Goal: Information Seeking & Learning: Learn about a topic

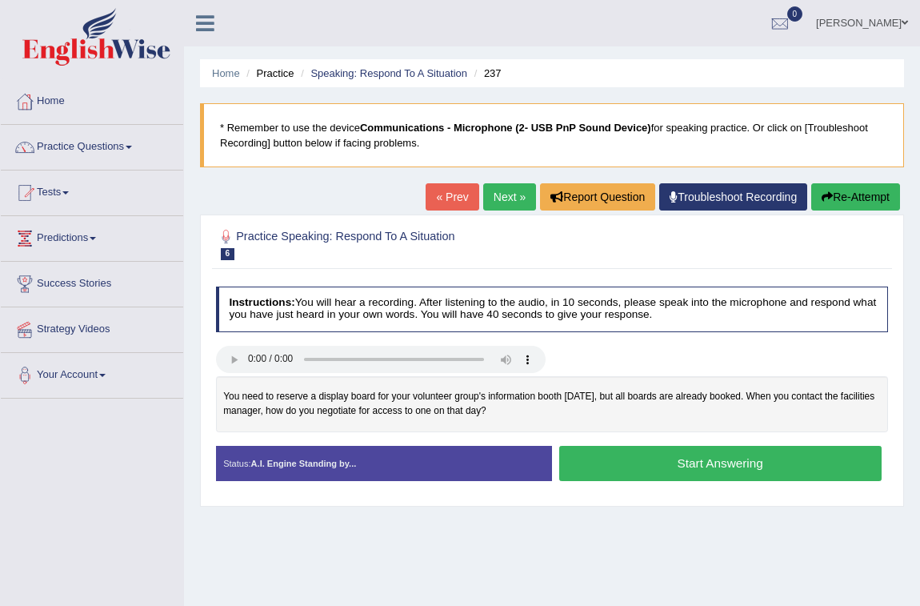
click at [642, 466] on button "Start Answering" at bounding box center [720, 463] width 322 height 34
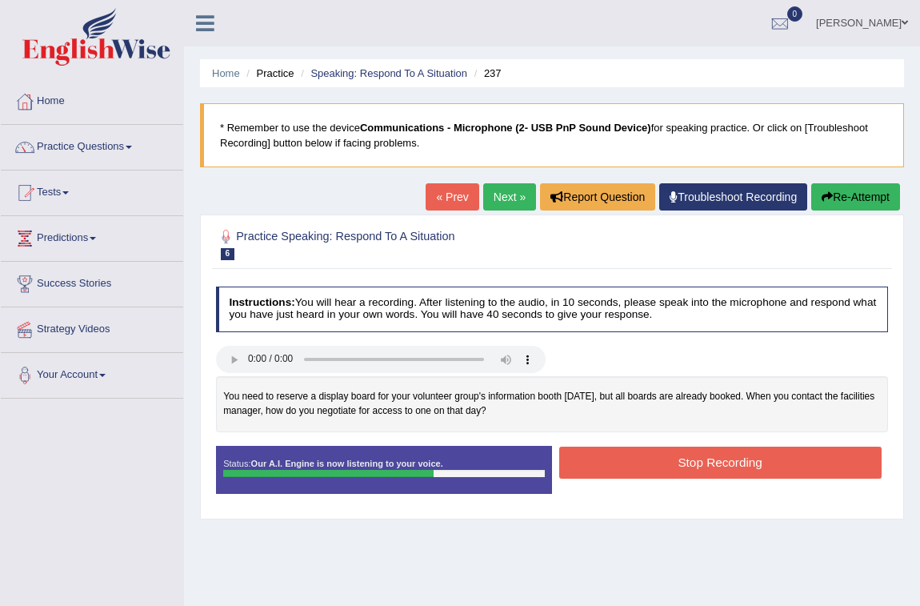
click at [691, 472] on button "Stop Recording" at bounding box center [720, 461] width 322 height 31
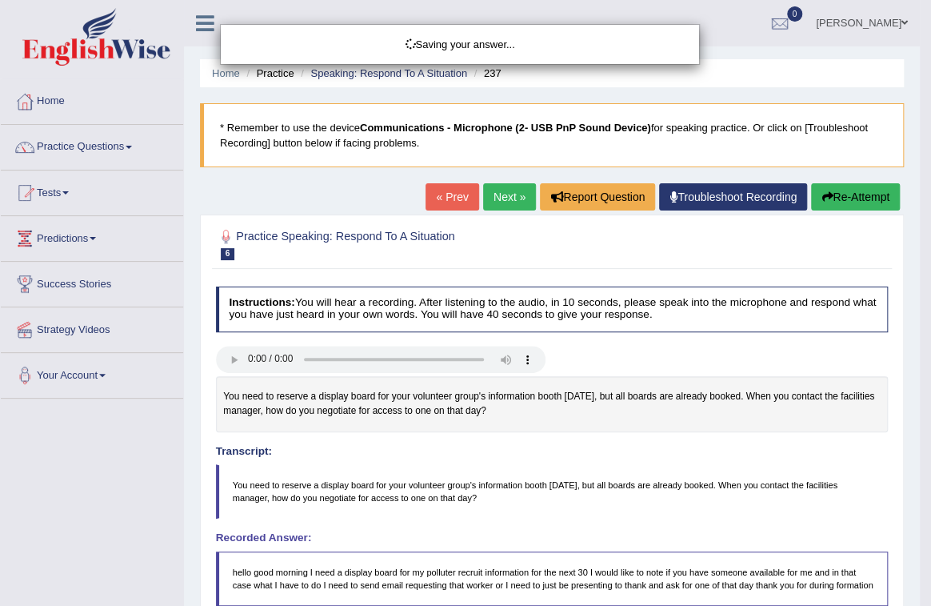
click at [681, 461] on div "Saving your answer..." at bounding box center [465, 303] width 931 height 606
click at [652, 440] on div "Saving your answer..." at bounding box center [465, 303] width 931 height 606
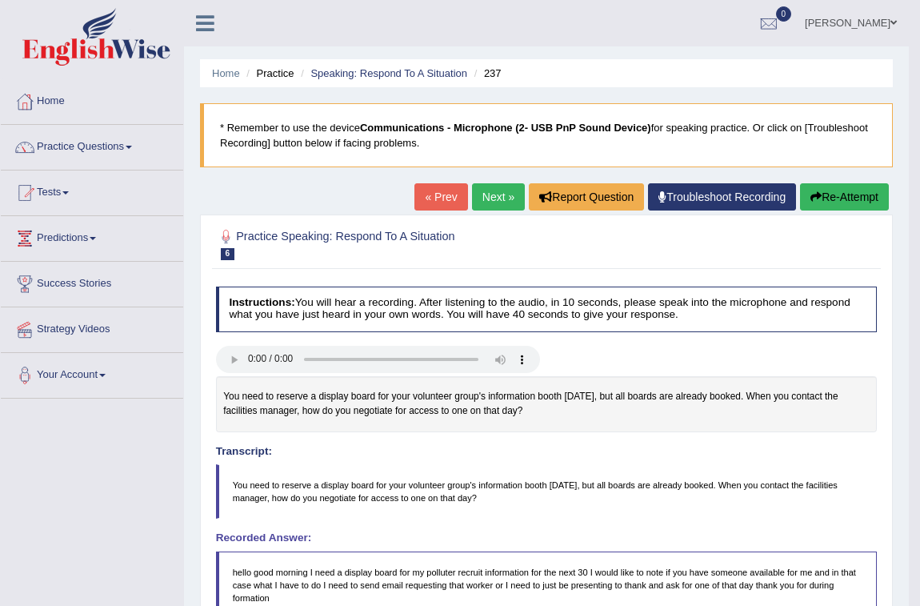
click at [485, 200] on link "Next »" at bounding box center [498, 196] width 53 height 27
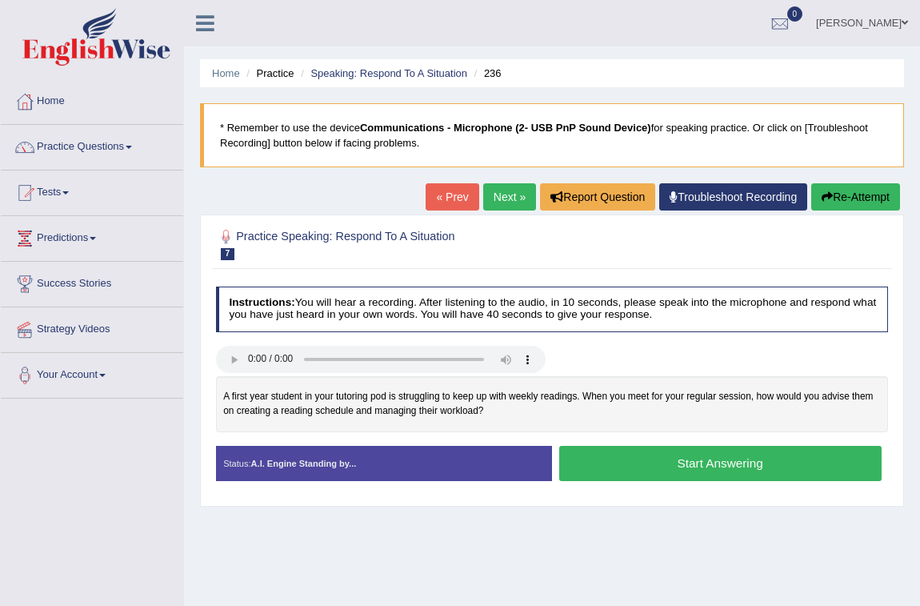
click at [607, 464] on button "Start Answering" at bounding box center [720, 463] width 322 height 34
click at [738, 457] on button "Start Answering" at bounding box center [720, 463] width 322 height 34
click at [616, 460] on button "Start Answering" at bounding box center [720, 463] width 322 height 34
click at [711, 462] on button "Start Answering" at bounding box center [720, 463] width 322 height 34
click at [598, 454] on button "Start Answering" at bounding box center [720, 463] width 322 height 34
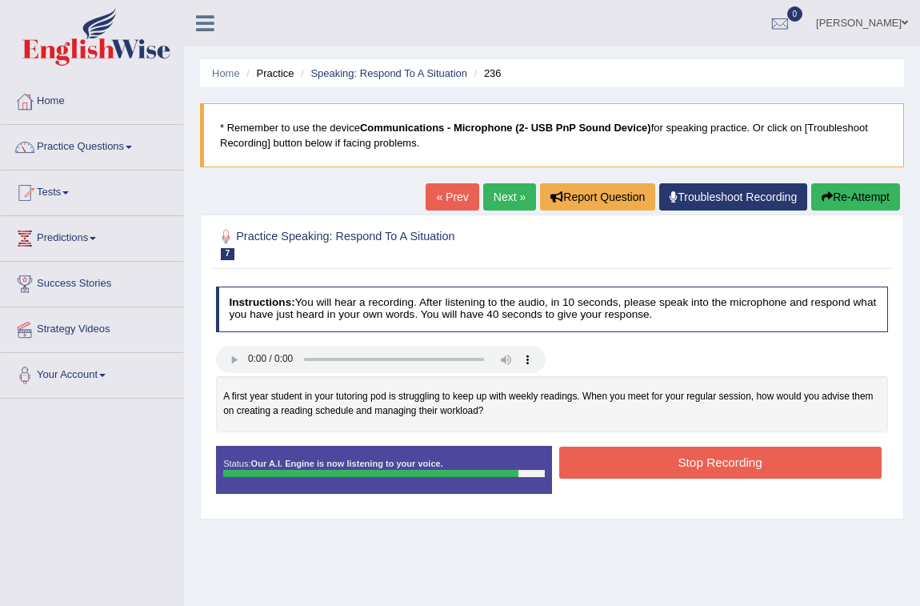
click at [655, 470] on button "Stop Recording" at bounding box center [720, 461] width 322 height 31
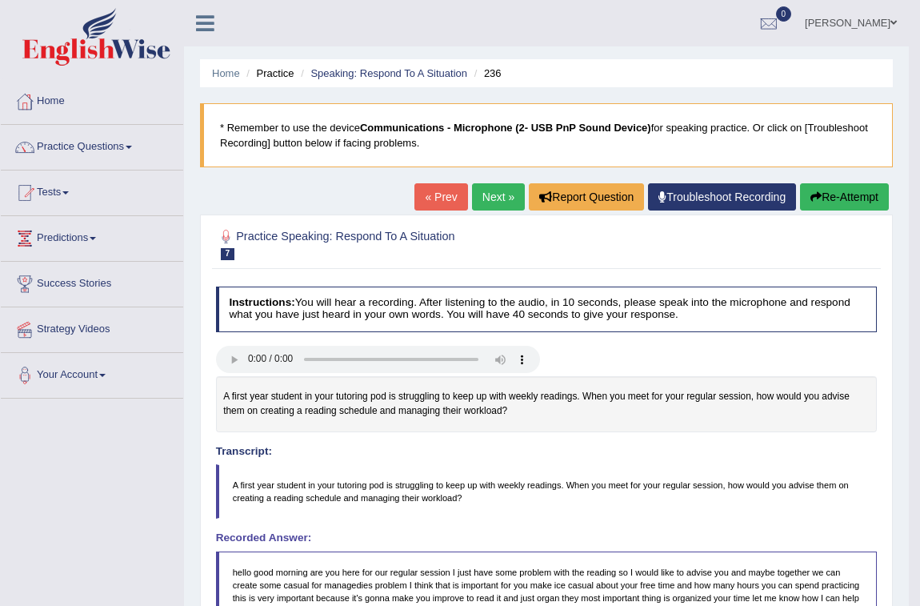
click at [816, 199] on icon "button" at bounding box center [815, 196] width 11 height 11
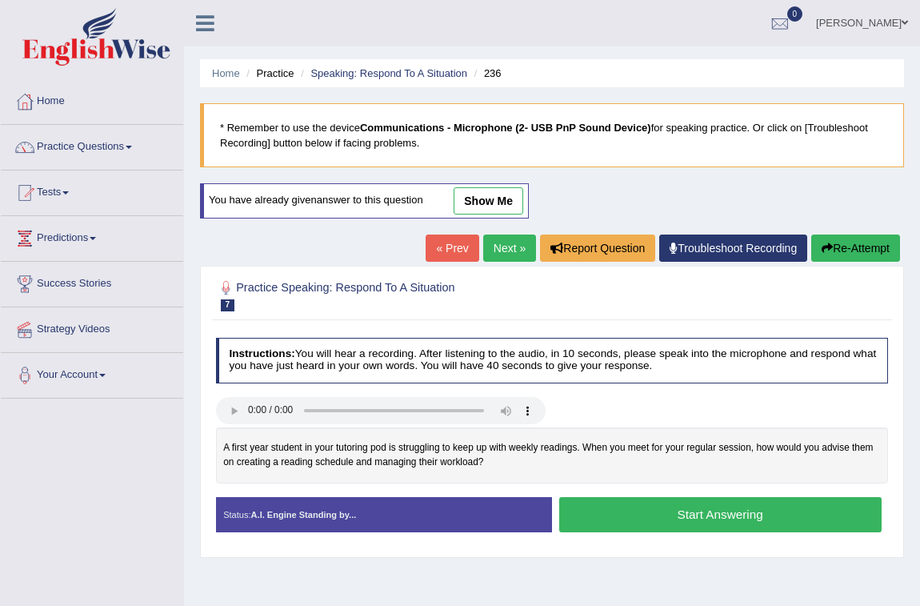
click at [798, 513] on button "Start Answering" at bounding box center [720, 514] width 322 height 34
click at [724, 504] on button "Start Answering" at bounding box center [720, 514] width 322 height 34
click at [698, 520] on button "Start Answering" at bounding box center [720, 514] width 322 height 34
click at [734, 515] on button "Start Answering" at bounding box center [720, 514] width 322 height 34
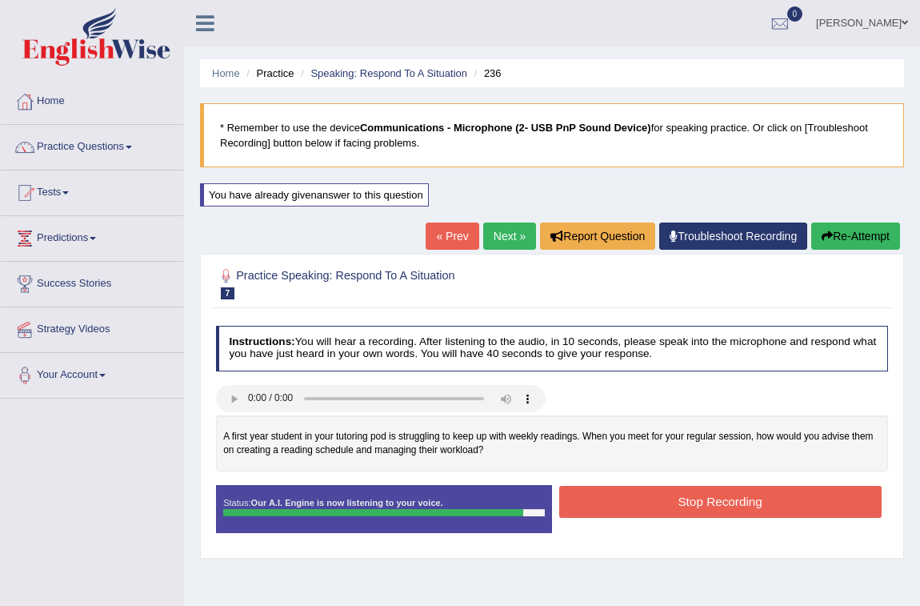
click at [740, 504] on button "Stop Recording" at bounding box center [720, 501] width 322 height 31
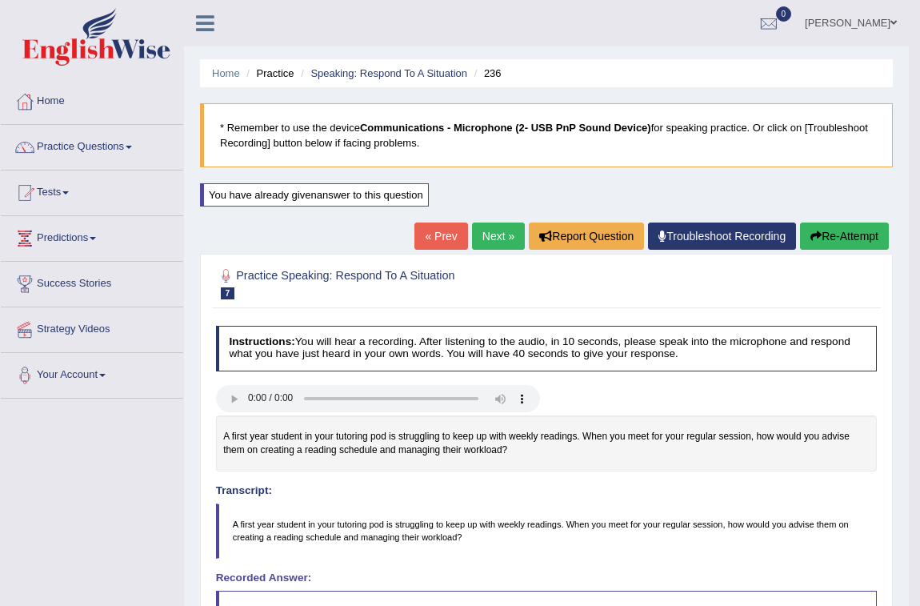
click at [875, 241] on button "Re-Attempt" at bounding box center [844, 235] width 89 height 27
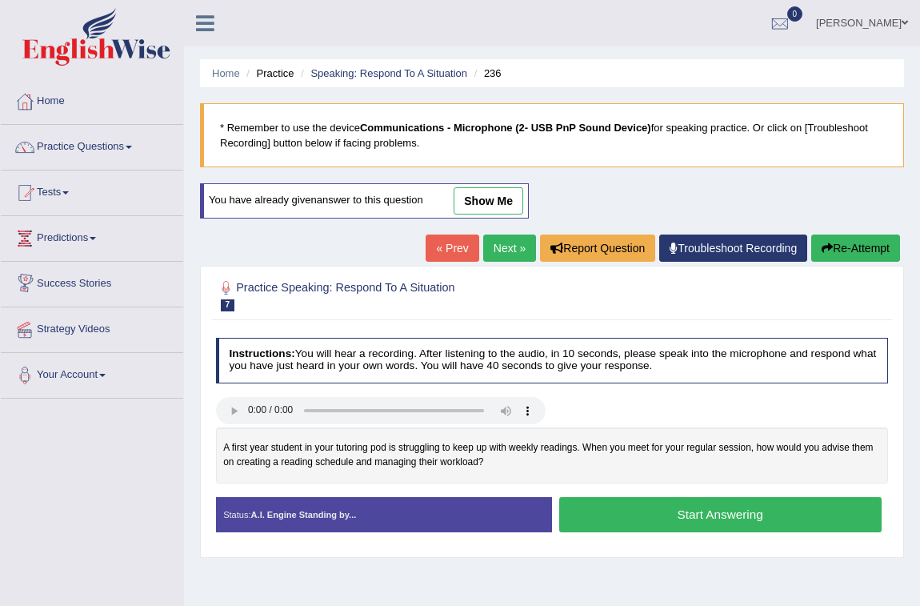
click at [700, 516] on button "Start Answering" at bounding box center [720, 514] width 322 height 34
click at [606, 512] on button "Start Answering" at bounding box center [720, 514] width 322 height 34
click at [670, 510] on button "Start Answering" at bounding box center [720, 514] width 322 height 34
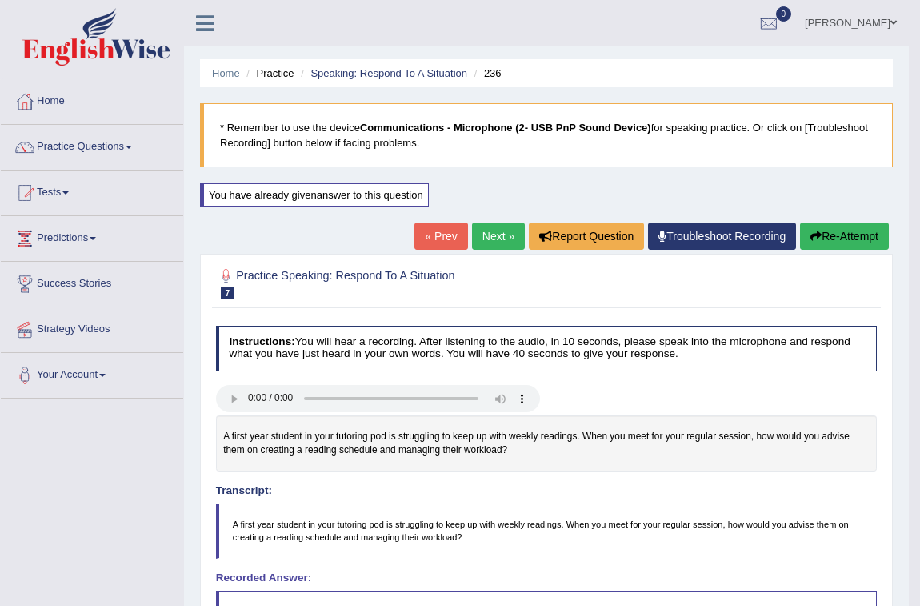
click at [510, 239] on link "Next »" at bounding box center [498, 235] width 53 height 27
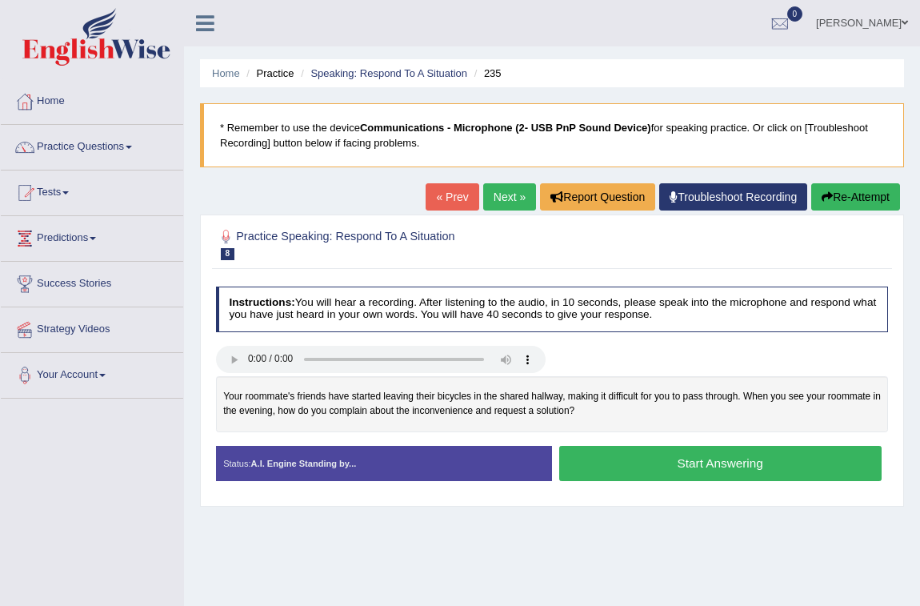
click at [727, 466] on button "Start Answering" at bounding box center [720, 463] width 322 height 34
click at [680, 463] on button "Start Answering" at bounding box center [720, 463] width 322 height 34
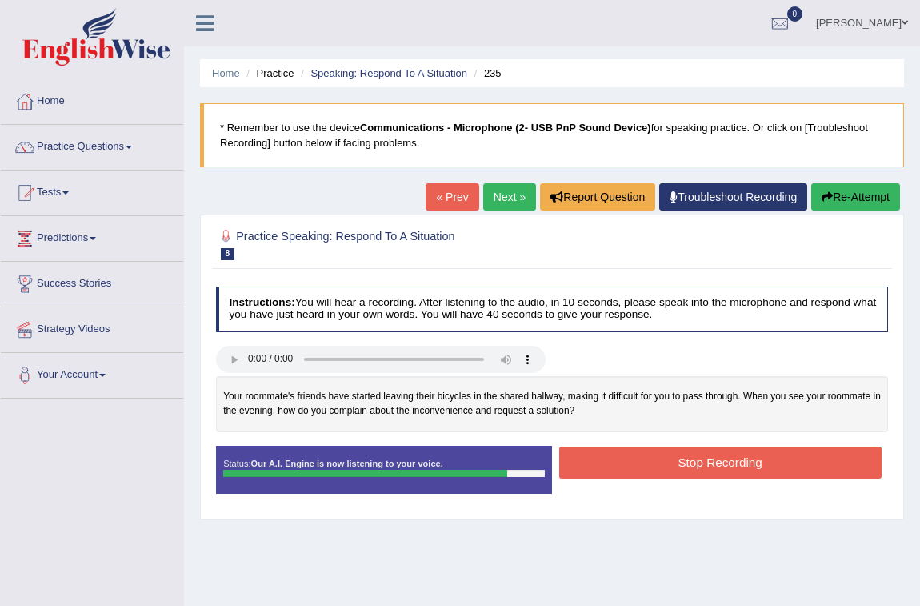
click at [736, 474] on button "Stop Recording" at bounding box center [720, 461] width 322 height 31
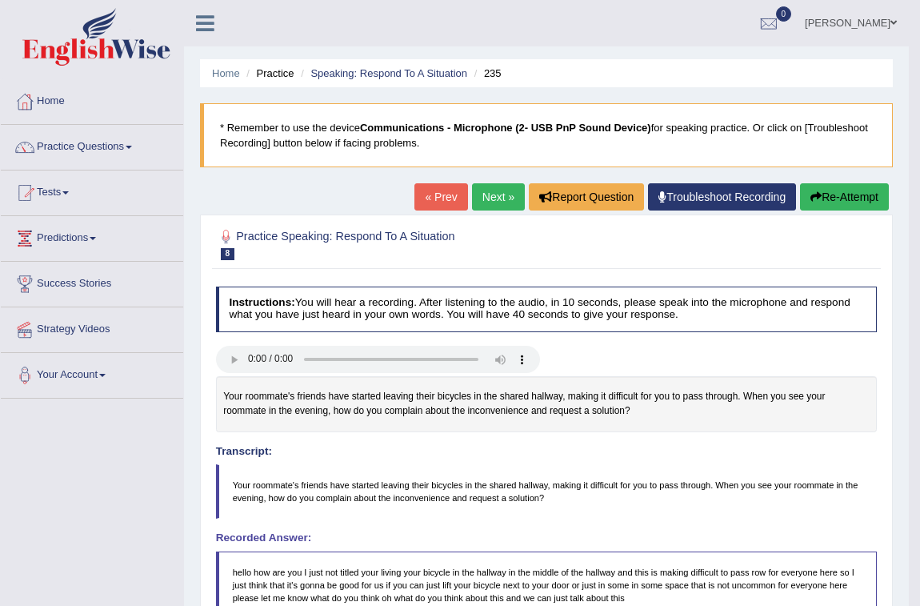
click at [867, 199] on button "Re-Attempt" at bounding box center [844, 196] width 89 height 27
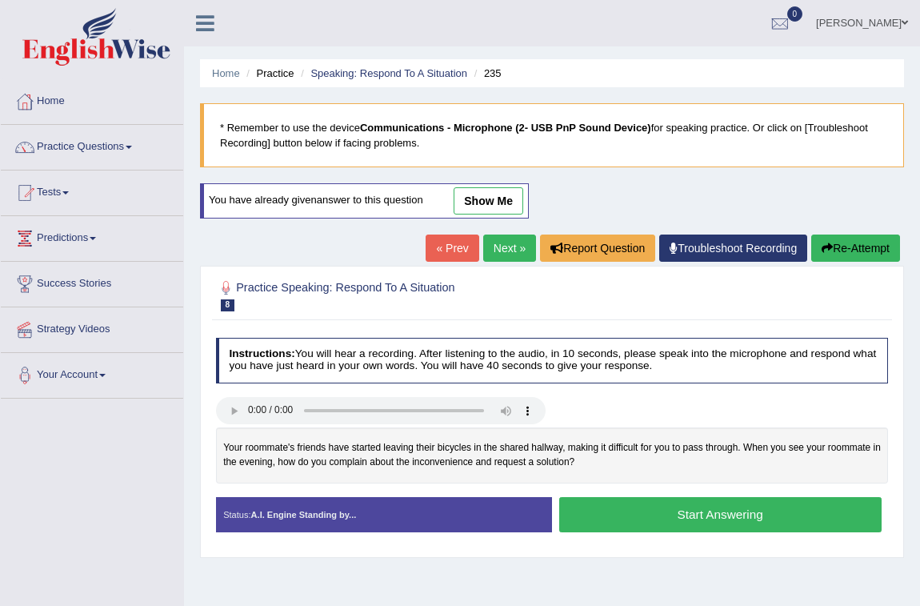
click at [679, 511] on button "Start Answering" at bounding box center [720, 514] width 322 height 34
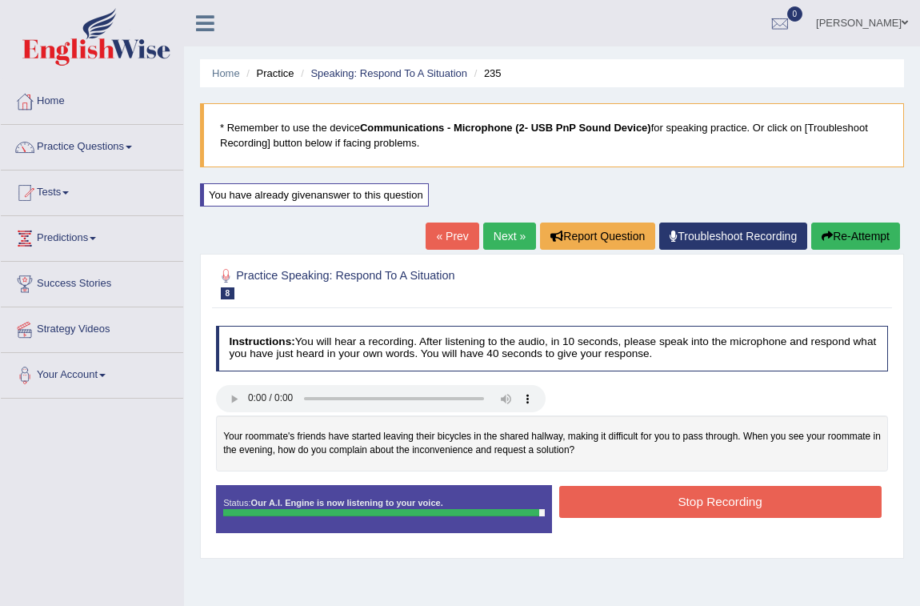
click at [687, 511] on button "Stop Recording" at bounding box center [720, 501] width 322 height 31
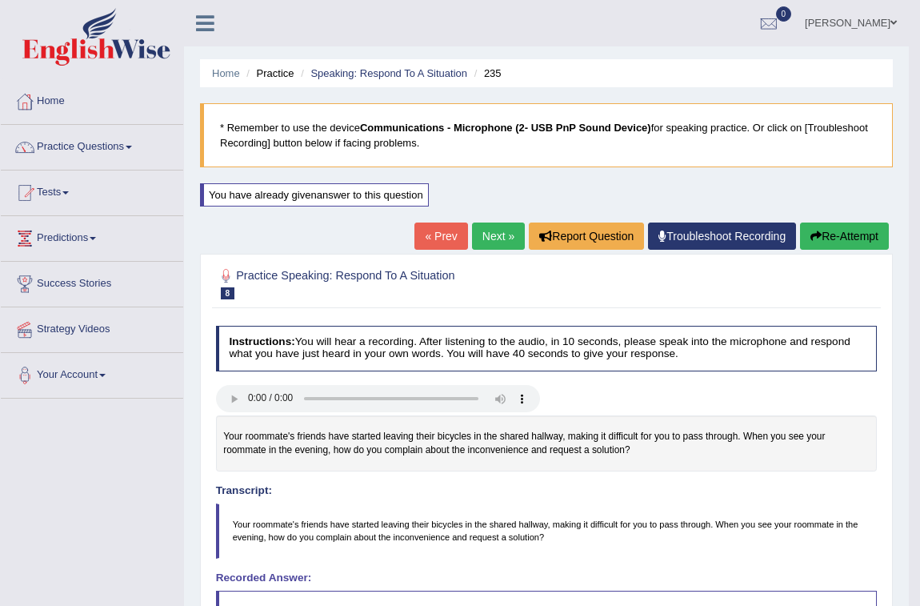
click at [850, 226] on button "Re-Attempt" at bounding box center [844, 235] width 89 height 27
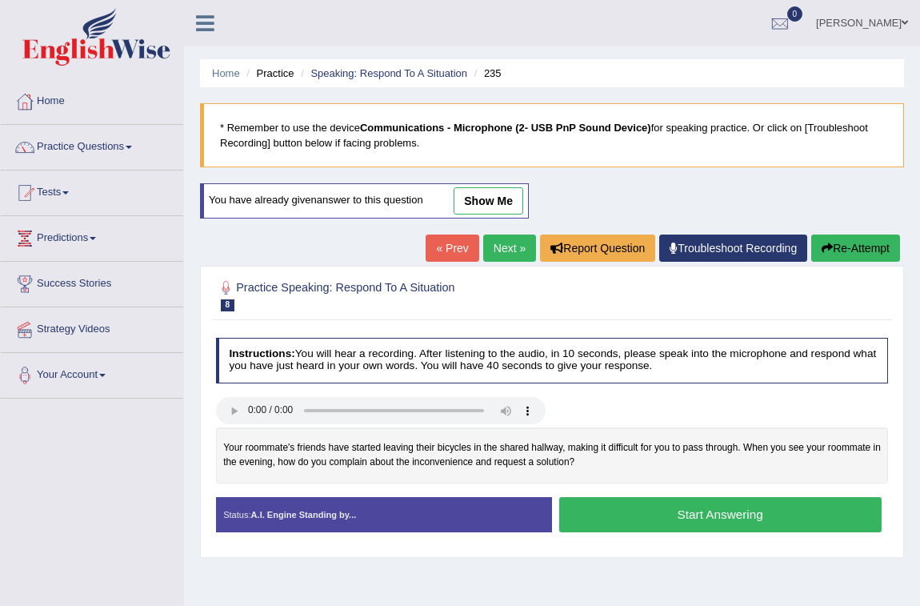
click at [713, 517] on button "Start Answering" at bounding box center [720, 514] width 322 height 34
click at [830, 515] on button "Start Answering" at bounding box center [720, 514] width 322 height 34
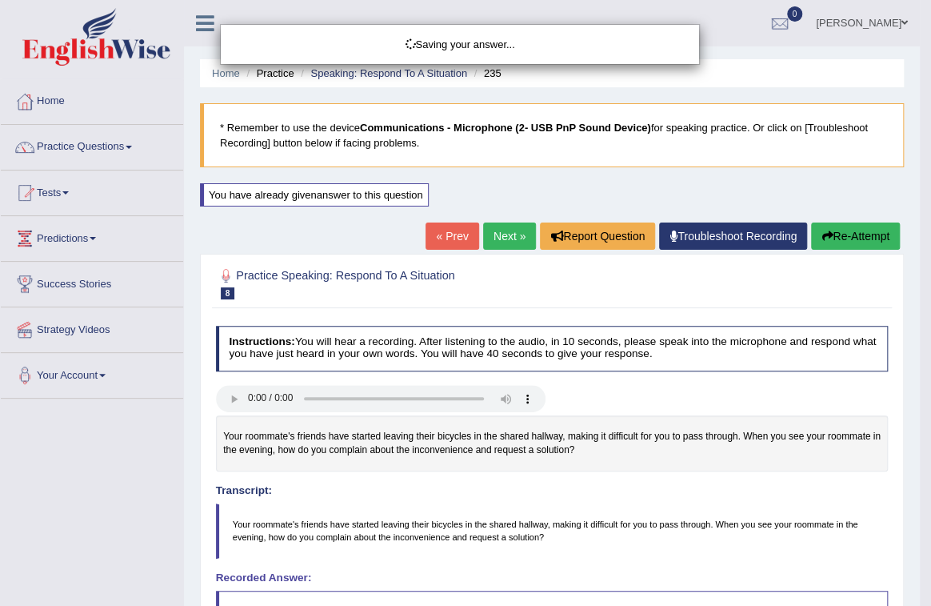
click at [881, 502] on div "Saving your answer..." at bounding box center [465, 303] width 931 height 606
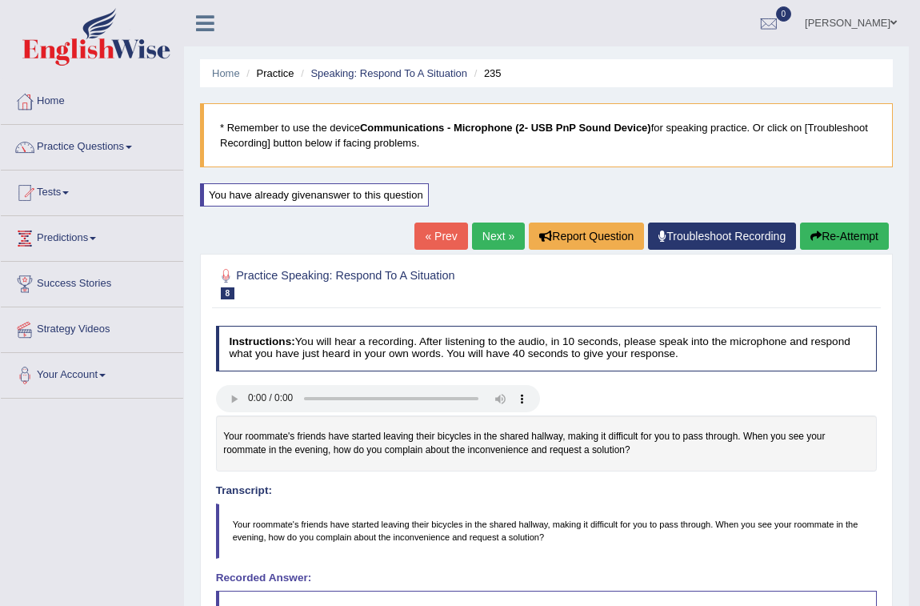
click at [472, 238] on link "Next »" at bounding box center [498, 235] width 53 height 27
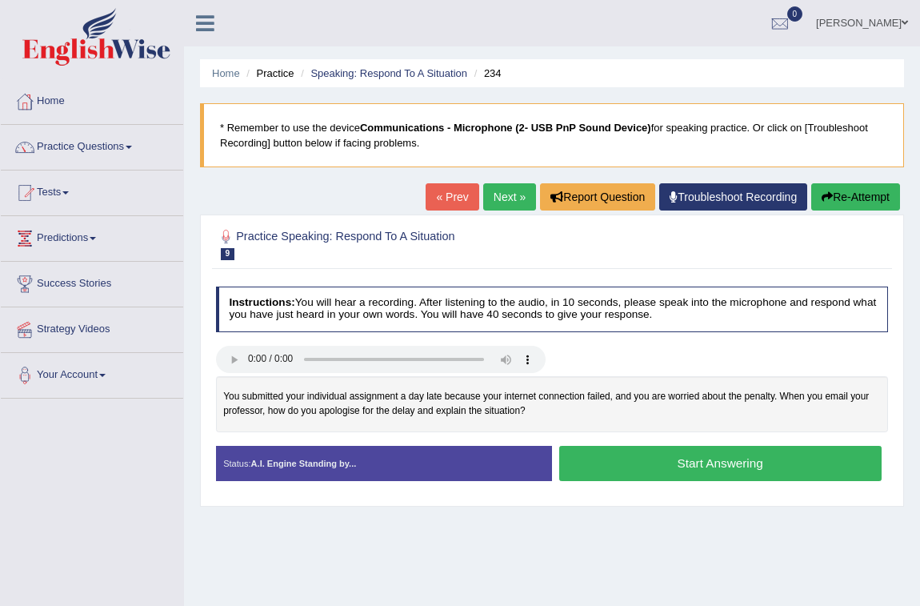
click at [719, 467] on button "Start Answering" at bounding box center [720, 463] width 322 height 34
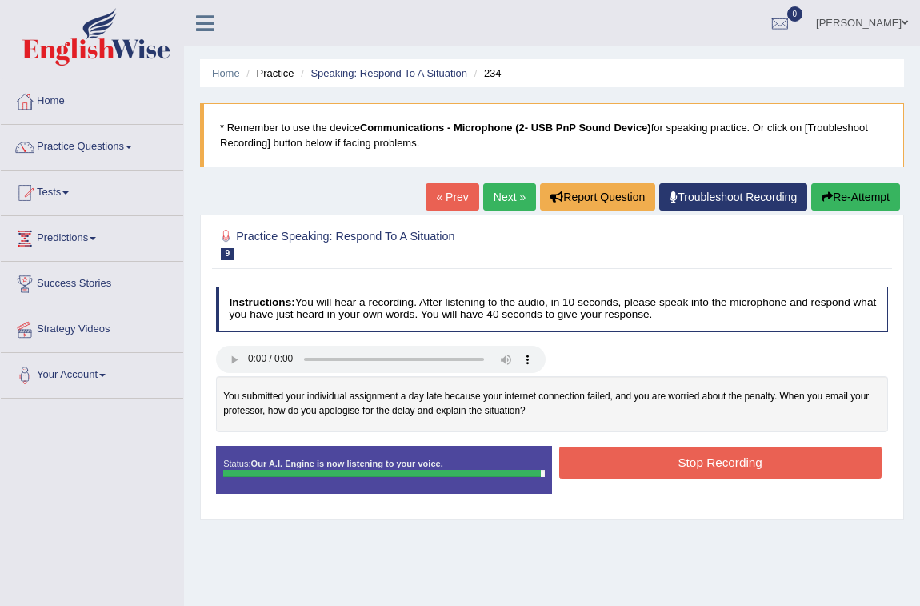
click at [710, 470] on button "Stop Recording" at bounding box center [720, 461] width 322 height 31
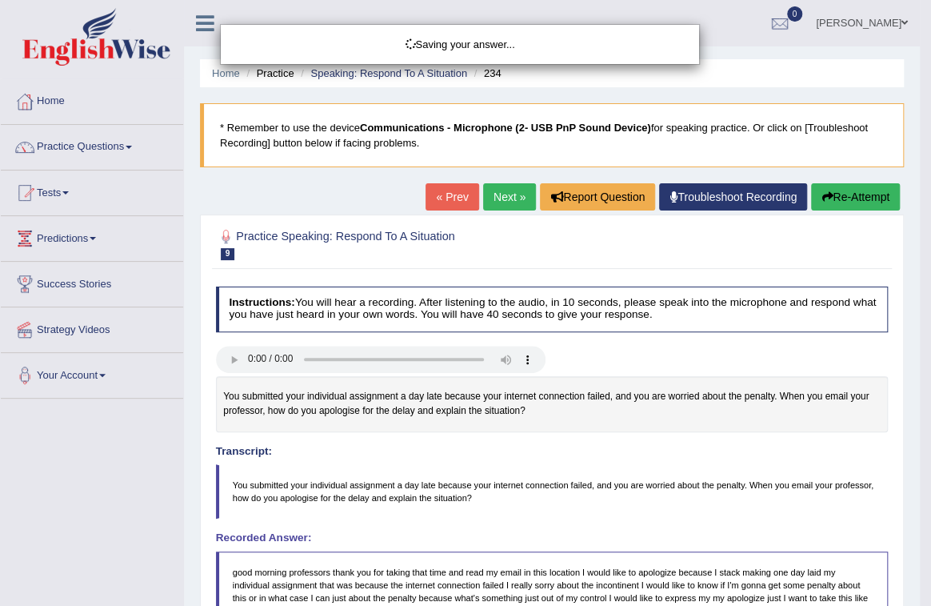
click at [824, 355] on div "Saving your answer..." at bounding box center [465, 303] width 931 height 606
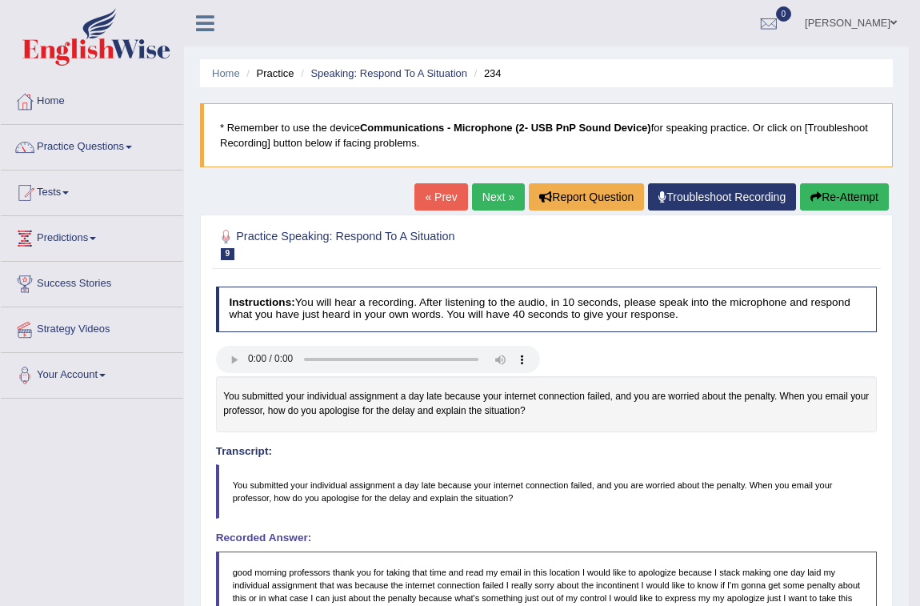
click at [869, 196] on button "Re-Attempt" at bounding box center [844, 196] width 89 height 27
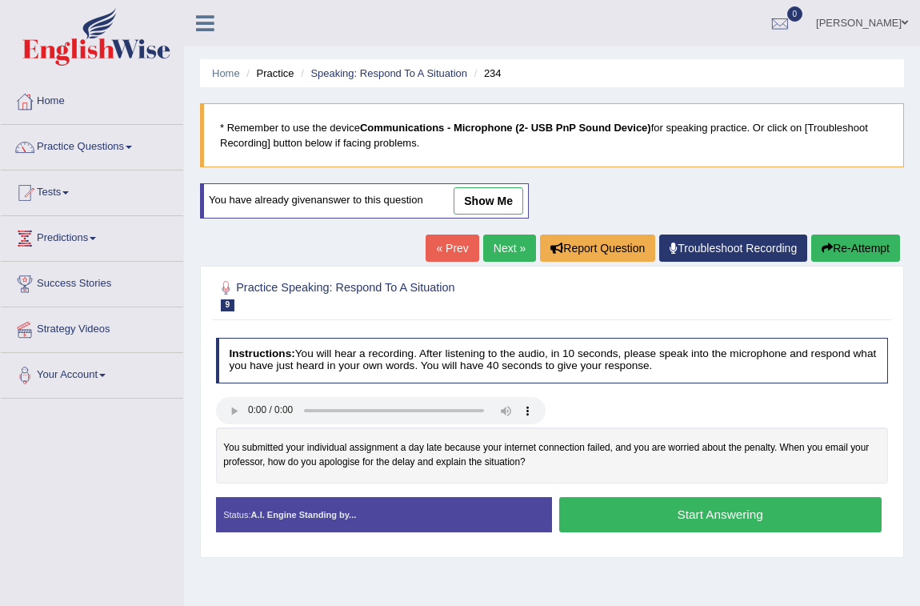
click at [734, 511] on button "Start Answering" at bounding box center [720, 514] width 322 height 34
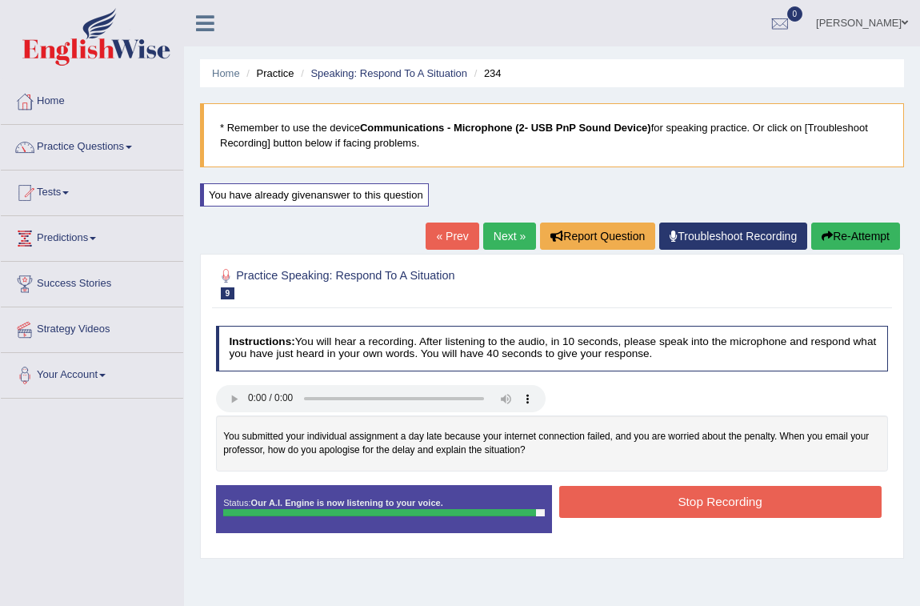
click at [778, 488] on button "Stop Recording" at bounding box center [720, 501] width 322 height 31
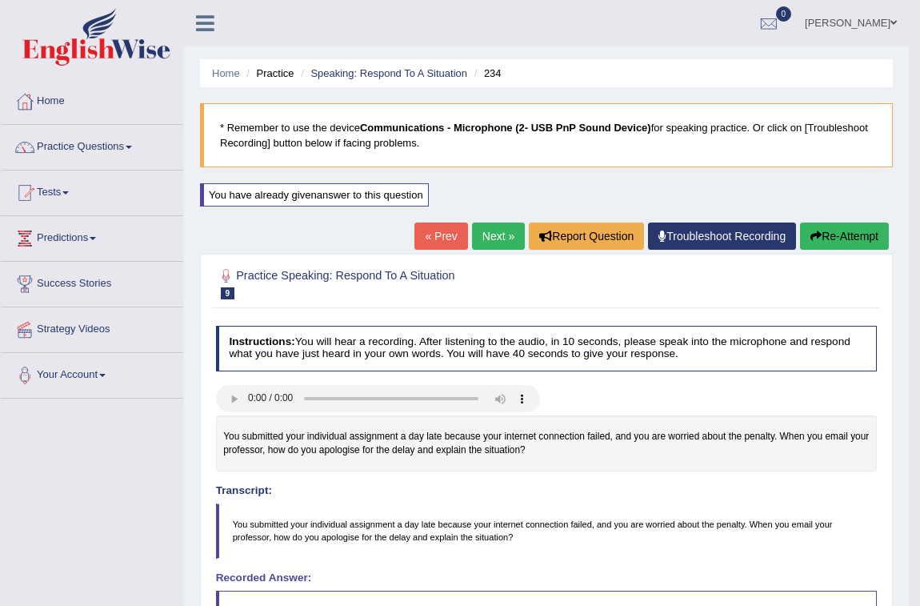
click at [478, 232] on link "Next »" at bounding box center [498, 235] width 53 height 27
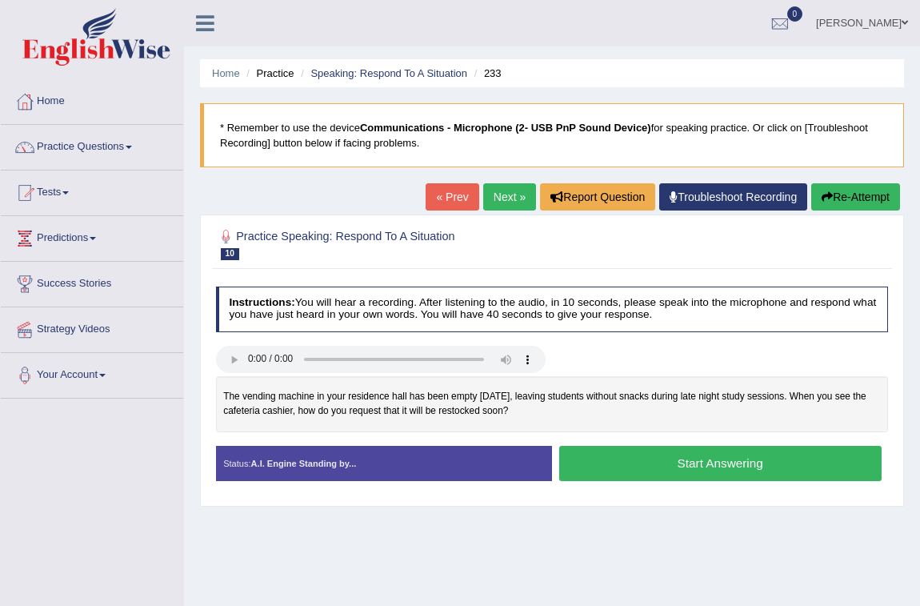
click at [754, 455] on button "Start Answering" at bounding box center [720, 463] width 322 height 34
click at [672, 466] on button "Start Answering" at bounding box center [720, 463] width 322 height 34
click at [600, 463] on button "Start Answering" at bounding box center [720, 463] width 322 height 34
click at [789, 472] on button "Start Answering" at bounding box center [720, 463] width 322 height 34
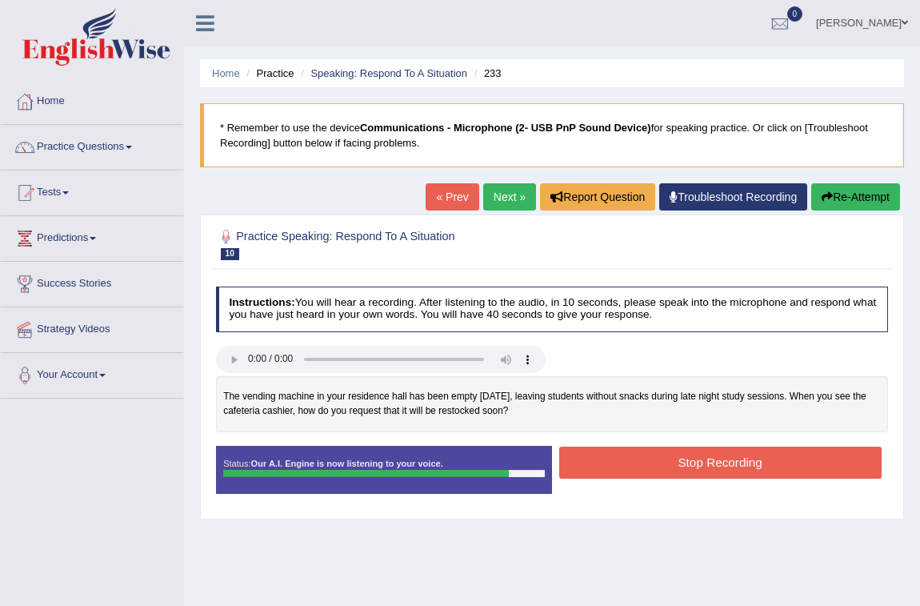
click at [654, 474] on button "Stop Recording" at bounding box center [720, 461] width 322 height 31
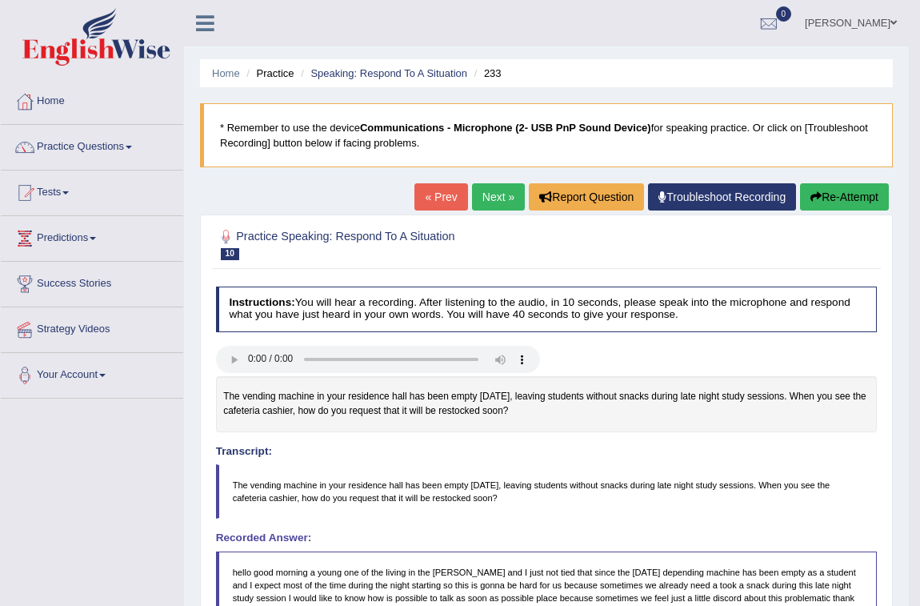
click at [504, 197] on link "Next »" at bounding box center [498, 196] width 53 height 27
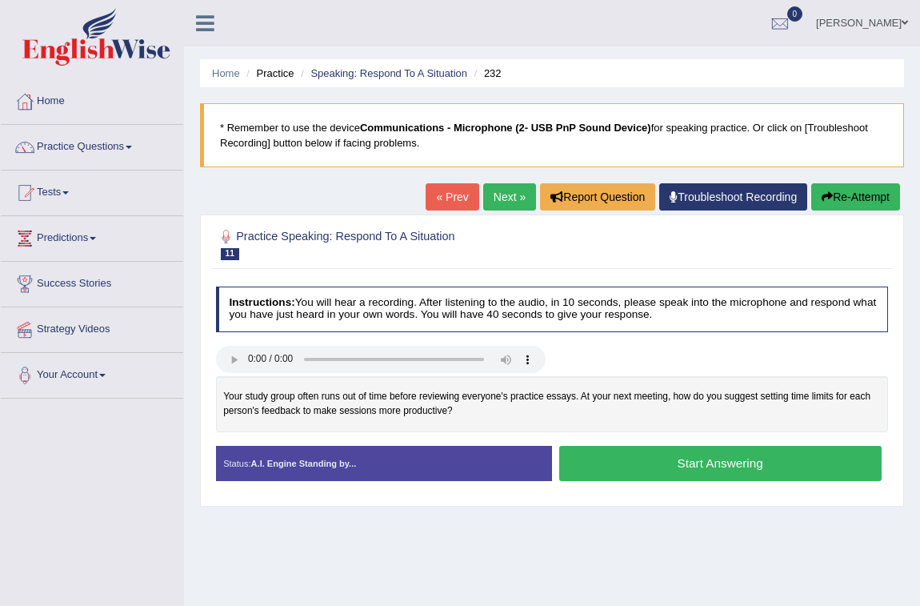
click at [746, 463] on button "Start Answering" at bounding box center [720, 463] width 322 height 34
click at [758, 464] on button "Start Answering" at bounding box center [720, 463] width 322 height 34
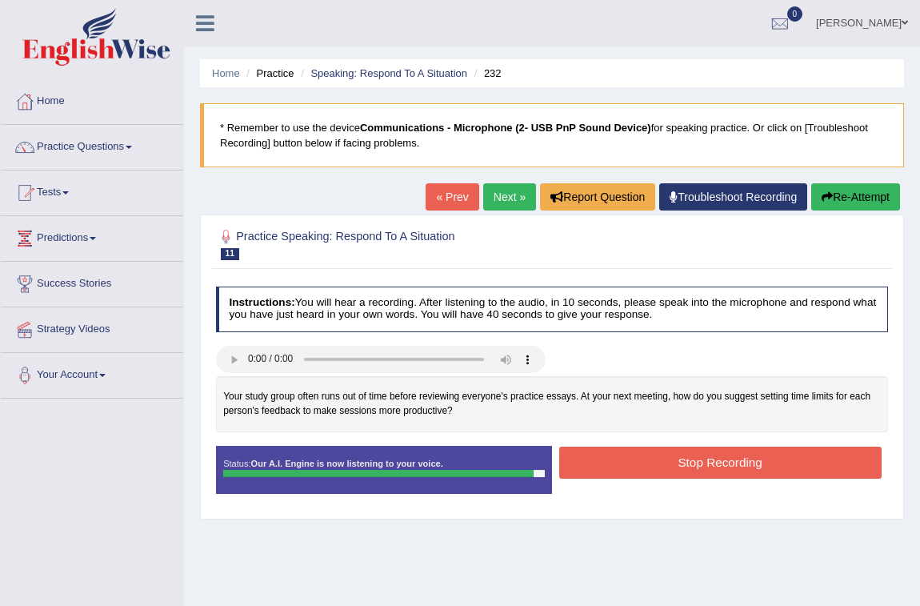
click at [758, 463] on button "Stop Recording" at bounding box center [720, 461] width 322 height 31
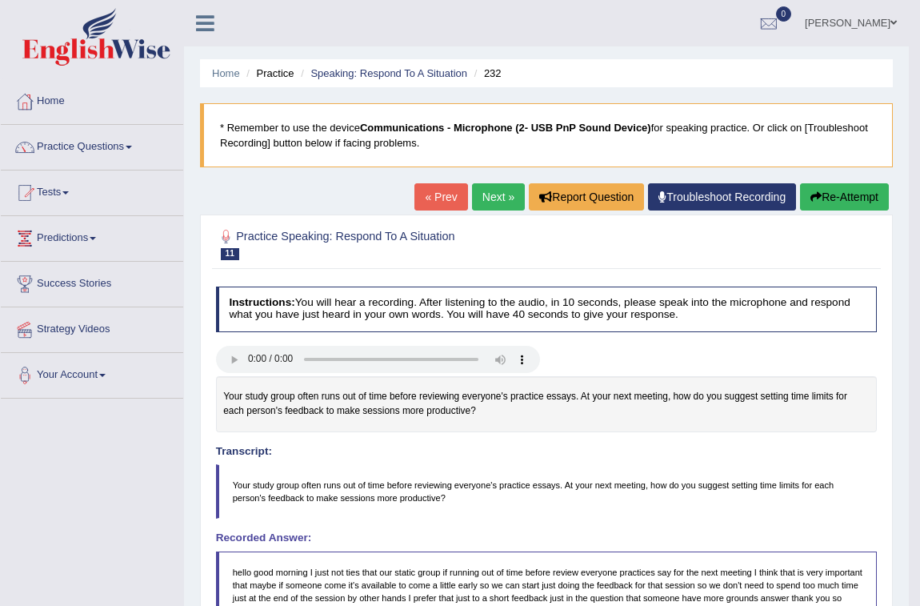
click at [507, 202] on link "Next »" at bounding box center [498, 196] width 53 height 27
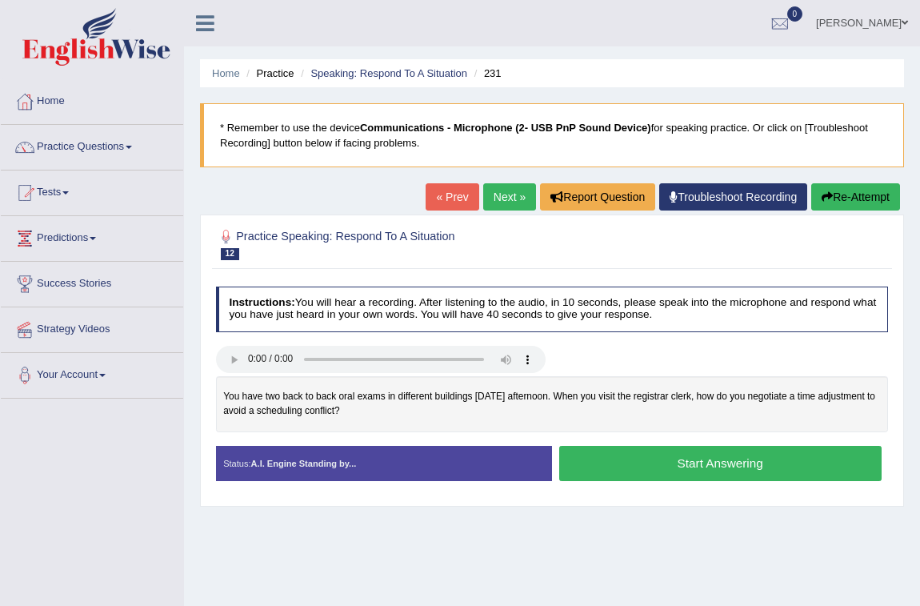
click at [719, 466] on button "Start Answering" at bounding box center [720, 463] width 322 height 34
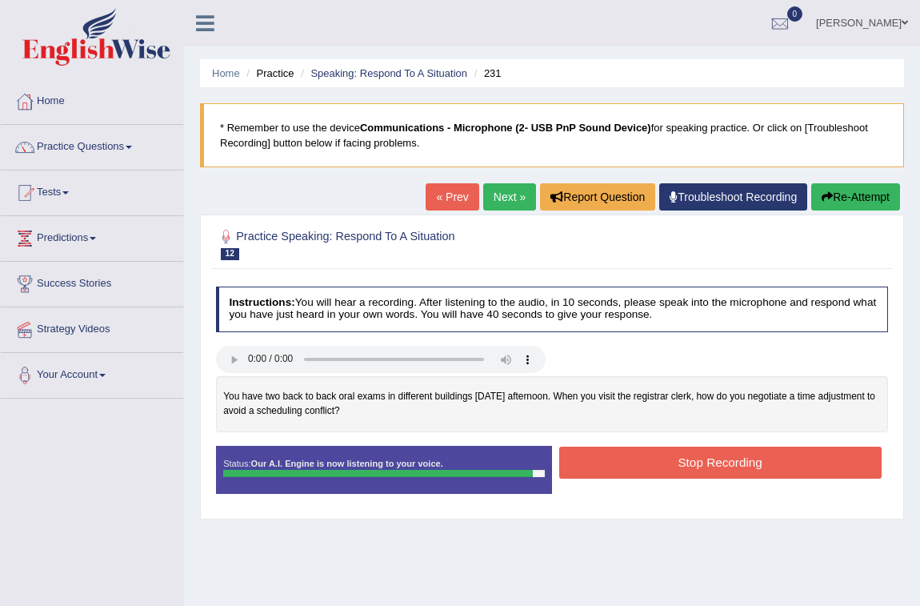
click at [719, 466] on button "Stop Recording" at bounding box center [720, 461] width 322 height 31
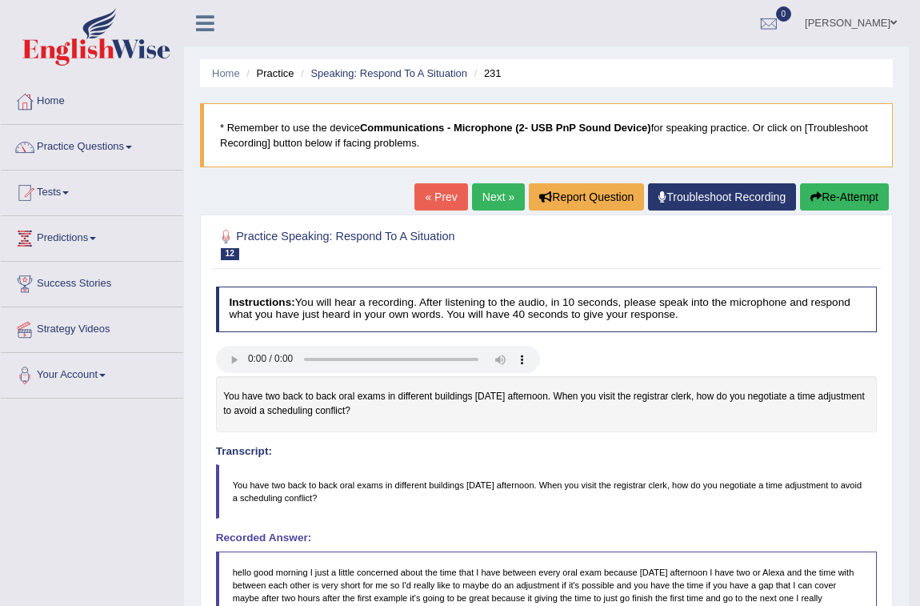
click at [874, 203] on button "Re-Attempt" at bounding box center [844, 196] width 89 height 27
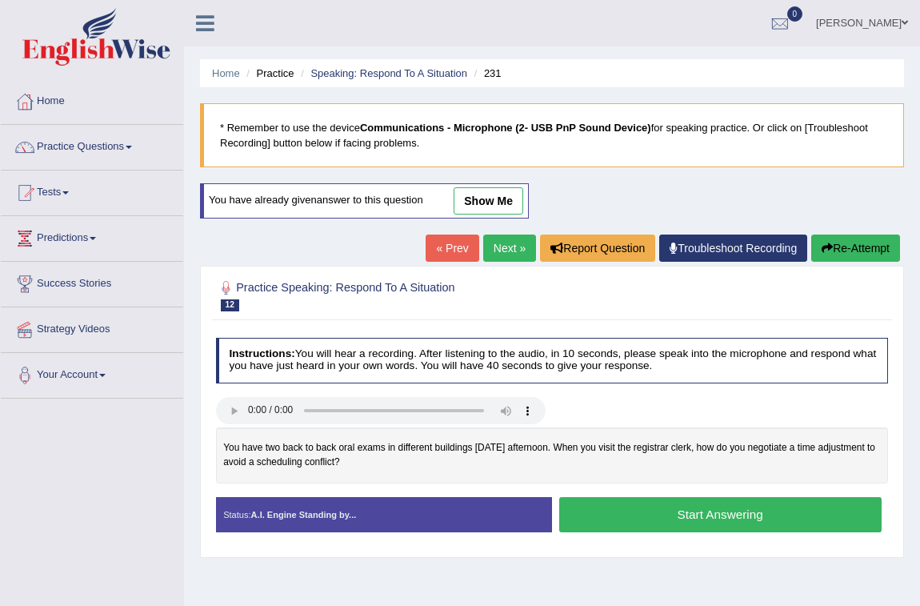
click at [869, 502] on button "Start Answering" at bounding box center [720, 514] width 322 height 34
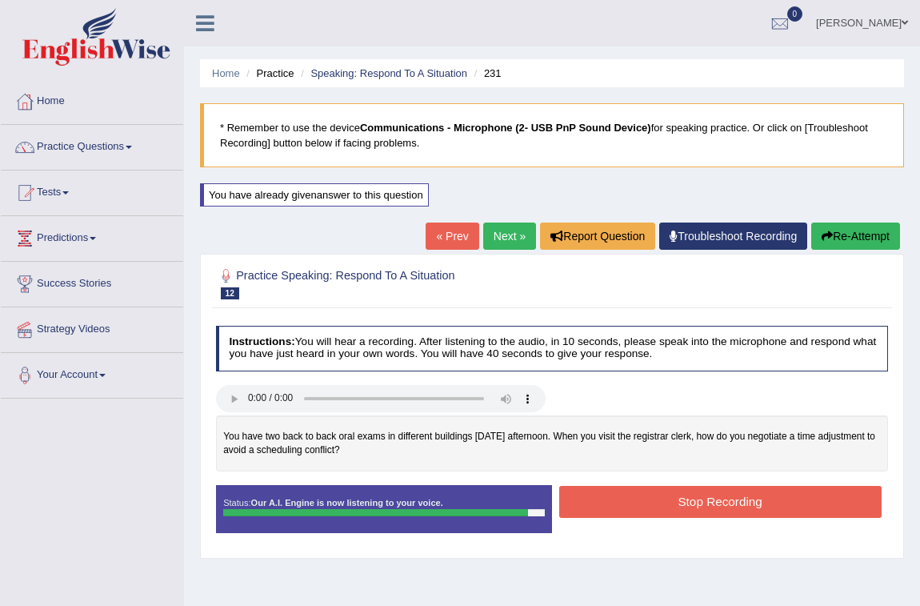
drag, startPoint x: 870, startPoint y: 502, endPoint x: 824, endPoint y: 483, distance: 49.5
click at [827, 483] on div "Instructions: You will hear a recording. After listening to the audio, in 10 se…" at bounding box center [551, 434] width 679 height 232
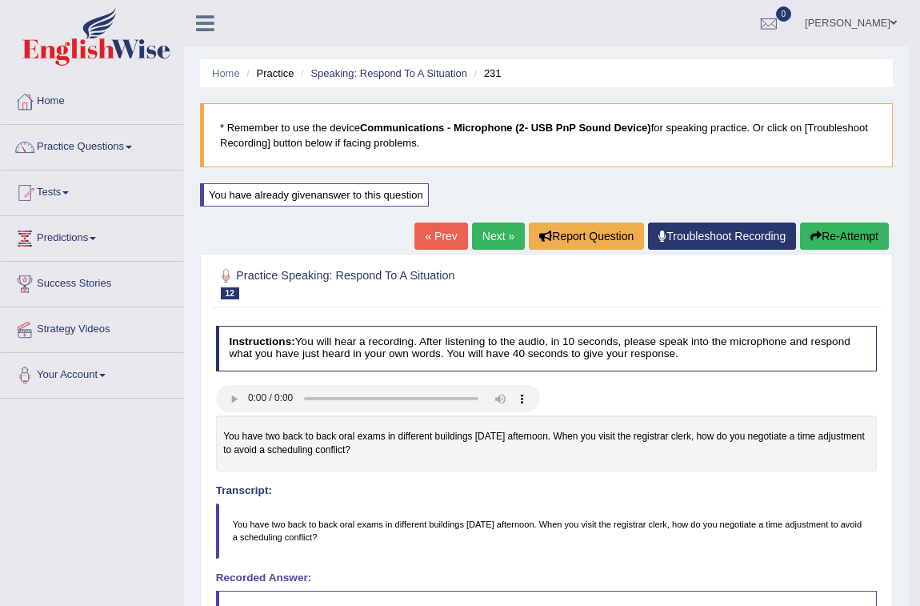
click at [502, 238] on link "Next »" at bounding box center [498, 235] width 53 height 27
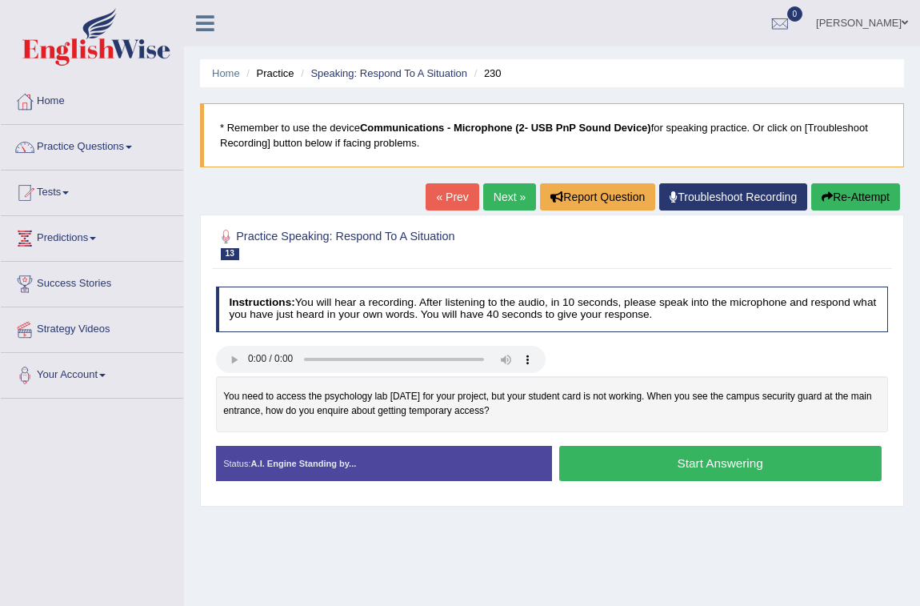
click at [758, 456] on button "Start Answering" at bounding box center [720, 463] width 322 height 34
click at [718, 468] on button "Start Answering" at bounding box center [720, 463] width 322 height 34
click at [670, 454] on button "Start Answering" at bounding box center [720, 463] width 322 height 34
click at [694, 456] on button "Start Answering" at bounding box center [720, 463] width 322 height 34
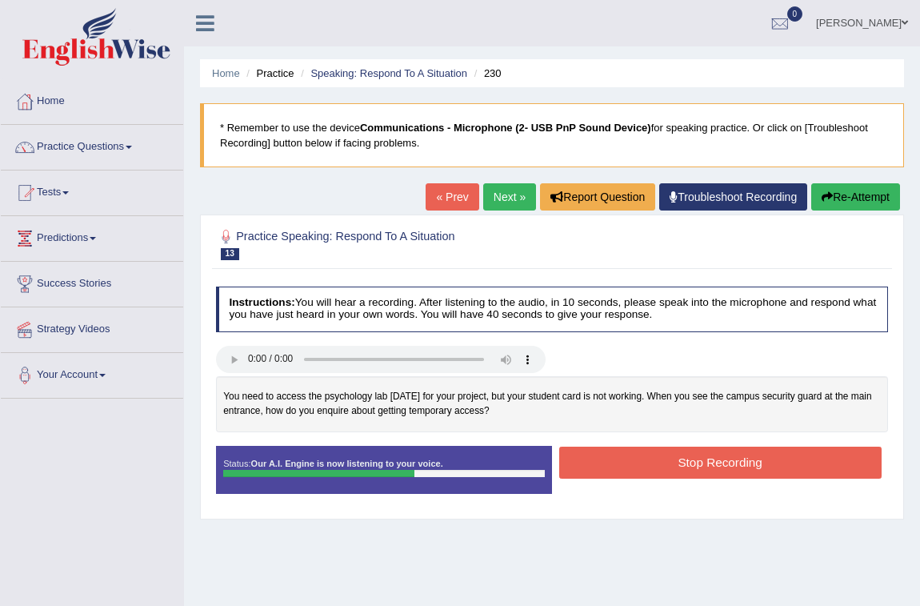
click at [695, 457] on button "Stop Recording" at bounding box center [720, 461] width 322 height 31
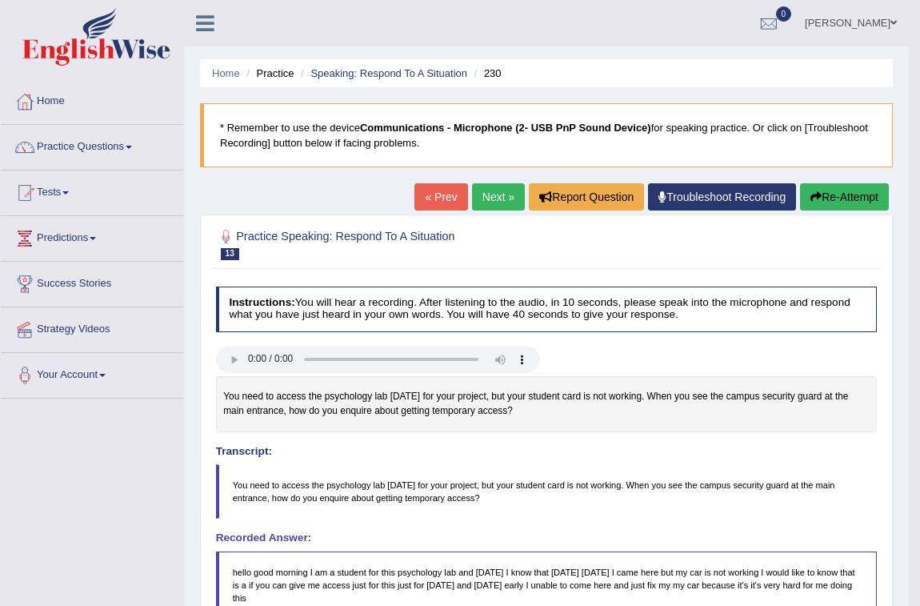
click at [850, 199] on button "Re-Attempt" at bounding box center [844, 196] width 89 height 27
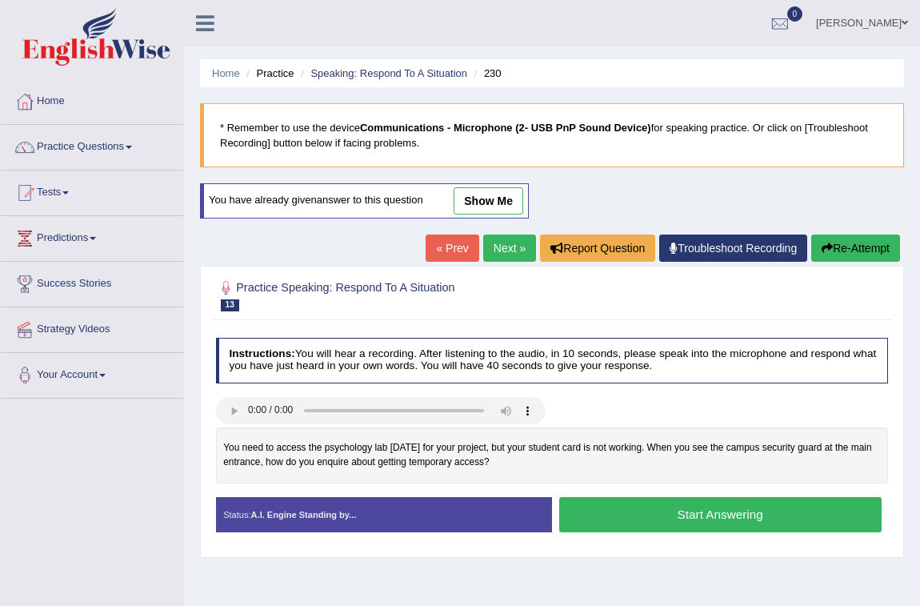
click at [687, 509] on button "Start Answering" at bounding box center [720, 514] width 322 height 34
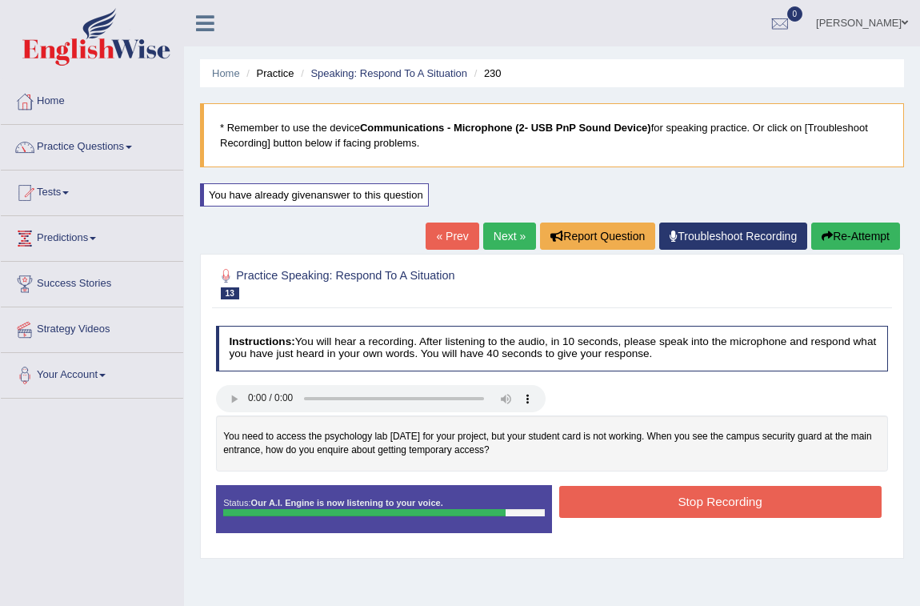
click at [714, 513] on button "Stop Recording" at bounding box center [720, 501] width 322 height 31
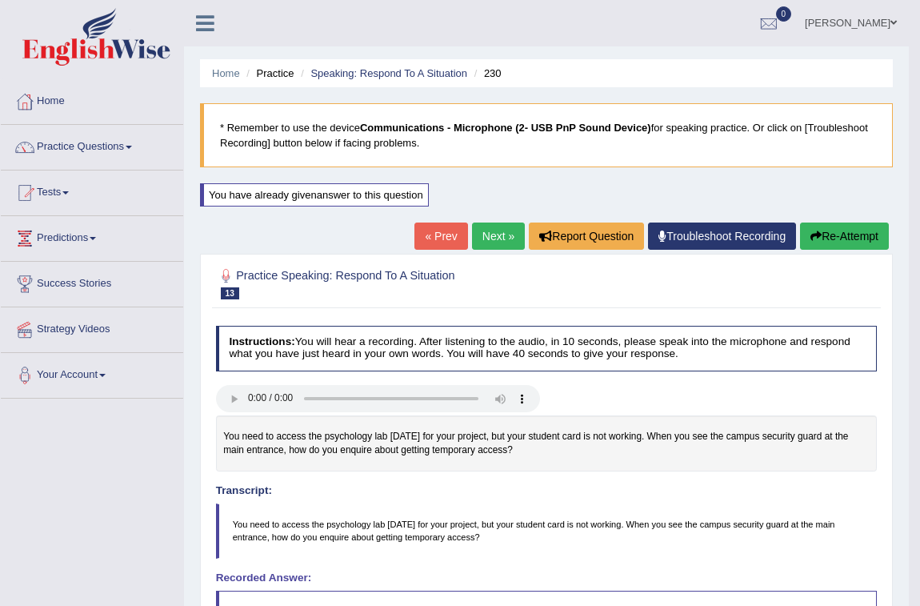
click at [824, 234] on button "Re-Attempt" at bounding box center [844, 235] width 89 height 27
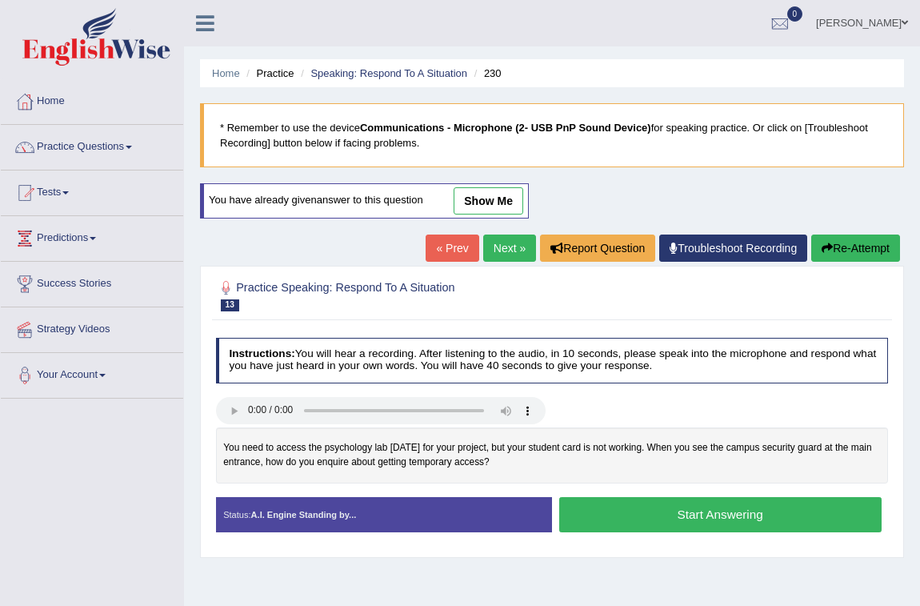
click at [702, 506] on button "Start Answering" at bounding box center [720, 514] width 322 height 34
click at [780, 519] on button "Start Answering" at bounding box center [720, 514] width 322 height 34
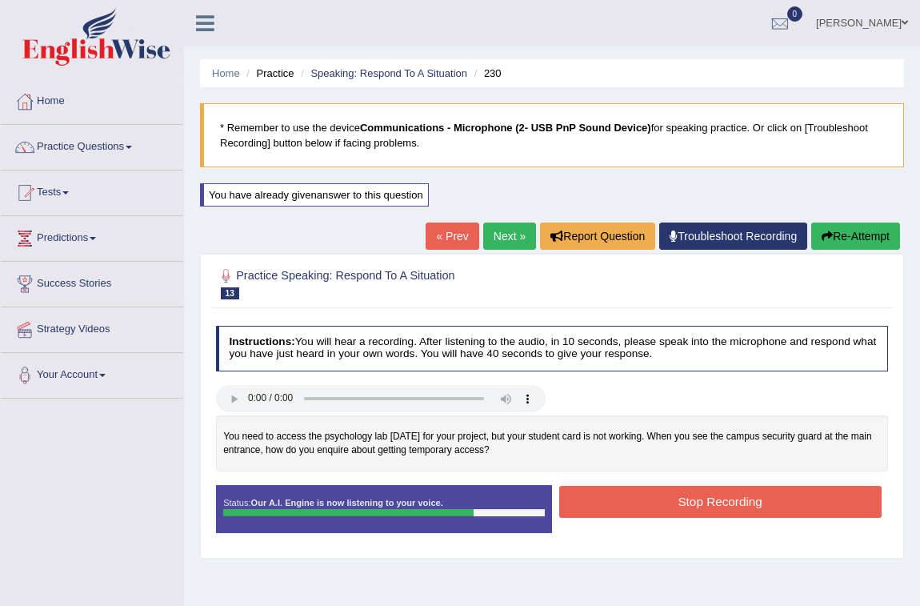
click at [774, 510] on button "Stop Recording" at bounding box center [720, 501] width 322 height 31
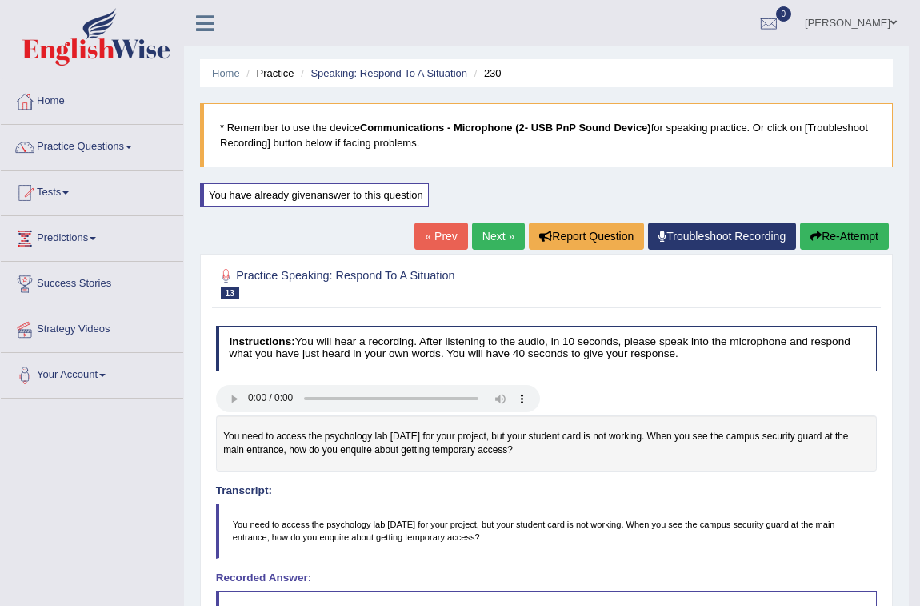
click at [478, 230] on link "Next »" at bounding box center [498, 235] width 53 height 27
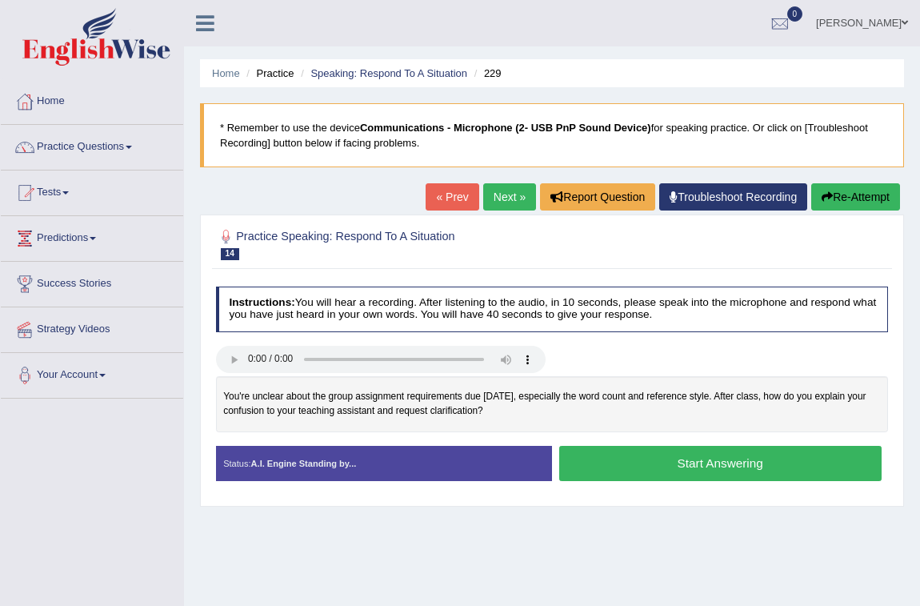
click at [692, 461] on button "Start Answering" at bounding box center [720, 463] width 322 height 34
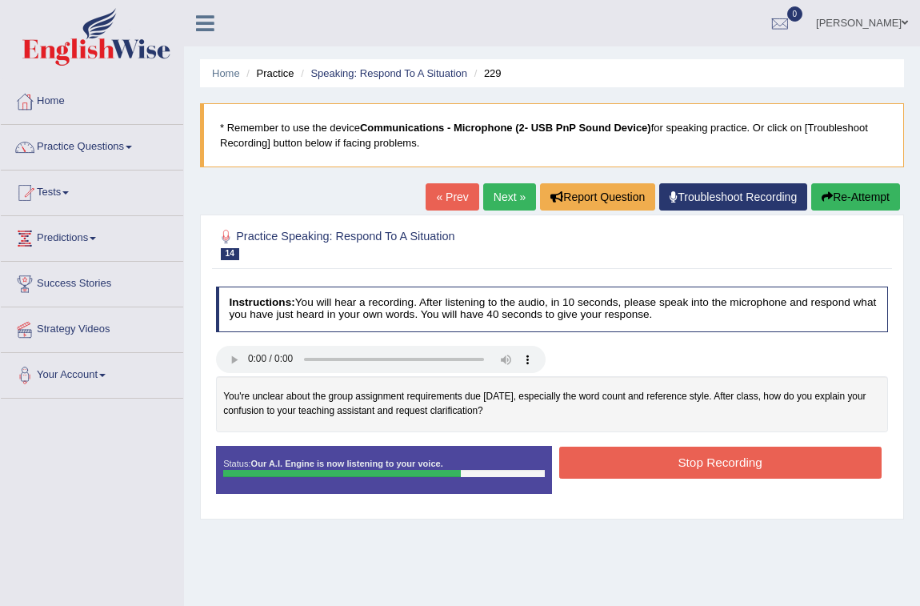
click at [686, 462] on button "Stop Recording" at bounding box center [720, 461] width 322 height 31
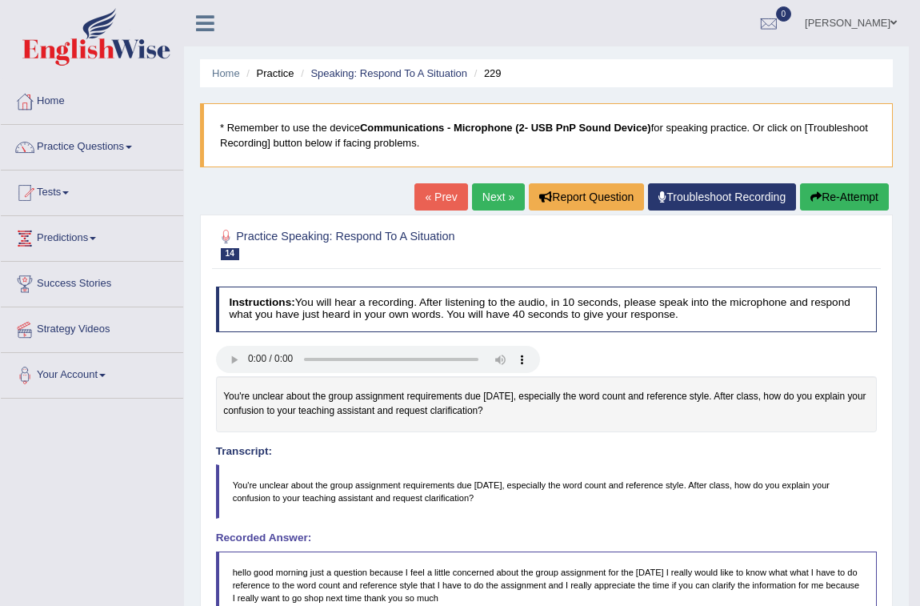
click at [880, 199] on button "Re-Attempt" at bounding box center [844, 196] width 89 height 27
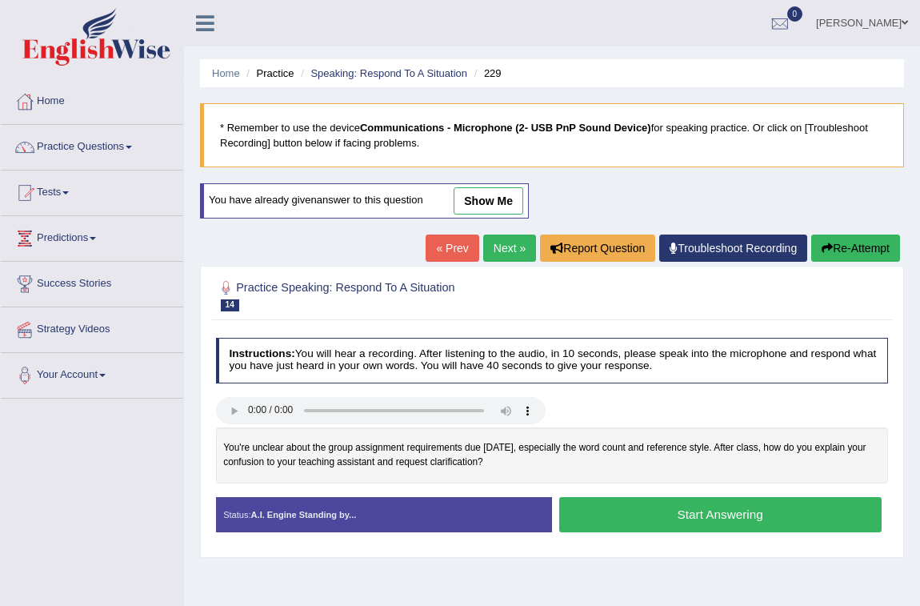
click at [743, 512] on button "Start Answering" at bounding box center [720, 514] width 322 height 34
click at [619, 511] on button "Start Answering" at bounding box center [720, 514] width 322 height 34
click at [640, 509] on button "Start Answering" at bounding box center [720, 514] width 322 height 34
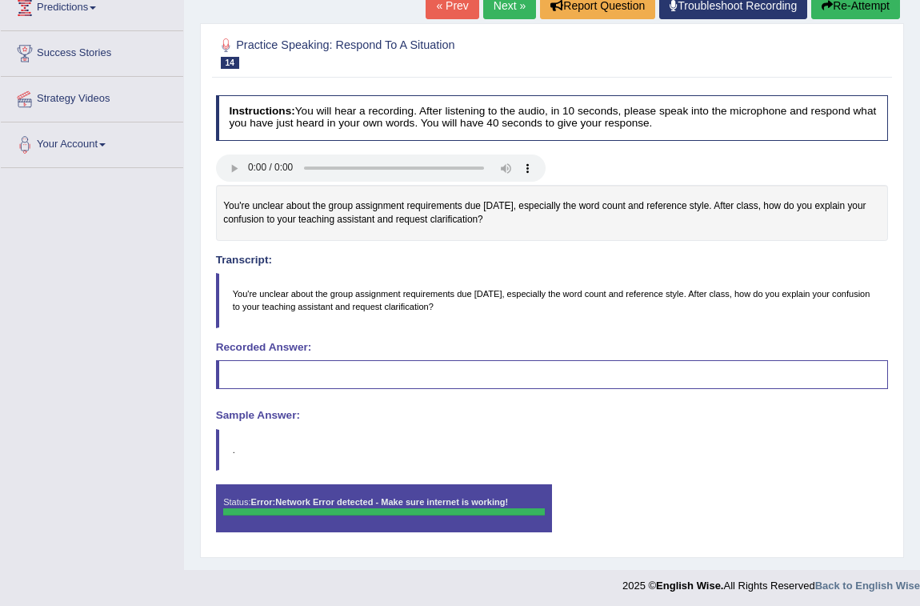
scroll to position [234, 0]
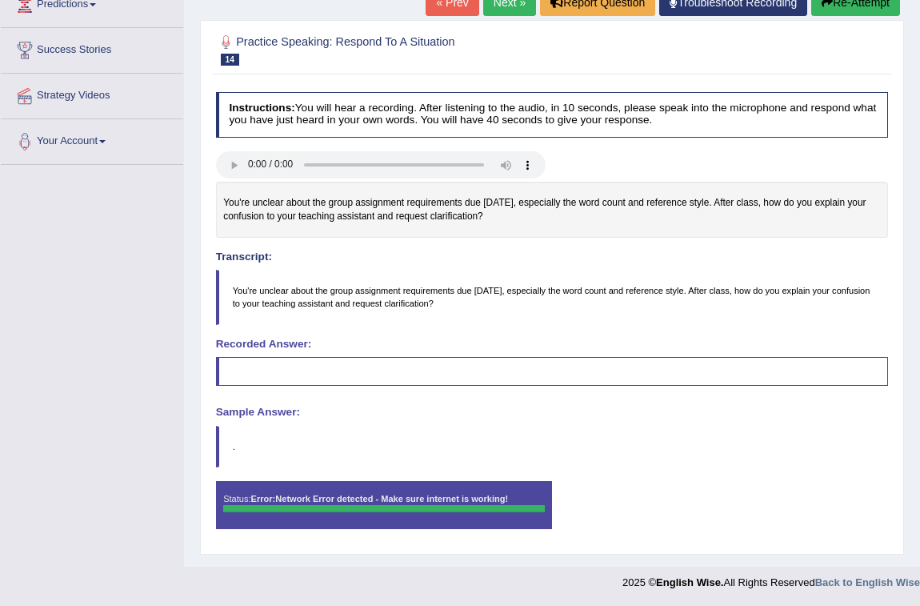
click at [681, 428] on blockquote "." at bounding box center [552, 447] width 673 height 42
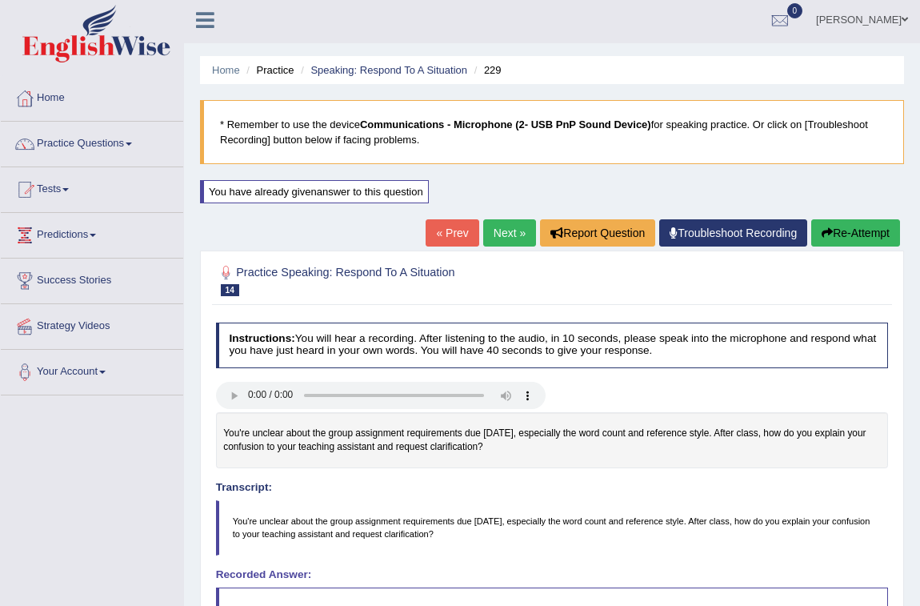
scroll to position [0, 0]
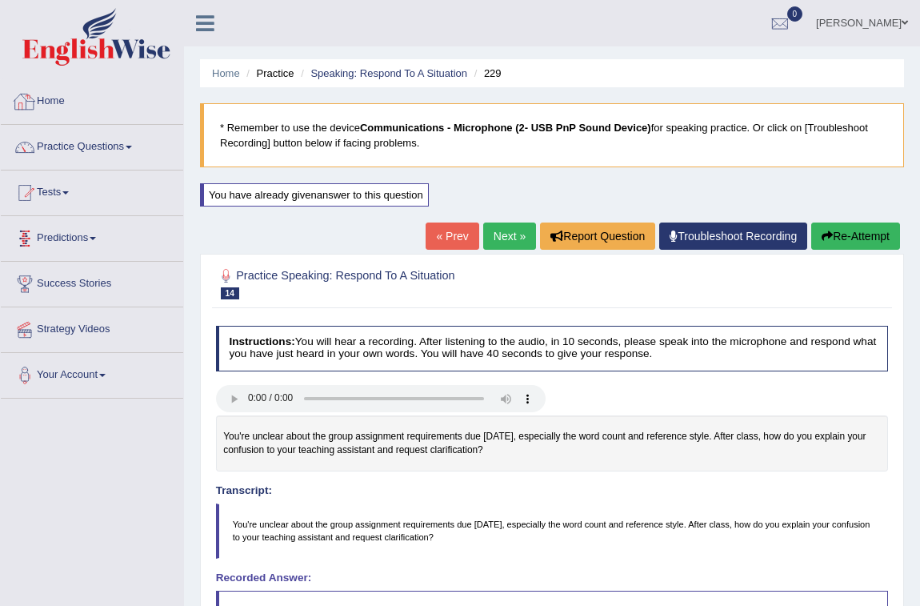
click at [46, 94] on link "Home" at bounding box center [92, 99] width 182 height 40
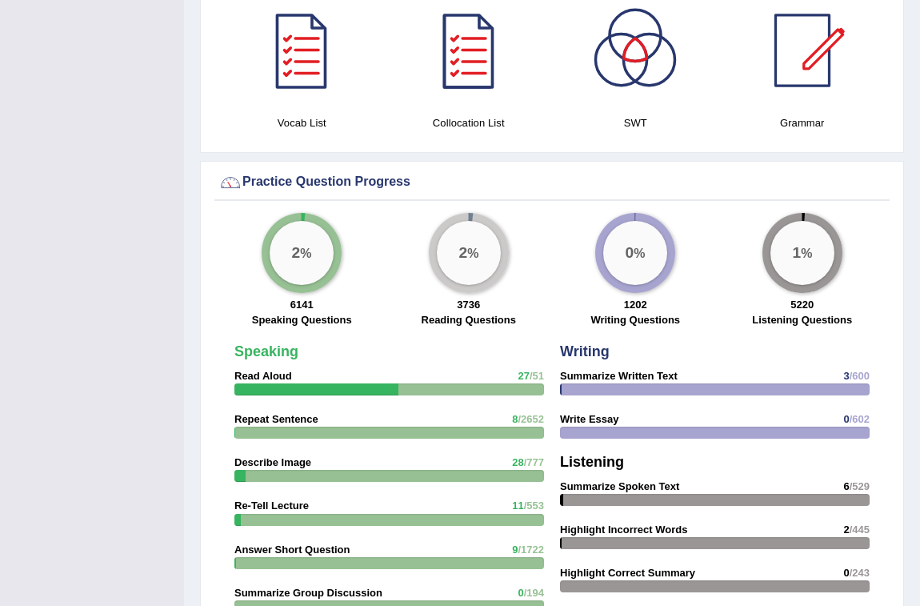
scroll to position [1091, 0]
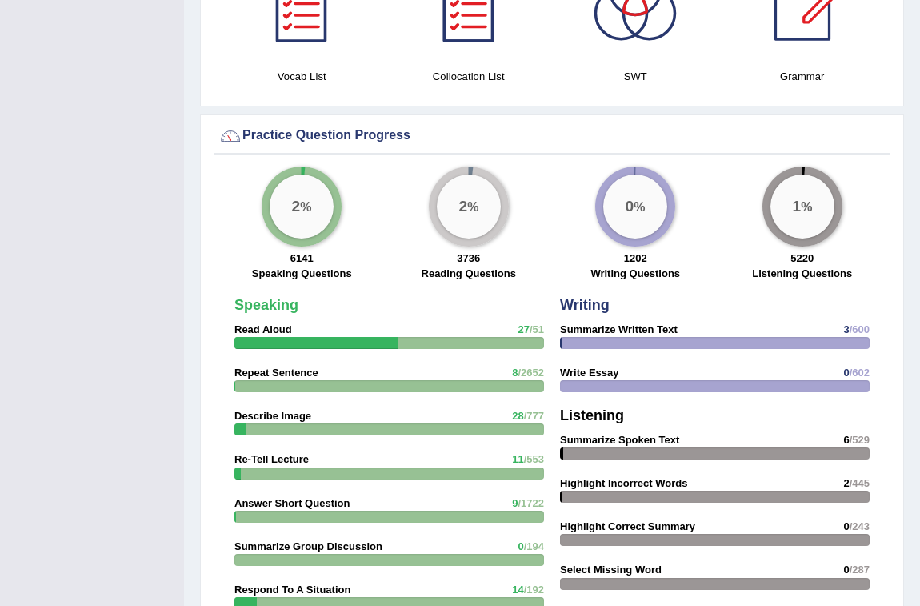
click at [296, 514] on div at bounding box center [389, 516] width 310 height 12
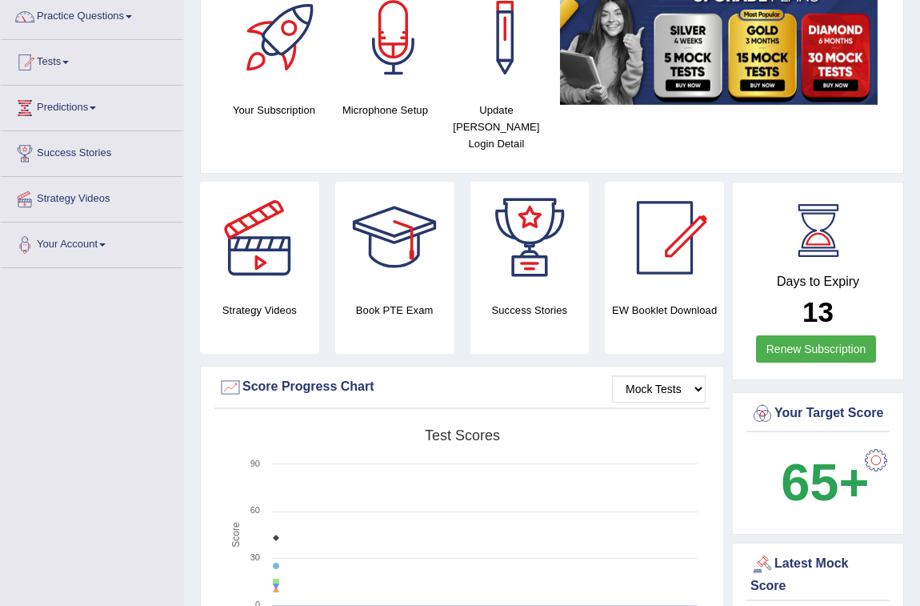
scroll to position [0, 0]
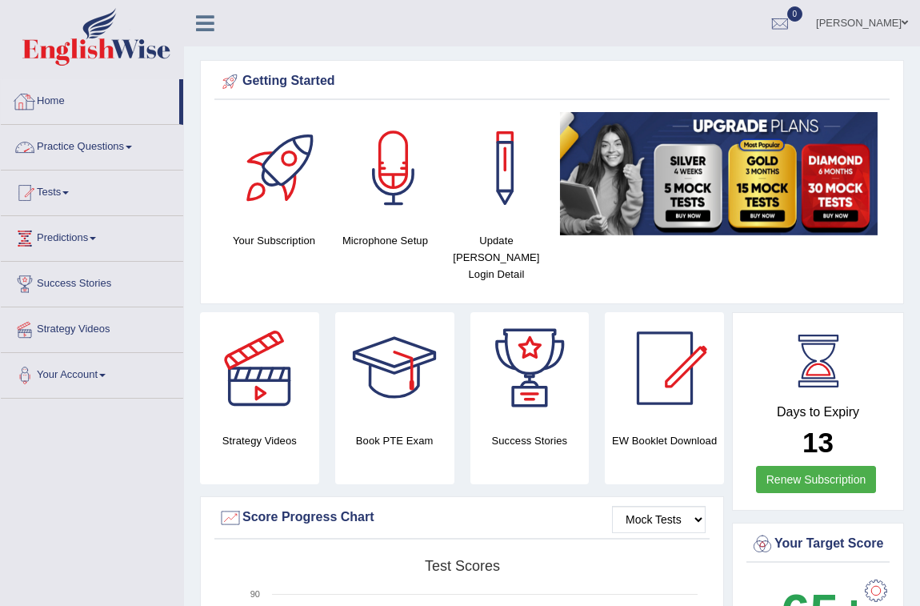
click at [65, 98] on link "Home" at bounding box center [90, 99] width 178 height 40
click at [85, 146] on link "Practice Questions" at bounding box center [92, 145] width 182 height 40
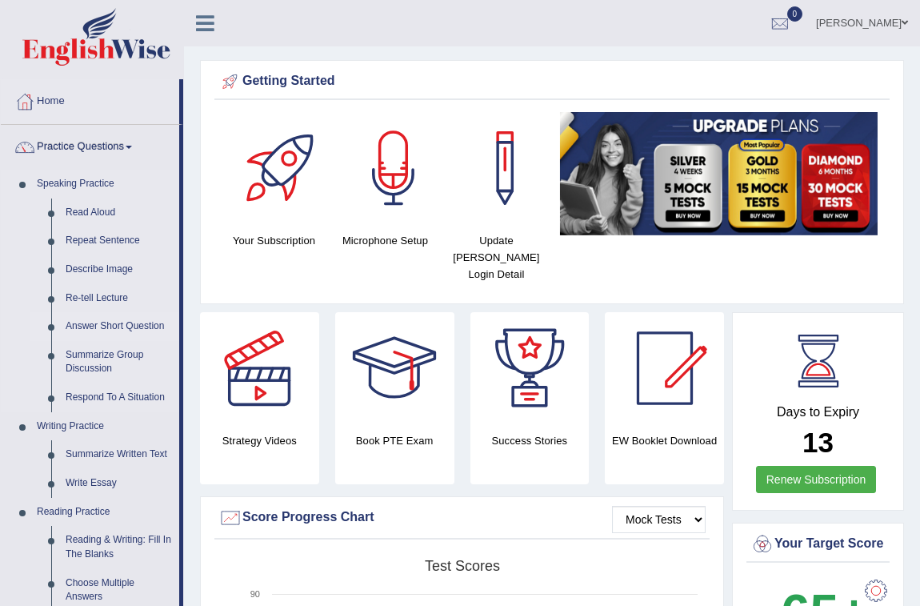
click at [90, 326] on link "Answer Short Question" at bounding box center [118, 326] width 121 height 29
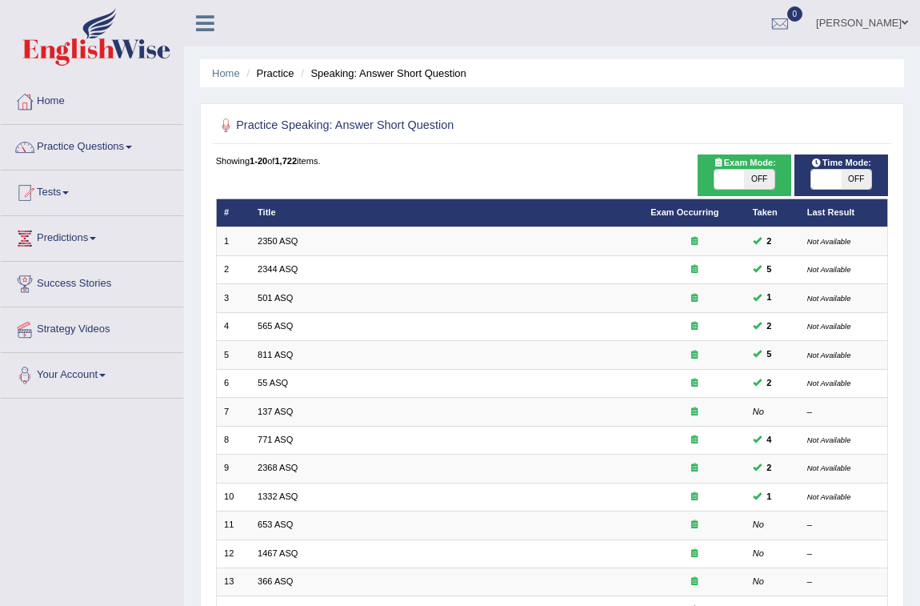
click at [751, 184] on span "OFF" at bounding box center [759, 179] width 30 height 19
checkbox input "true"
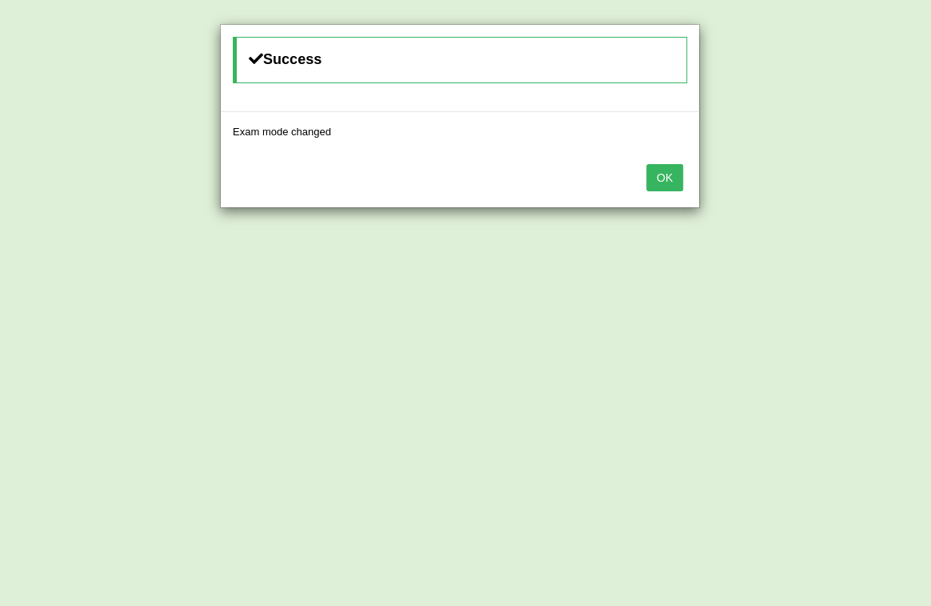
click at [669, 175] on button "OK" at bounding box center [664, 177] width 37 height 27
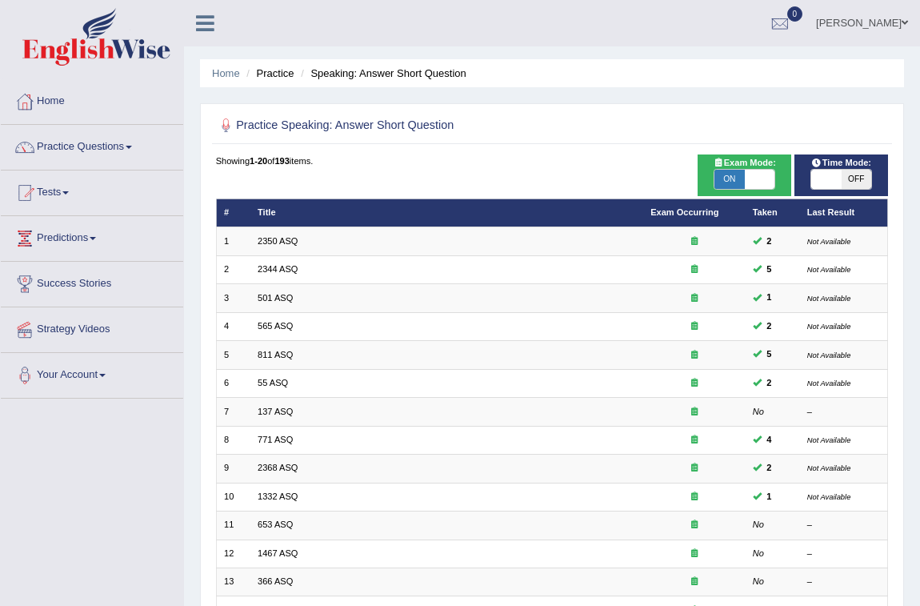
click at [851, 179] on span "OFF" at bounding box center [857, 179] width 30 height 19
checkbox input "true"
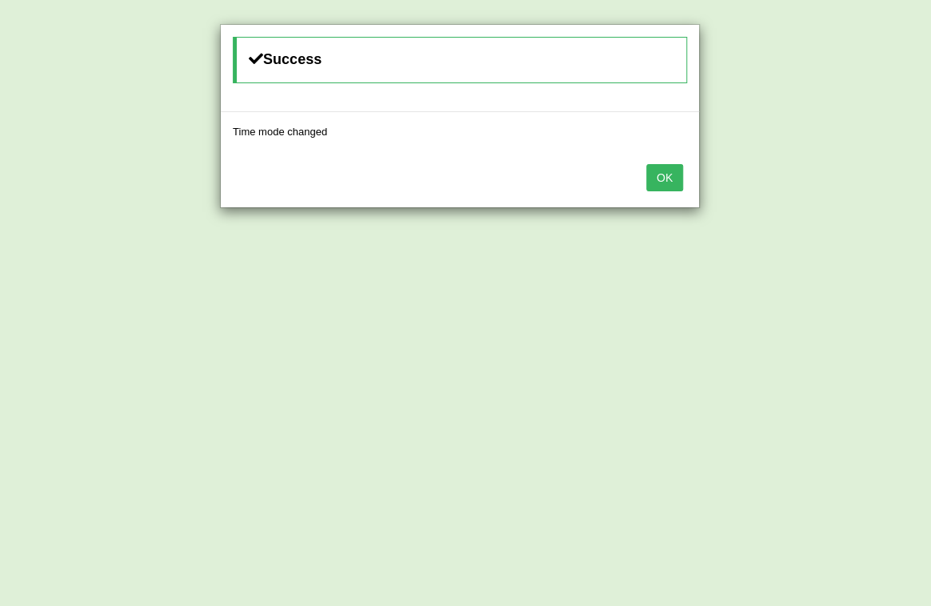
click at [680, 175] on button "OK" at bounding box center [664, 177] width 37 height 27
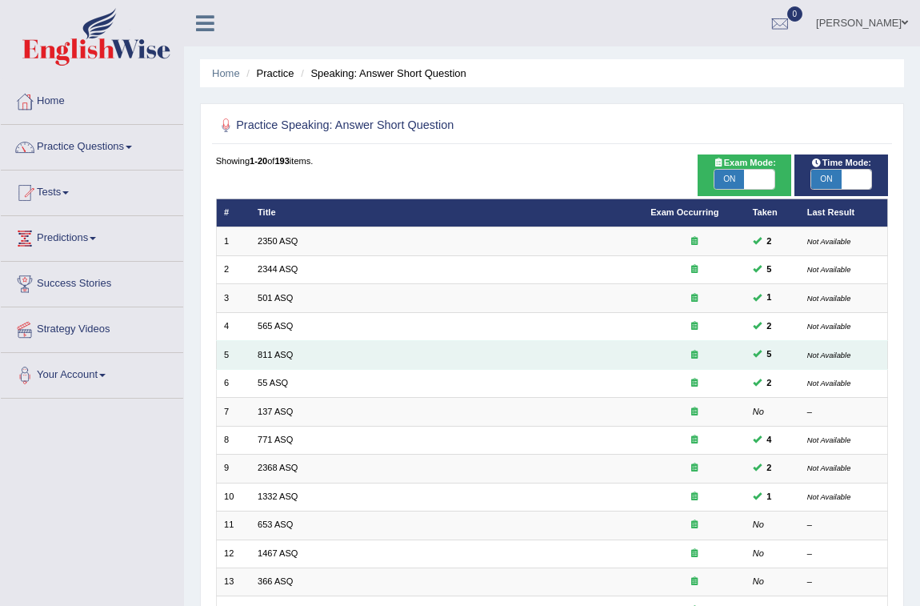
scroll to position [290, 0]
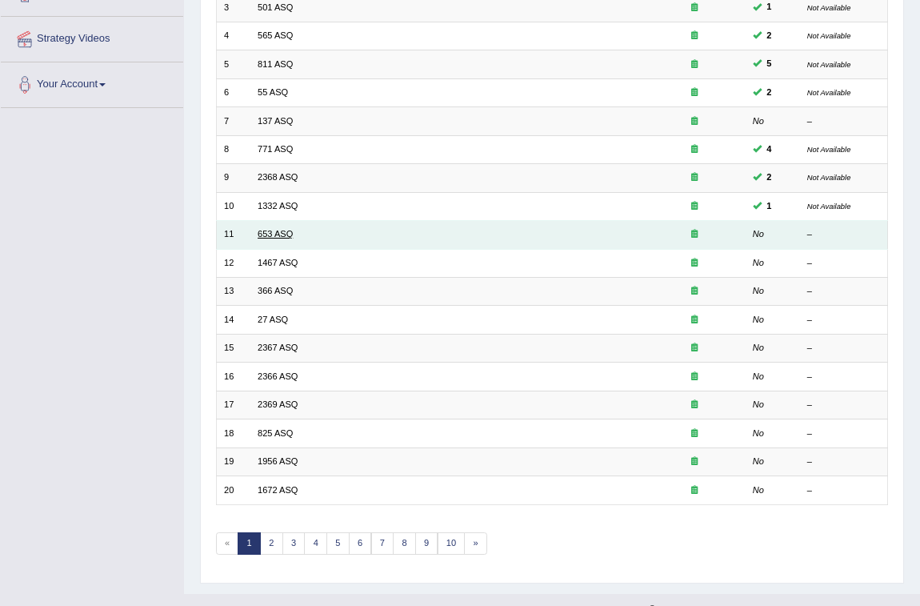
click at [273, 231] on link "653 ASQ" at bounding box center [275, 234] width 35 height 10
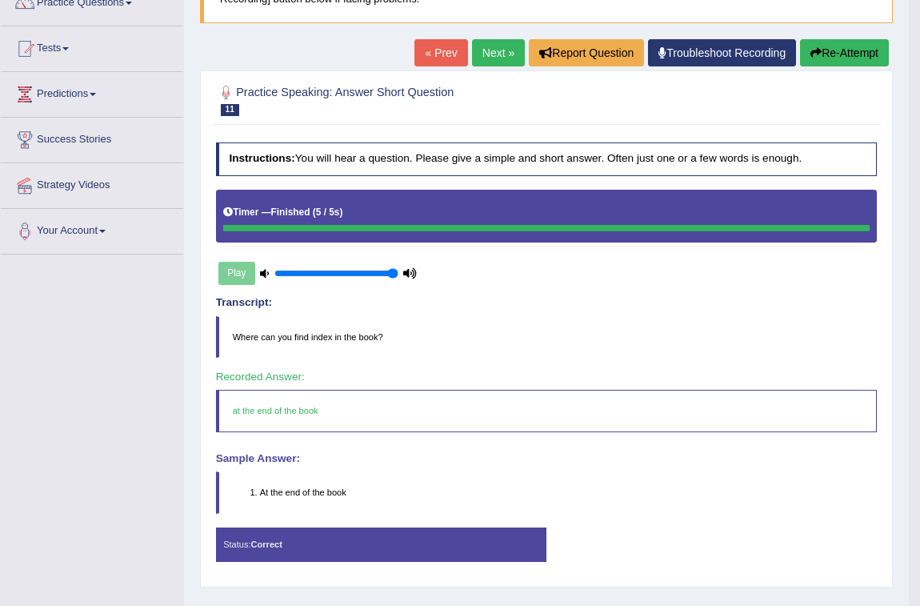
scroll to position [145, 0]
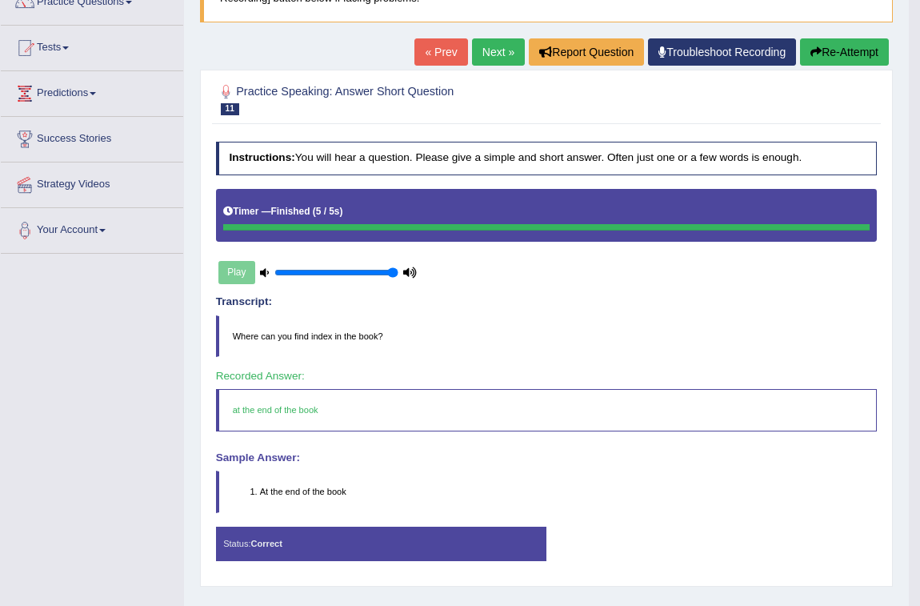
click at [477, 43] on link "Next »" at bounding box center [498, 51] width 53 height 27
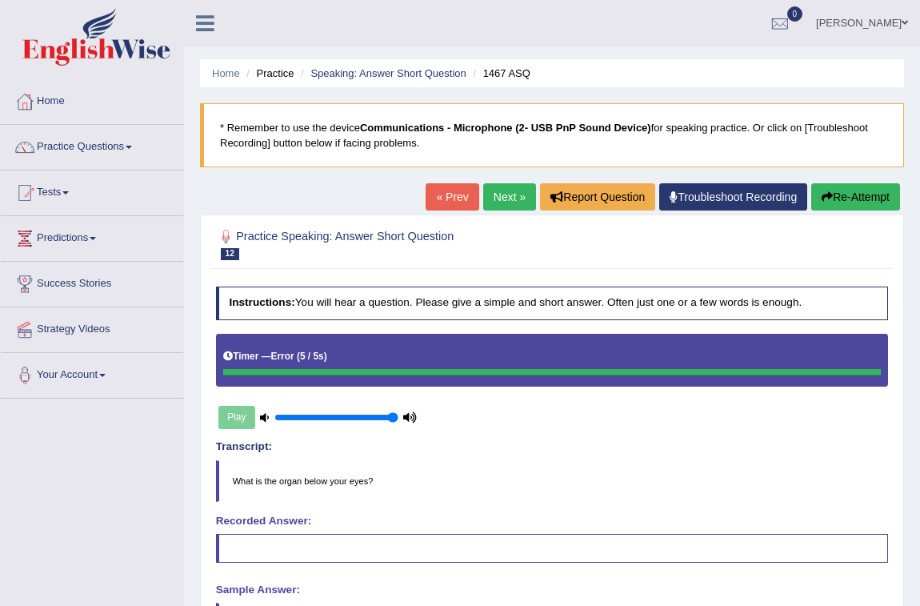
click at [746, 468] on blockquote "What is the organ below your eyes?" at bounding box center [552, 481] width 673 height 42
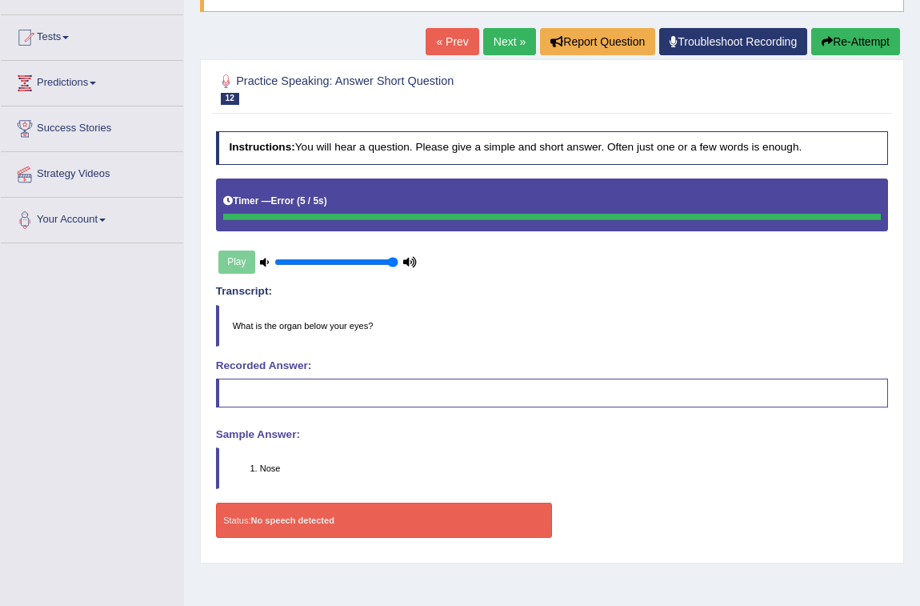
scroll to position [88, 0]
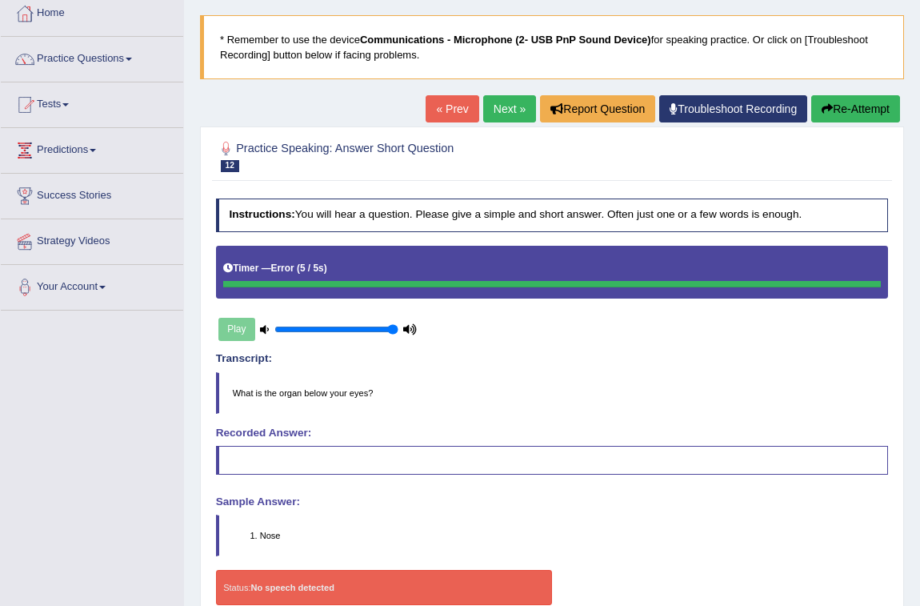
click at [486, 105] on link "Next »" at bounding box center [509, 108] width 53 height 27
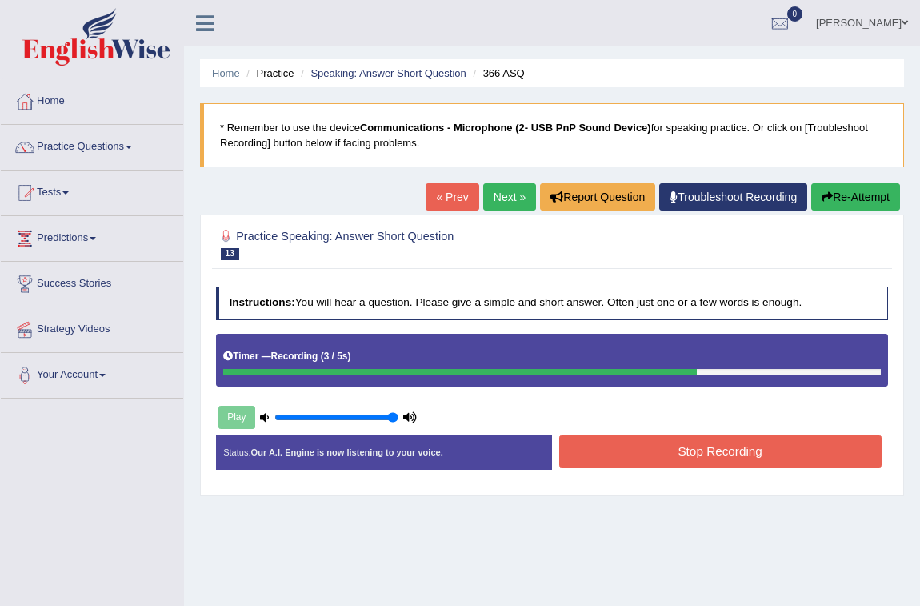
click at [589, 441] on button "Stop Recording" at bounding box center [720, 450] width 322 height 31
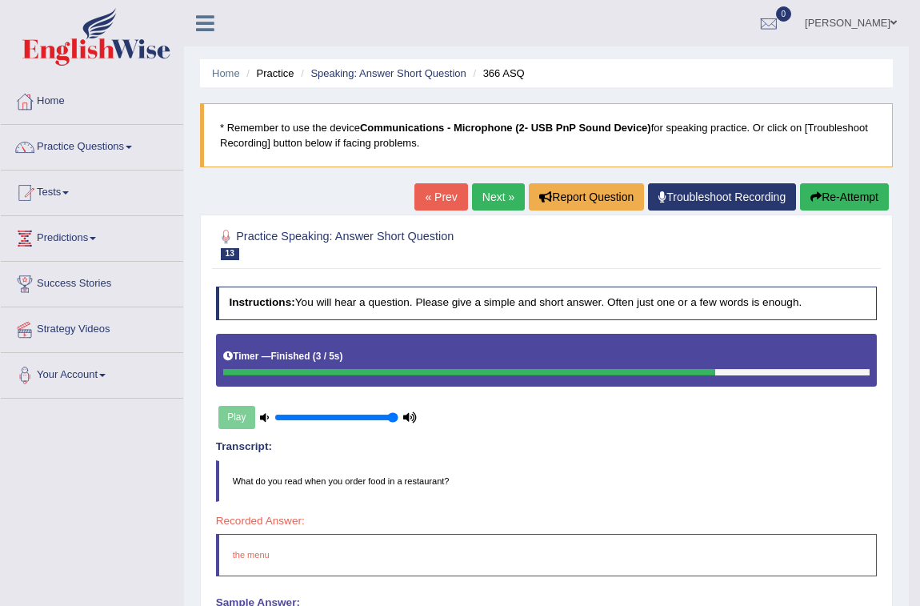
click at [491, 204] on link "Next »" at bounding box center [498, 196] width 53 height 27
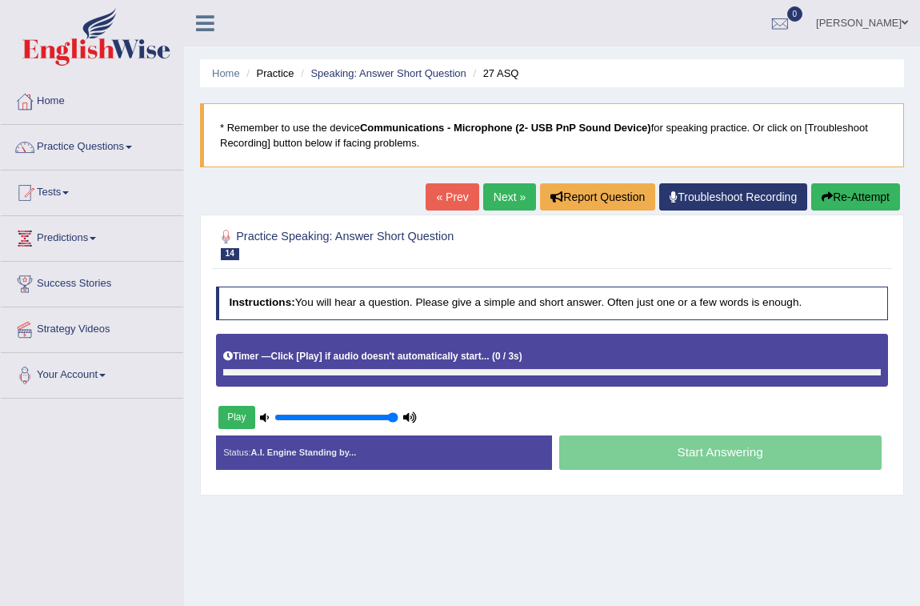
click at [806, 490] on div "Practice Speaking: Answer Short Question 14 27 ASQ Instructions: You will hear …" at bounding box center [552, 354] width 704 height 281
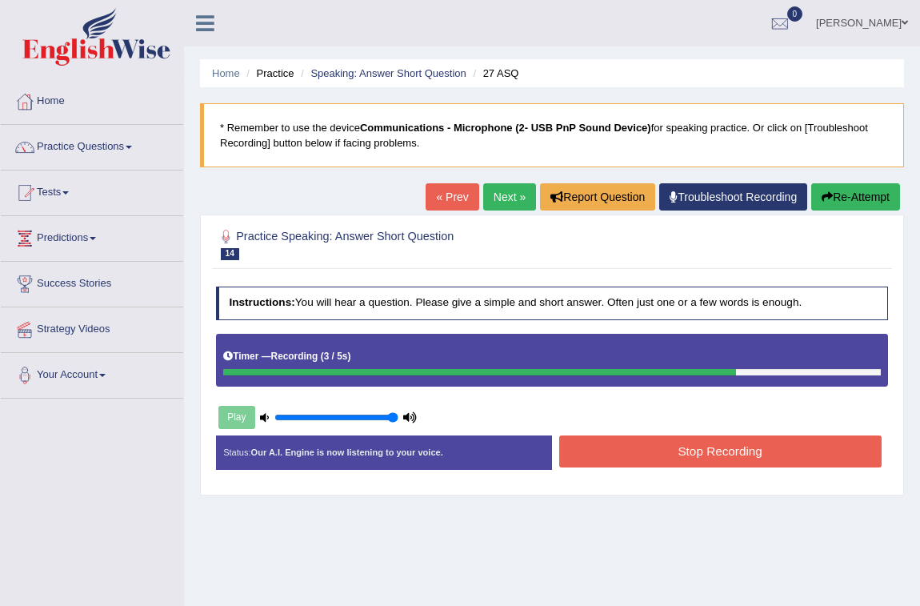
click at [789, 438] on button "Stop Recording" at bounding box center [720, 450] width 322 height 31
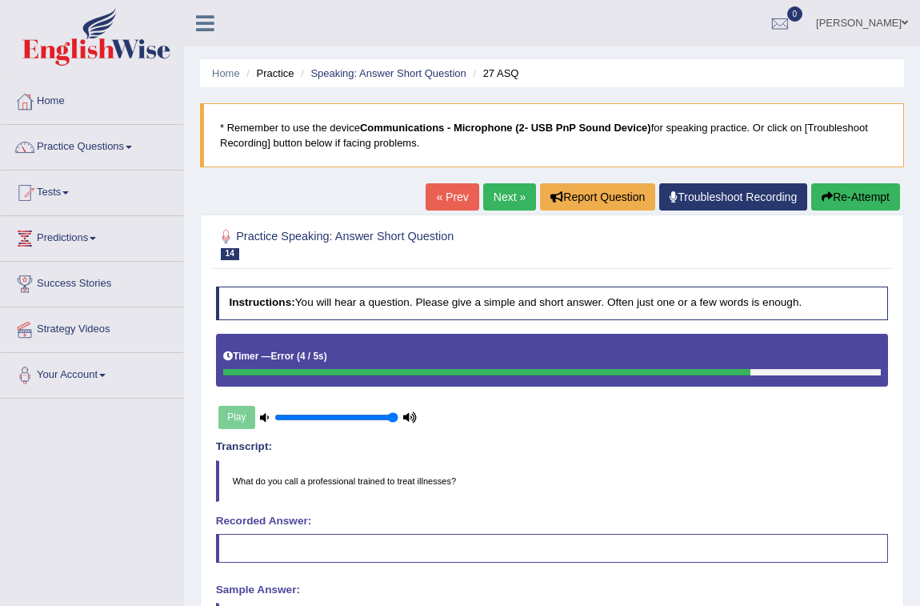
click at [488, 189] on link "Next »" at bounding box center [509, 196] width 53 height 27
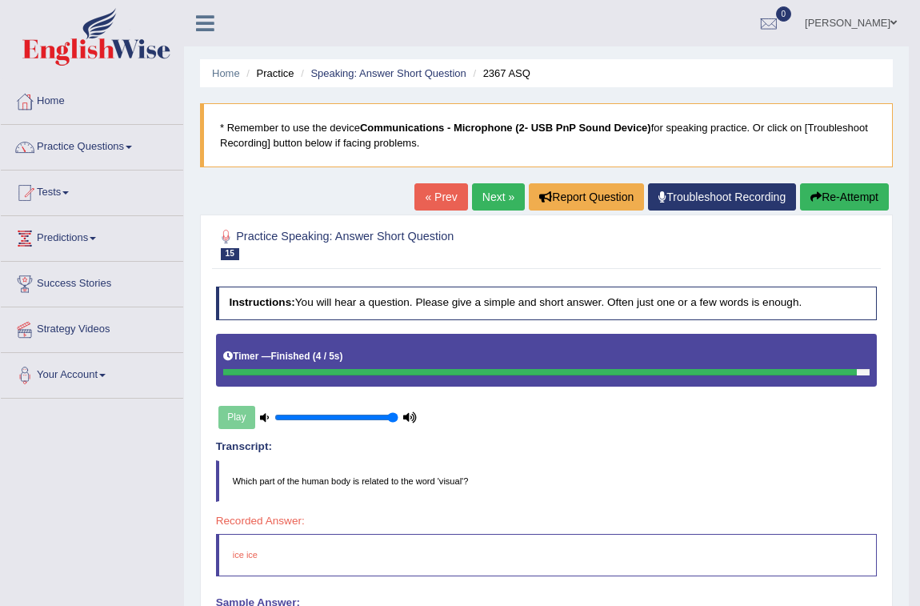
click at [508, 191] on link "Next »" at bounding box center [498, 196] width 53 height 27
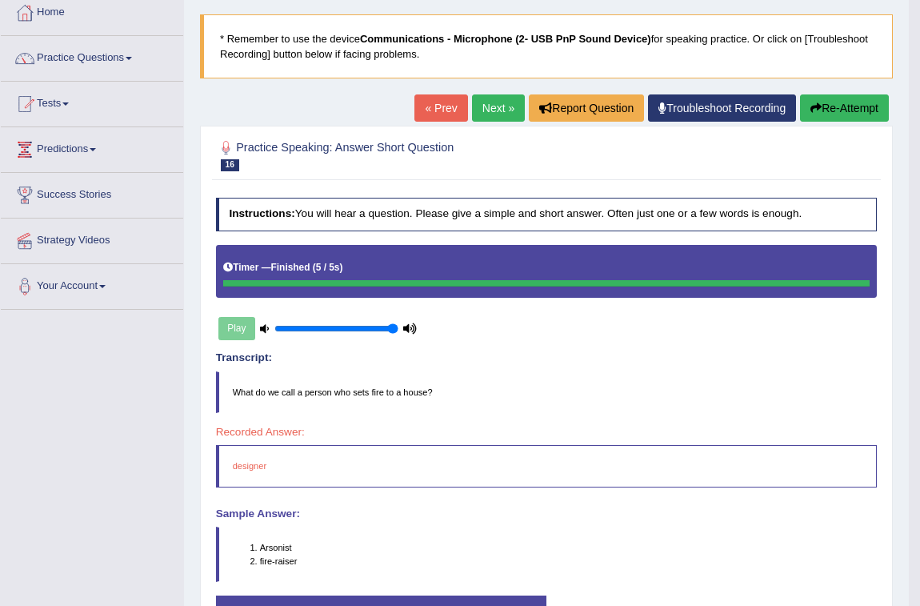
scroll to position [88, 0]
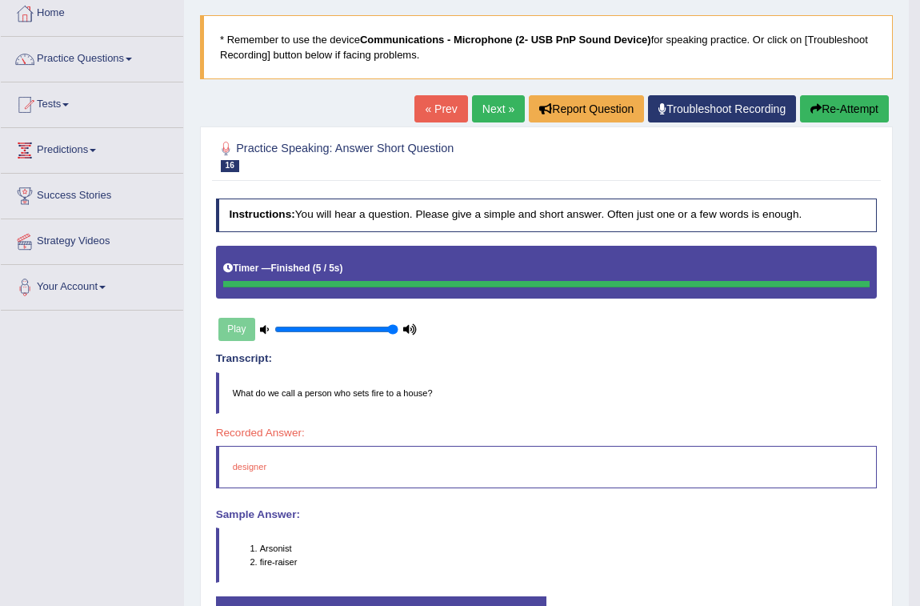
click at [479, 113] on link "Next »" at bounding box center [498, 108] width 53 height 27
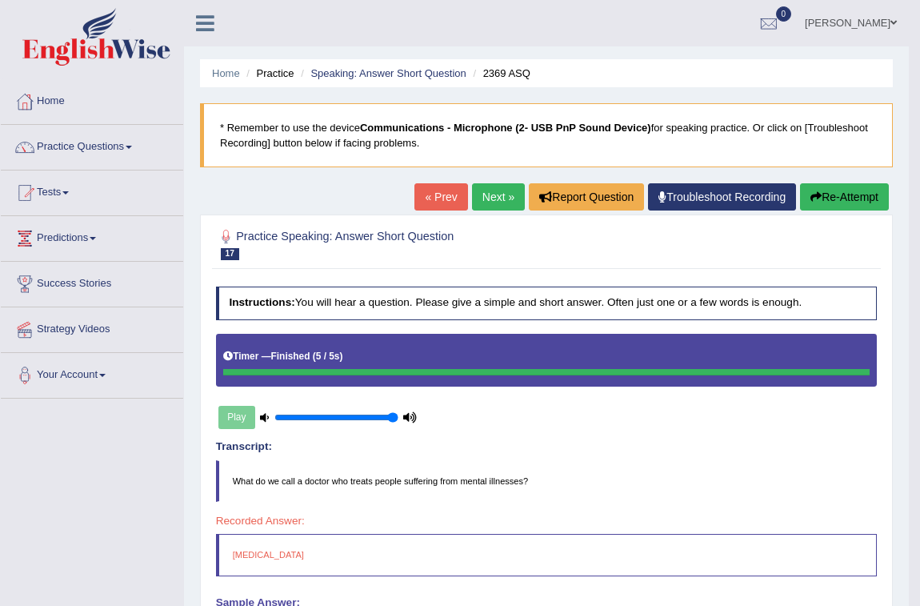
click at [490, 191] on link "Next »" at bounding box center [498, 196] width 53 height 27
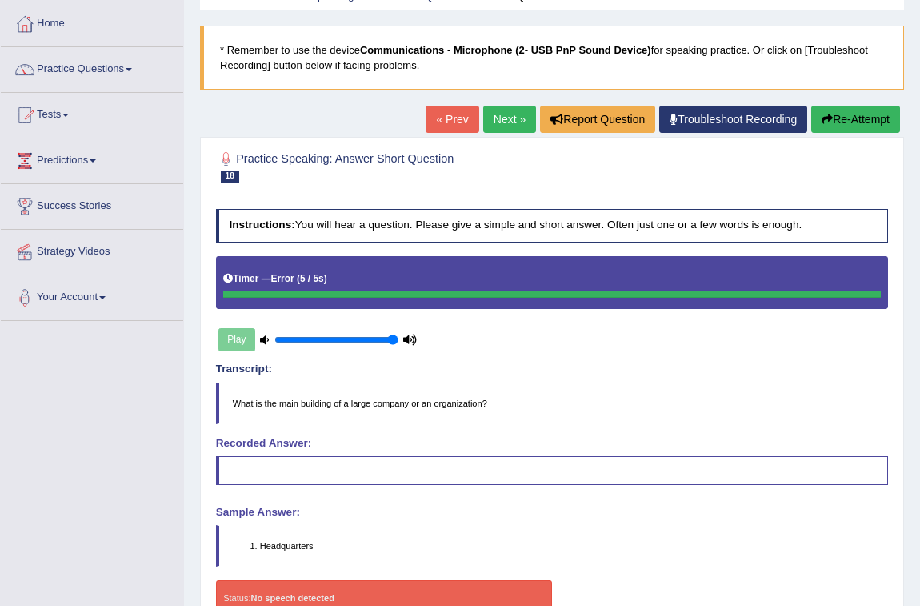
scroll to position [218, 0]
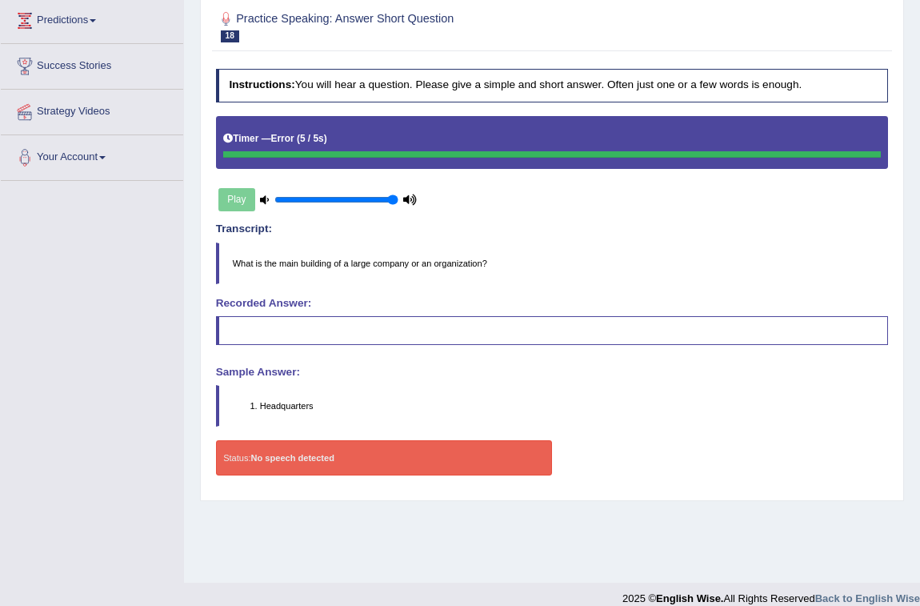
click at [266, 402] on li "Headquarters" at bounding box center [574, 405] width 628 height 13
drag, startPoint x: 266, startPoint y: 402, endPoint x: 234, endPoint y: 203, distance: 201.1
click at [254, 328] on div "Instructions: You will hear a question. Please give a simple and short answer. …" at bounding box center [551, 277] width 679 height 431
click at [237, 191] on div "Play" at bounding box center [318, 199] width 204 height 34
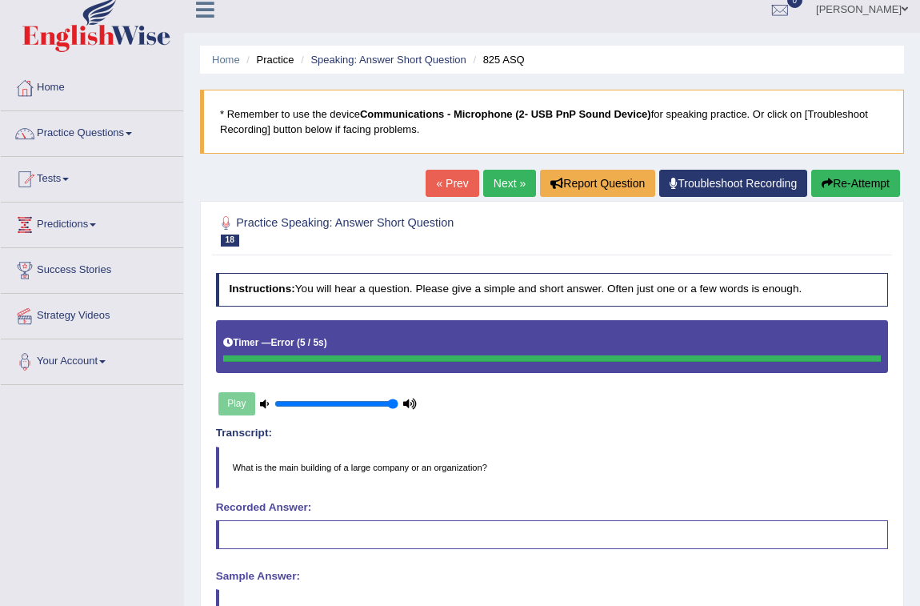
scroll to position [0, 0]
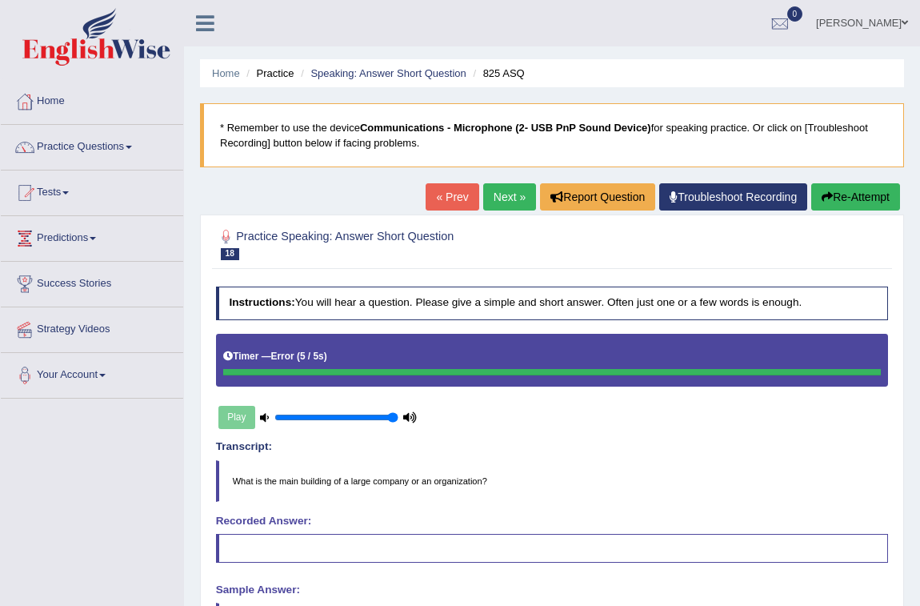
click at [496, 196] on link "Next »" at bounding box center [509, 196] width 53 height 27
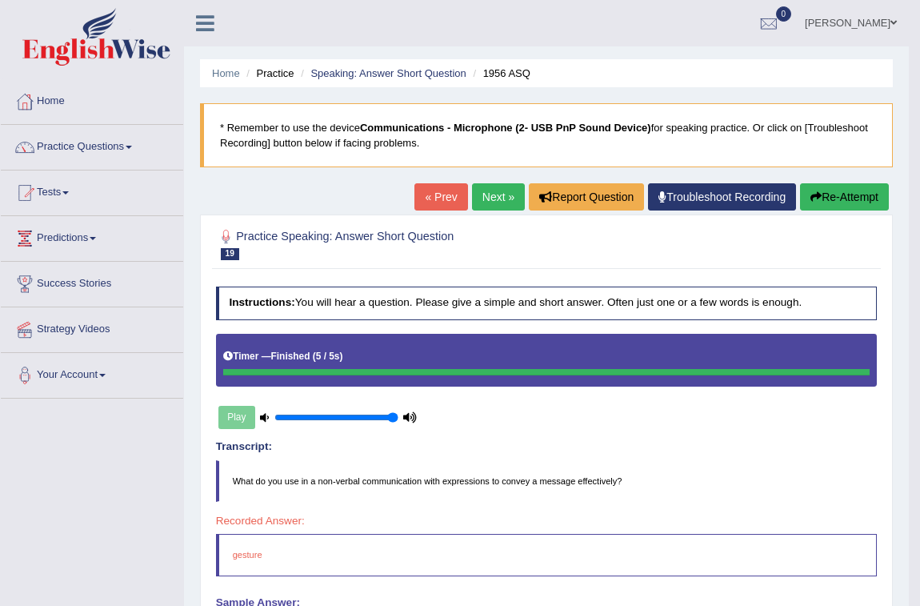
click at [474, 192] on link "Next »" at bounding box center [498, 196] width 53 height 27
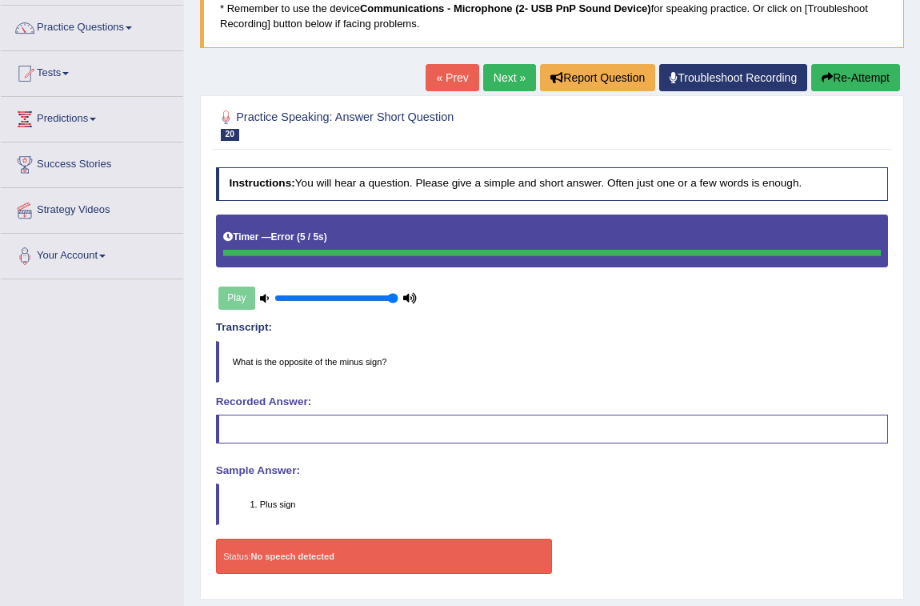
scroll to position [145, 0]
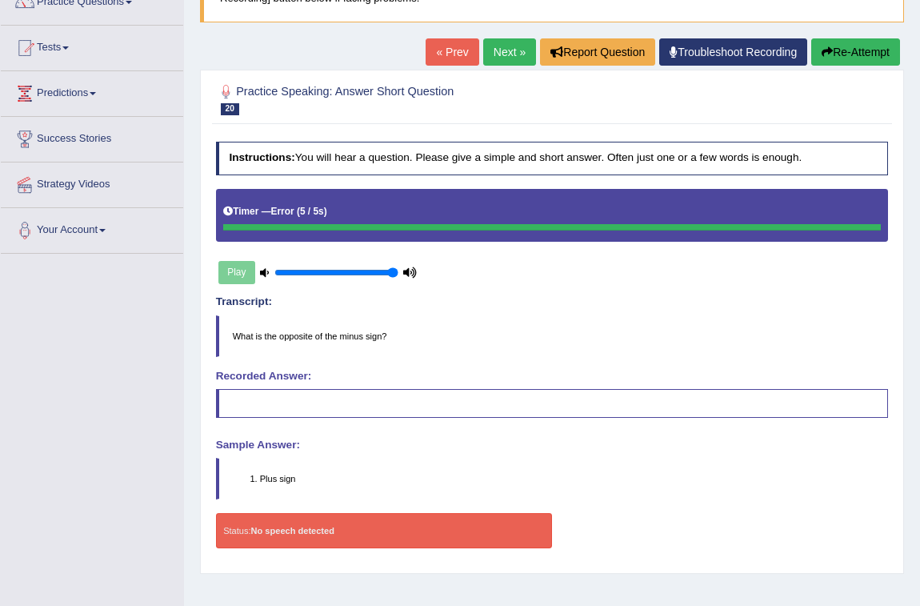
click at [496, 56] on link "Next »" at bounding box center [509, 51] width 53 height 27
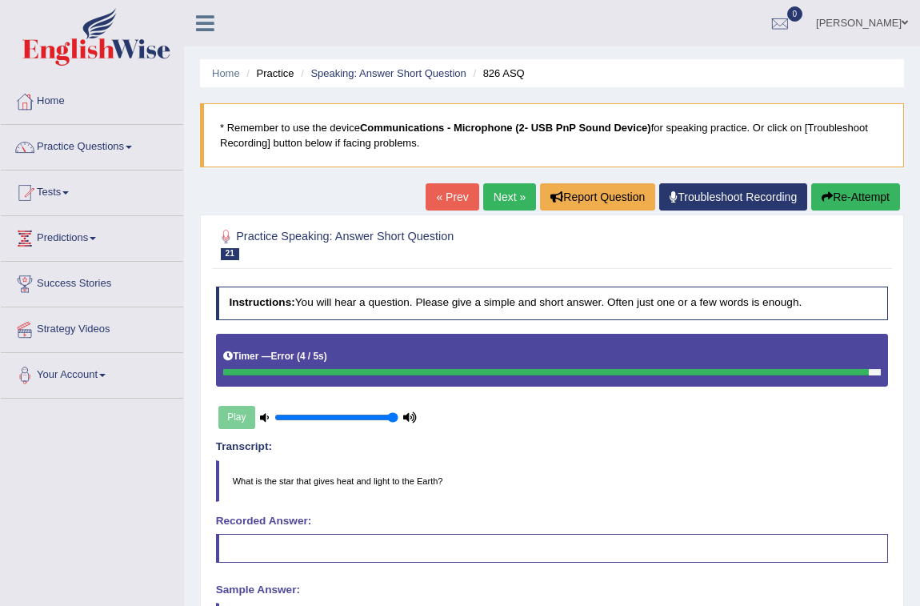
click at [502, 196] on link "Next »" at bounding box center [509, 196] width 53 height 27
click at [512, 186] on link "Next »" at bounding box center [509, 196] width 53 height 27
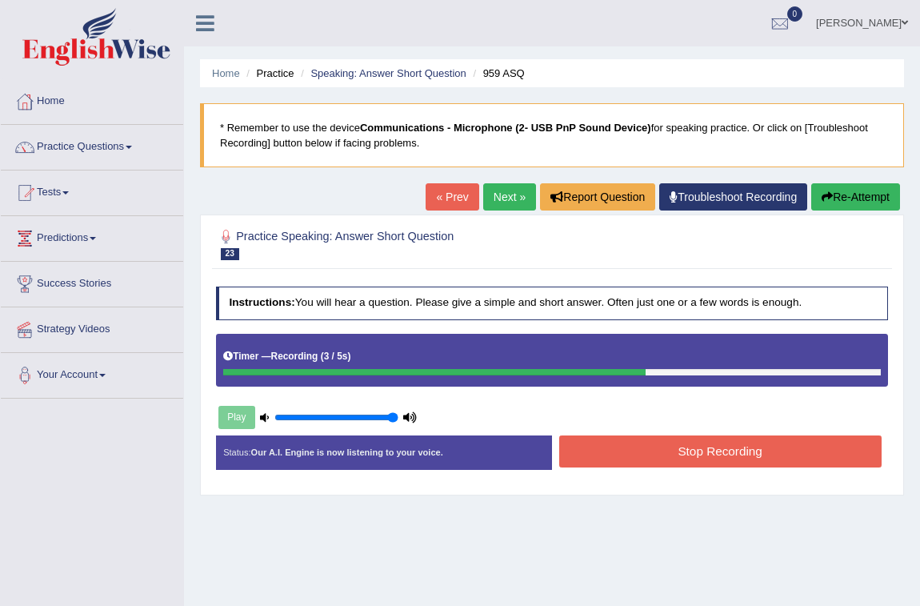
click at [742, 453] on button "Stop Recording" at bounding box center [720, 450] width 322 height 31
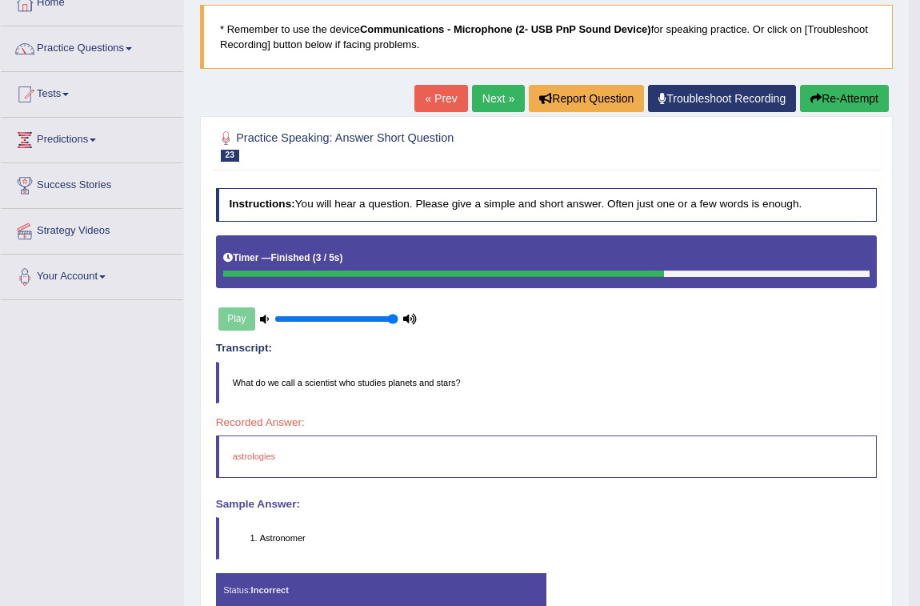
scroll to position [72, 0]
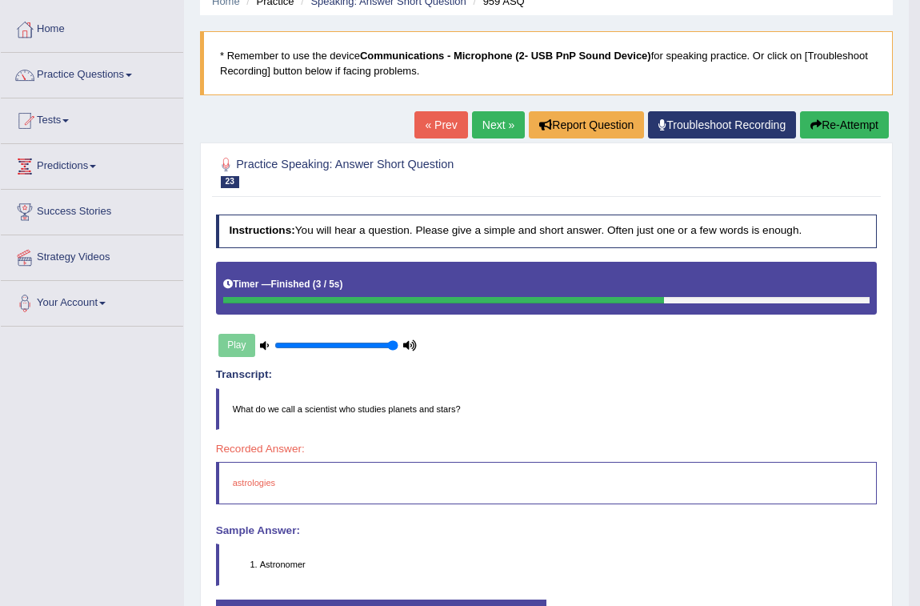
click at [489, 117] on link "Next »" at bounding box center [498, 124] width 53 height 27
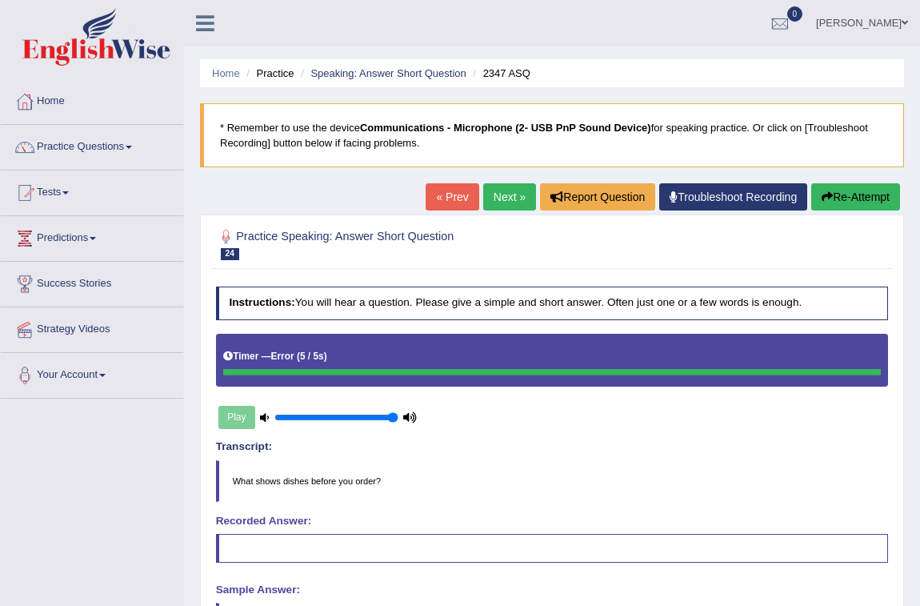
click at [515, 178] on div "Home Practice Speaking: Answer Short Question 2347 ASQ * Remember to use the de…" at bounding box center [552, 400] width 736 height 800
click at [507, 185] on link "Next »" at bounding box center [509, 196] width 53 height 27
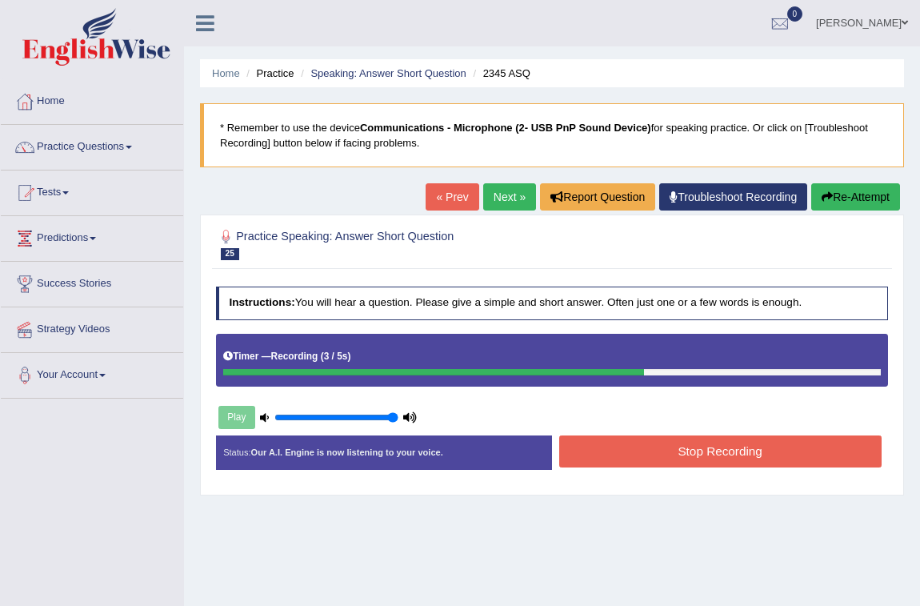
click at [575, 444] on button "Stop Recording" at bounding box center [720, 450] width 322 height 31
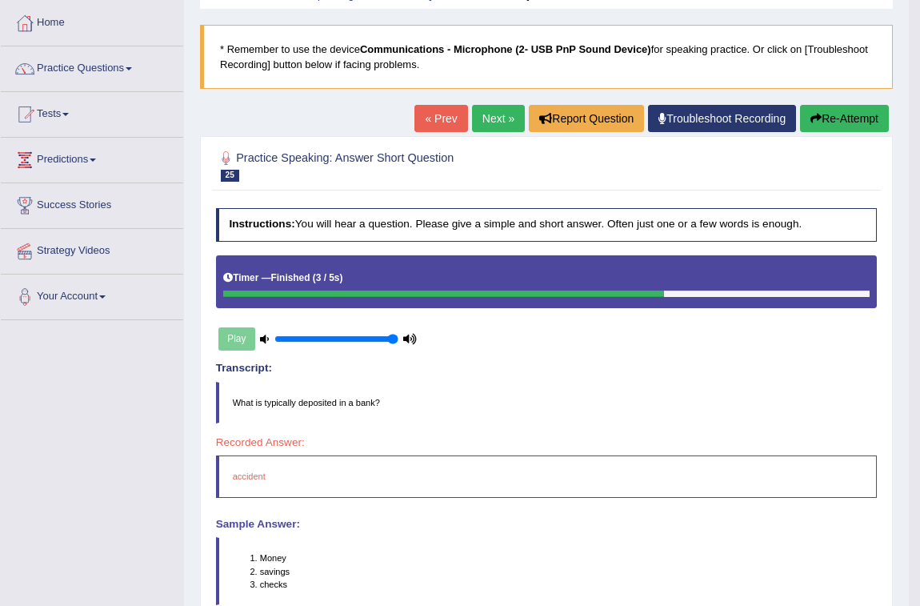
scroll to position [72, 0]
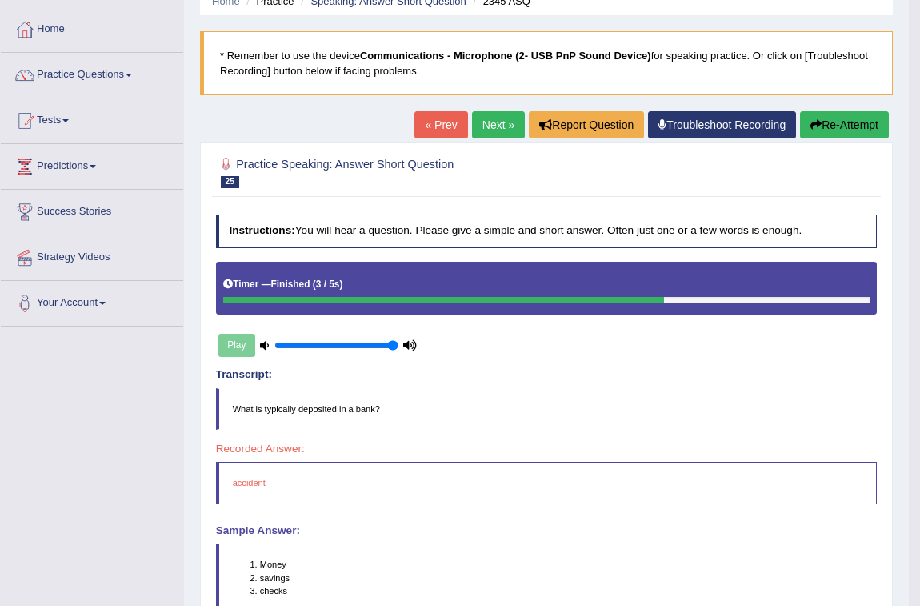
click at [475, 124] on link "Next »" at bounding box center [498, 124] width 53 height 27
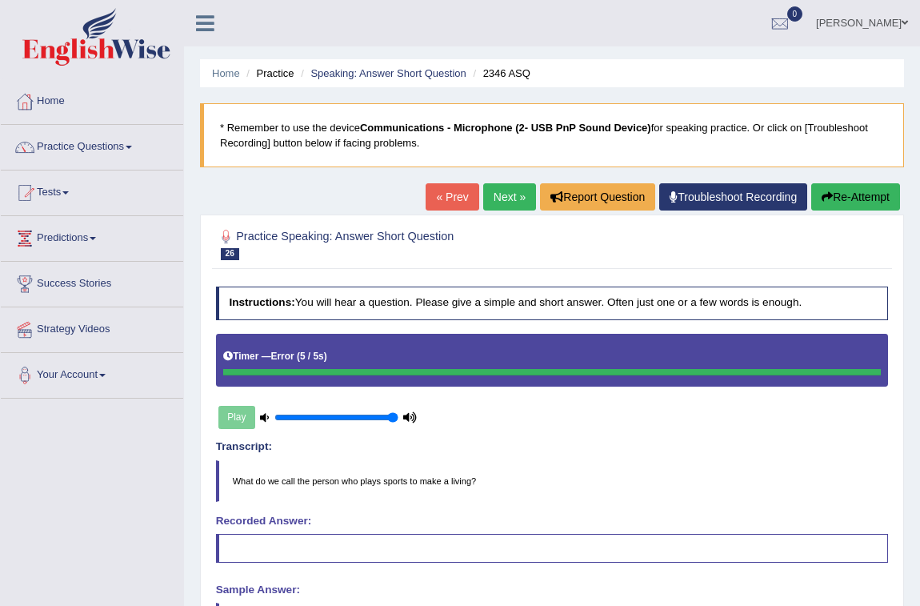
click at [520, 199] on link "Next »" at bounding box center [509, 196] width 53 height 27
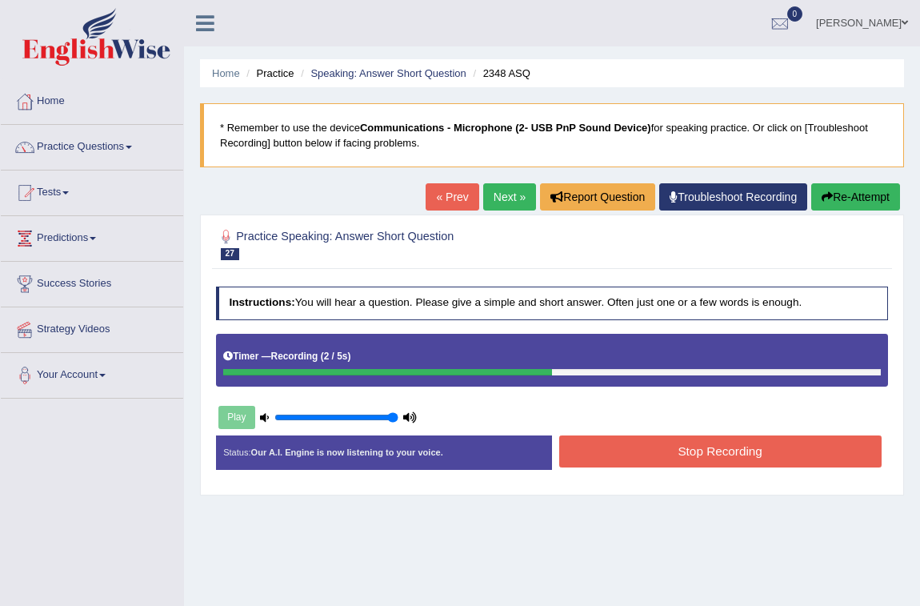
click at [595, 442] on button "Stop Recording" at bounding box center [720, 450] width 322 height 31
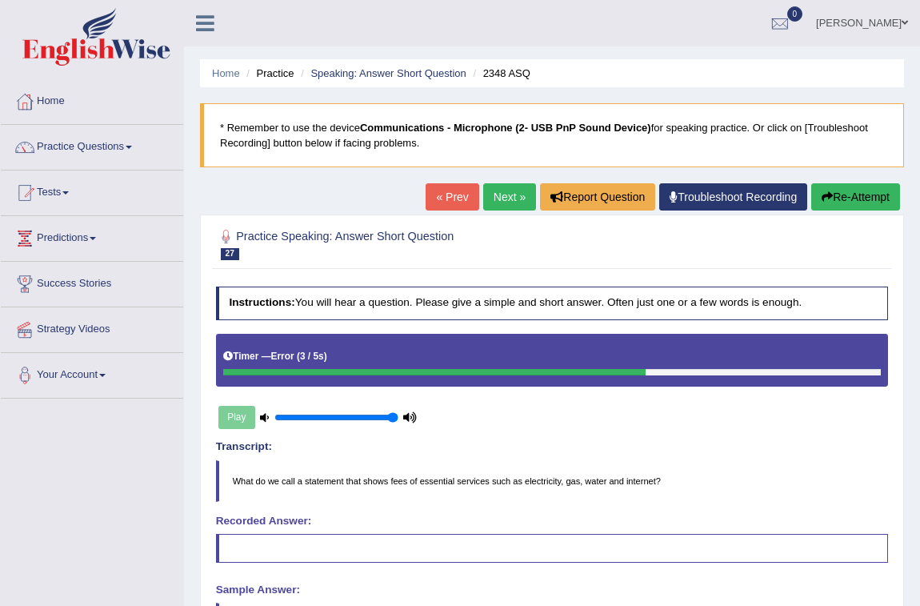
click at [496, 195] on link "Next »" at bounding box center [509, 196] width 53 height 27
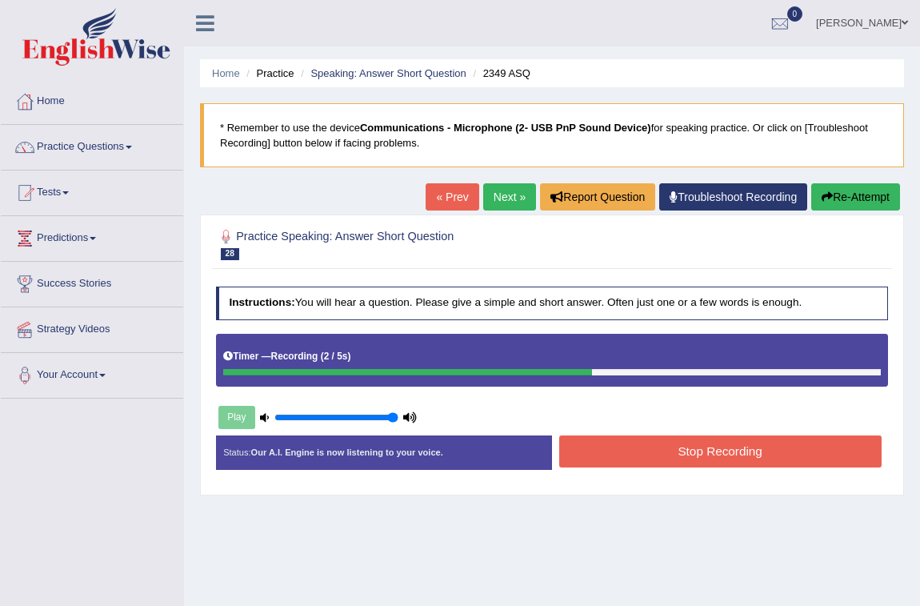
click at [670, 454] on button "Stop Recording" at bounding box center [720, 450] width 322 height 31
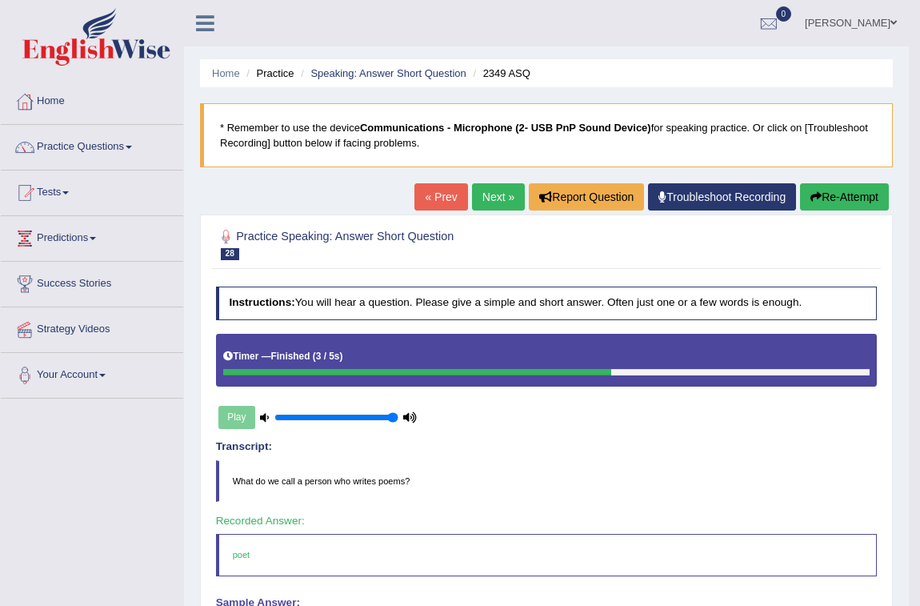
click at [502, 195] on link "Next »" at bounding box center [498, 196] width 53 height 27
click at [510, 186] on link "Next »" at bounding box center [498, 196] width 53 height 27
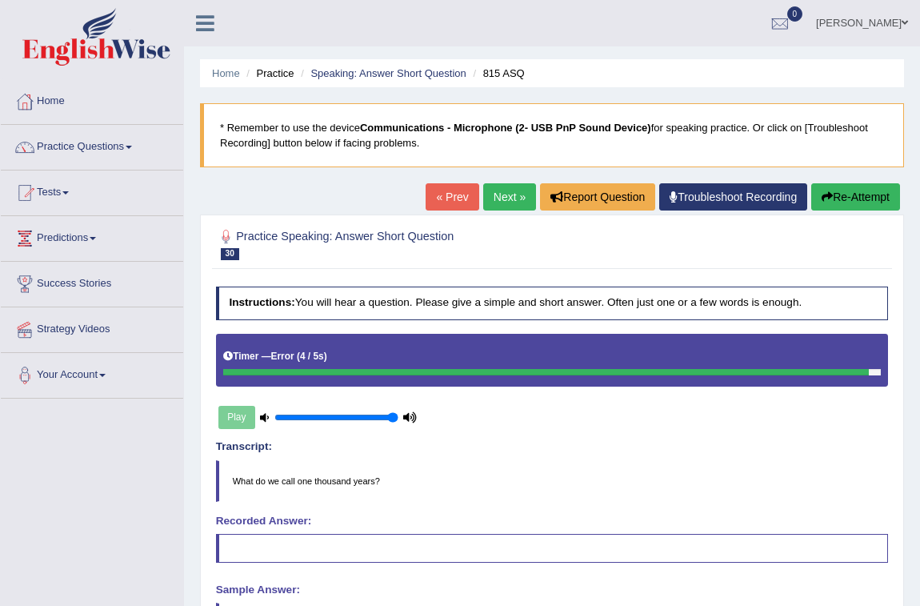
click at [506, 184] on link "Next »" at bounding box center [509, 196] width 53 height 27
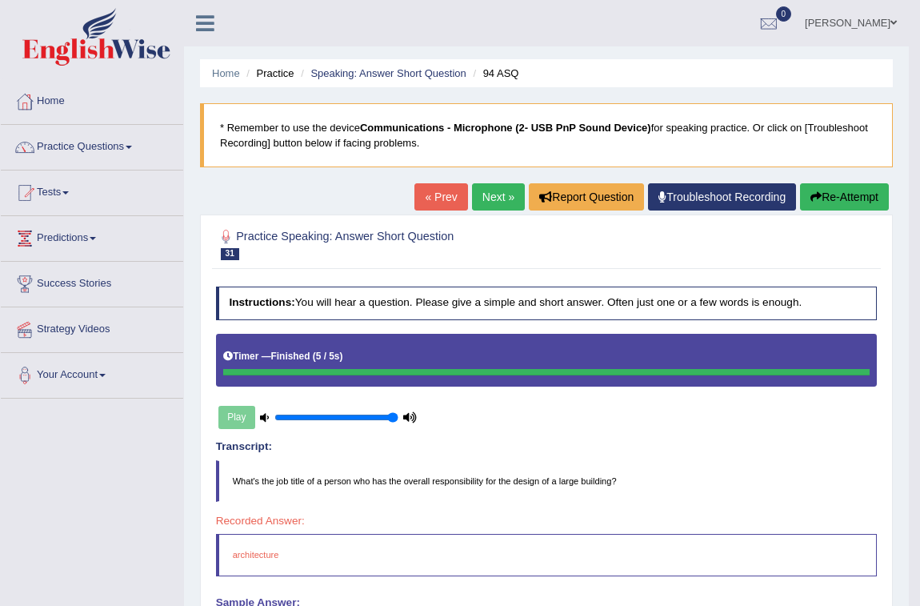
click at [805, 200] on button "Re-Attempt" at bounding box center [844, 196] width 89 height 27
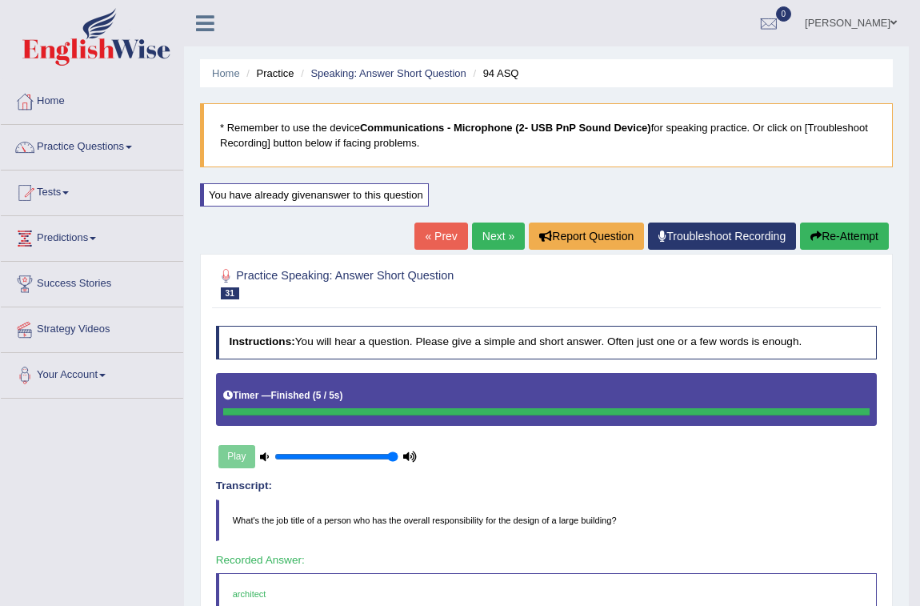
click at [486, 232] on link "Next »" at bounding box center [498, 235] width 53 height 27
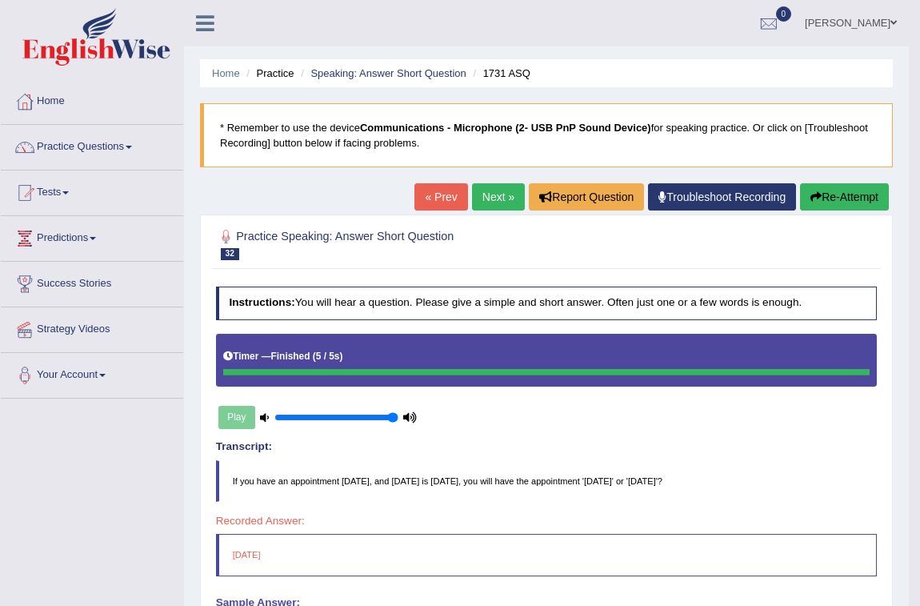
click at [873, 196] on button "Re-Attempt" at bounding box center [844, 196] width 89 height 27
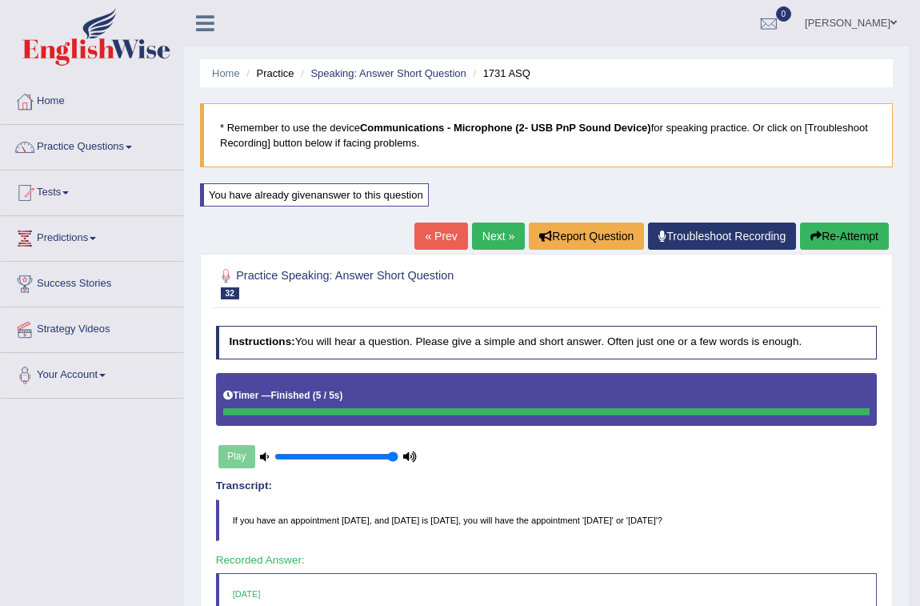
click at [496, 234] on link "Next »" at bounding box center [498, 235] width 53 height 27
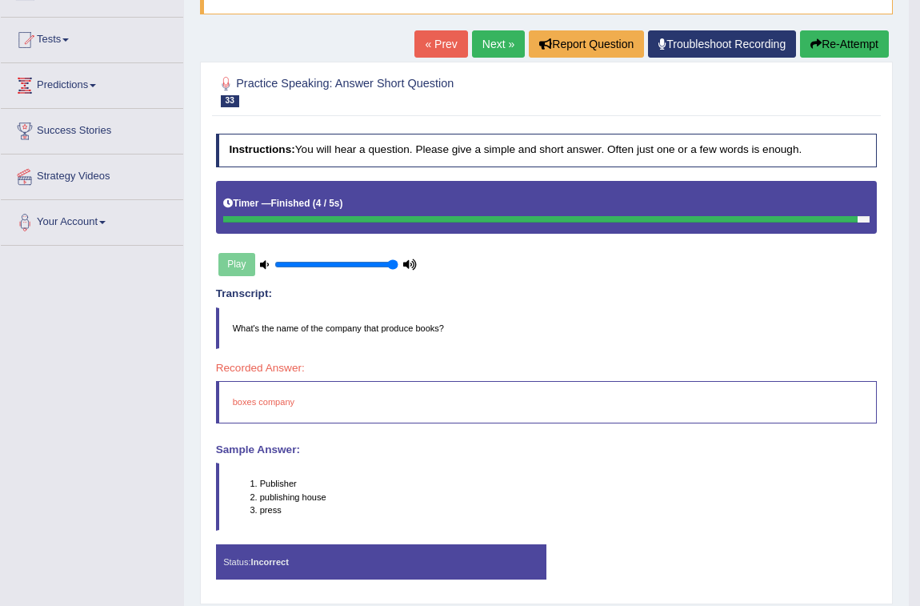
scroll to position [72, 0]
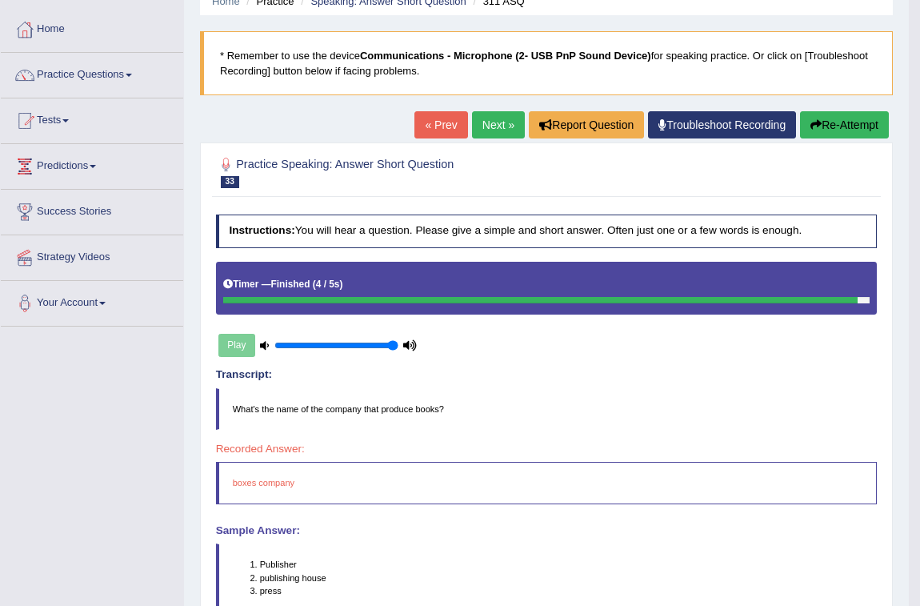
click at [840, 125] on button "Re-Attempt" at bounding box center [844, 124] width 89 height 27
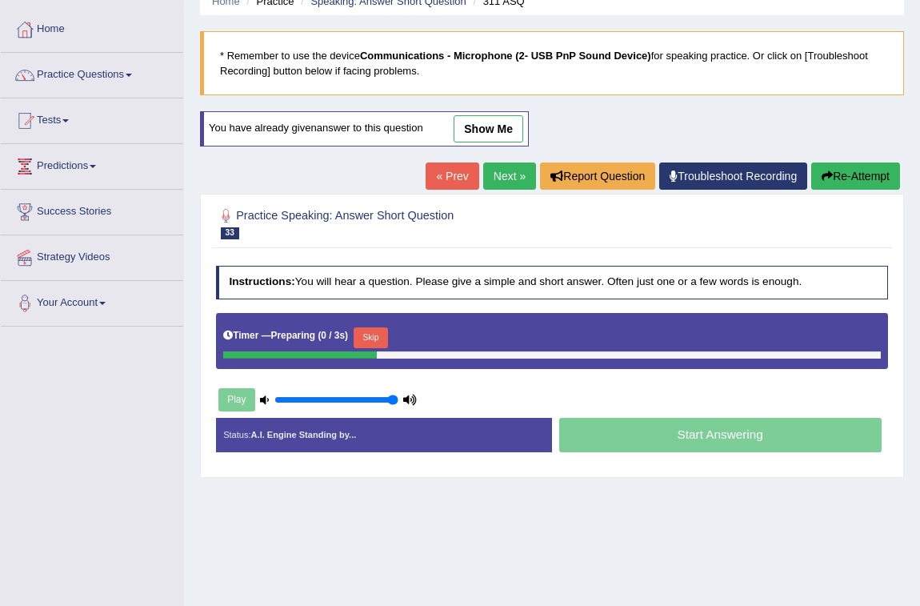
scroll to position [72, 0]
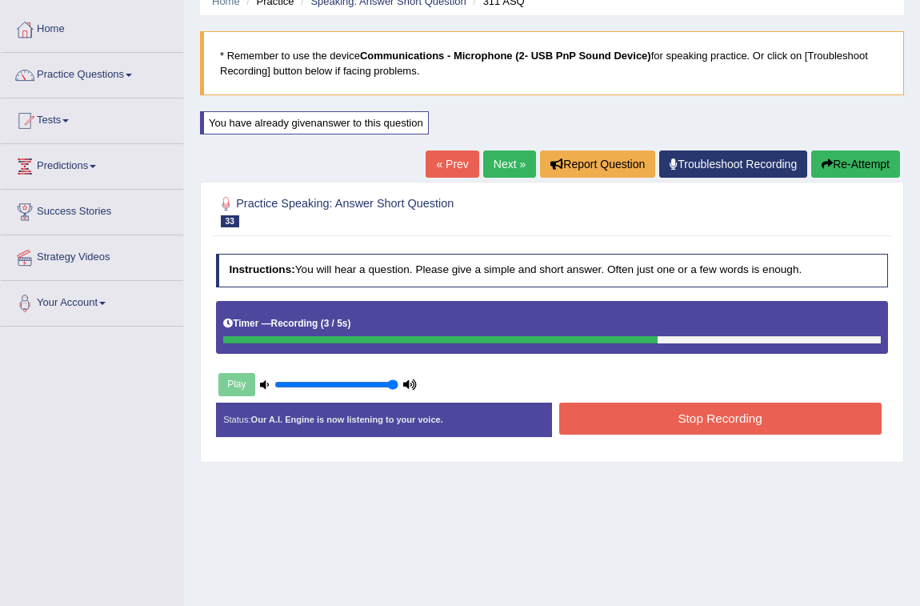
click at [698, 411] on button "Stop Recording" at bounding box center [720, 417] width 322 height 31
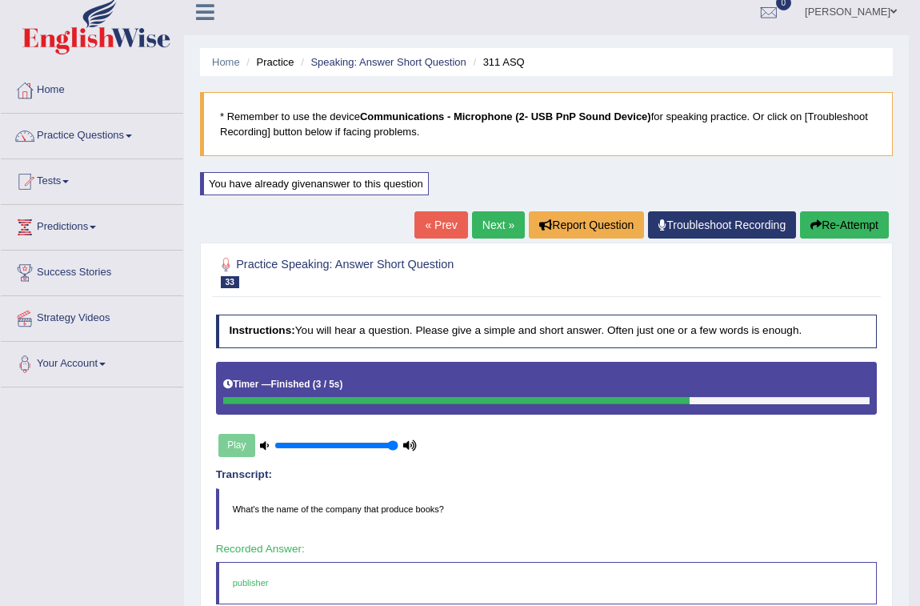
scroll to position [0, 0]
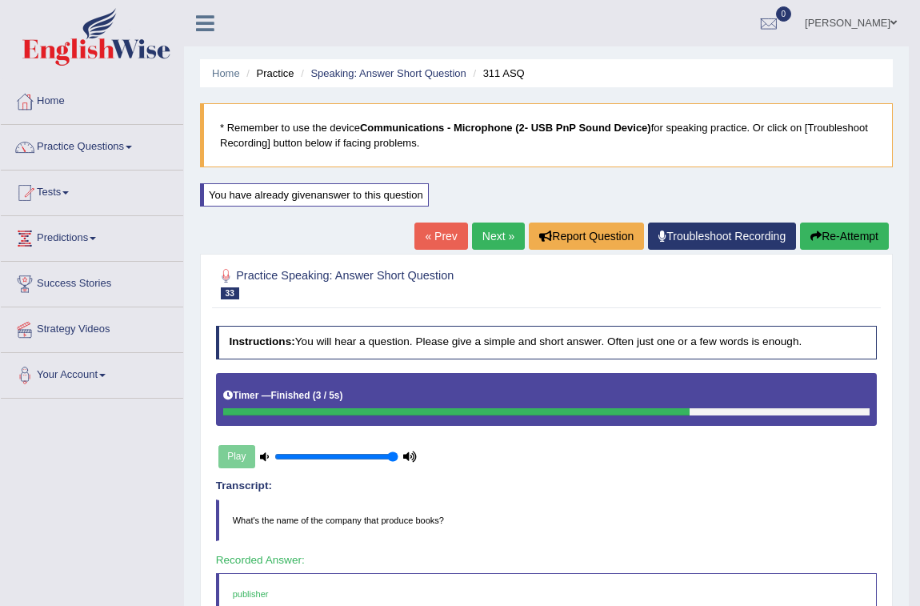
click at [499, 232] on link "Next »" at bounding box center [498, 235] width 53 height 27
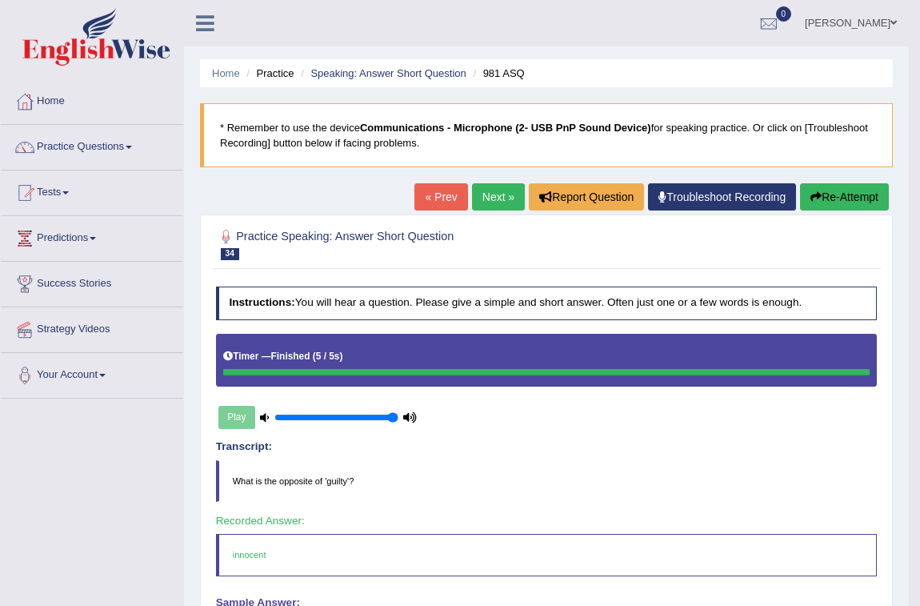
click at [500, 198] on link "Next »" at bounding box center [498, 196] width 53 height 27
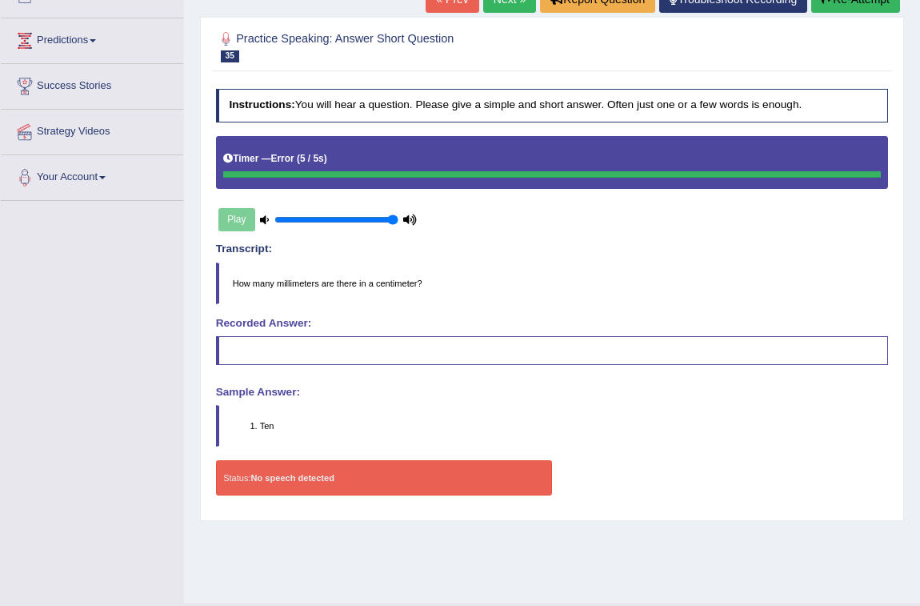
scroll to position [234, 0]
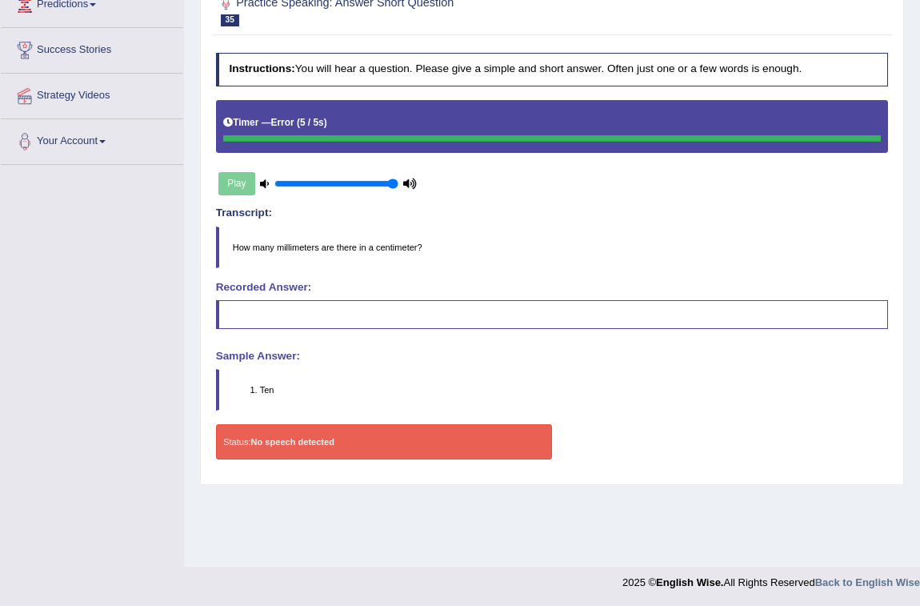
click at [490, 342] on div "Instructions: You will hear a question. Please give a simple and short answer. …" at bounding box center [551, 261] width 679 height 431
click at [483, 344] on div "Instructions: You will hear a question. Please give a simple and short answer. …" at bounding box center [551, 261] width 679 height 431
drag, startPoint x: 483, startPoint y: 344, endPoint x: 475, endPoint y: 346, distance: 8.4
click at [475, 346] on div "Instructions: You will hear a question. Please give a simple and short answer. …" at bounding box center [551, 261] width 679 height 431
click at [474, 346] on div "Instructions: You will hear a question. Please give a simple and short answer. …" at bounding box center [551, 261] width 679 height 431
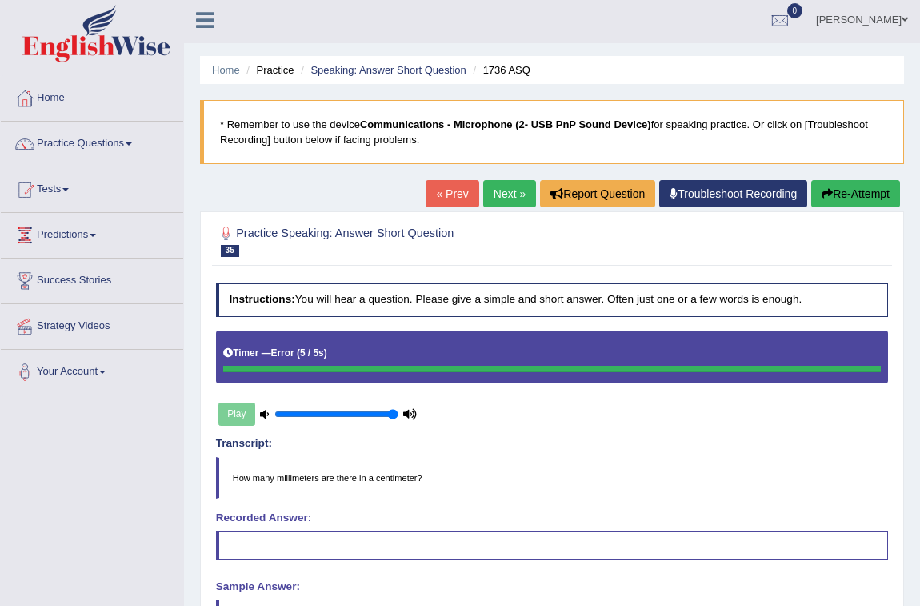
scroll to position [0, 0]
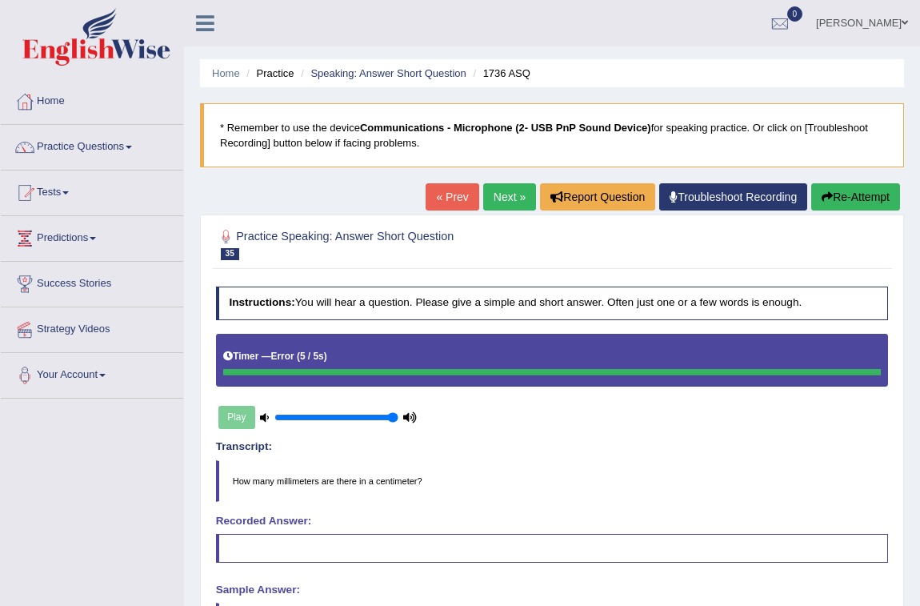
click at [501, 196] on link "Next »" at bounding box center [509, 196] width 53 height 27
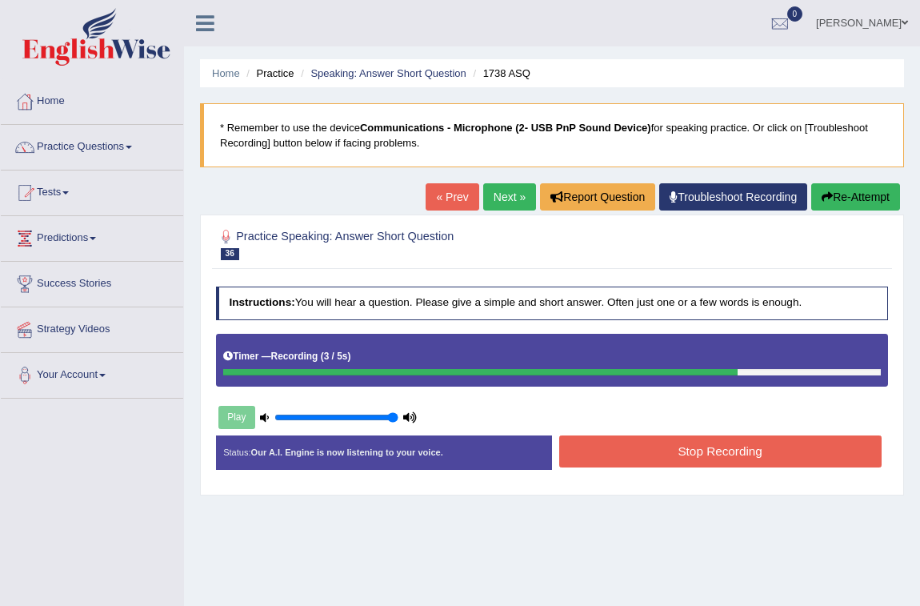
click at [741, 466] on button "Stop Recording" at bounding box center [720, 450] width 322 height 31
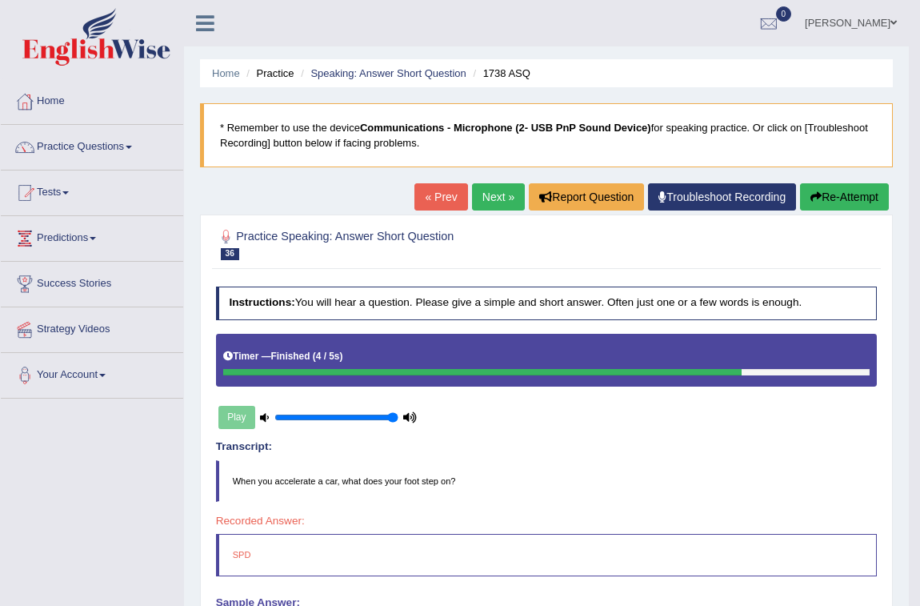
click at [882, 190] on button "Re-Attempt" at bounding box center [844, 196] width 89 height 27
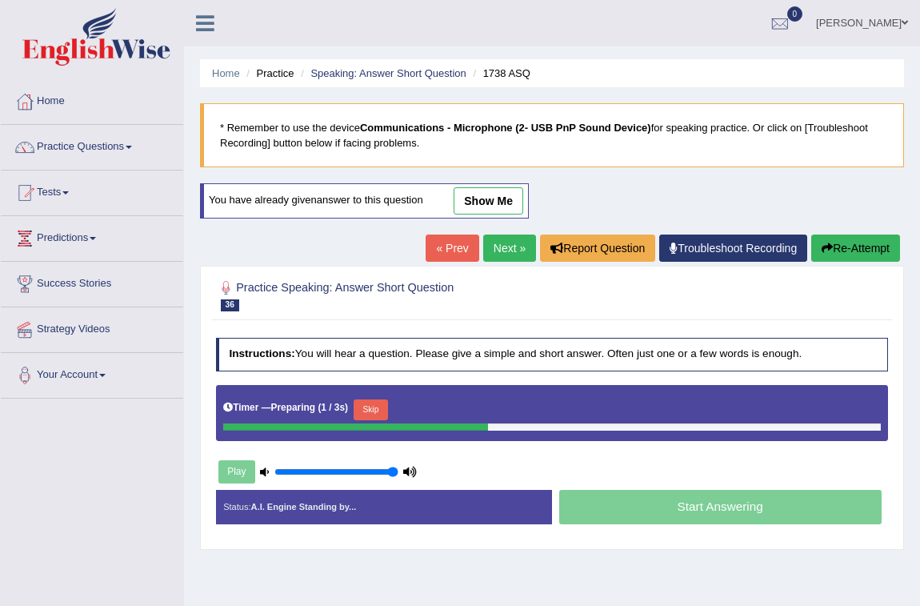
click at [365, 405] on button "Skip" at bounding box center [371, 409] width 34 height 21
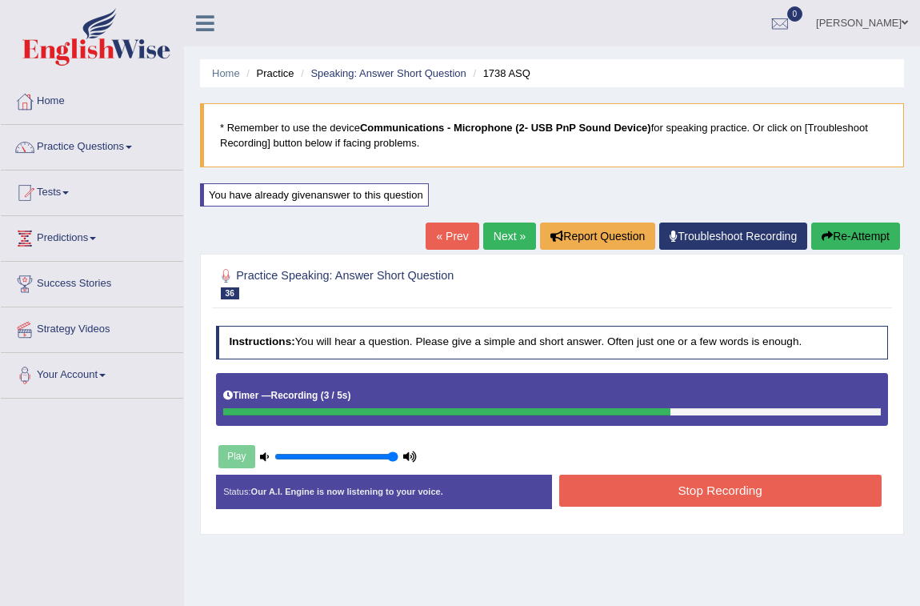
click at [656, 489] on button "Stop Recording" at bounding box center [720, 489] width 322 height 31
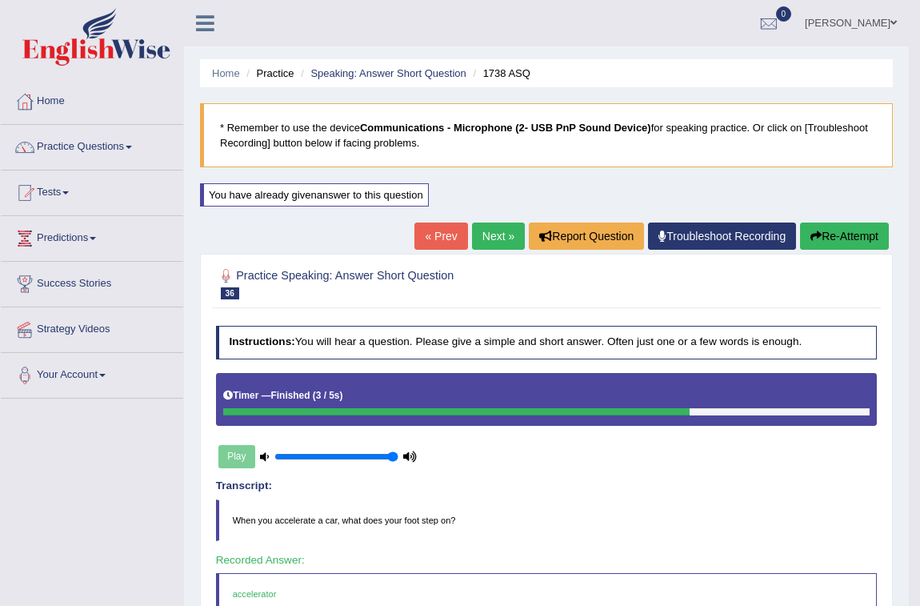
click at [480, 230] on link "Next »" at bounding box center [498, 235] width 53 height 27
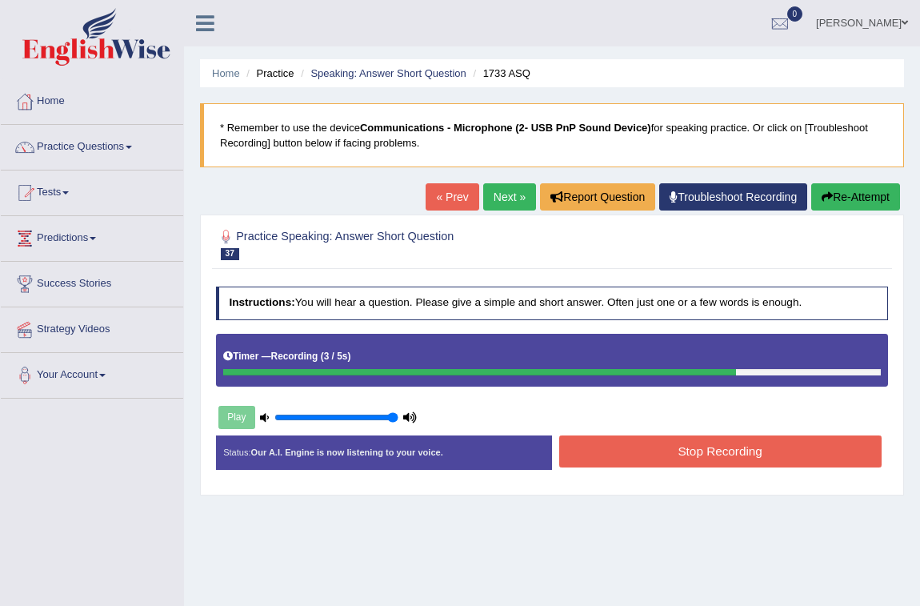
click at [703, 445] on button "Stop Recording" at bounding box center [720, 450] width 322 height 31
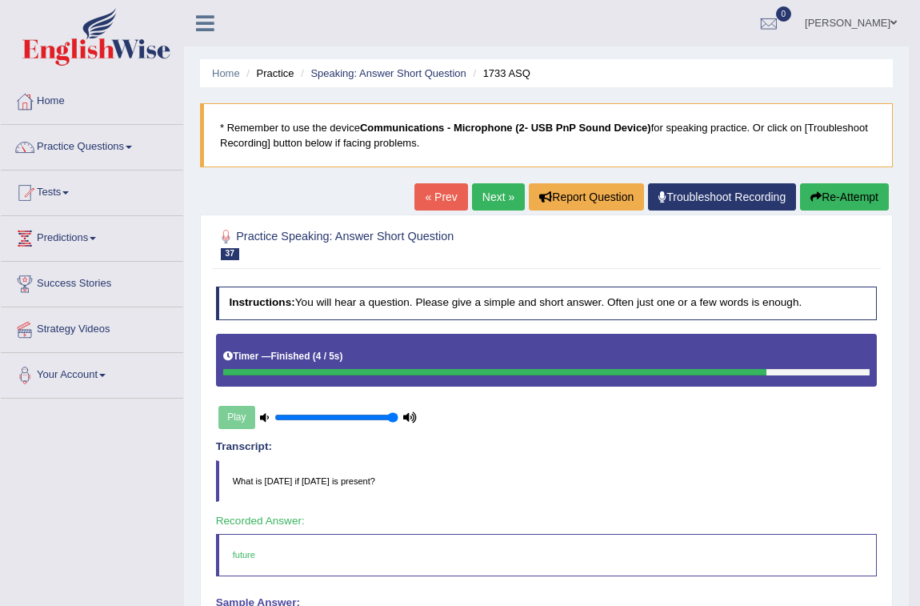
click at [504, 208] on link "Next »" at bounding box center [498, 196] width 53 height 27
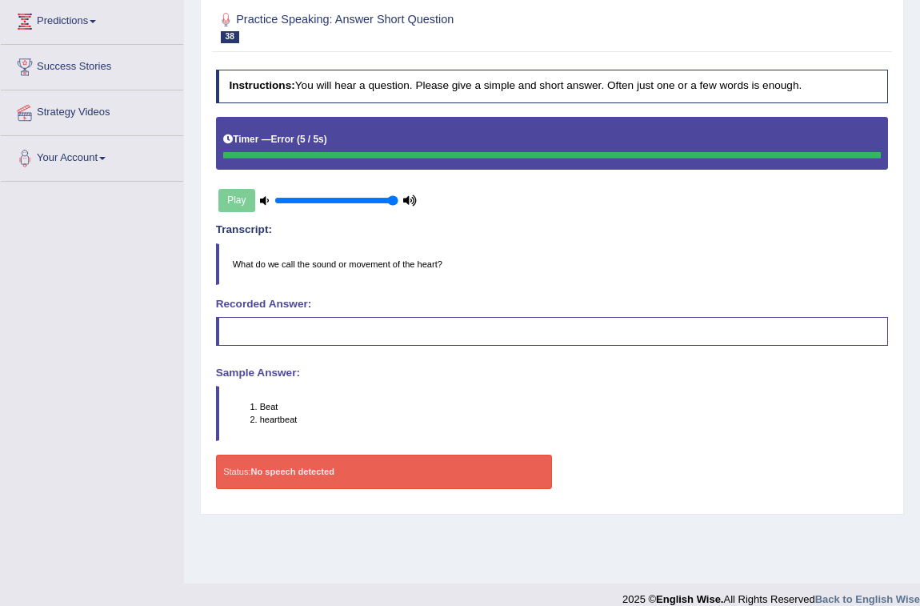
scroll to position [218, 0]
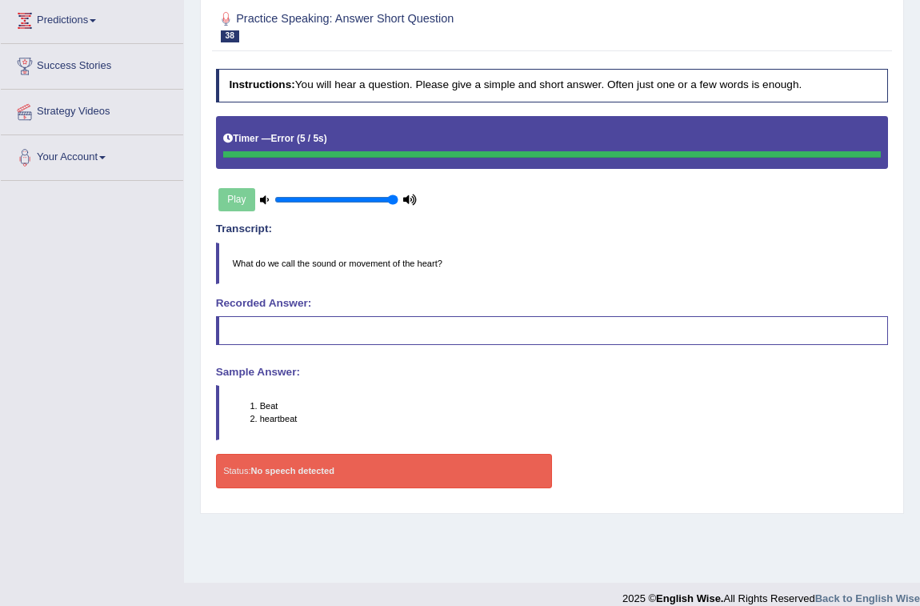
click at [278, 418] on li "heartbeat" at bounding box center [574, 418] width 628 height 13
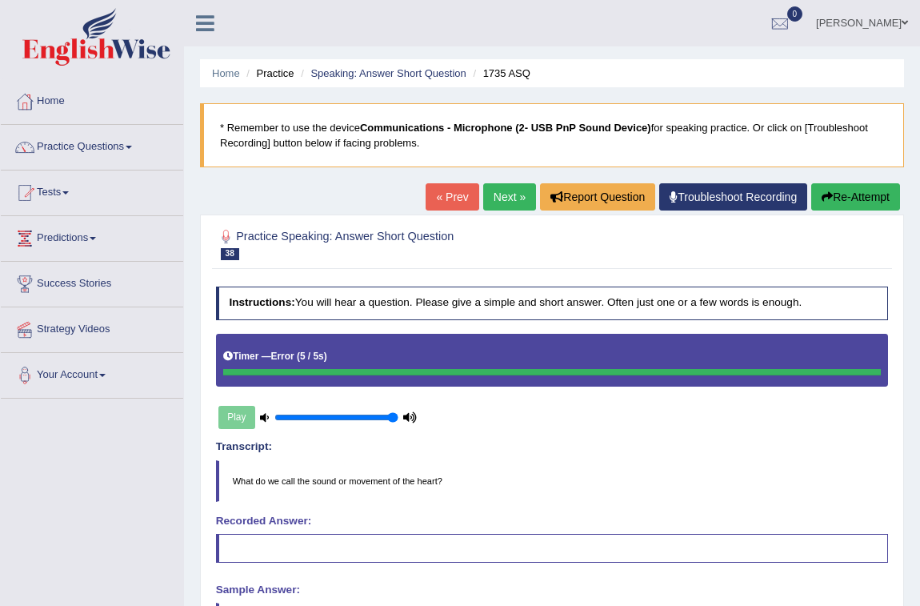
click at [843, 203] on button "Re-Attempt" at bounding box center [855, 196] width 89 height 27
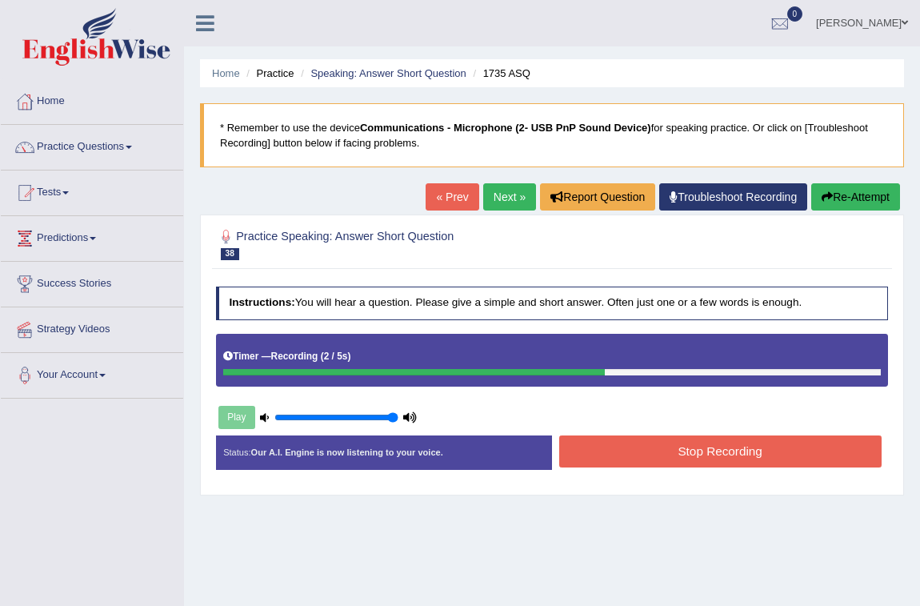
click at [737, 453] on button "Stop Recording" at bounding box center [720, 450] width 322 height 31
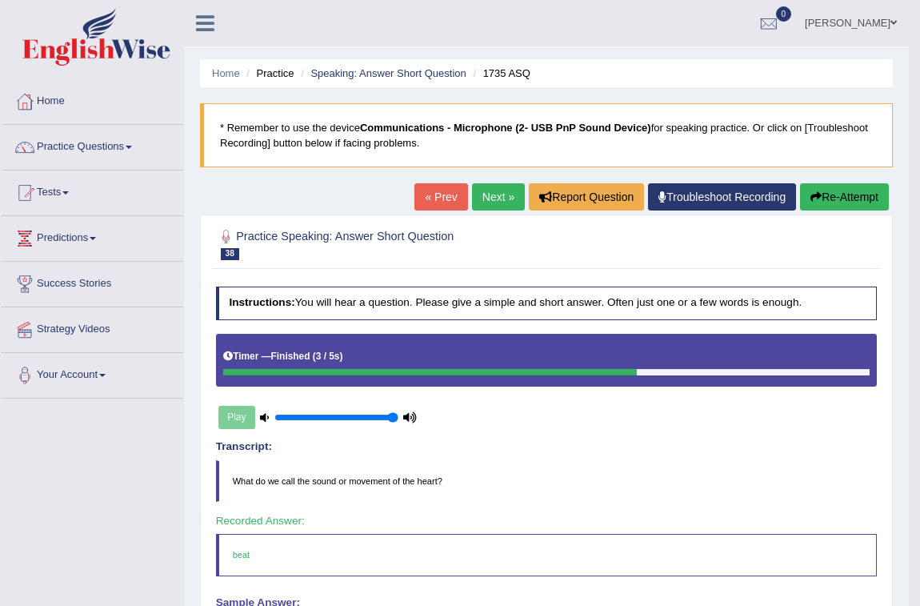
click at [503, 189] on link "Next »" at bounding box center [498, 196] width 53 height 27
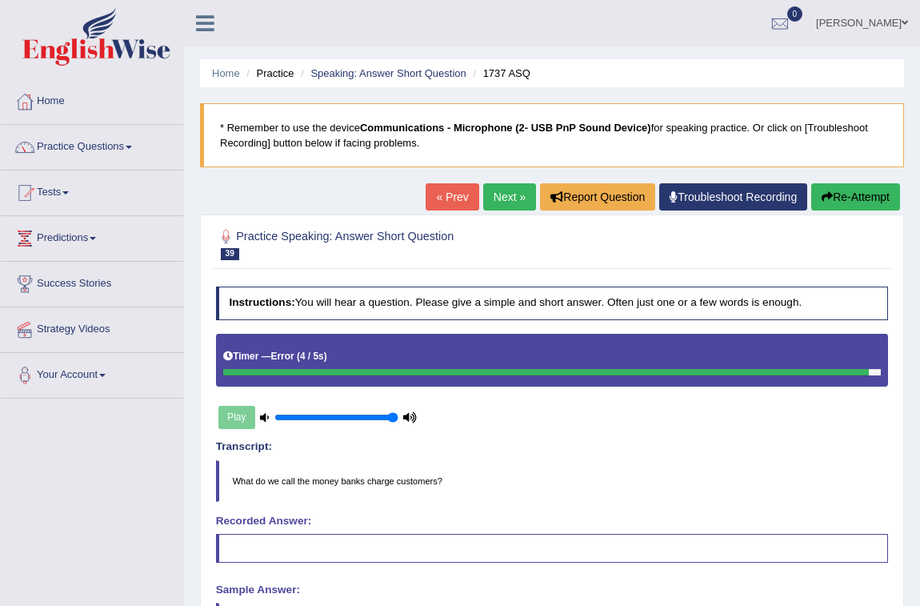
click at [852, 183] on button "Re-Attempt" at bounding box center [855, 196] width 89 height 27
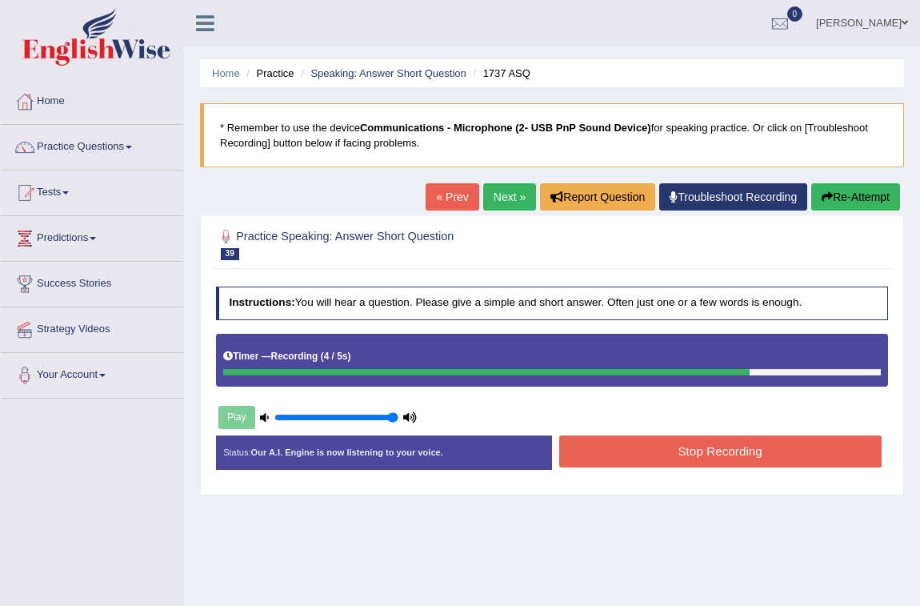
click at [755, 458] on button "Stop Recording" at bounding box center [720, 450] width 322 height 31
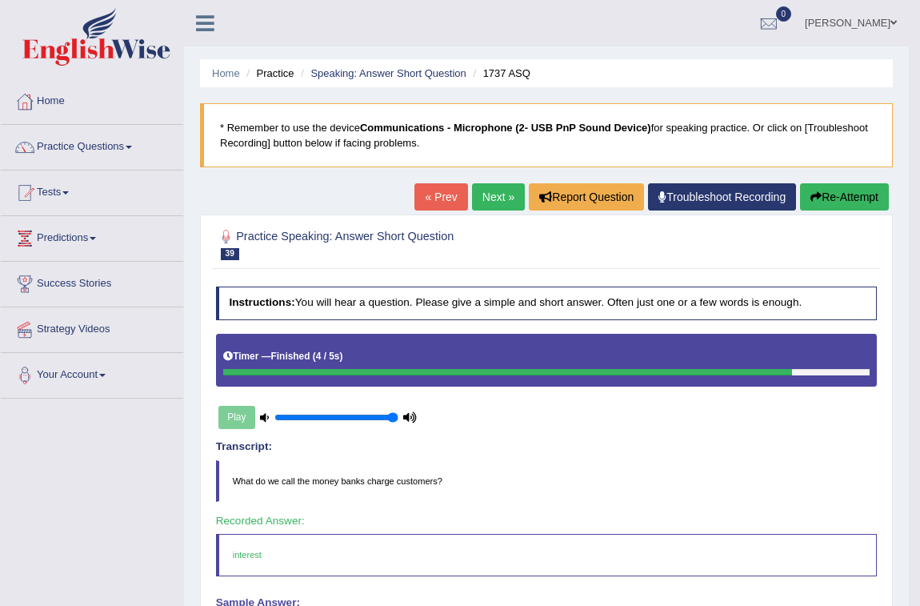
click at [498, 203] on link "Next »" at bounding box center [498, 196] width 53 height 27
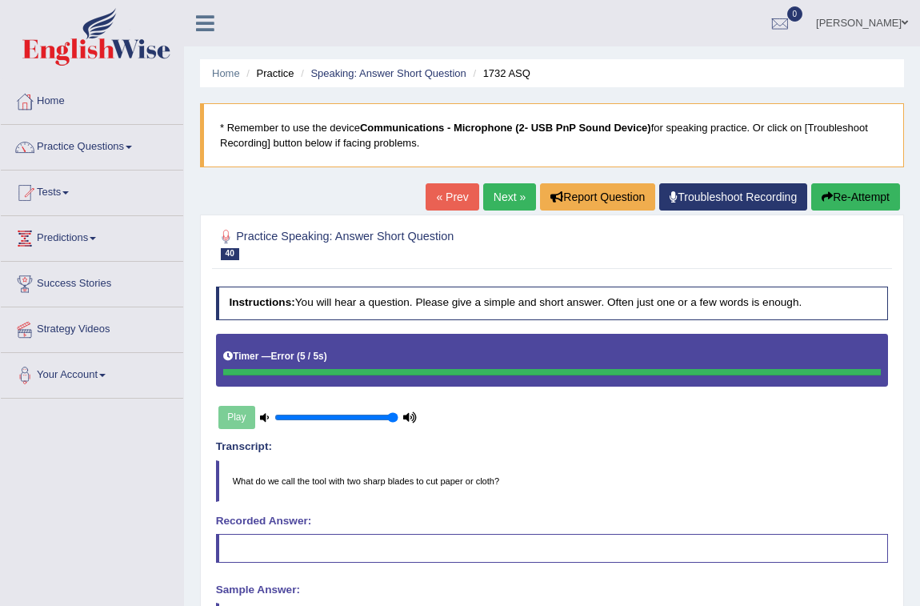
click at [864, 204] on button "Re-Attempt" at bounding box center [855, 196] width 89 height 27
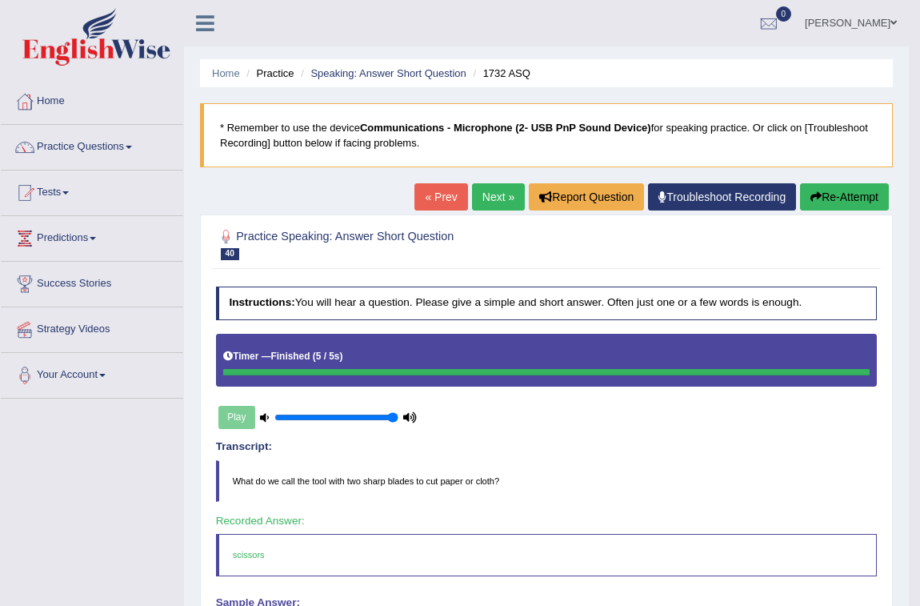
click at [504, 195] on link "Next »" at bounding box center [498, 196] width 53 height 27
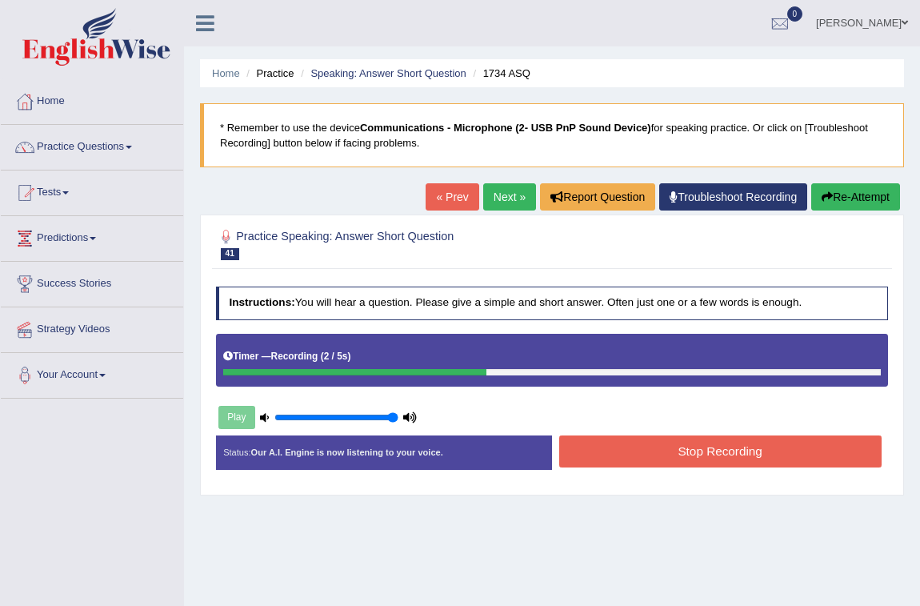
click at [506, 204] on link "Next »" at bounding box center [509, 196] width 53 height 27
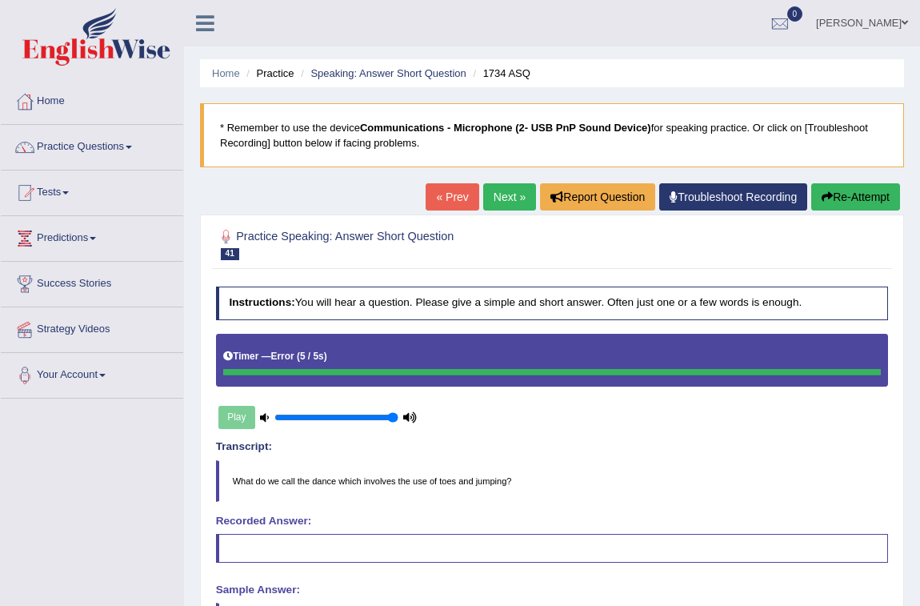
click at [879, 191] on button "Re-Attempt" at bounding box center [855, 196] width 89 height 27
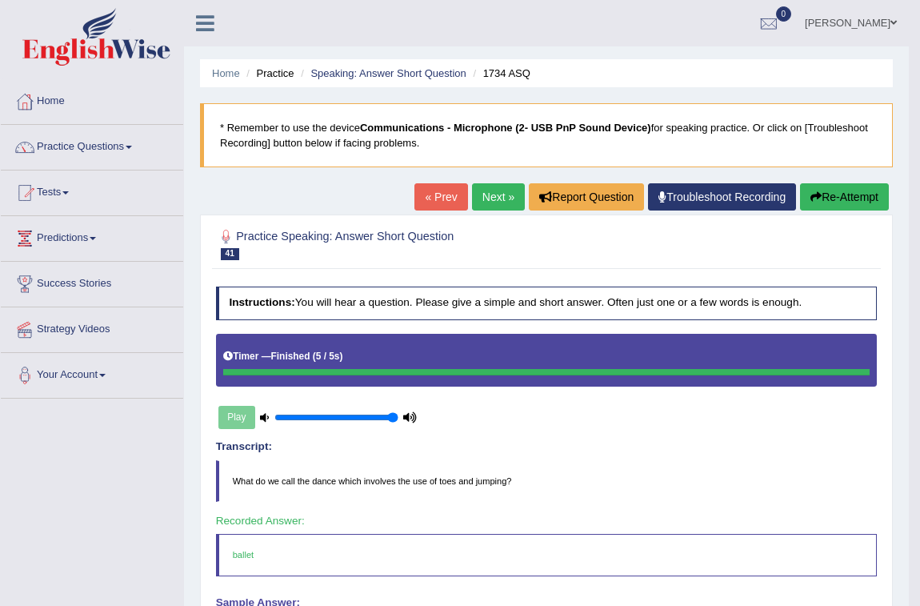
click at [490, 186] on link "Next »" at bounding box center [498, 196] width 53 height 27
click at [819, 198] on button "Re-Attempt" at bounding box center [844, 196] width 89 height 27
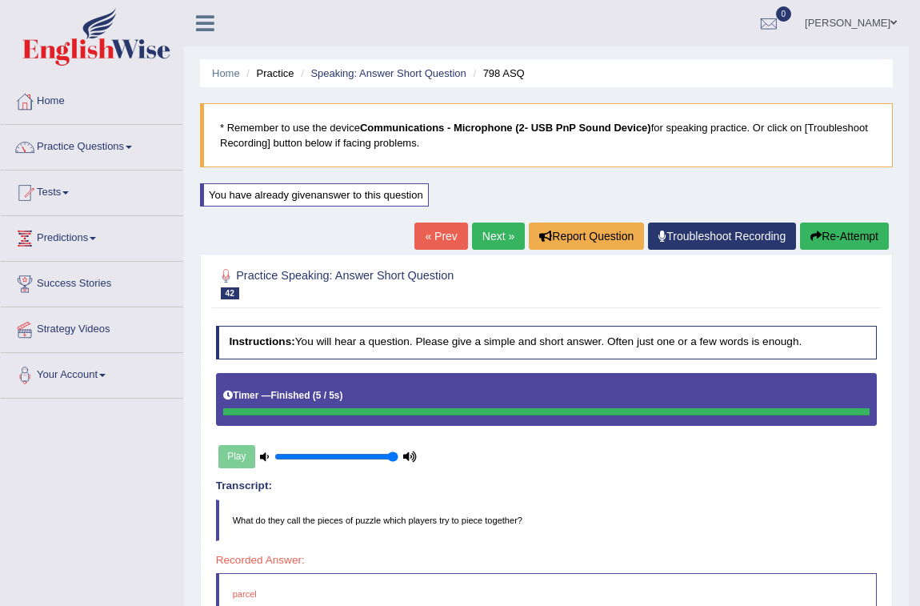
click at [506, 235] on link "Next »" at bounding box center [498, 235] width 53 height 27
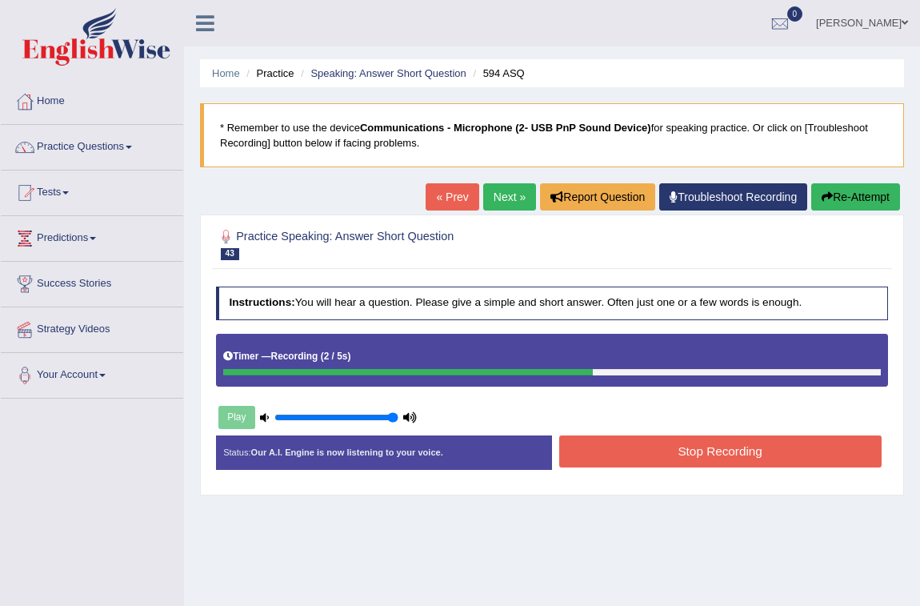
click at [594, 439] on button "Stop Recording" at bounding box center [720, 450] width 322 height 31
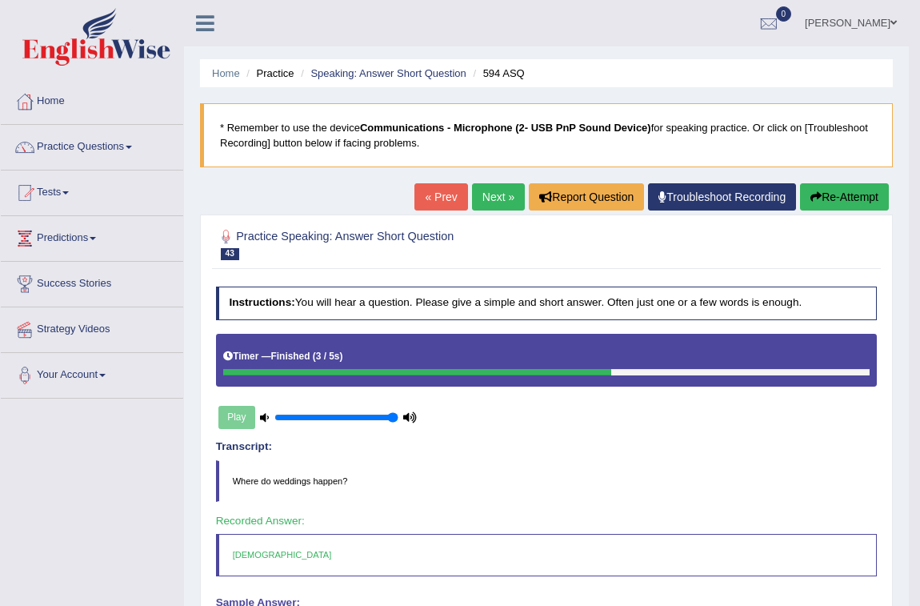
click at [496, 200] on link "Next »" at bounding box center [498, 196] width 53 height 27
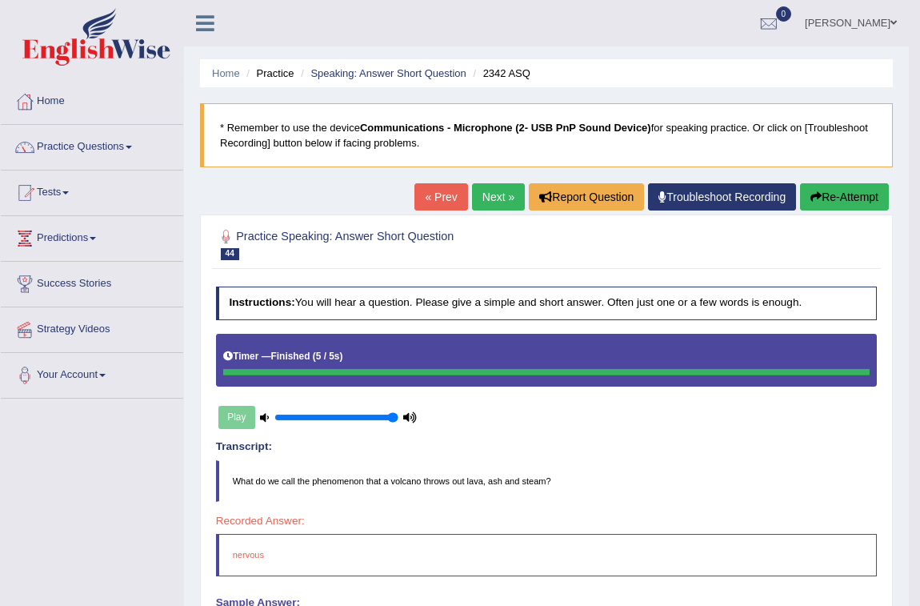
click at [830, 190] on button "Re-Attempt" at bounding box center [844, 196] width 89 height 27
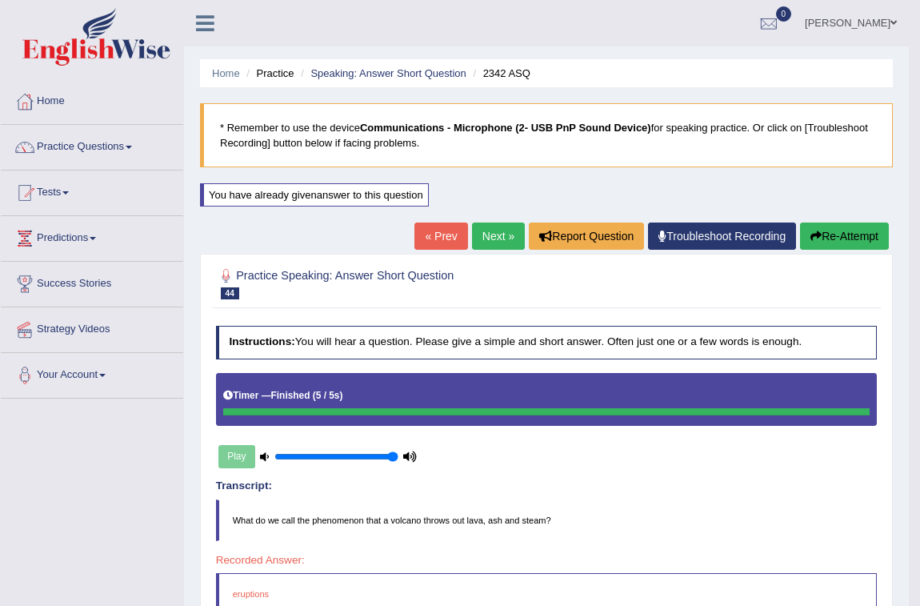
click at [845, 240] on button "Re-Attempt" at bounding box center [844, 235] width 89 height 27
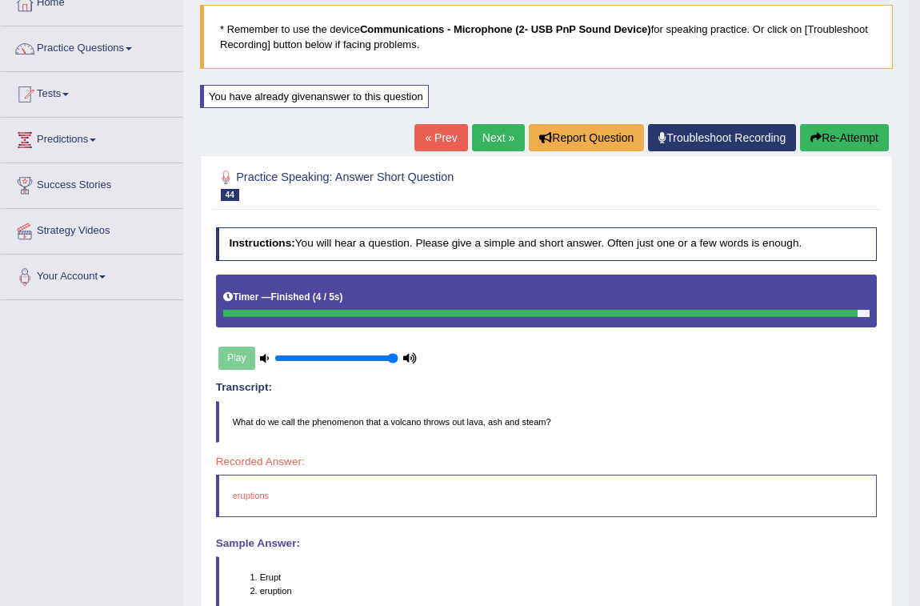
scroll to position [72, 0]
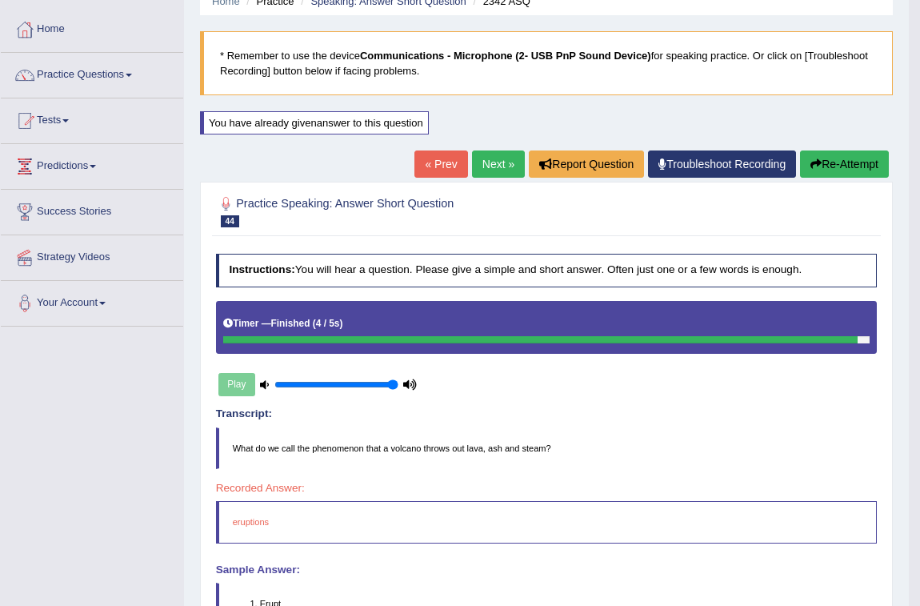
click at [839, 162] on button "Re-Attempt" at bounding box center [844, 163] width 89 height 27
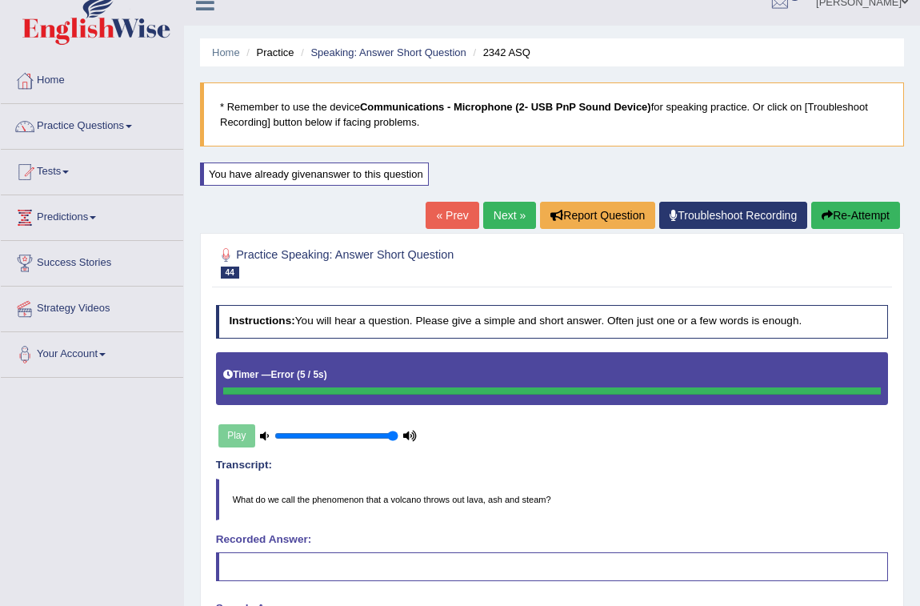
scroll to position [16, 0]
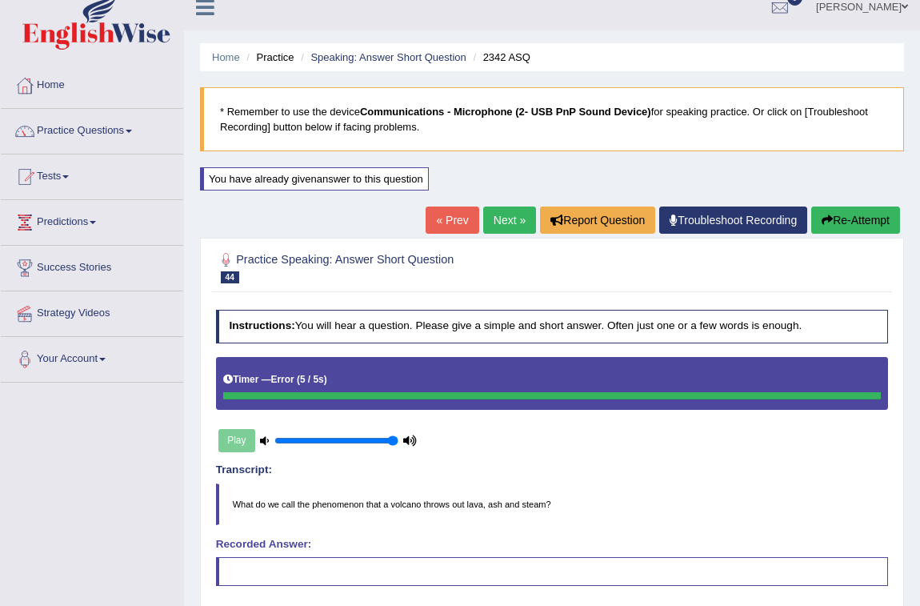
click at [498, 213] on link "Next »" at bounding box center [509, 219] width 53 height 27
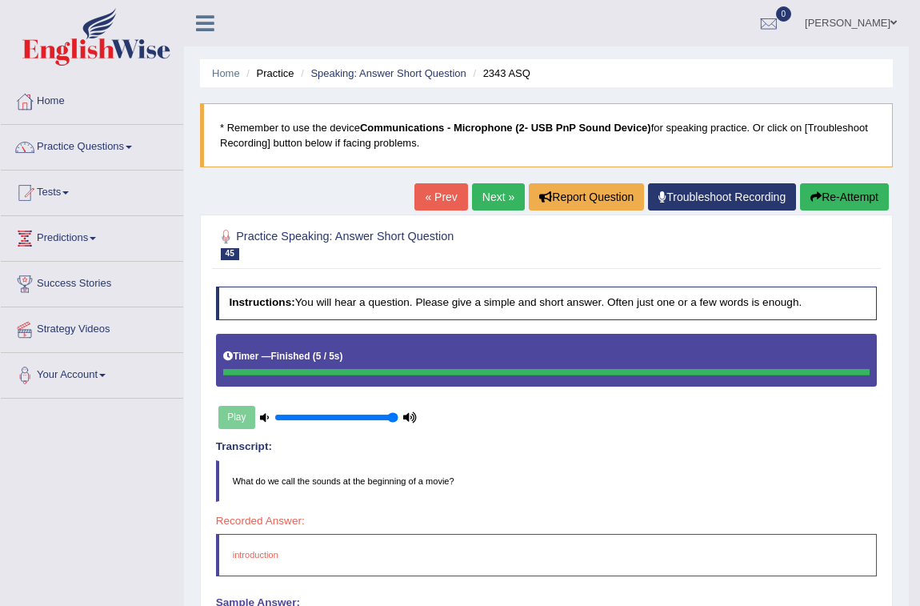
click at [817, 206] on button "Re-Attempt" at bounding box center [844, 196] width 89 height 27
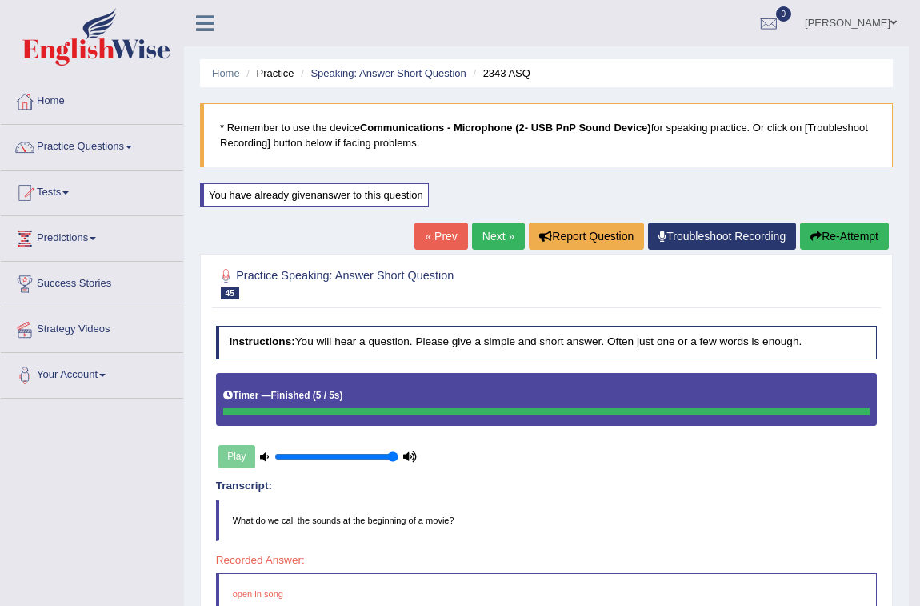
click at [828, 232] on button "Re-Attempt" at bounding box center [844, 235] width 89 height 27
click at [815, 230] on icon "button" at bounding box center [815, 235] width 11 height 11
click at [806, 235] on button "Re-Attempt" at bounding box center [844, 235] width 89 height 27
click at [494, 233] on link "Next »" at bounding box center [498, 235] width 53 height 27
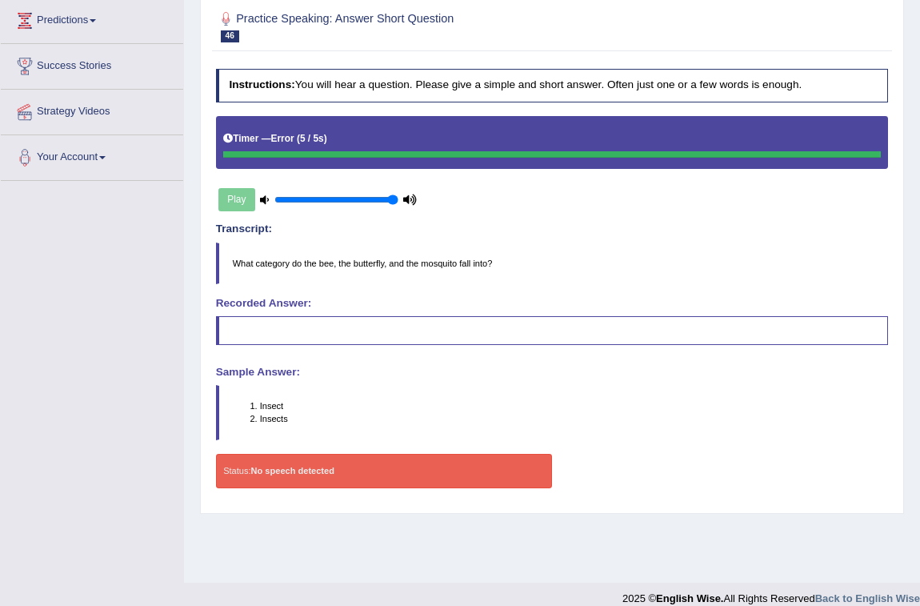
scroll to position [72, 0]
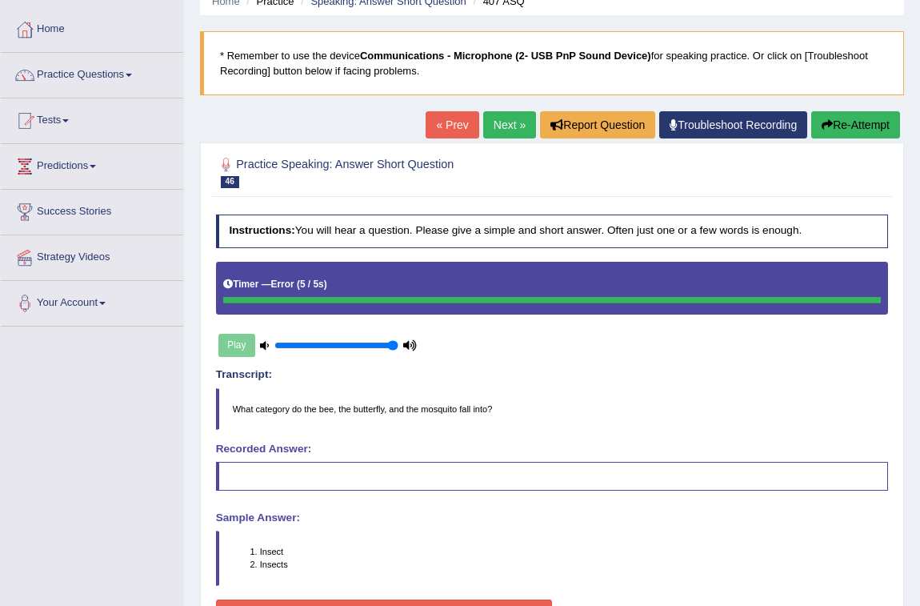
click at [854, 127] on button "Re-Attempt" at bounding box center [855, 124] width 89 height 27
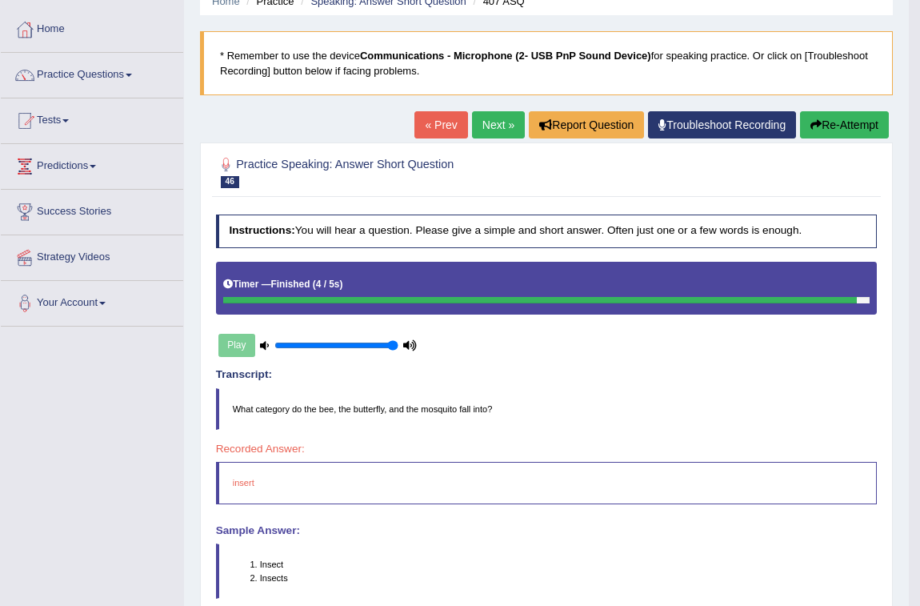
click at [825, 115] on button "Re-Attempt" at bounding box center [844, 124] width 89 height 27
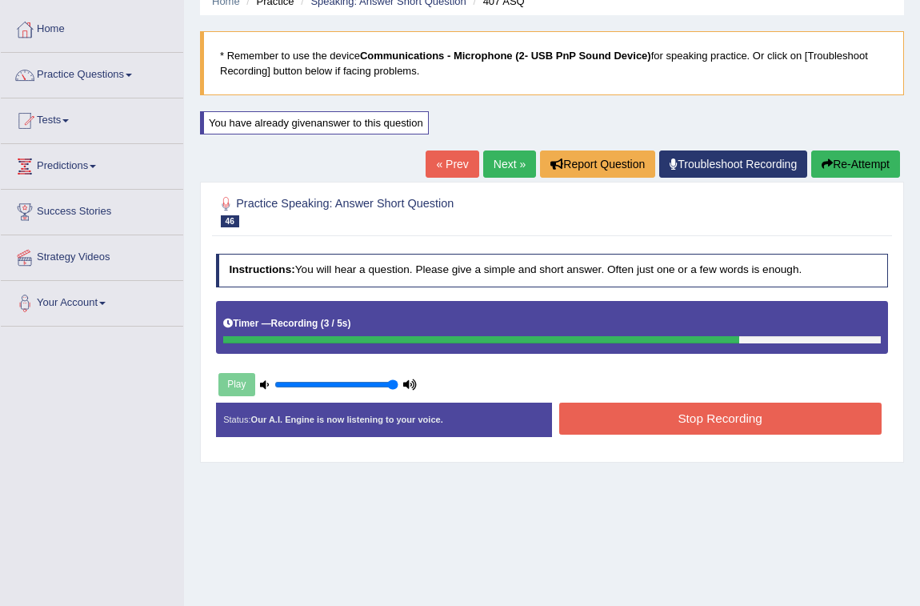
click at [726, 418] on button "Stop Recording" at bounding box center [720, 417] width 322 height 31
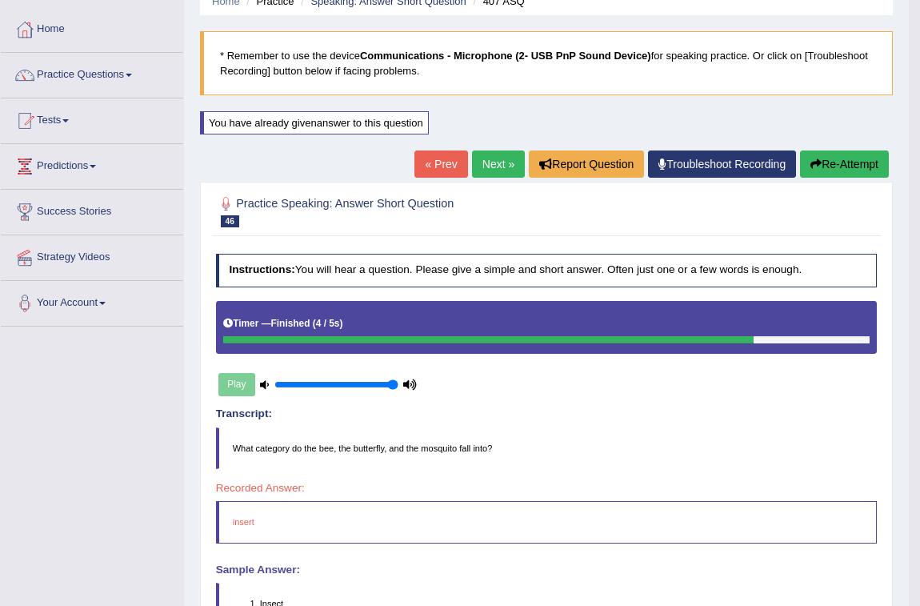
click at [560, 488] on h4 "Recorded Answer:" at bounding box center [547, 488] width 662 height 12
click at [834, 167] on button "Re-Attempt" at bounding box center [844, 163] width 89 height 27
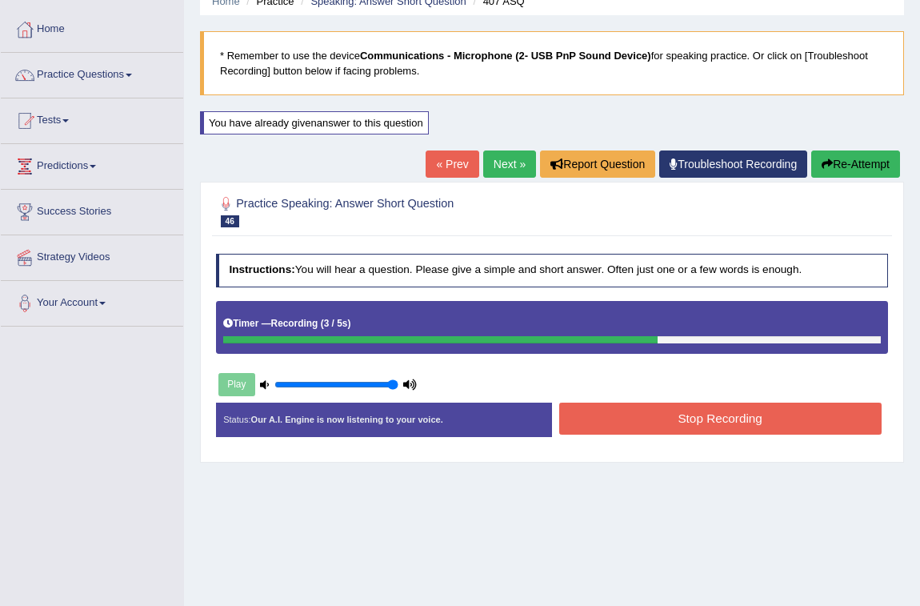
click at [673, 412] on button "Stop Recording" at bounding box center [720, 417] width 322 height 31
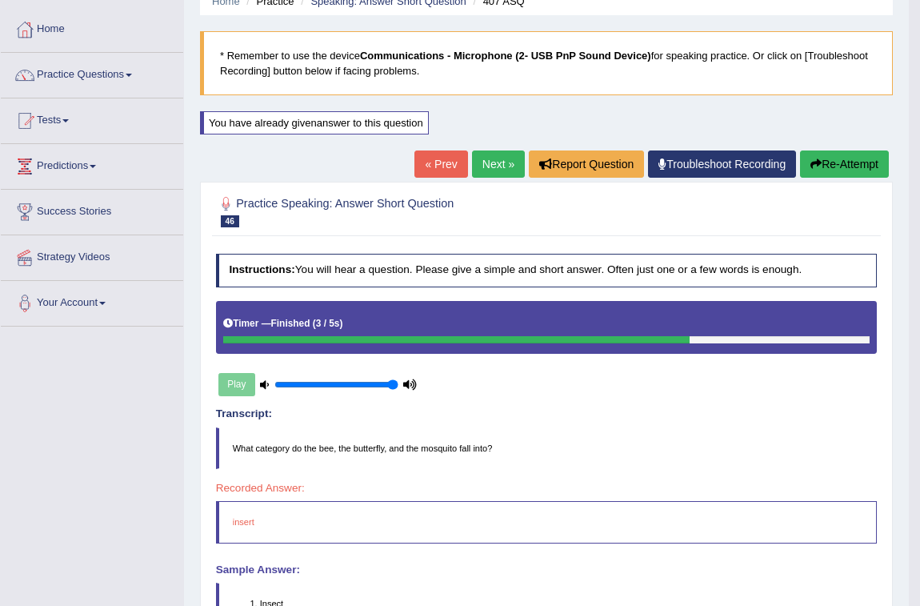
click at [837, 162] on button "Re-Attempt" at bounding box center [844, 163] width 89 height 27
click at [885, 167] on button "Re-Attempt" at bounding box center [844, 163] width 89 height 27
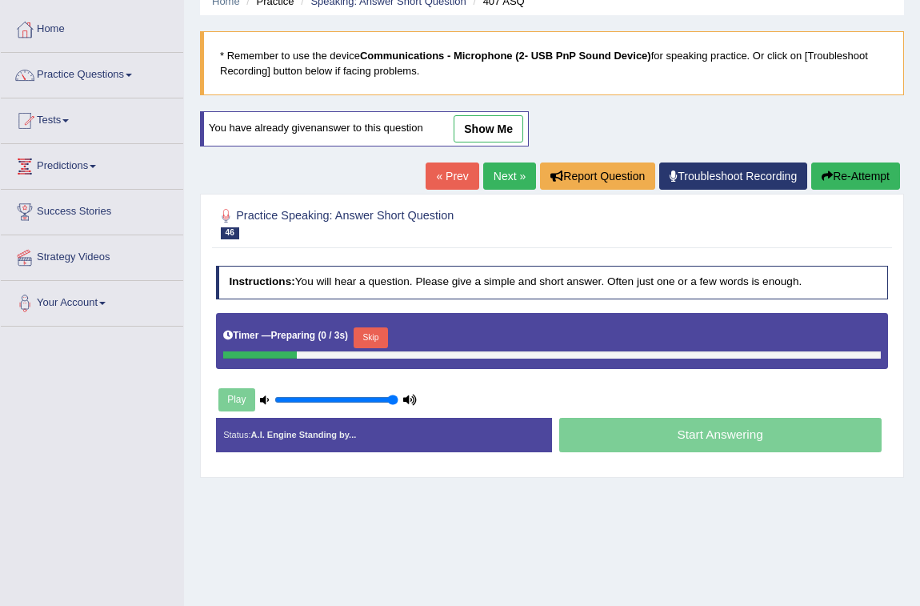
scroll to position [72, 0]
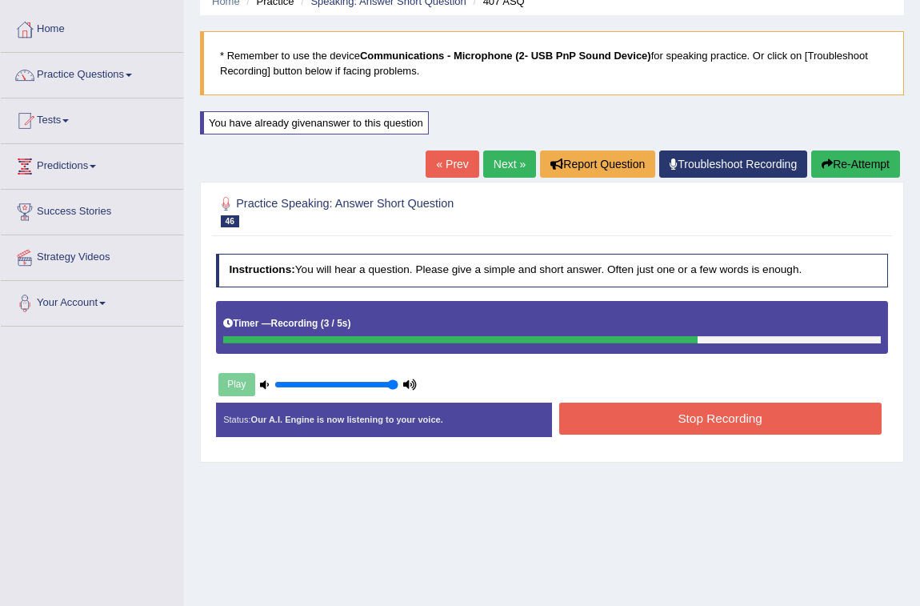
click at [776, 424] on button "Stop Recording" at bounding box center [720, 417] width 322 height 31
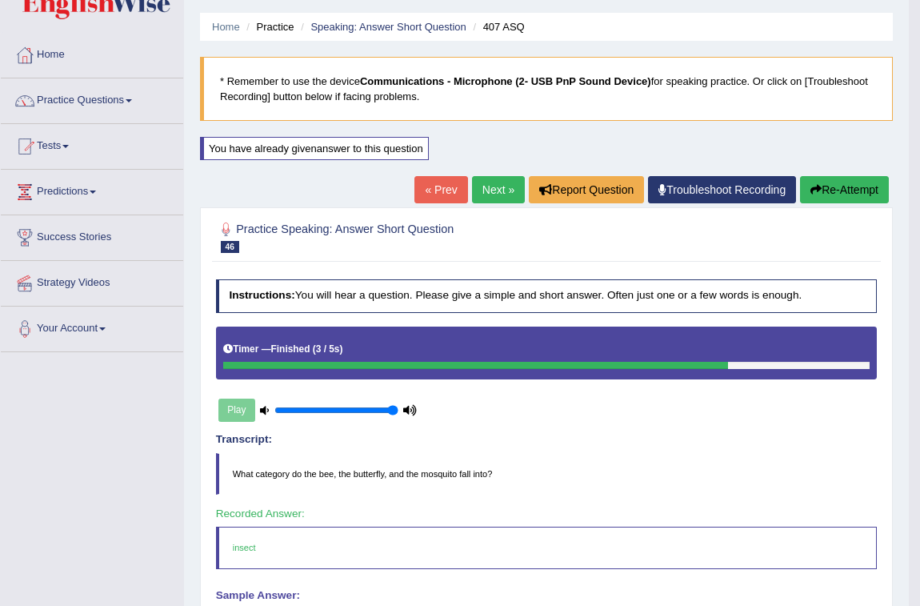
scroll to position [0, 0]
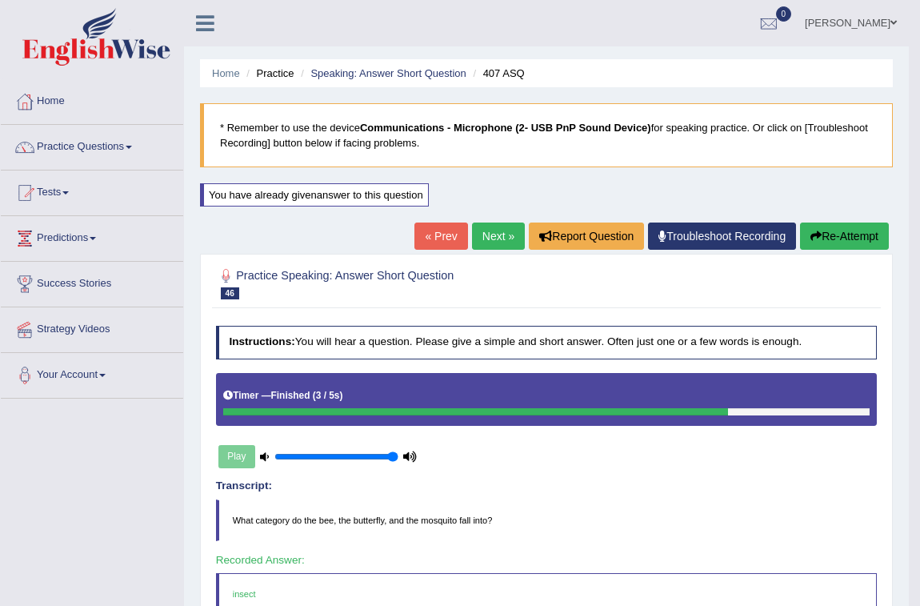
click at [472, 228] on link "Next »" at bounding box center [498, 235] width 53 height 27
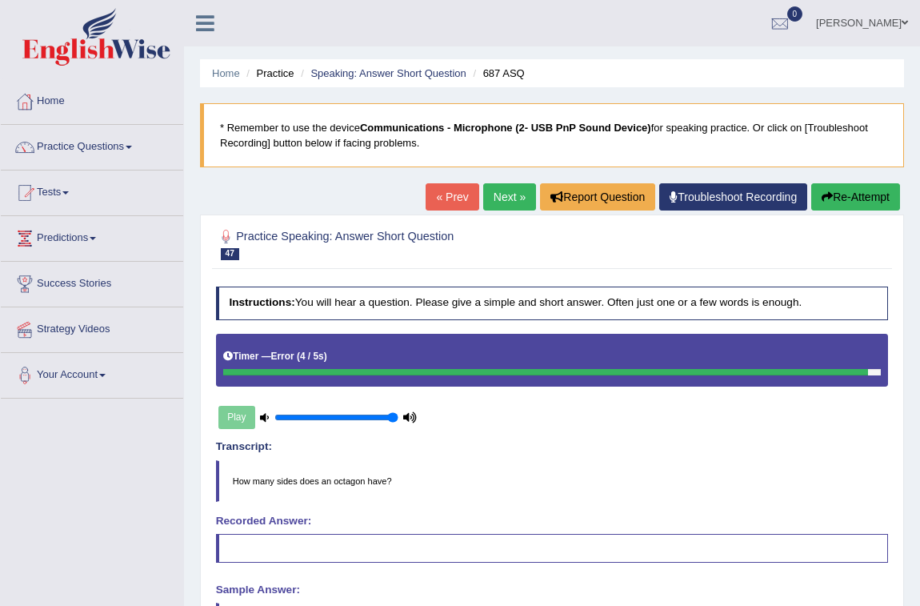
click at [502, 203] on link "Next »" at bounding box center [509, 196] width 53 height 27
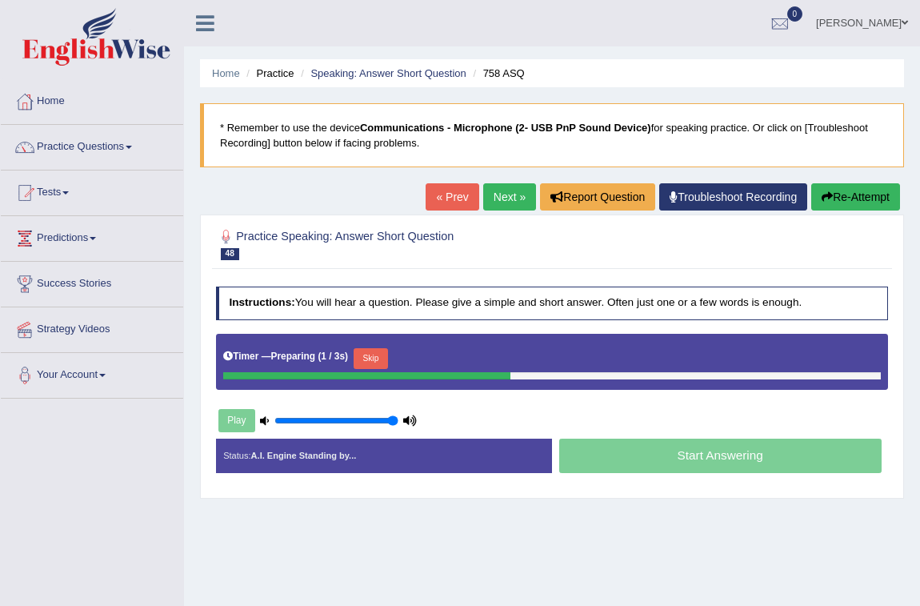
click at [448, 193] on link "« Prev" at bounding box center [452, 196] width 53 height 27
click at [371, 360] on button "Skip" at bounding box center [371, 358] width 34 height 21
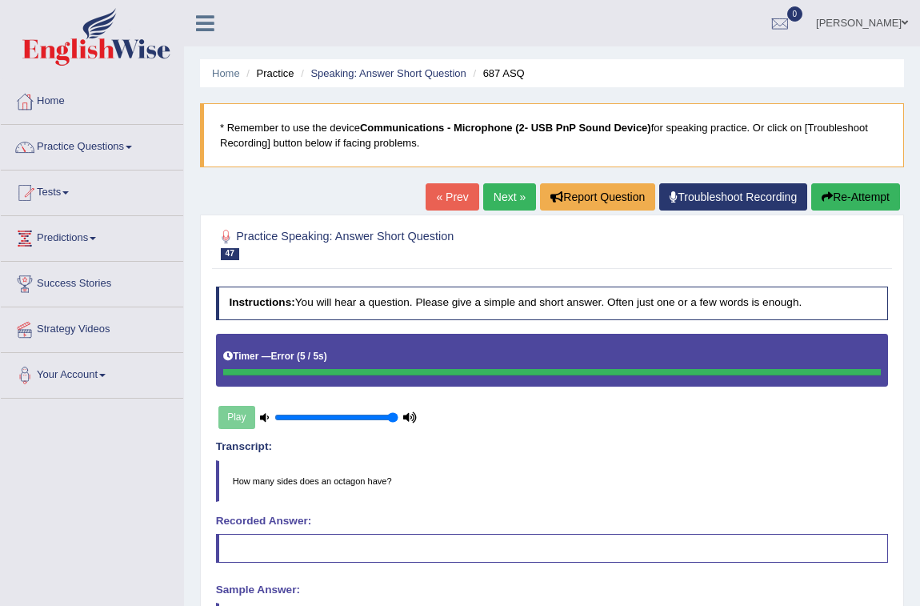
click at [867, 194] on button "Re-Attempt" at bounding box center [855, 196] width 89 height 27
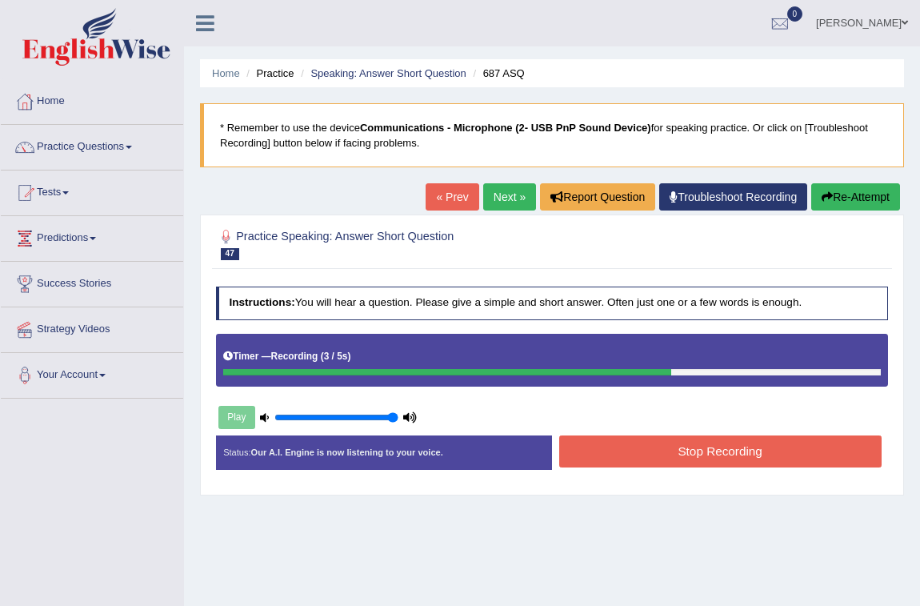
click at [844, 446] on button "Stop Recording" at bounding box center [720, 450] width 322 height 31
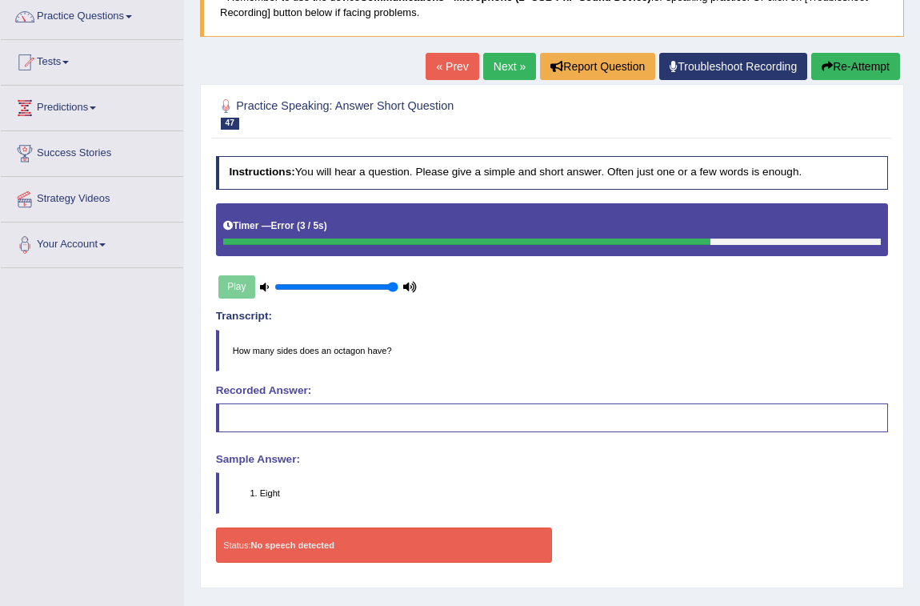
scroll to position [218, 0]
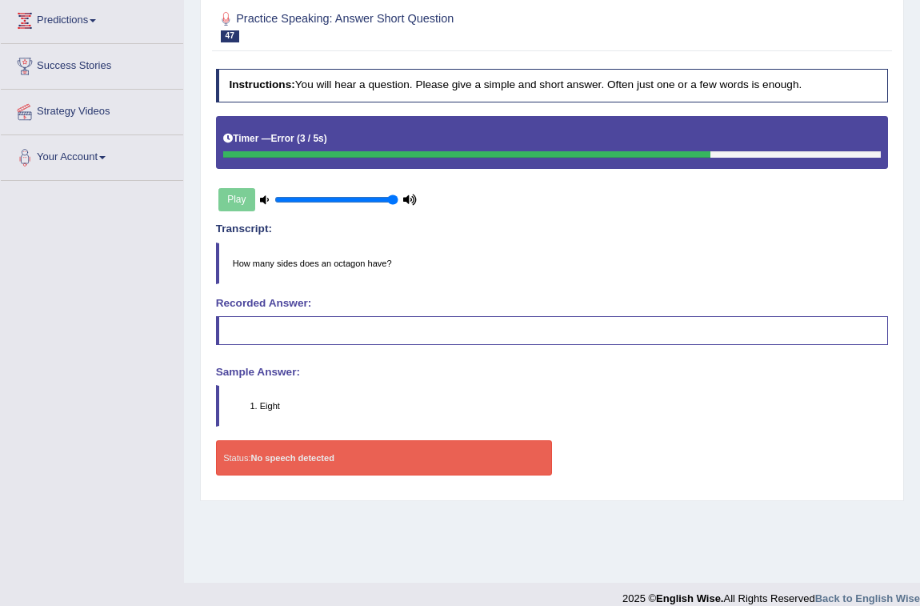
click at [504, 343] on div "Instructions: You will hear a question. Please give a simple and short answer. …" at bounding box center [551, 277] width 679 height 431
click at [517, 317] on blockquote at bounding box center [552, 330] width 673 height 29
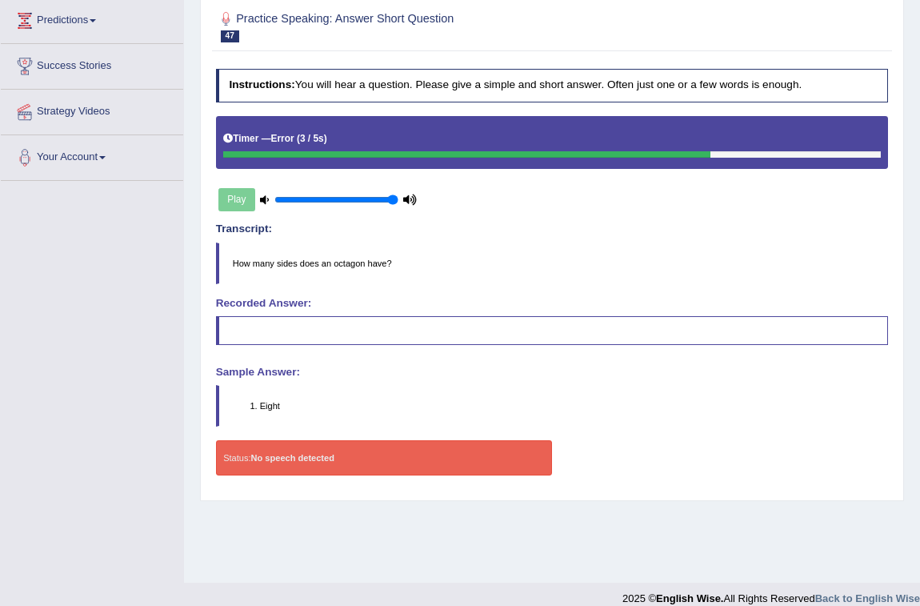
click at [517, 317] on blockquote at bounding box center [552, 330] width 673 height 29
click at [518, 316] on blockquote at bounding box center [552, 330] width 673 height 29
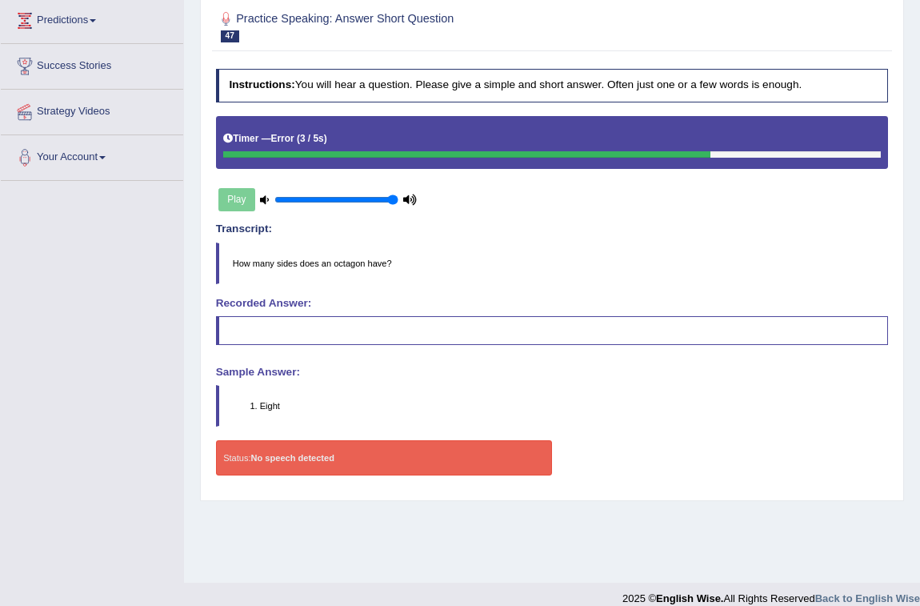
click at [521, 312] on div "Recorded Answer:" at bounding box center [552, 321] width 673 height 47
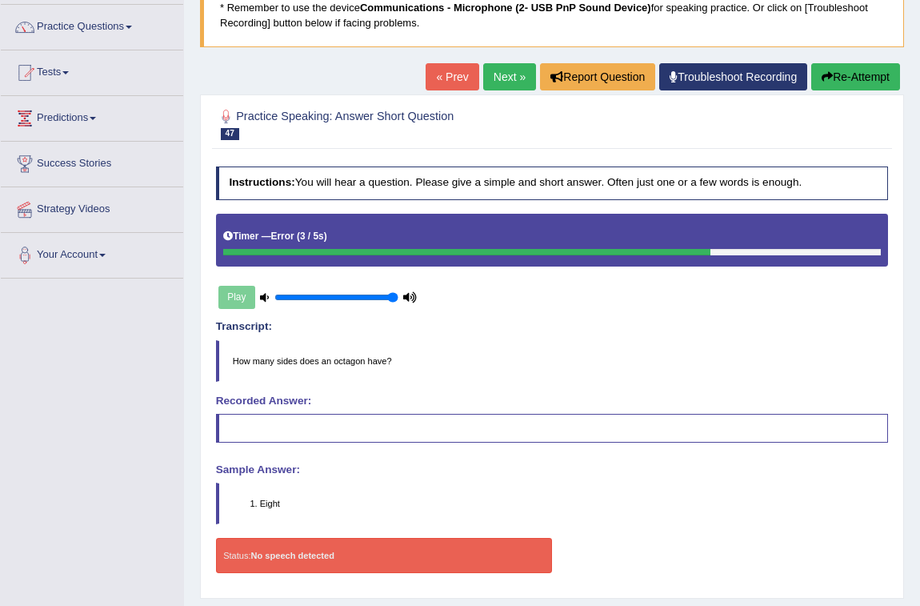
scroll to position [0, 0]
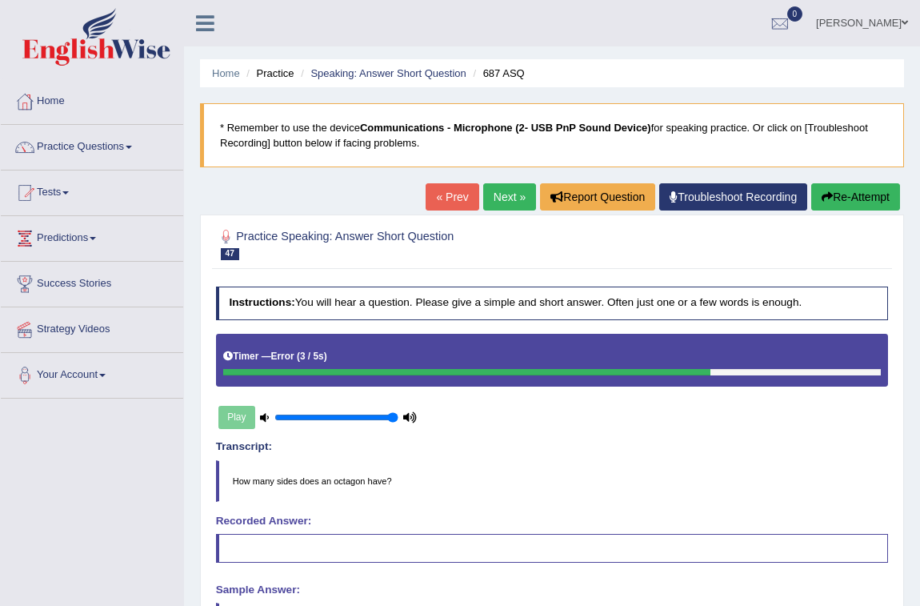
click at [847, 200] on button "Re-Attempt" at bounding box center [855, 196] width 89 height 27
click at [685, 200] on link "Troubleshoot Recording" at bounding box center [733, 196] width 148 height 27
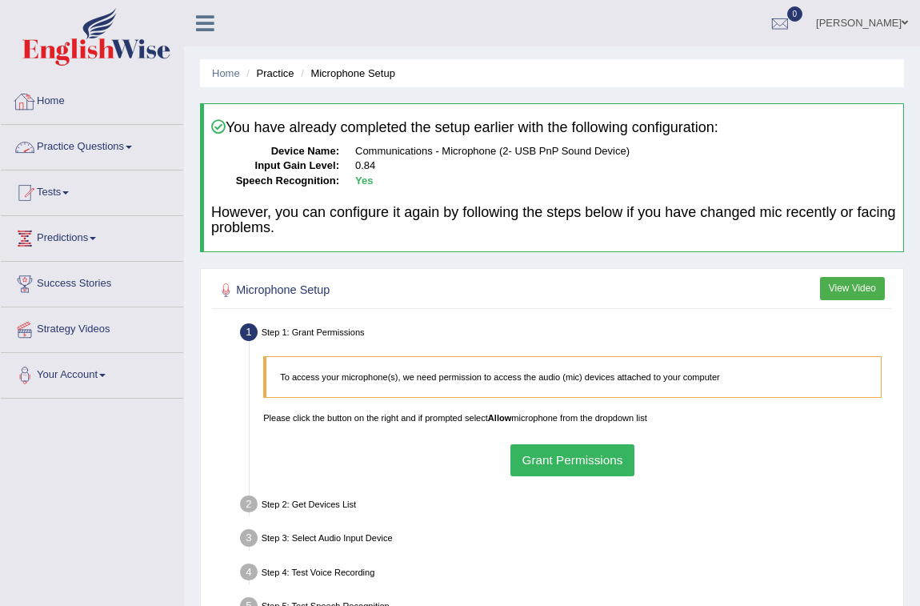
click at [58, 93] on link "Home" at bounding box center [92, 99] width 182 height 40
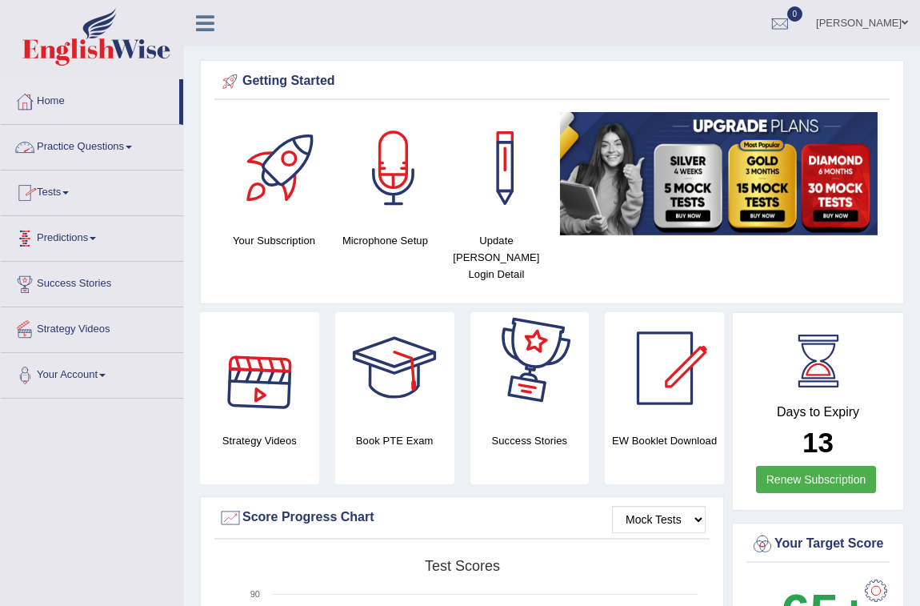
click at [81, 138] on link "Practice Questions" at bounding box center [92, 145] width 182 height 40
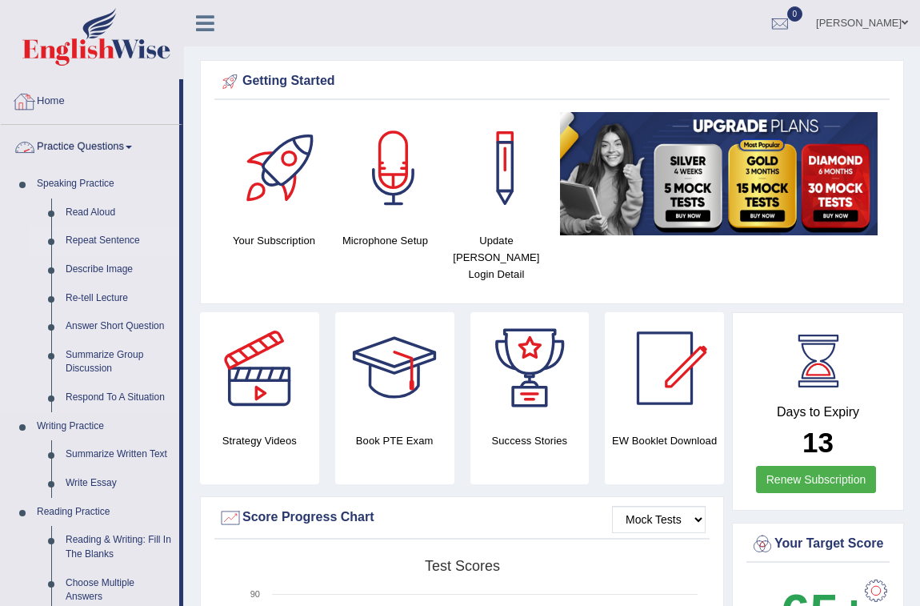
click at [90, 235] on link "Repeat Sentence" at bounding box center [118, 240] width 121 height 29
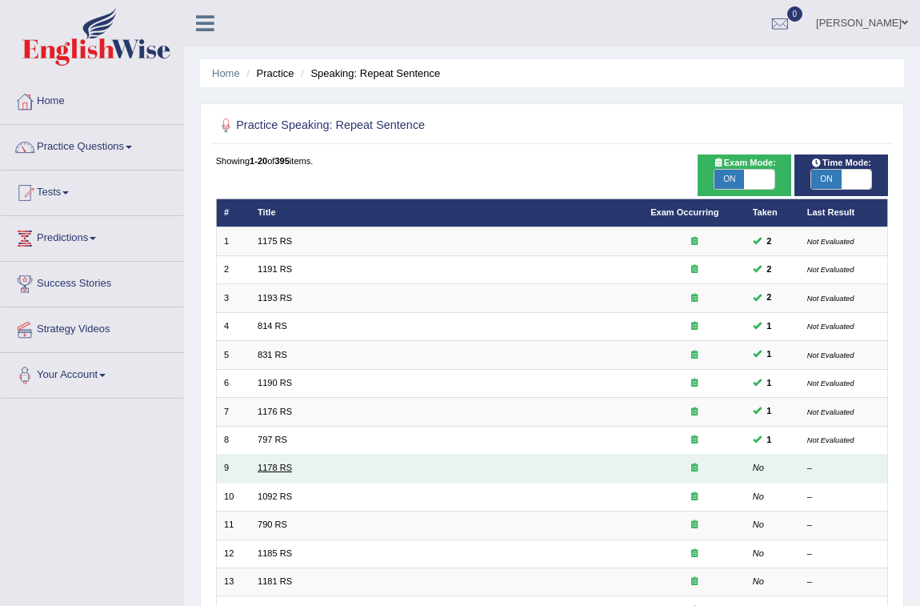
click at [260, 465] on link "1178 RS" at bounding box center [275, 467] width 34 height 10
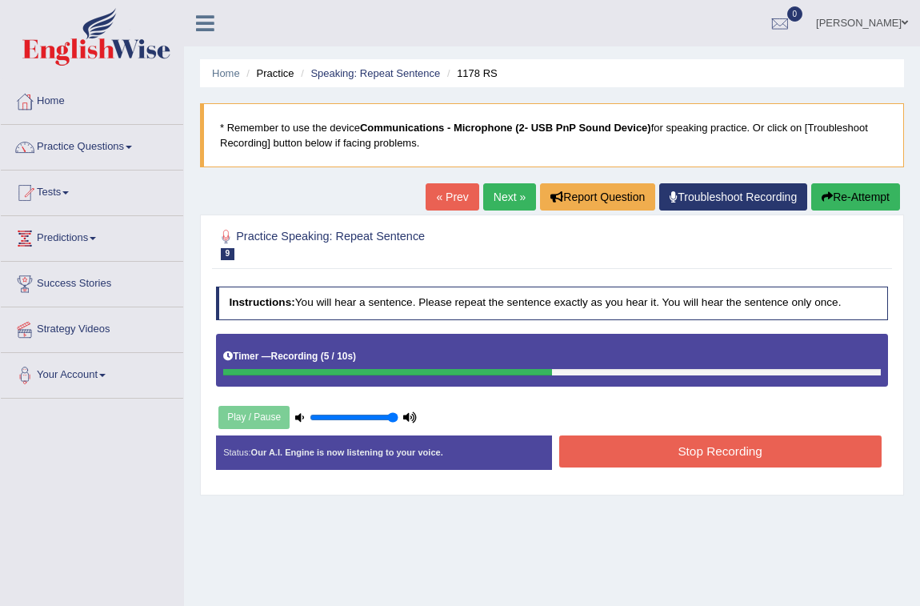
click at [664, 445] on button "Stop Recording" at bounding box center [720, 450] width 322 height 31
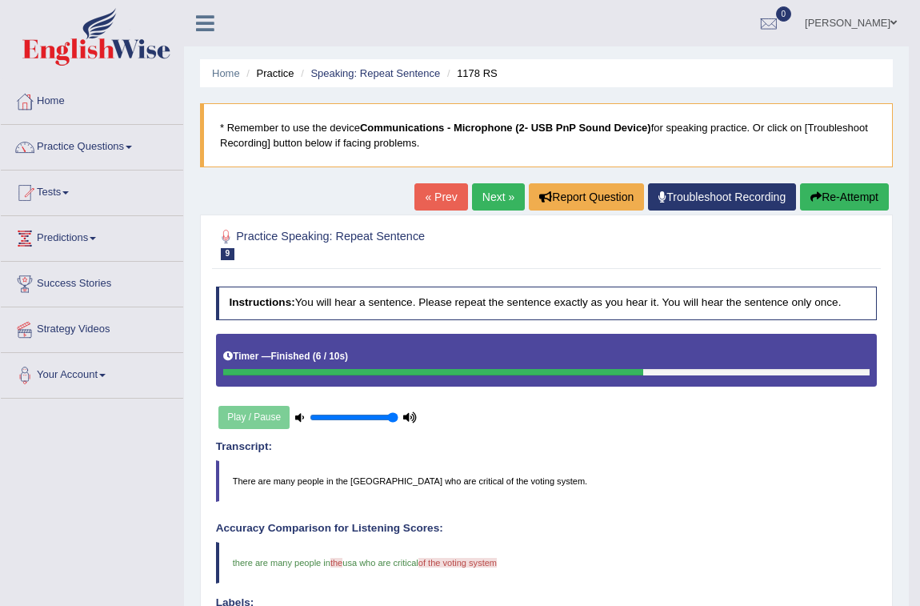
click at [502, 194] on link "Next »" at bounding box center [498, 196] width 53 height 27
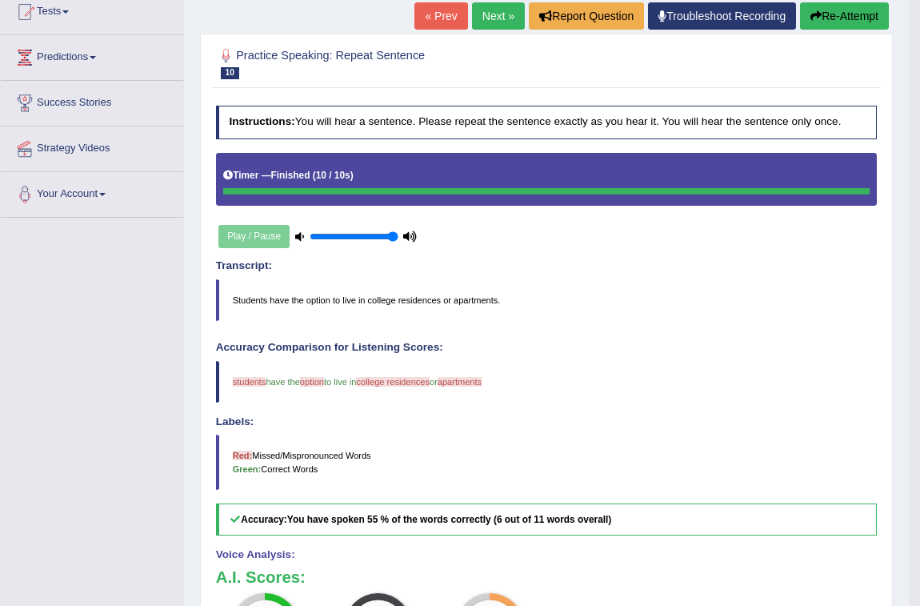
scroll to position [132, 0]
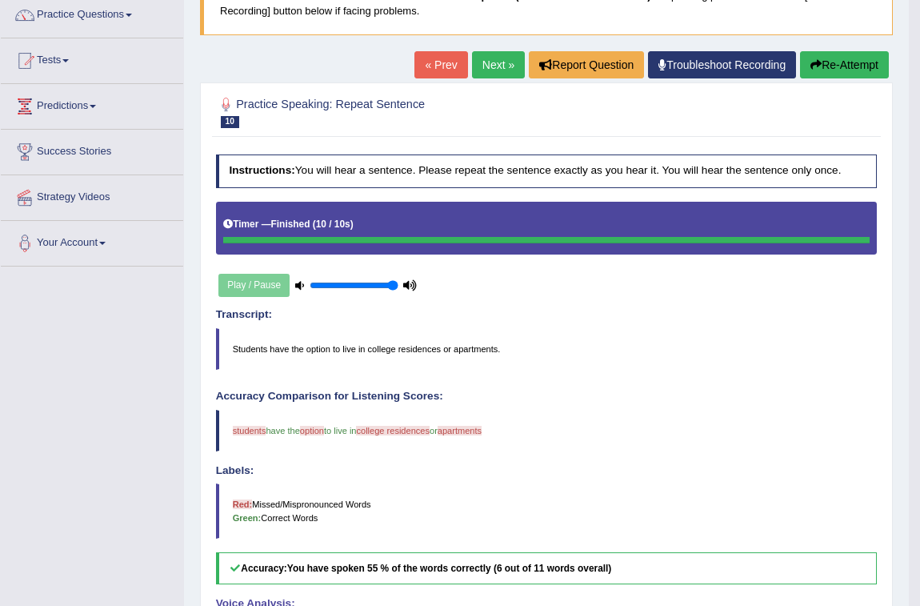
click at [830, 66] on button "Re-Attempt" at bounding box center [844, 64] width 89 height 27
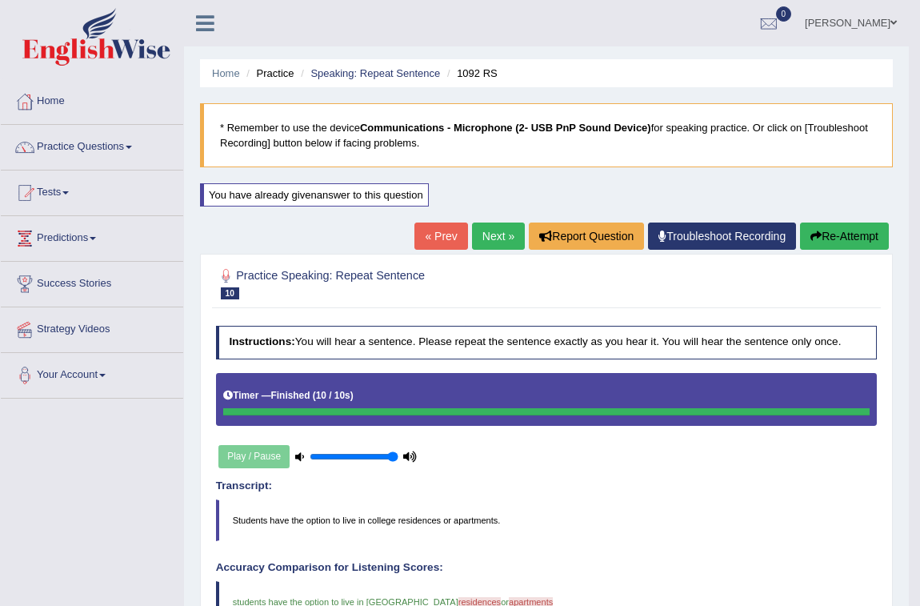
click at [472, 230] on link "Next »" at bounding box center [498, 235] width 53 height 27
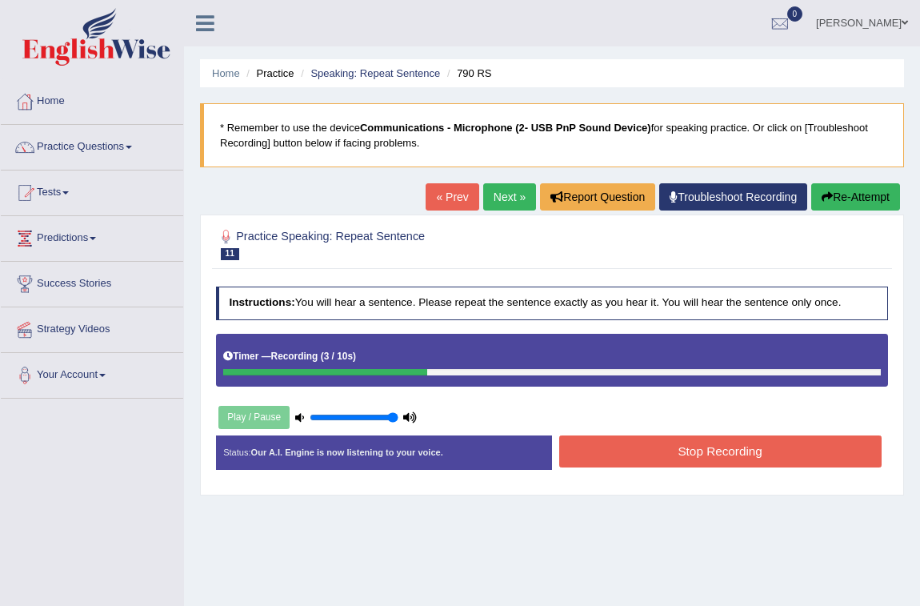
click at [618, 461] on button "Stop Recording" at bounding box center [720, 450] width 322 height 31
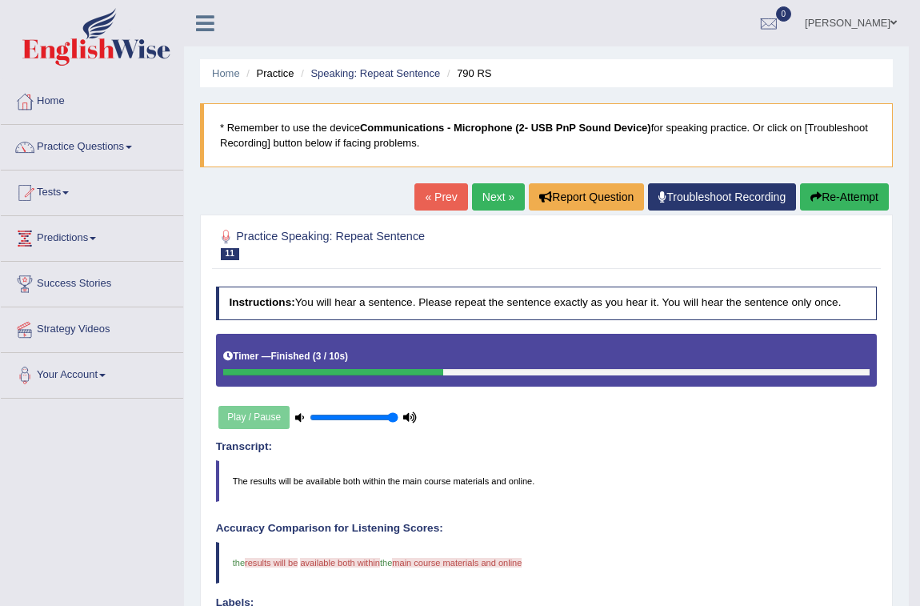
click at [489, 202] on link "Next »" at bounding box center [498, 196] width 53 height 27
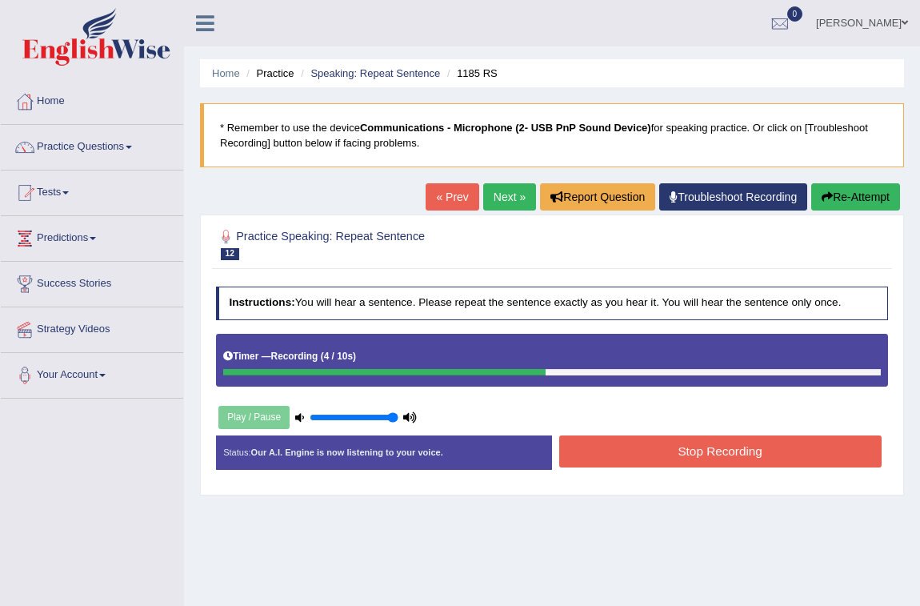
click at [747, 459] on button "Stop Recording" at bounding box center [720, 450] width 322 height 31
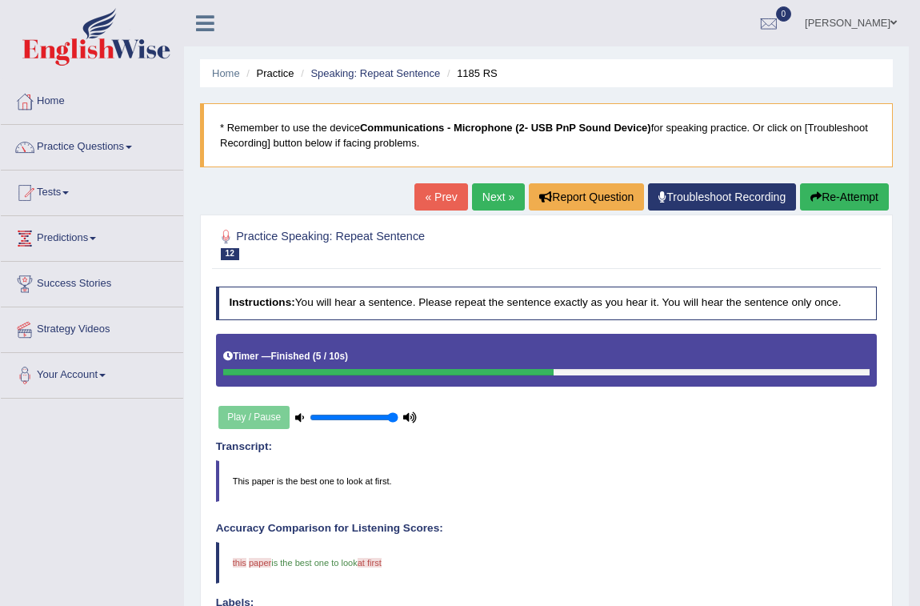
click at [504, 199] on link "Next »" at bounding box center [498, 196] width 53 height 27
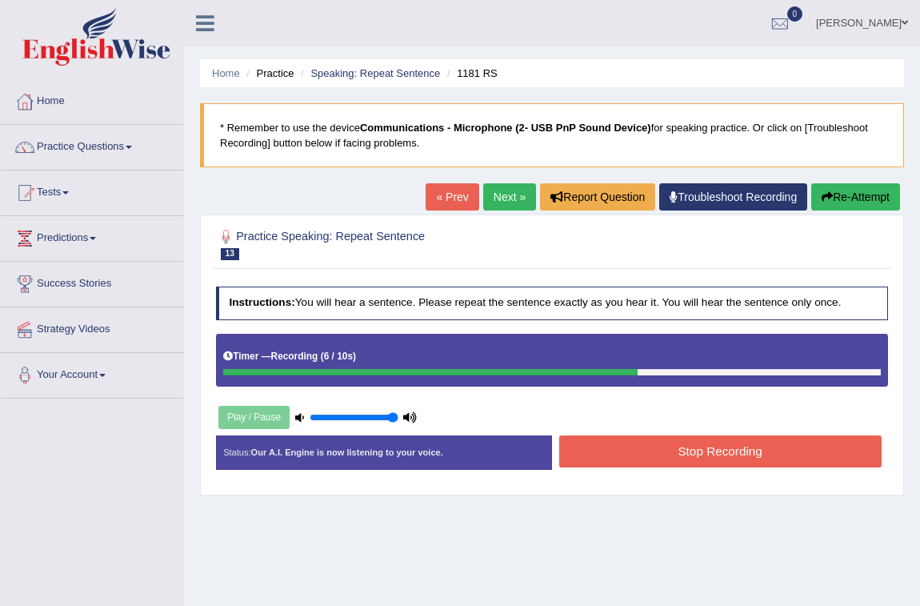
click at [744, 453] on button "Stop Recording" at bounding box center [720, 450] width 322 height 31
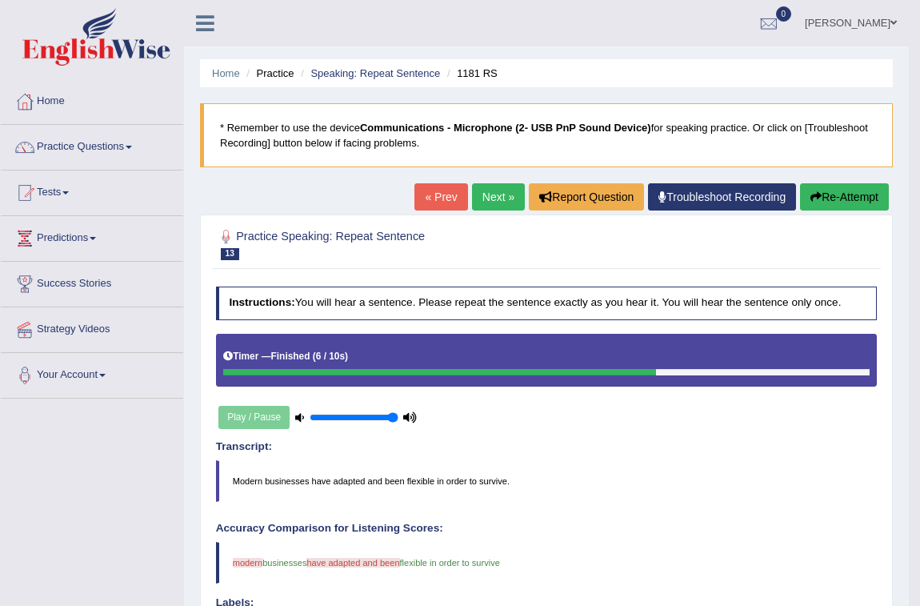
click at [496, 200] on link "Next »" at bounding box center [498, 196] width 53 height 27
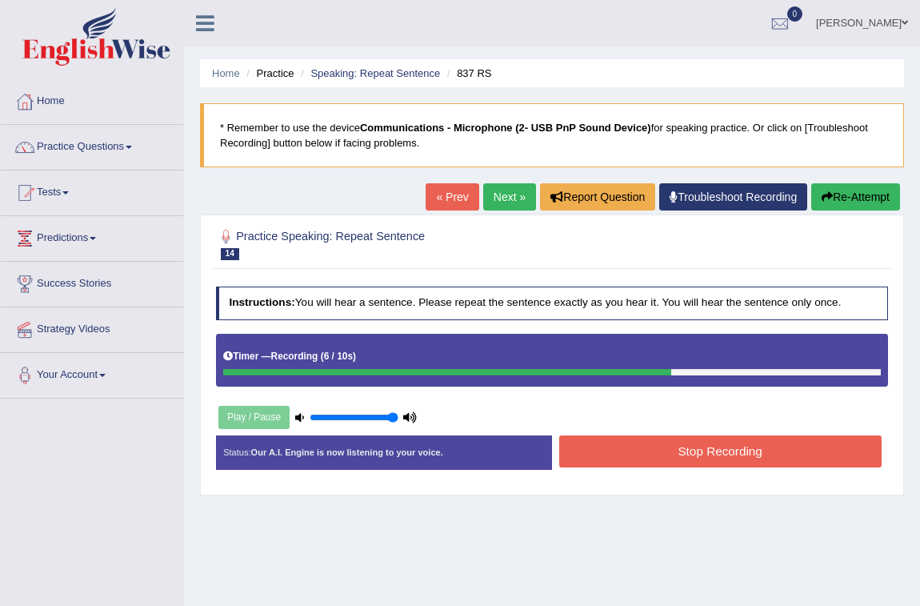
click at [833, 458] on button "Stop Recording" at bounding box center [720, 450] width 322 height 31
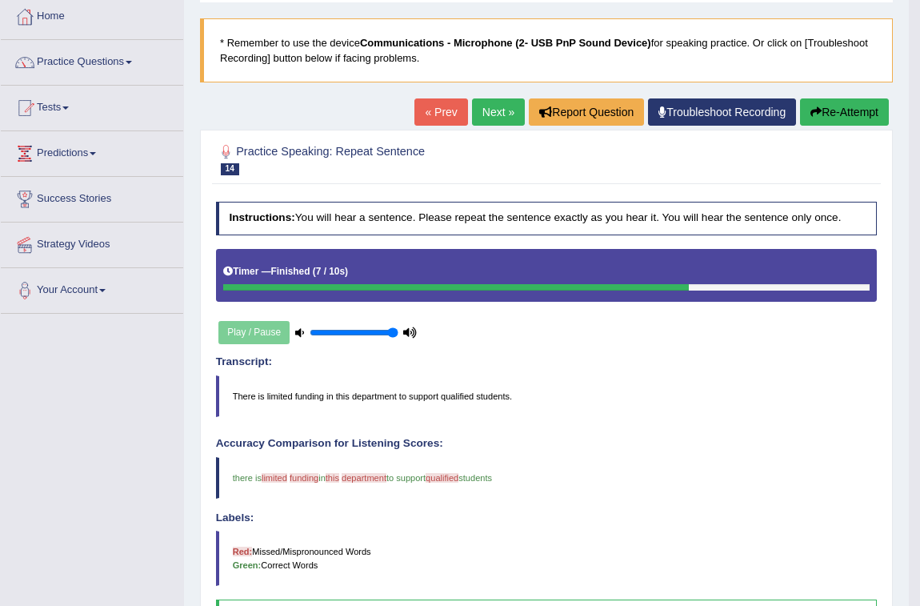
scroll to position [59, 0]
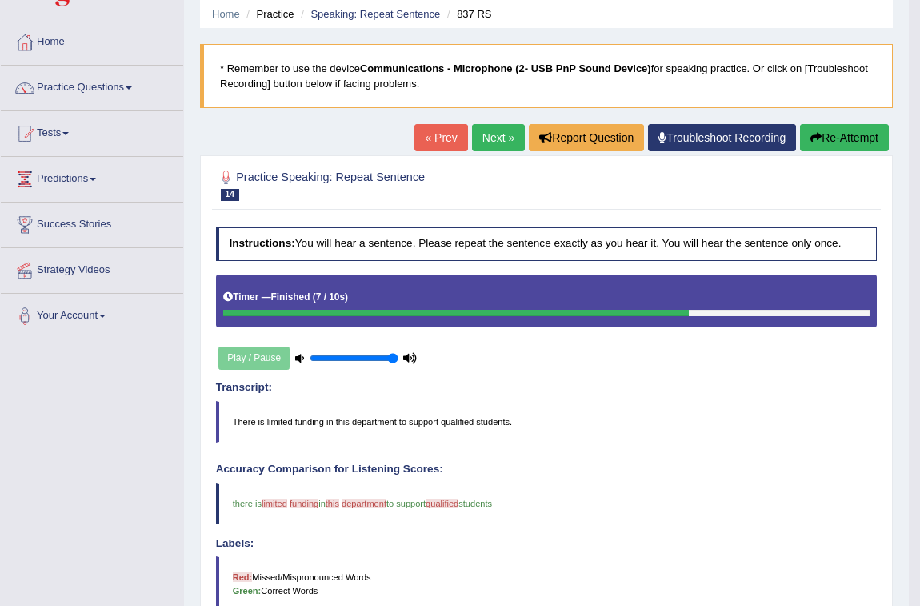
click at [274, 354] on div "Play / Pause" at bounding box center [318, 358] width 204 height 34
drag, startPoint x: 242, startPoint y: 364, endPoint x: 306, endPoint y: 349, distance: 66.6
click at [262, 359] on div "Play / Pause" at bounding box center [318, 358] width 204 height 34
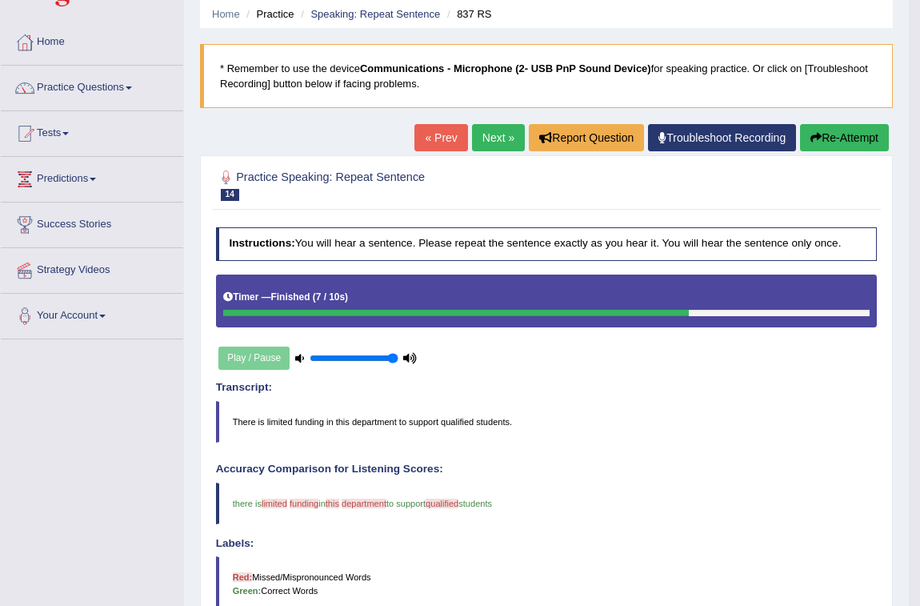
click at [502, 134] on link "Next »" at bounding box center [498, 137] width 53 height 27
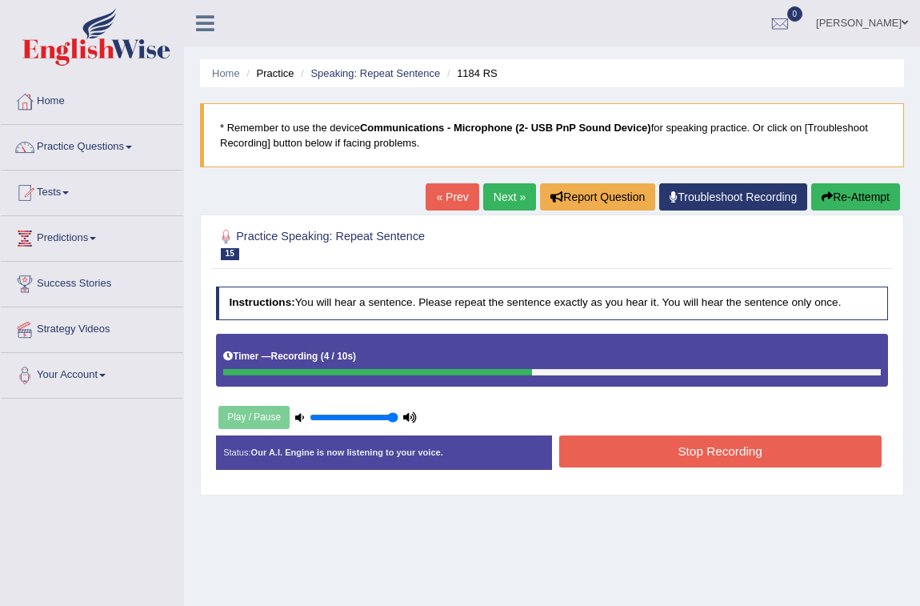
click at [629, 442] on button "Stop Recording" at bounding box center [720, 450] width 322 height 31
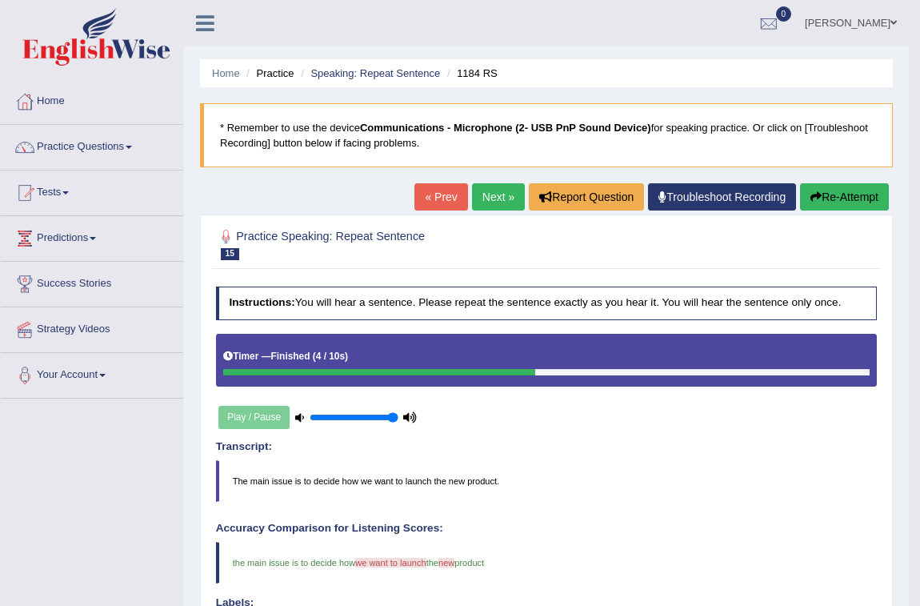
click at [827, 192] on button "Re-Attempt" at bounding box center [844, 196] width 89 height 27
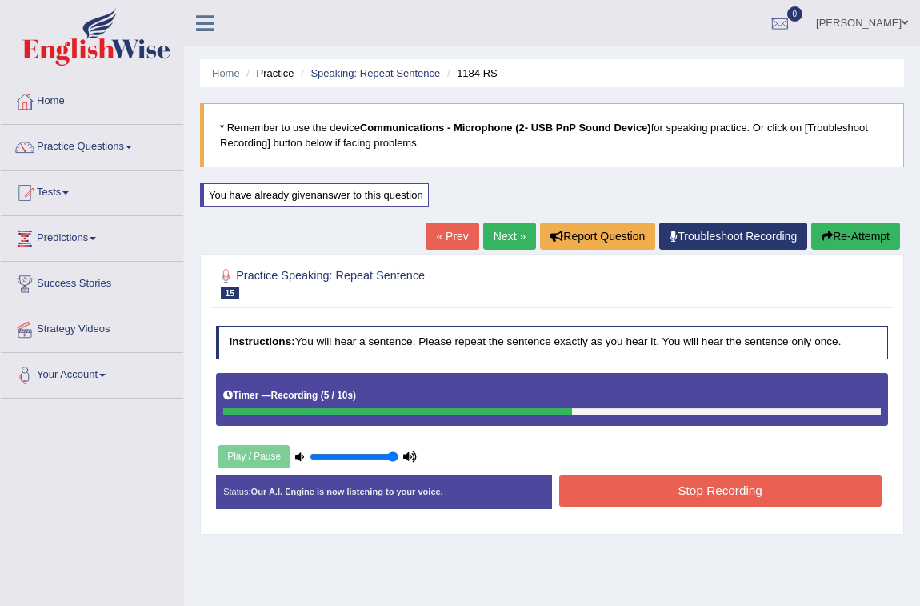
click at [614, 469] on div "Instructions: You will hear a sentence. Please repeat the sentence exactly as y…" at bounding box center [551, 422] width 679 height 208
click at [616, 480] on button "Stop Recording" at bounding box center [720, 489] width 322 height 31
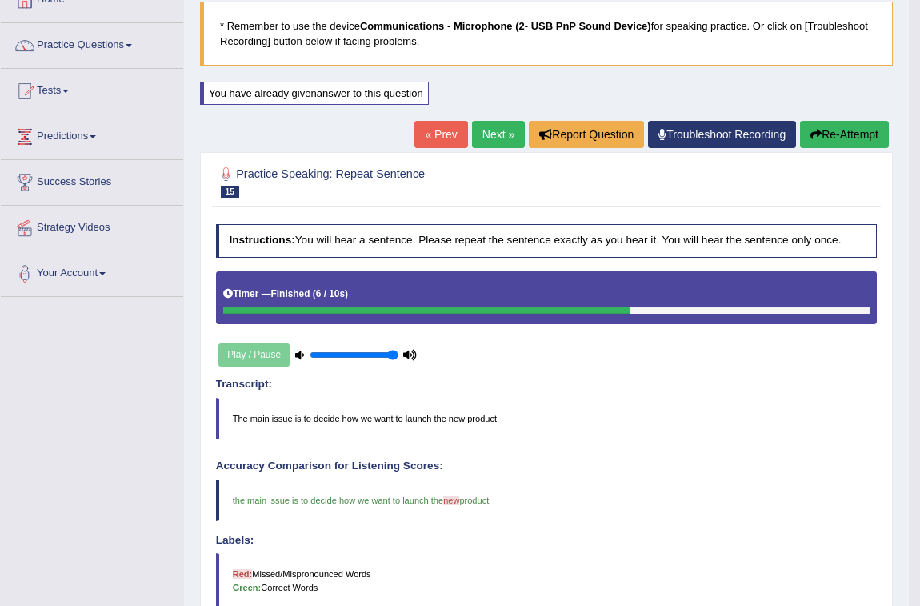
scroll to position [98, 0]
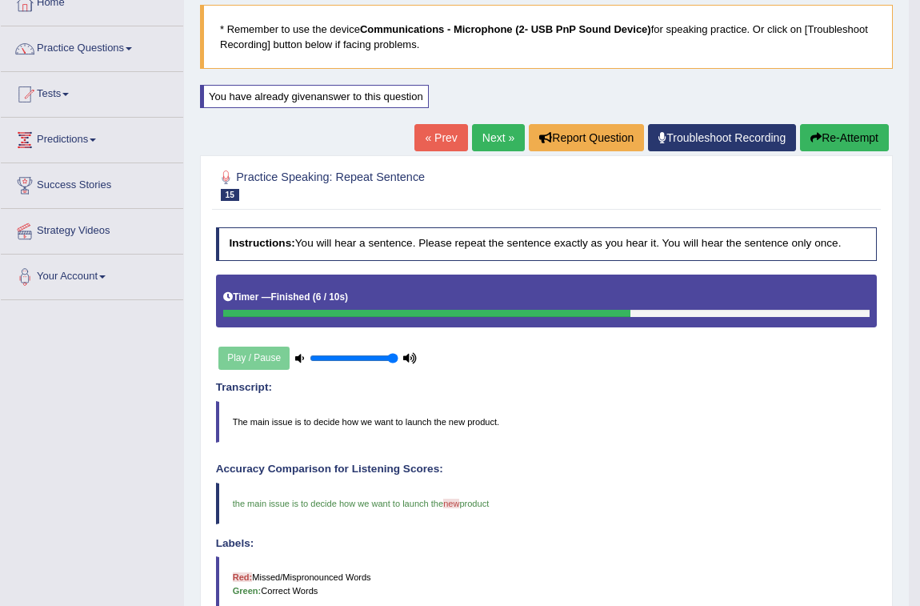
click at [482, 146] on link "Next »" at bounding box center [498, 137] width 53 height 27
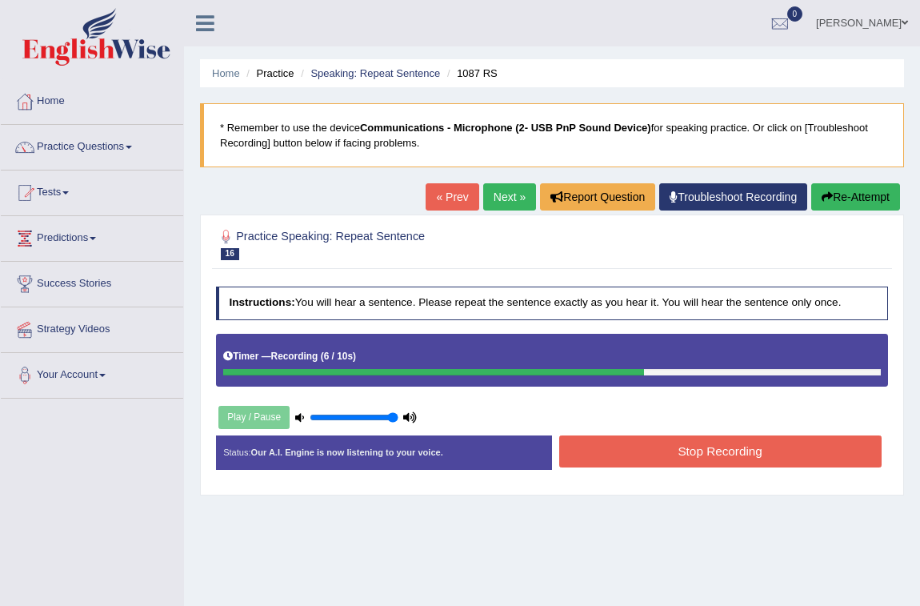
click at [812, 453] on button "Stop Recording" at bounding box center [720, 450] width 322 height 31
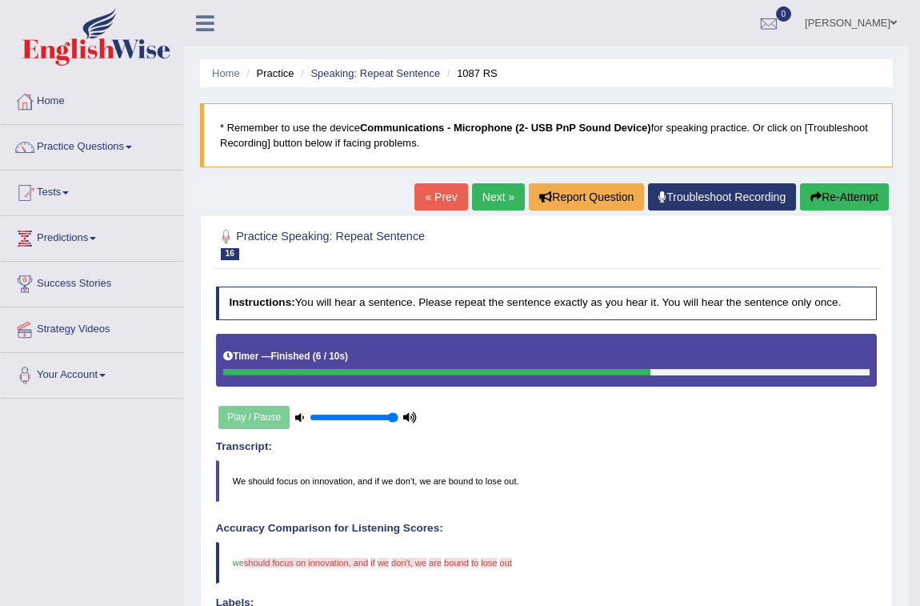
click at [835, 189] on button "Re-Attempt" at bounding box center [844, 196] width 89 height 27
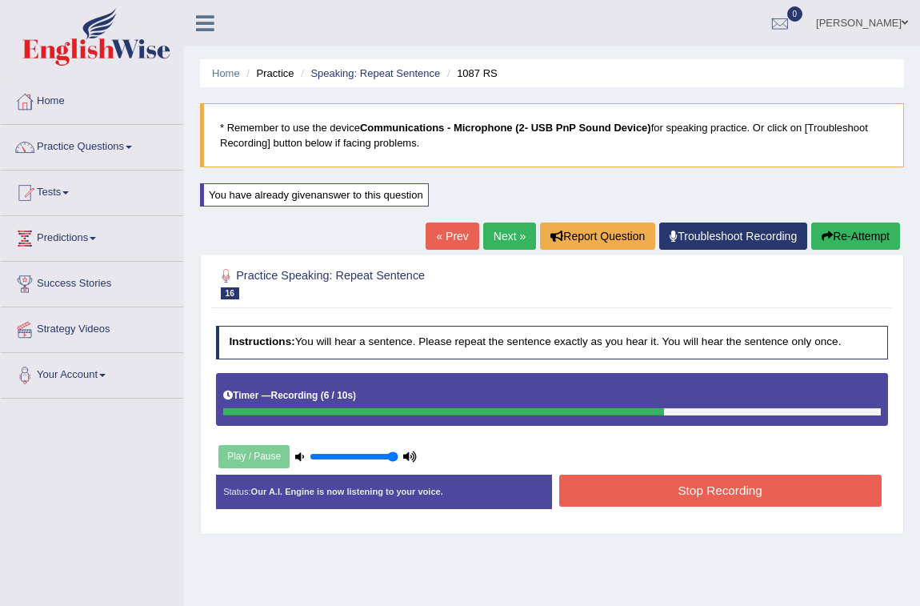
click at [812, 472] on div "Instructions: You will hear a sentence. Please repeat the sentence exactly as y…" at bounding box center [551, 422] width 679 height 208
click at [810, 481] on button "Stop Recording" at bounding box center [720, 489] width 322 height 31
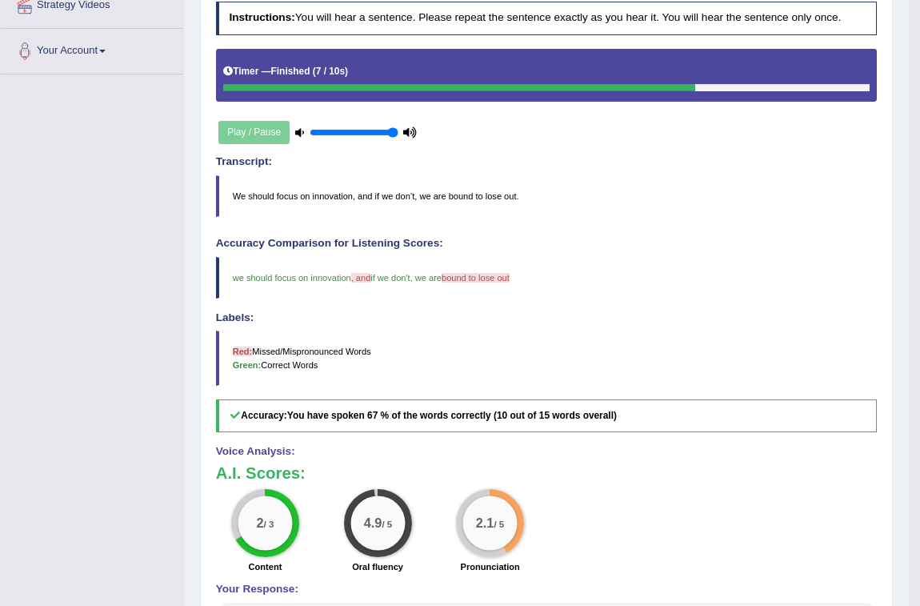
scroll to position [98, 0]
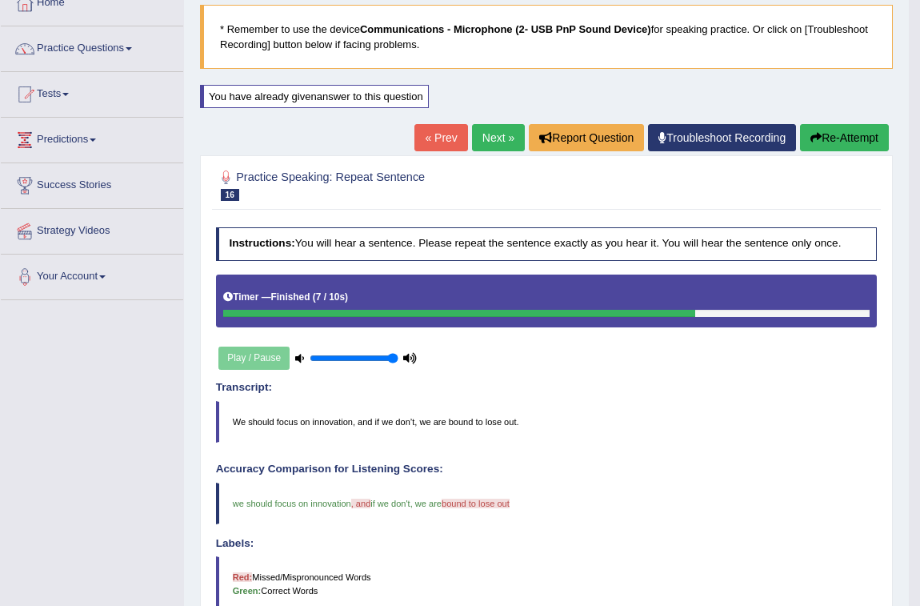
click at [499, 126] on link "Next »" at bounding box center [498, 137] width 53 height 27
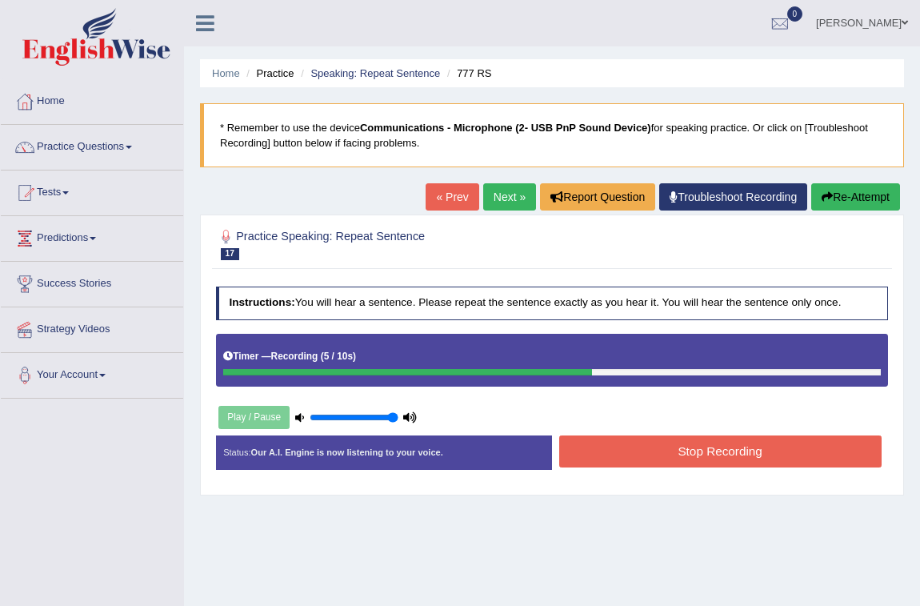
click at [682, 446] on button "Stop Recording" at bounding box center [720, 450] width 322 height 31
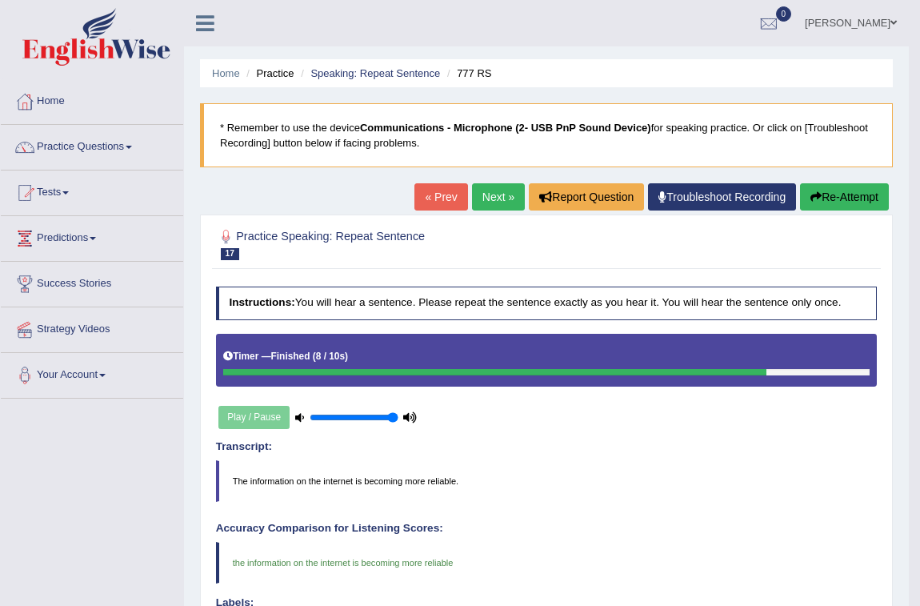
click at [501, 198] on link "Next »" at bounding box center [498, 196] width 53 height 27
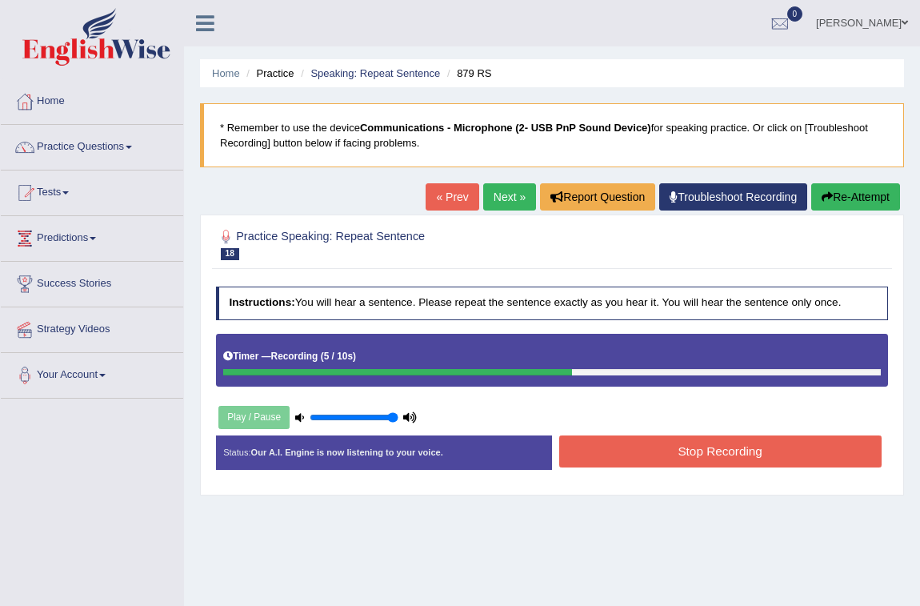
click at [590, 445] on button "Stop Recording" at bounding box center [720, 450] width 322 height 31
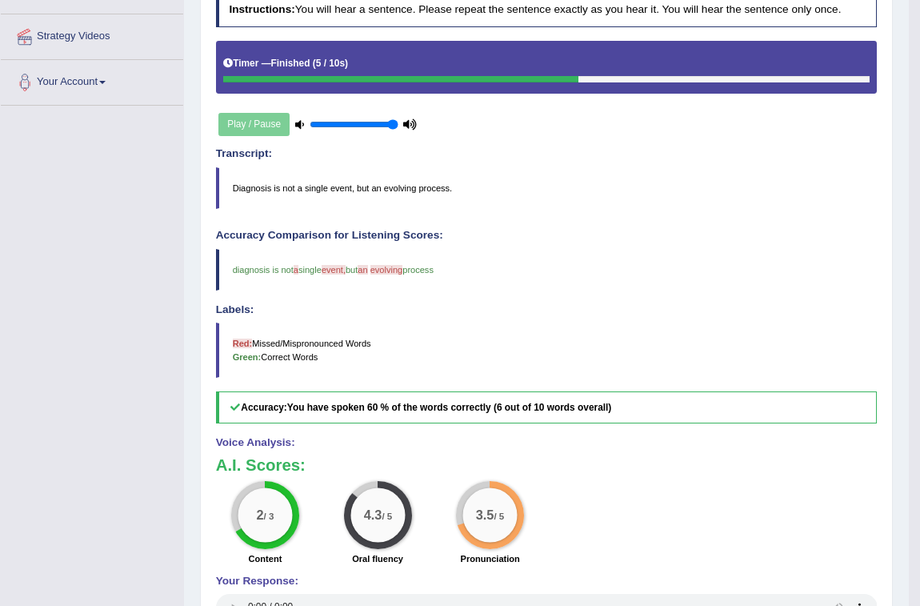
scroll to position [132, 0]
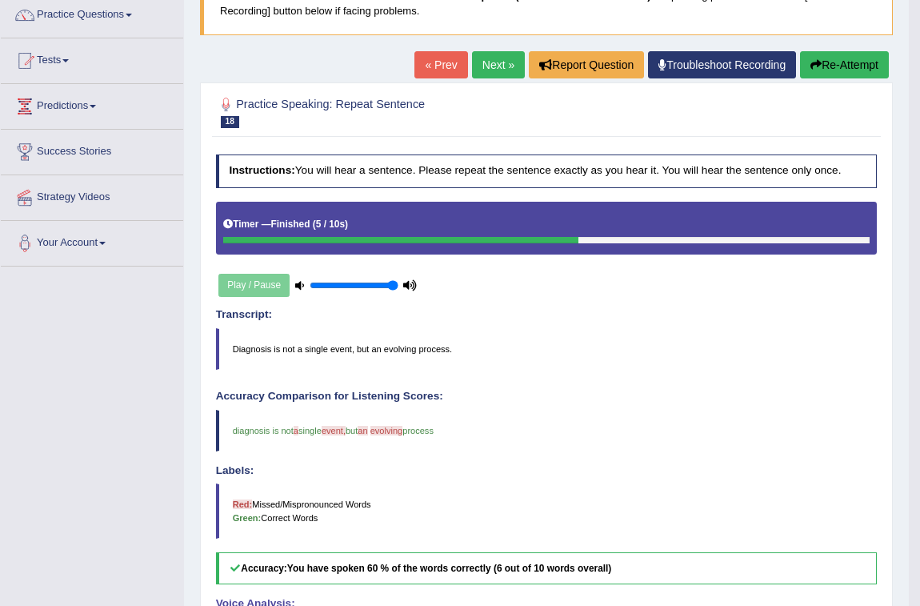
click at [504, 62] on link "Next »" at bounding box center [498, 64] width 53 height 27
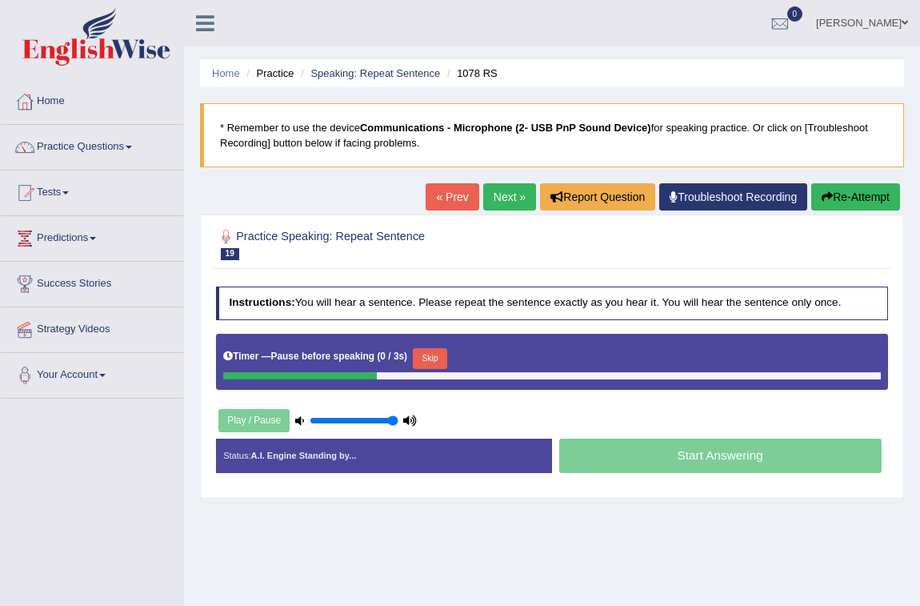
click at [875, 201] on button "Re-Attempt" at bounding box center [855, 196] width 89 height 27
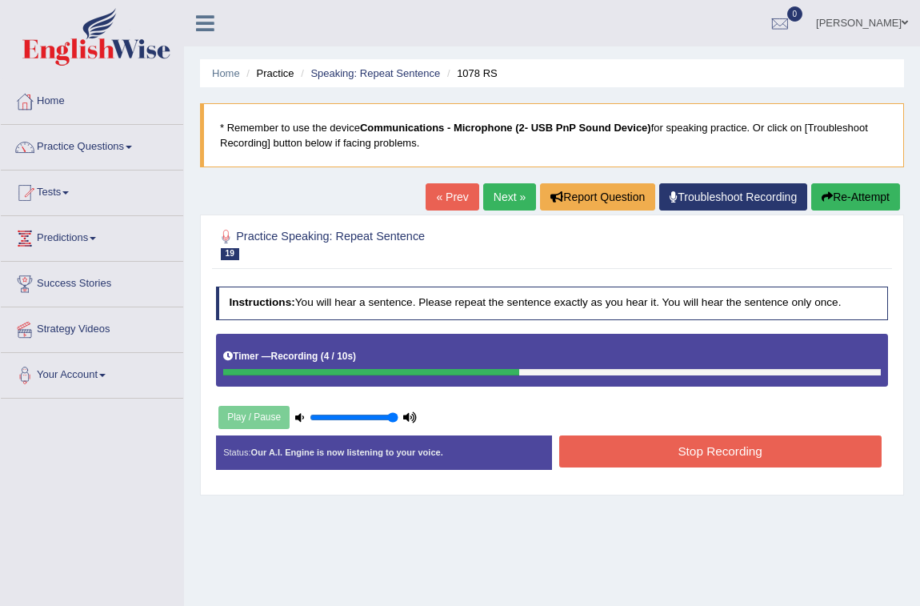
click at [686, 446] on button "Stop Recording" at bounding box center [720, 450] width 322 height 31
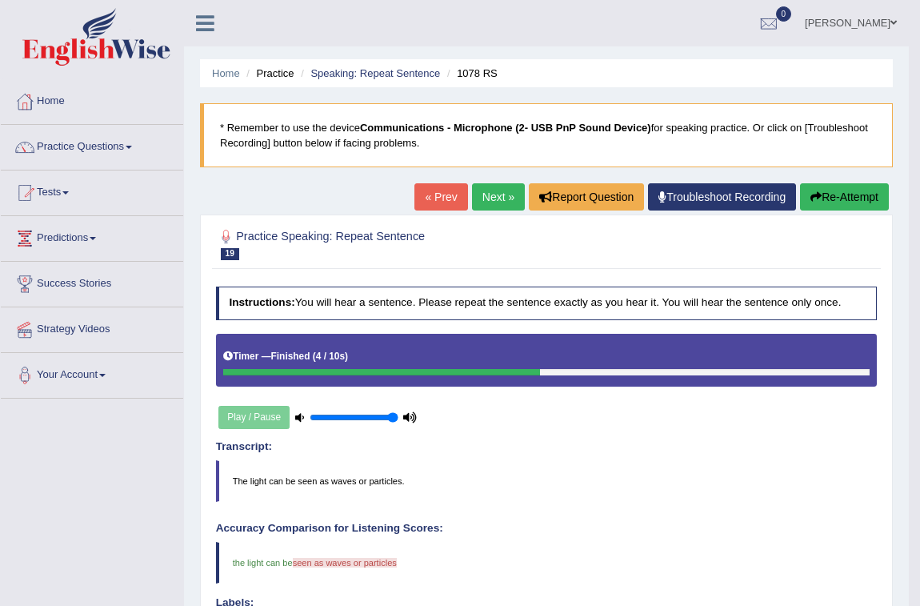
click at [506, 199] on link "Next »" at bounding box center [498, 196] width 53 height 27
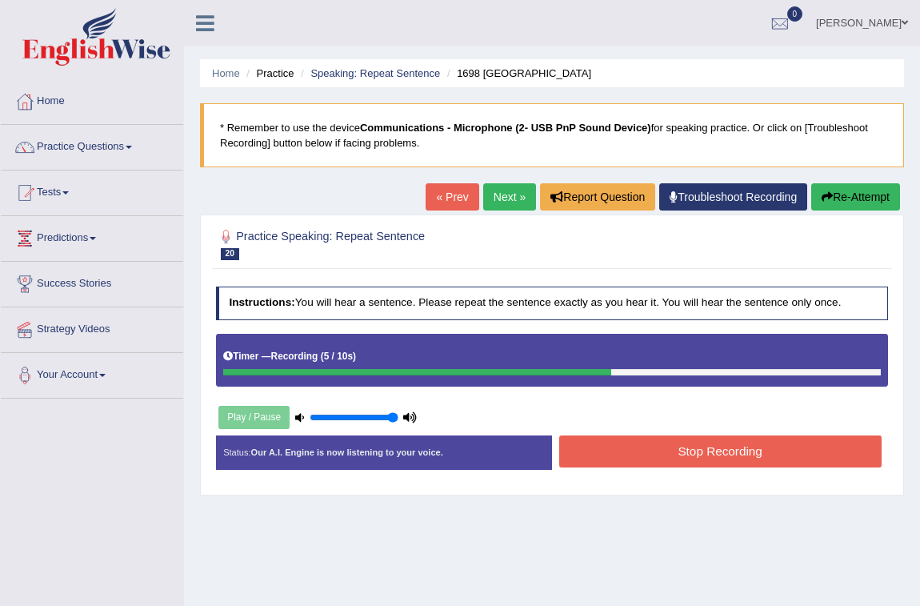
click at [622, 445] on button "Stop Recording" at bounding box center [720, 450] width 322 height 31
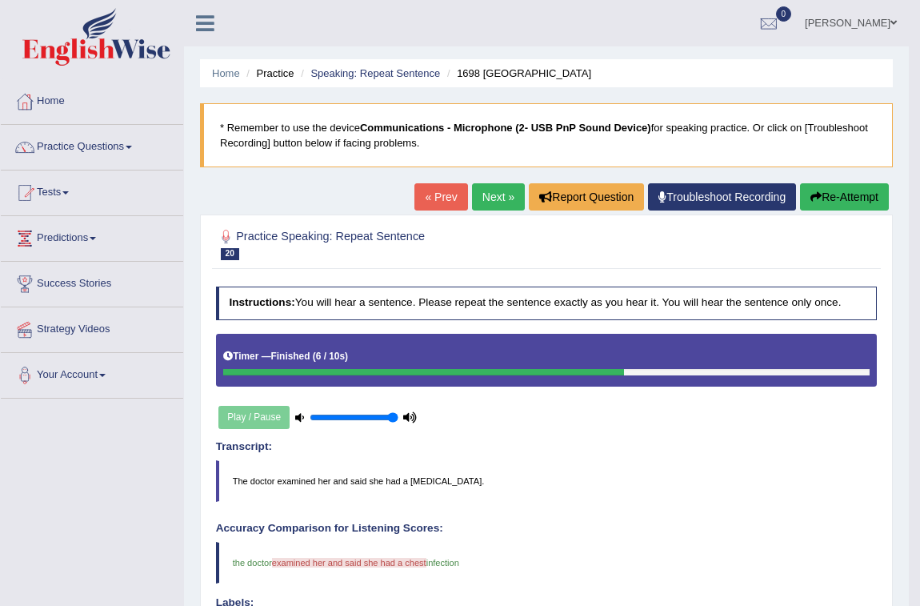
scroll to position [72, 0]
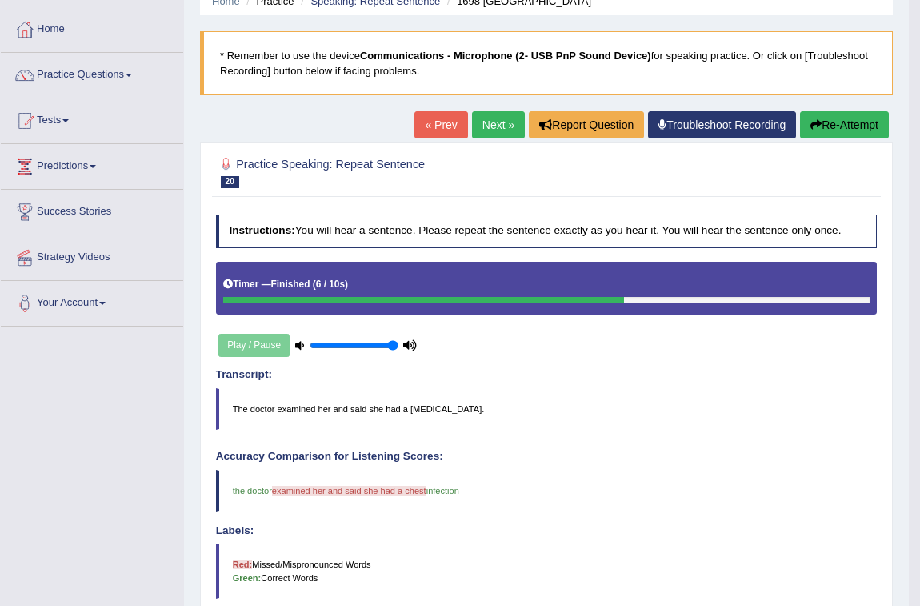
click at [864, 121] on button "Re-Attempt" at bounding box center [844, 124] width 89 height 27
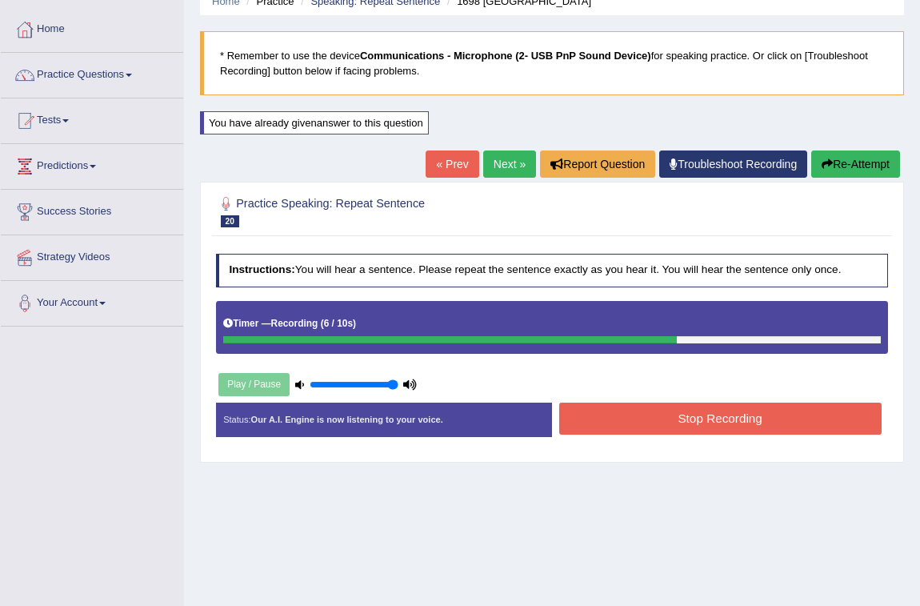
click at [717, 410] on button "Stop Recording" at bounding box center [720, 417] width 322 height 31
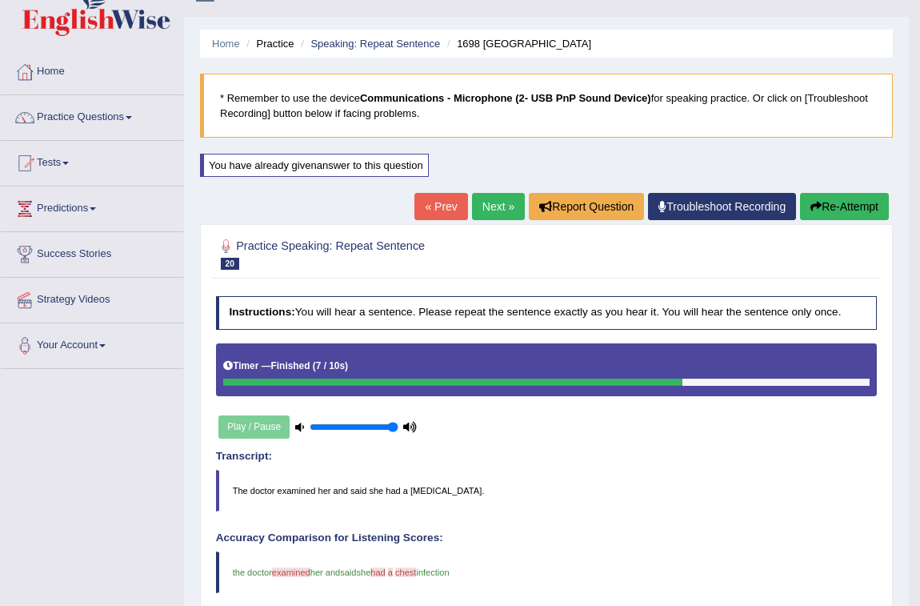
scroll to position [26, 0]
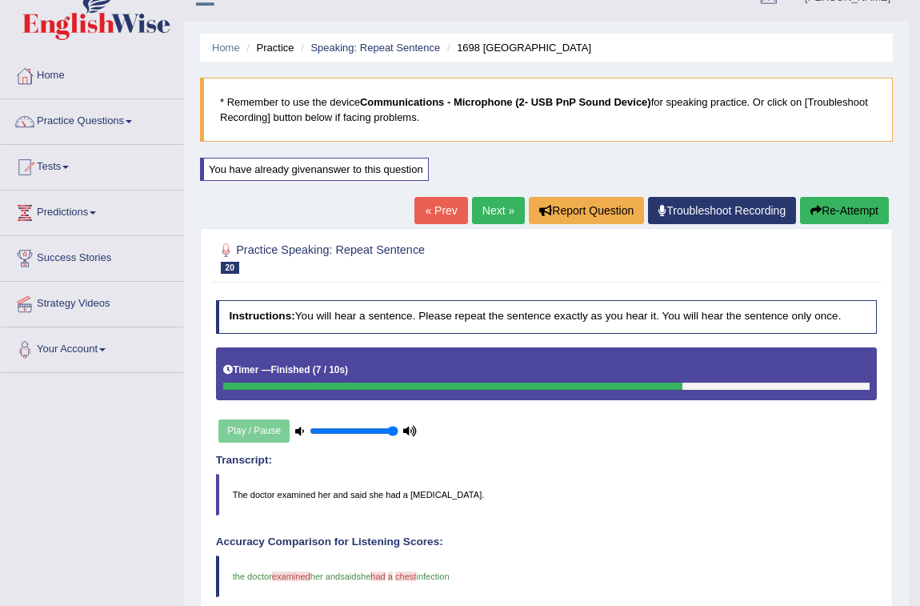
click at [824, 213] on button "Re-Attempt" at bounding box center [844, 210] width 89 height 27
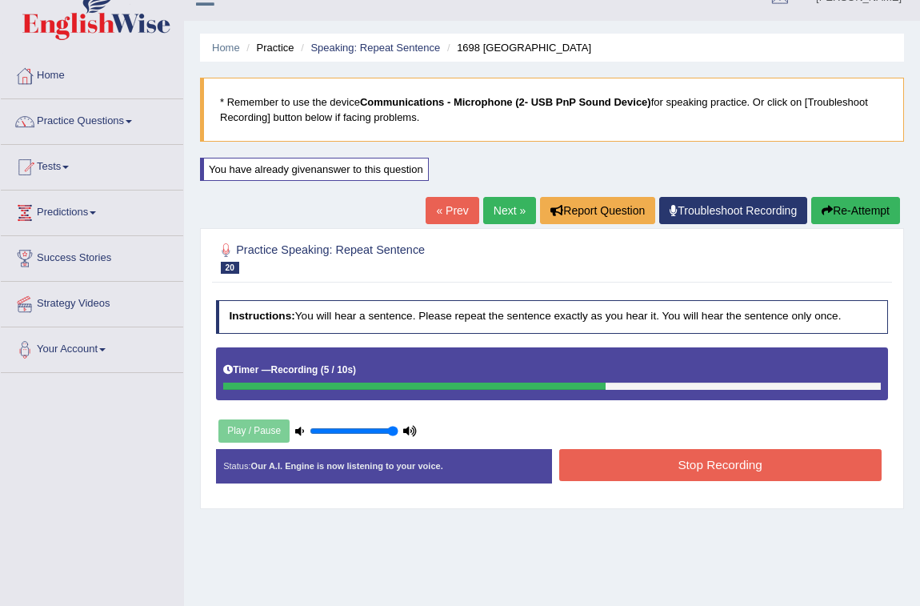
click at [674, 456] on button "Stop Recording" at bounding box center [720, 464] width 322 height 31
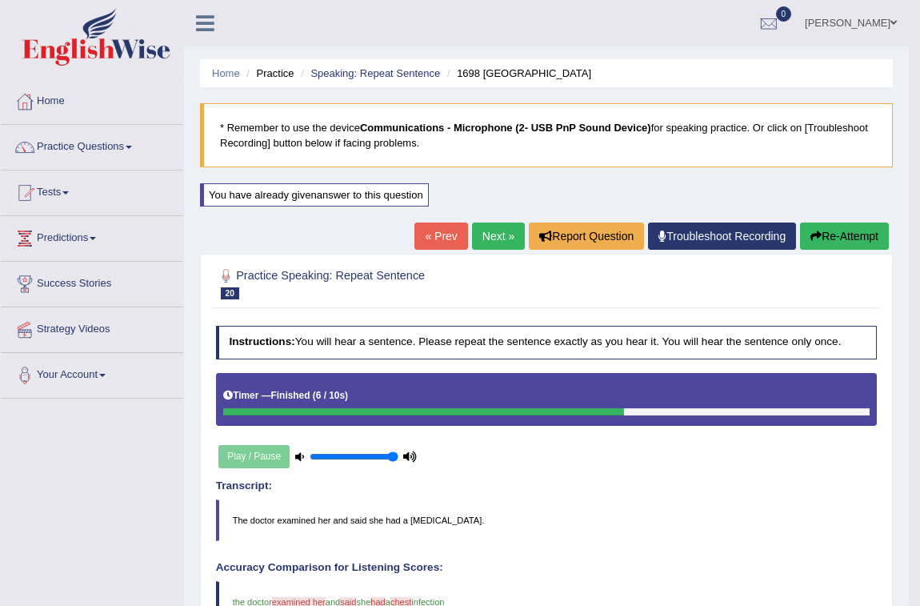
click at [484, 232] on link "Next »" at bounding box center [498, 235] width 53 height 27
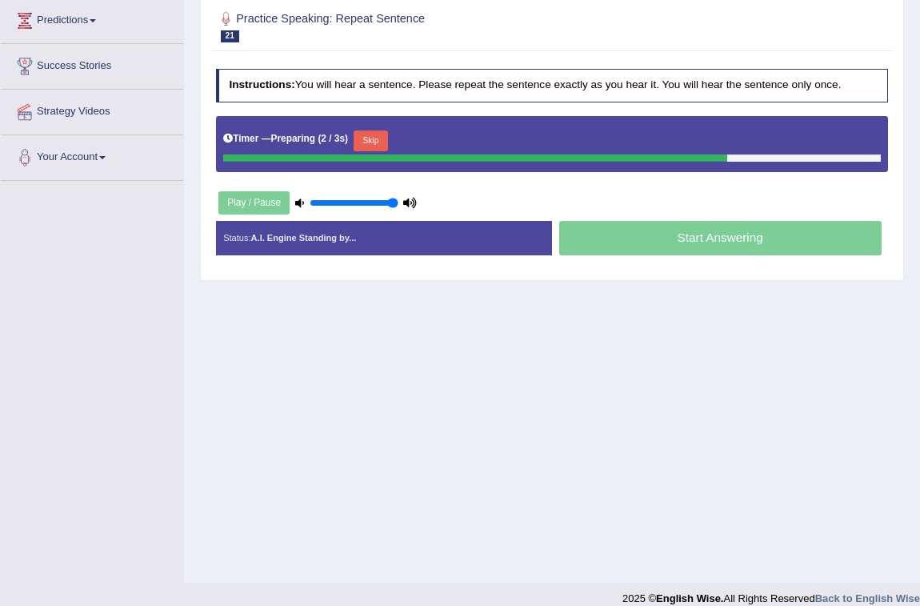
scroll to position [234, 0]
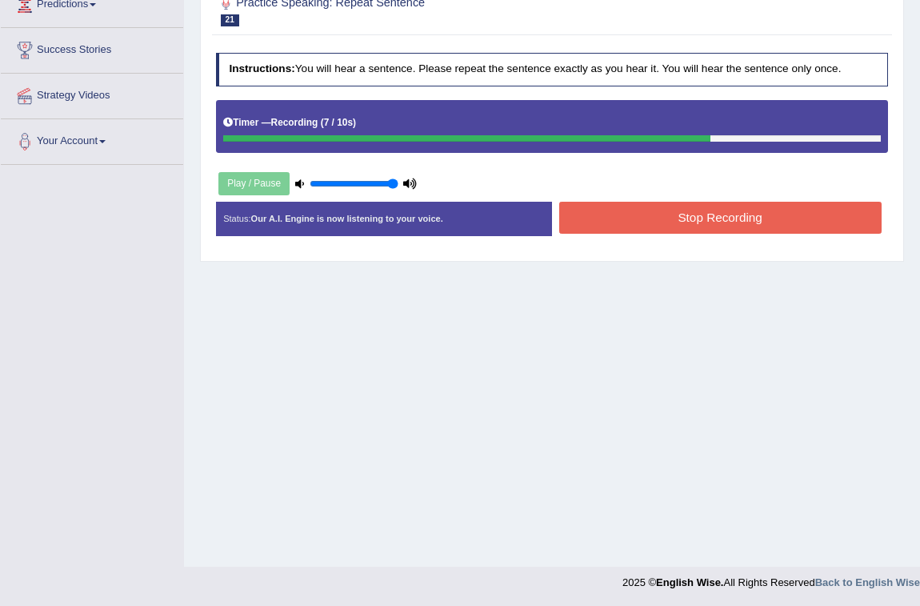
click at [606, 225] on button "Stop Recording" at bounding box center [720, 217] width 322 height 31
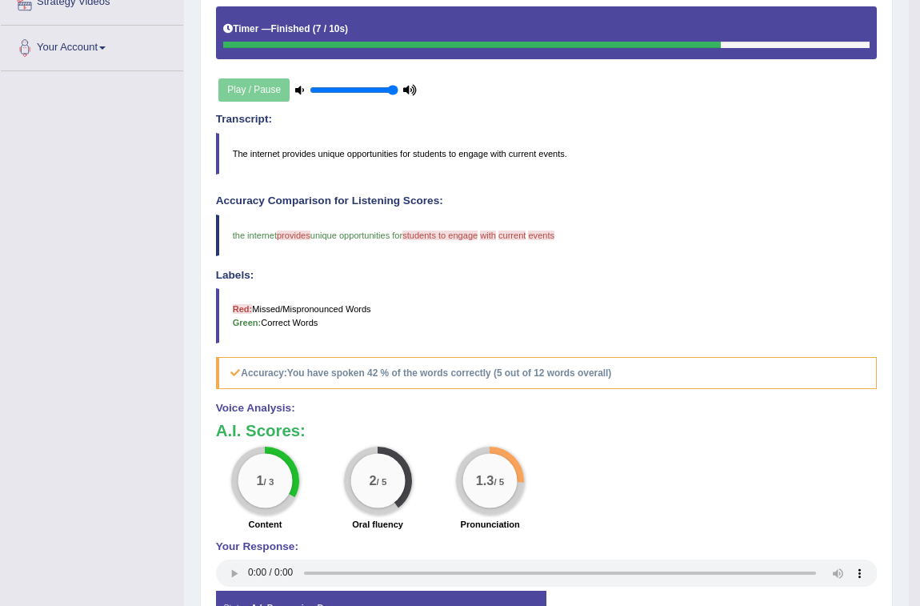
scroll to position [132, 0]
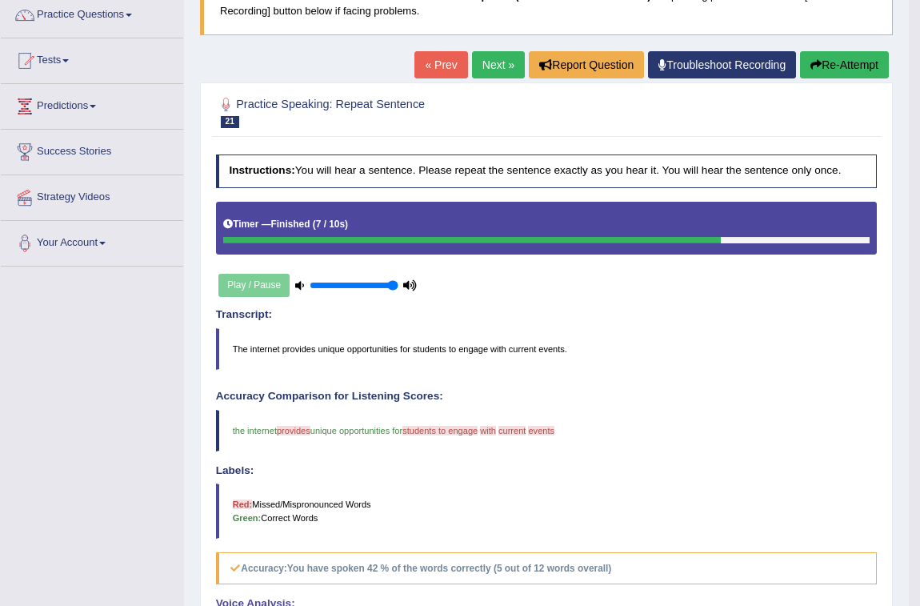
click at [847, 62] on button "Re-Attempt" at bounding box center [844, 64] width 89 height 27
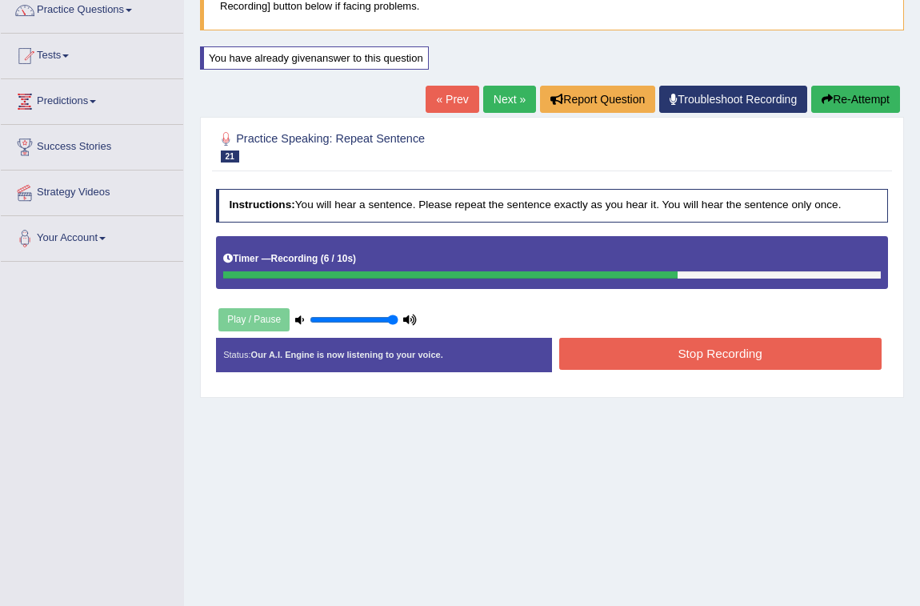
click at [621, 351] on button "Stop Recording" at bounding box center [720, 353] width 322 height 31
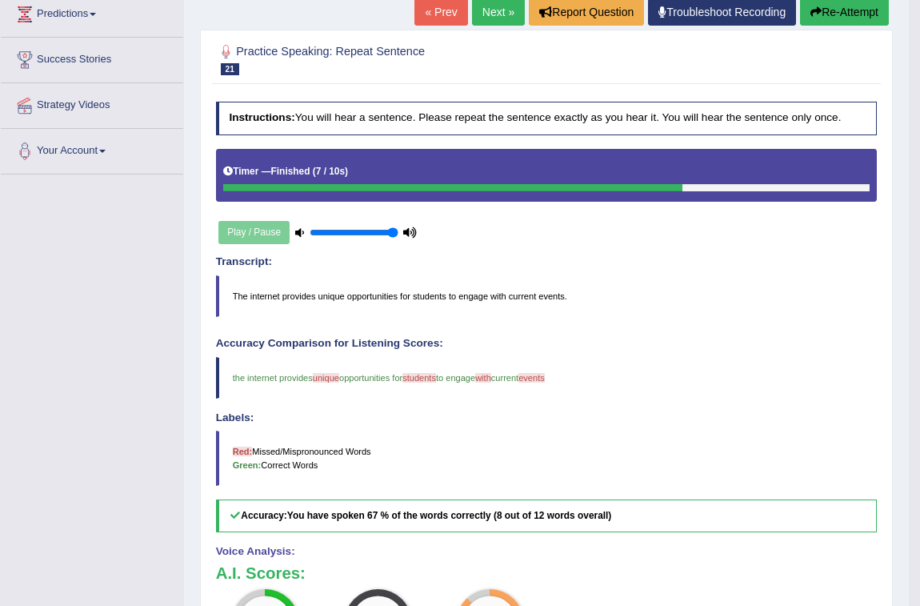
scroll to position [210, 0]
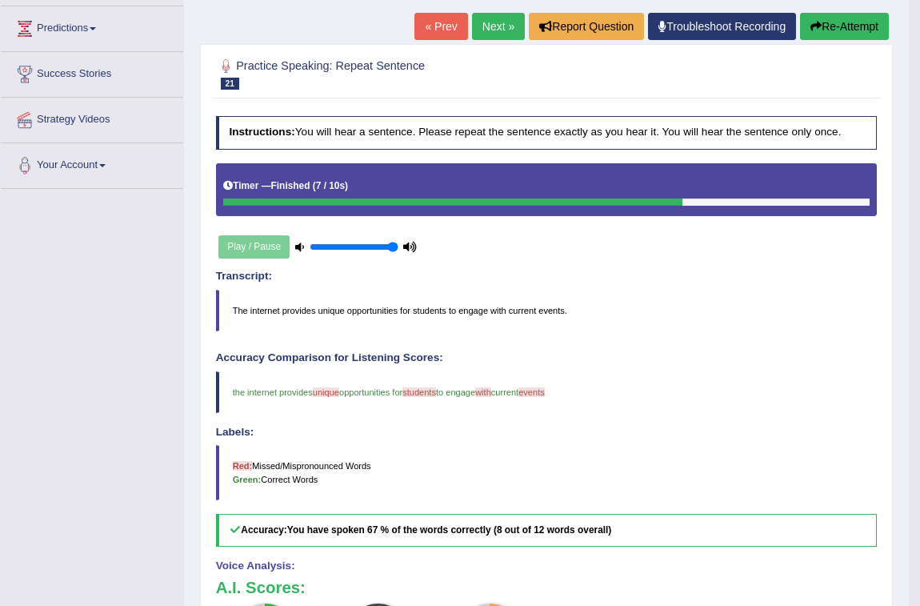
click at [834, 18] on button "Re-Attempt" at bounding box center [844, 26] width 89 height 27
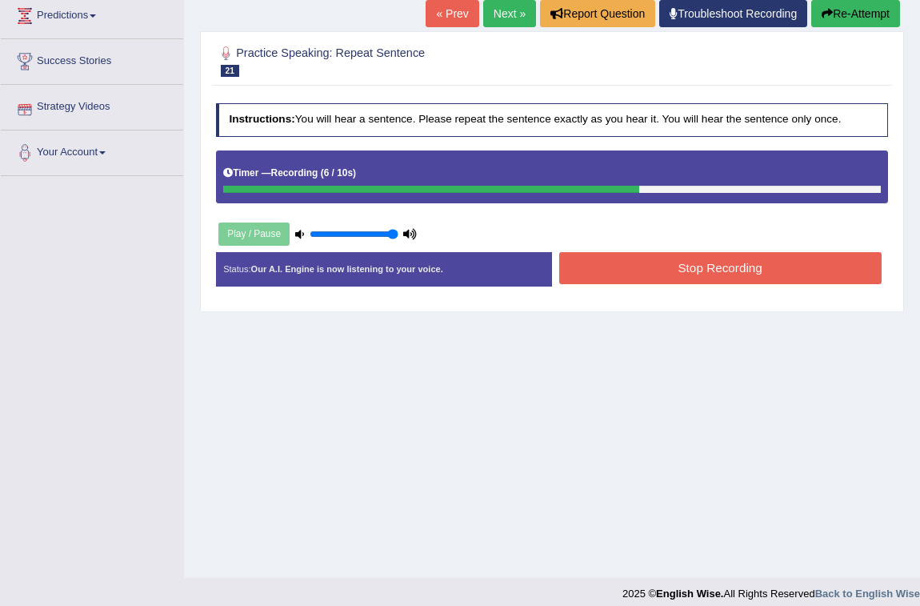
click at [703, 262] on button "Stop Recording" at bounding box center [720, 267] width 322 height 31
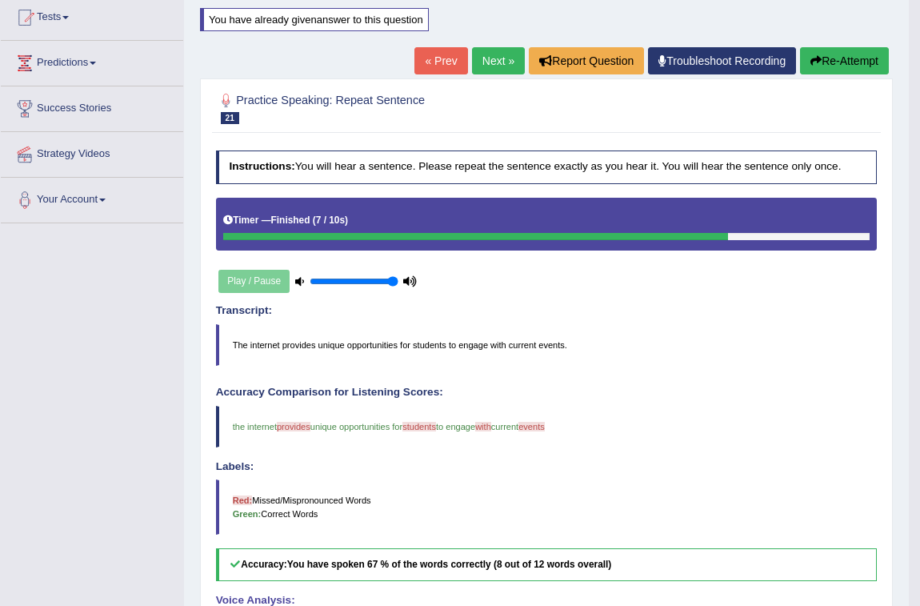
scroll to position [171, 0]
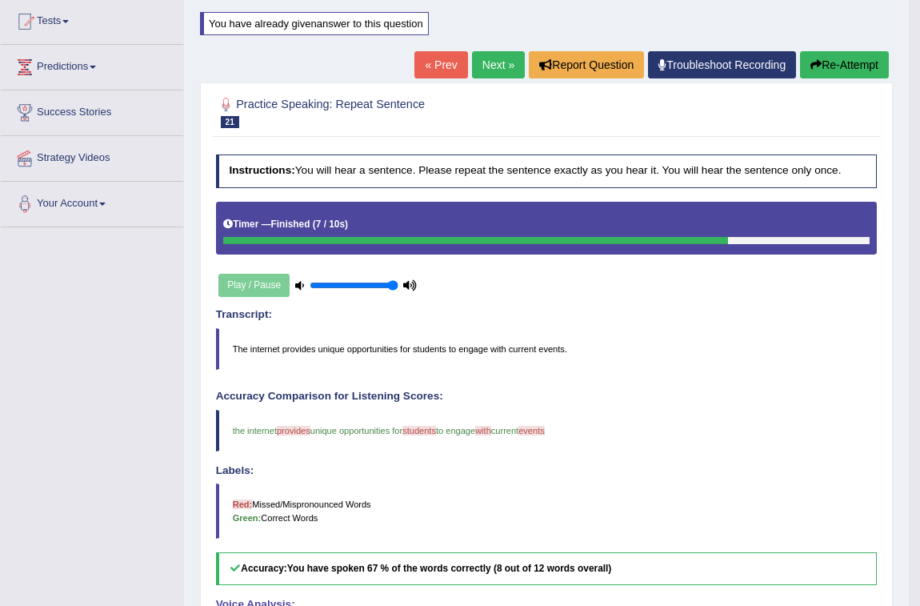
click at [831, 62] on button "Re-Attempt" at bounding box center [844, 64] width 89 height 27
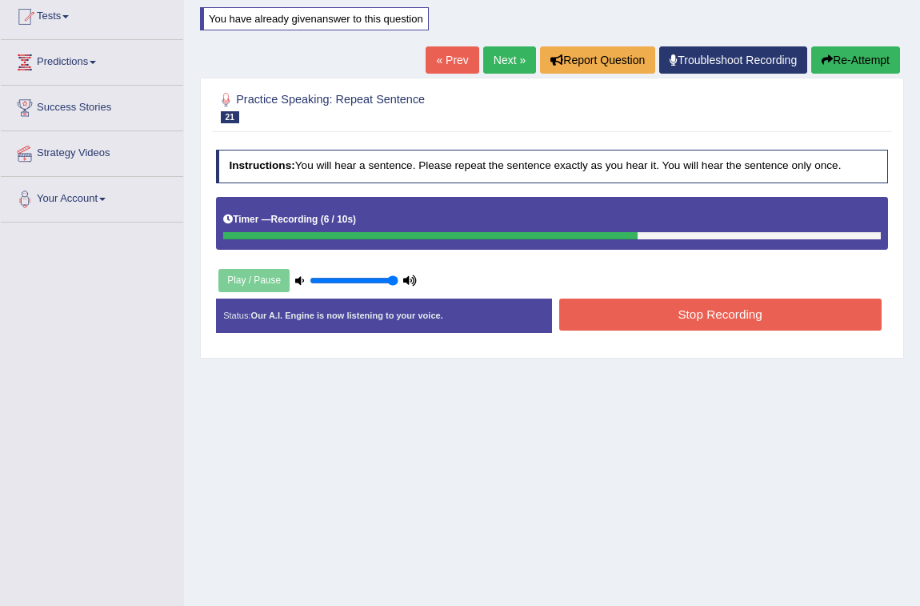
click at [758, 298] on button "Stop Recording" at bounding box center [720, 313] width 322 height 31
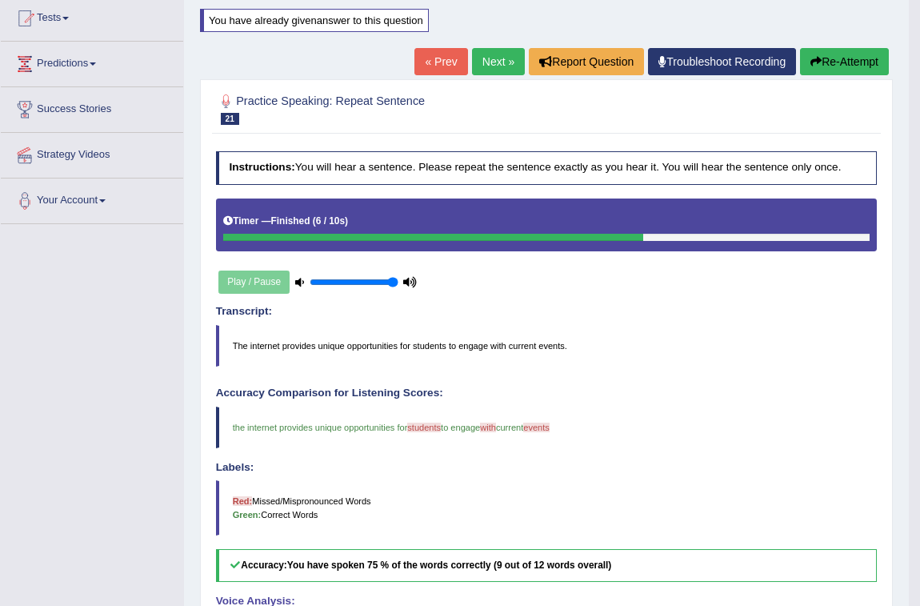
scroll to position [26, 0]
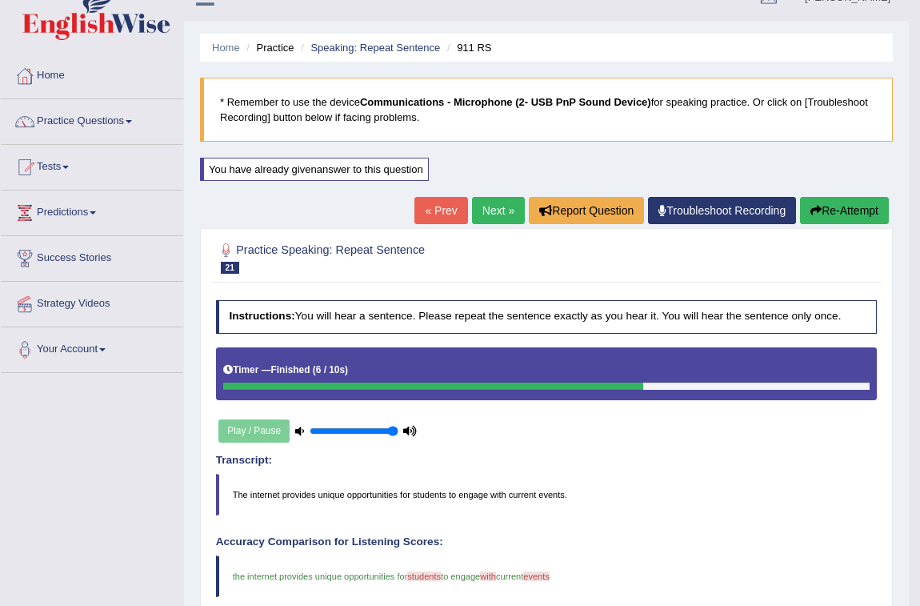
click at [507, 218] on link "Next »" at bounding box center [498, 210] width 53 height 27
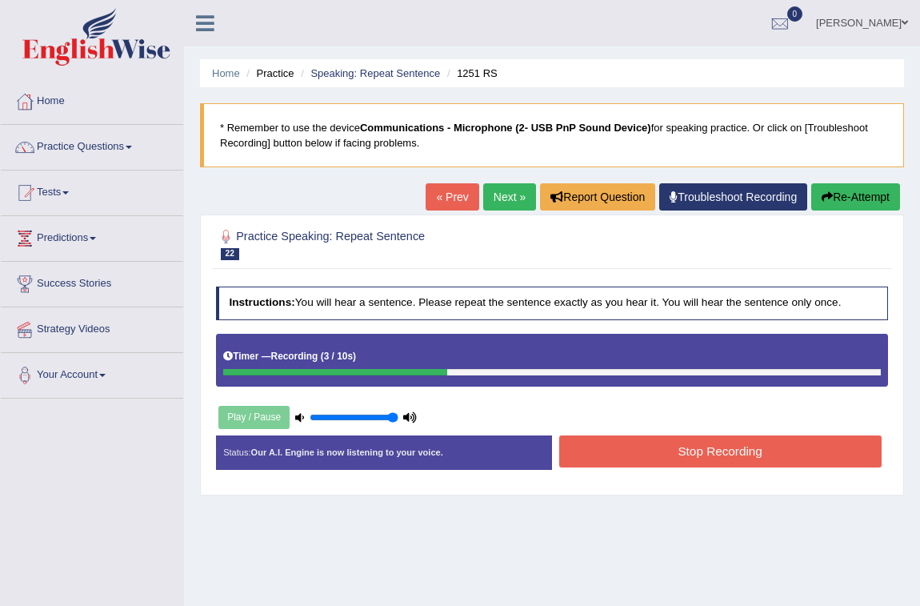
click at [641, 436] on button "Stop Recording" at bounding box center [720, 450] width 322 height 31
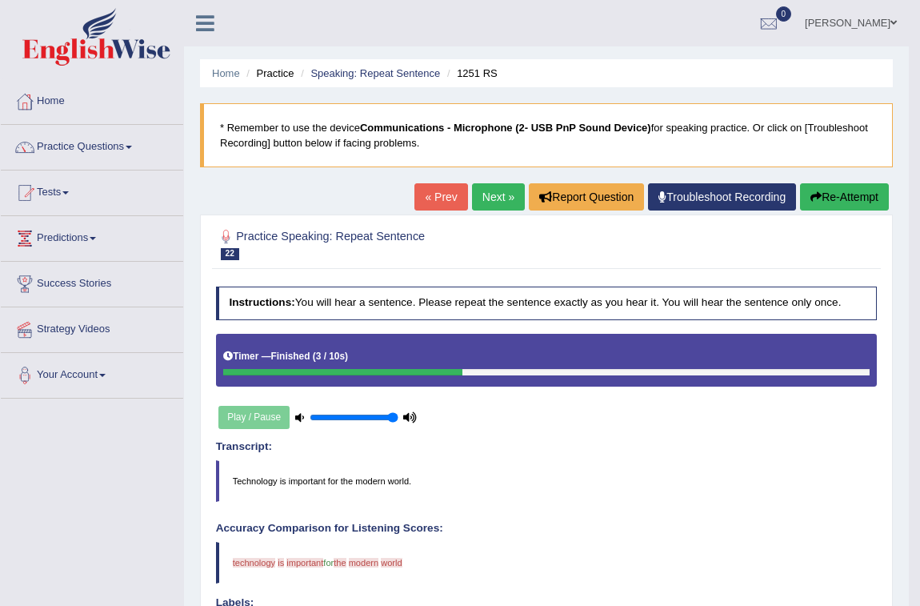
click at [835, 199] on button "Re-Attempt" at bounding box center [844, 196] width 89 height 27
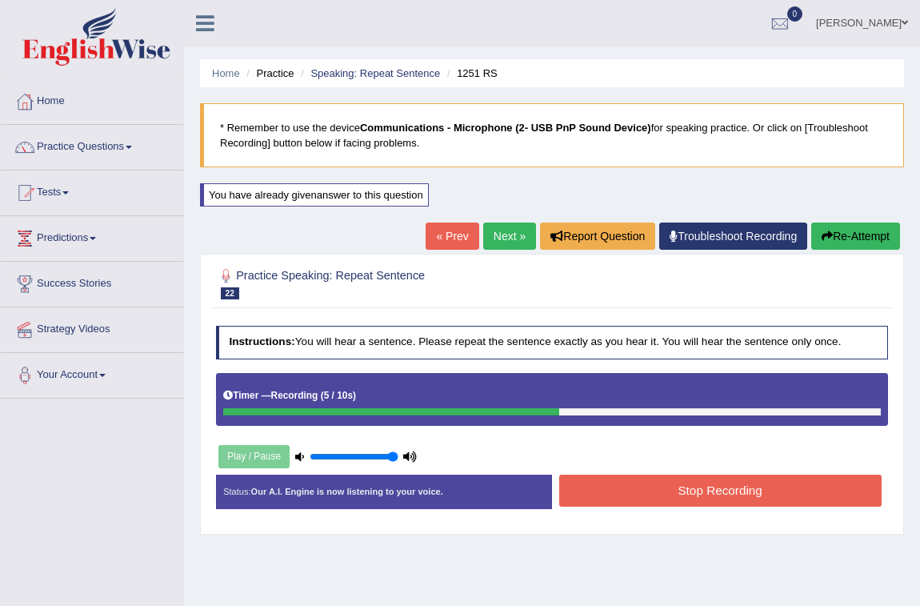
click at [672, 488] on button "Stop Recording" at bounding box center [720, 489] width 322 height 31
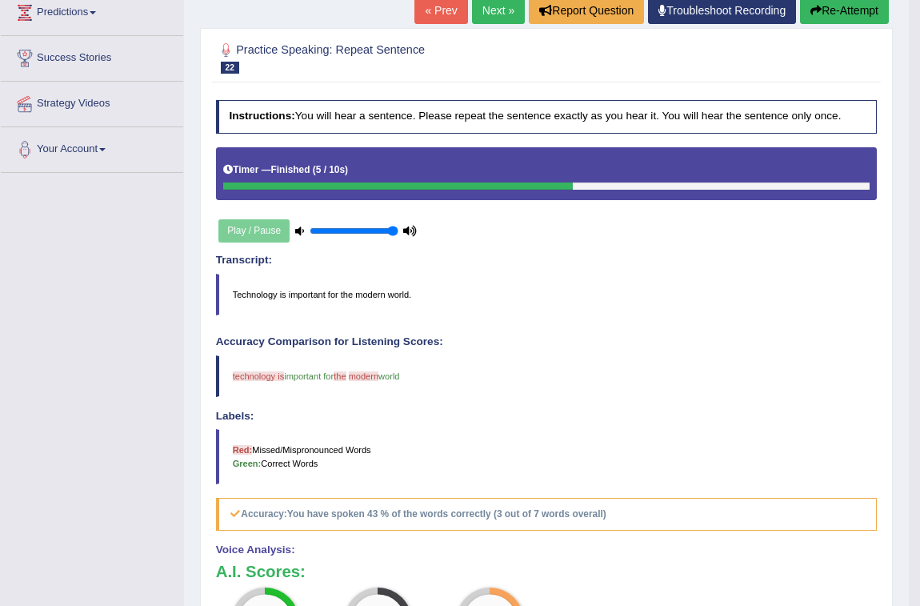
scroll to position [218, 0]
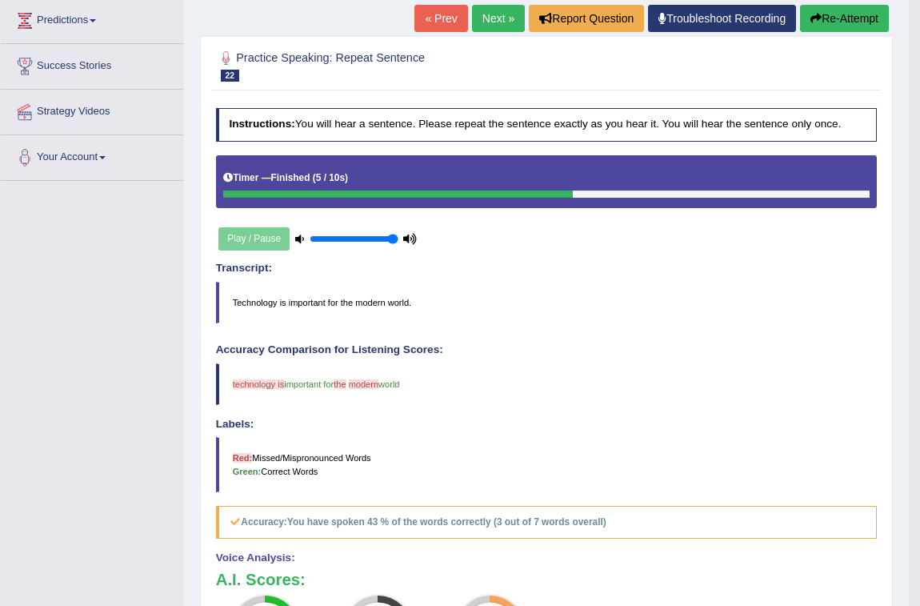
click at [864, 18] on button "Re-Attempt" at bounding box center [844, 18] width 89 height 27
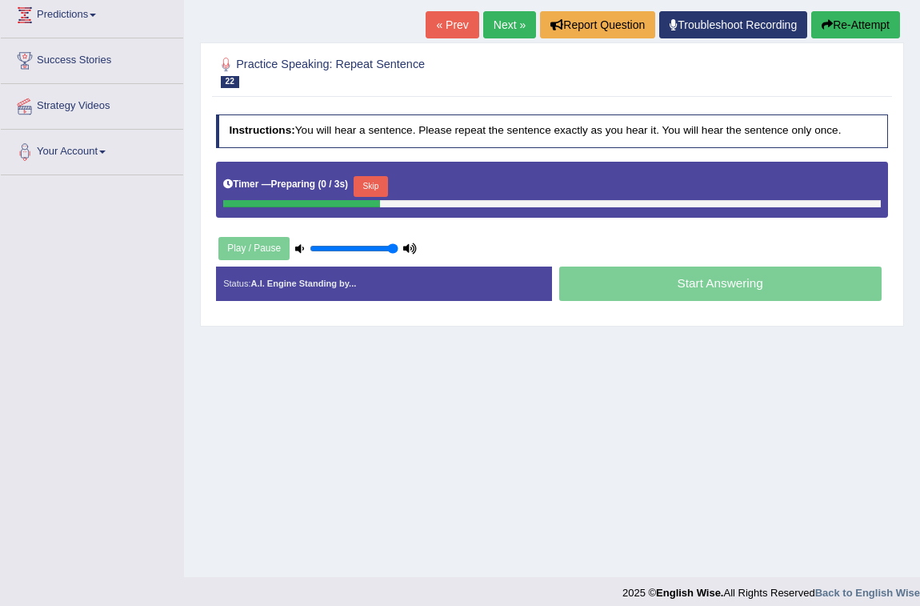
scroll to position [223, 0]
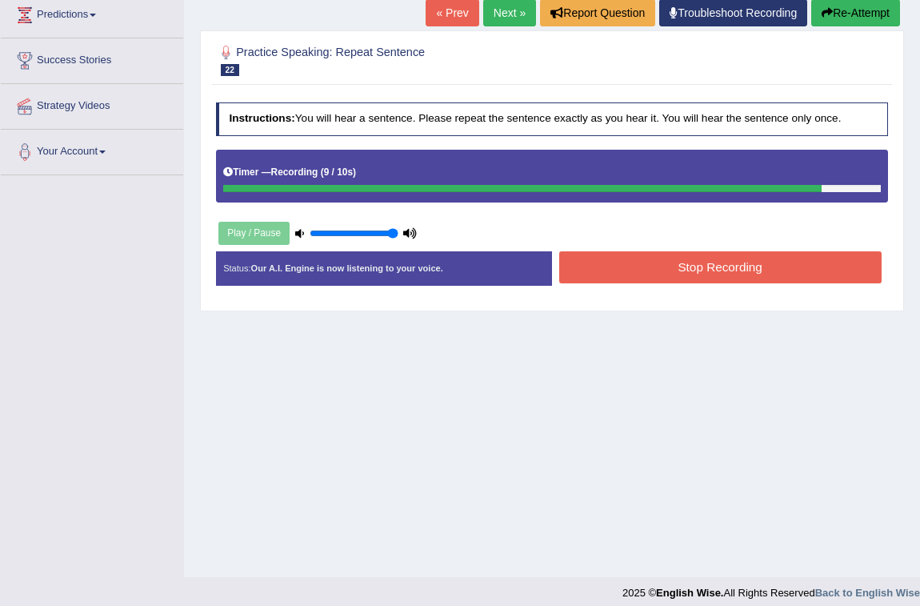
click at [851, 264] on button "Stop Recording" at bounding box center [720, 266] width 322 height 31
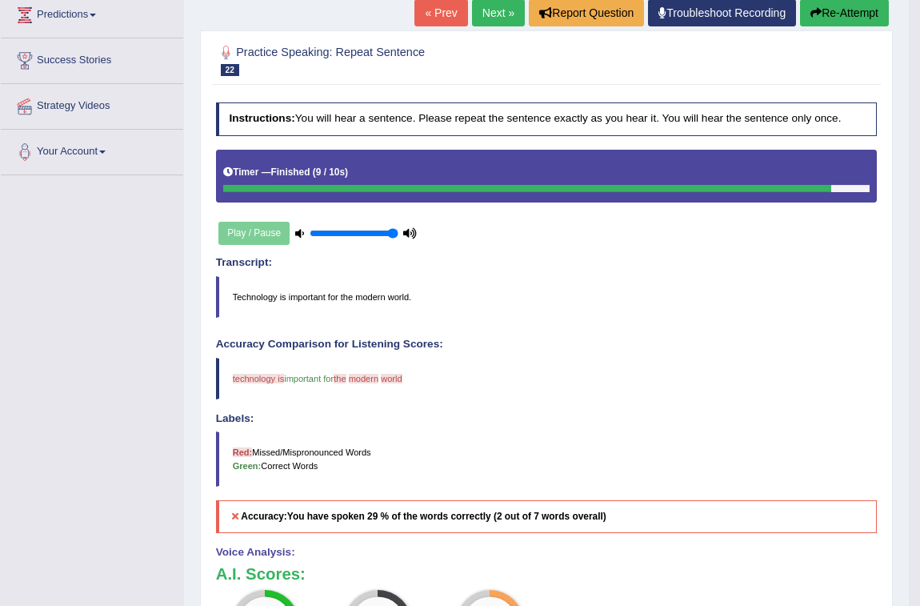
click at [259, 294] on blockquote "Technology is important for the modern world." at bounding box center [547, 297] width 662 height 42
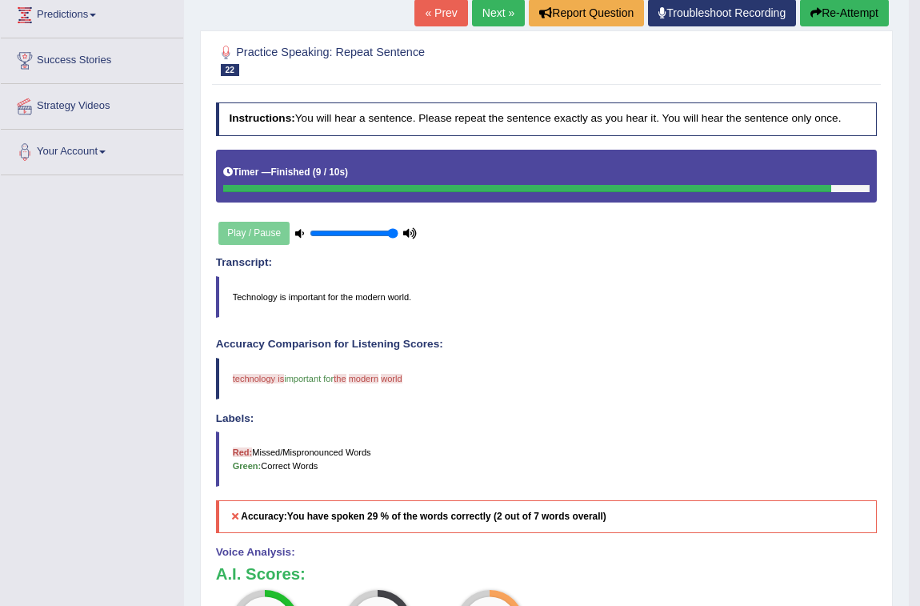
click at [259, 294] on blockquote "Technology is important for the modern world." at bounding box center [547, 297] width 662 height 42
click at [248, 370] on blockquote "technology is technologies important for the a modern model world war" at bounding box center [547, 379] width 662 height 42
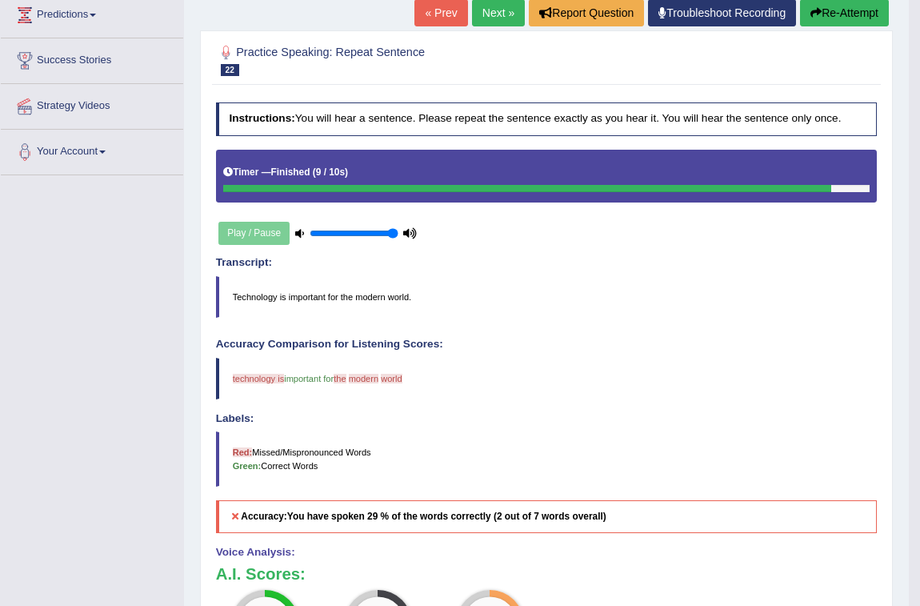
click at [248, 370] on blockquote "technology is technologies important for the a modern model world war" at bounding box center [547, 379] width 662 height 42
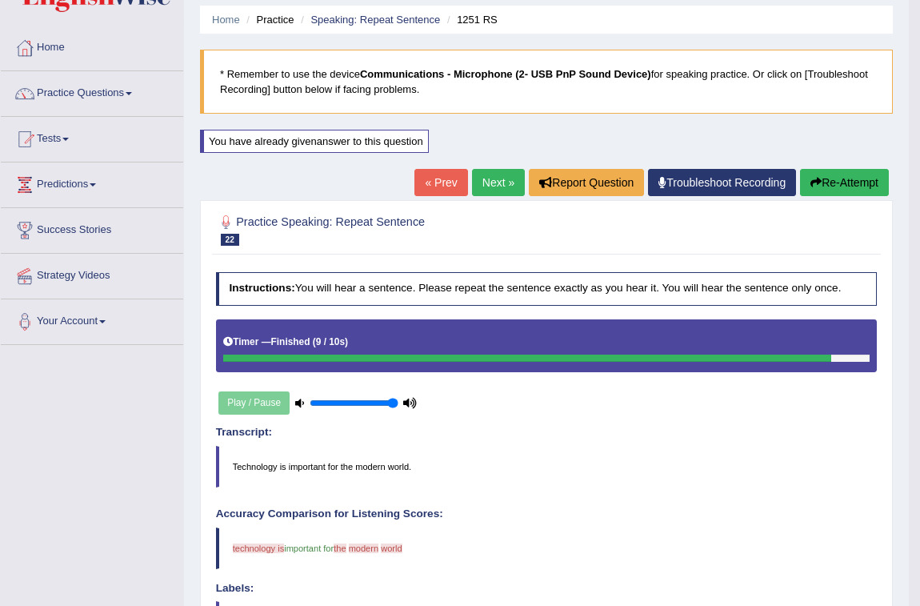
scroll to position [0, 0]
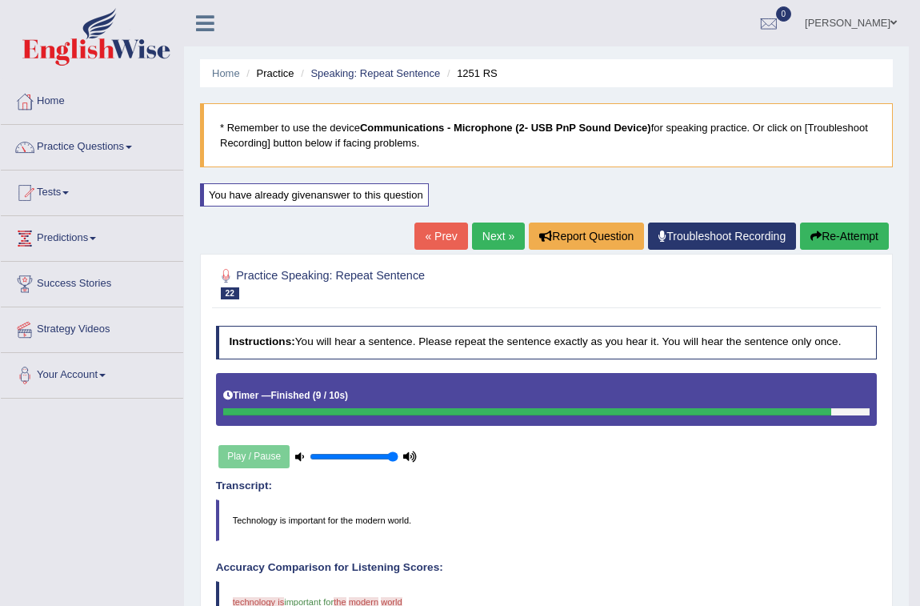
click at [855, 231] on button "Re-Attempt" at bounding box center [844, 235] width 89 height 27
click at [506, 235] on link "Next »" at bounding box center [498, 235] width 53 height 27
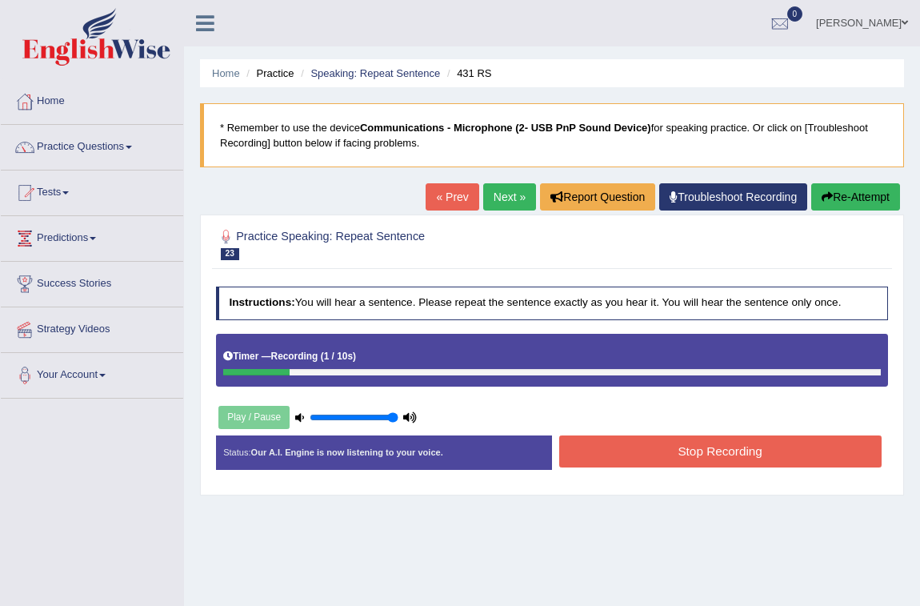
click at [876, 190] on button "Re-Attempt" at bounding box center [855, 196] width 89 height 27
click at [519, 199] on link "Next »" at bounding box center [509, 196] width 53 height 27
click at [688, 454] on button "Stop Recording" at bounding box center [720, 450] width 322 height 31
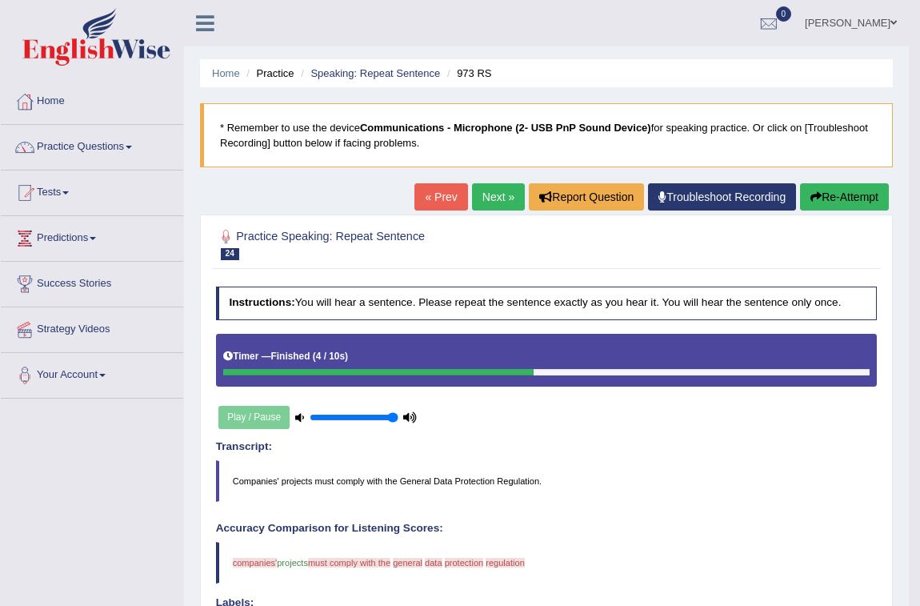
click at [830, 205] on button "Re-Attempt" at bounding box center [844, 196] width 89 height 27
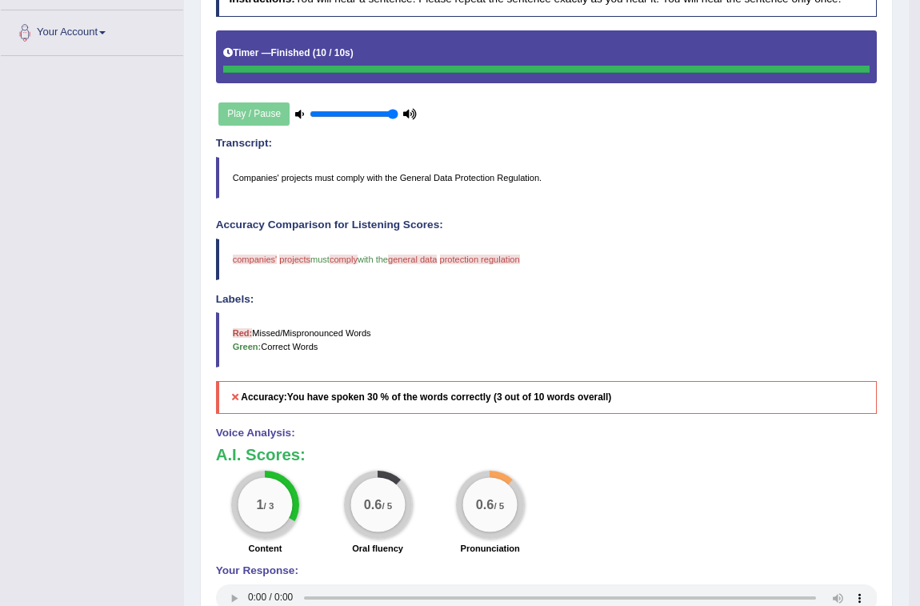
scroll to position [98, 0]
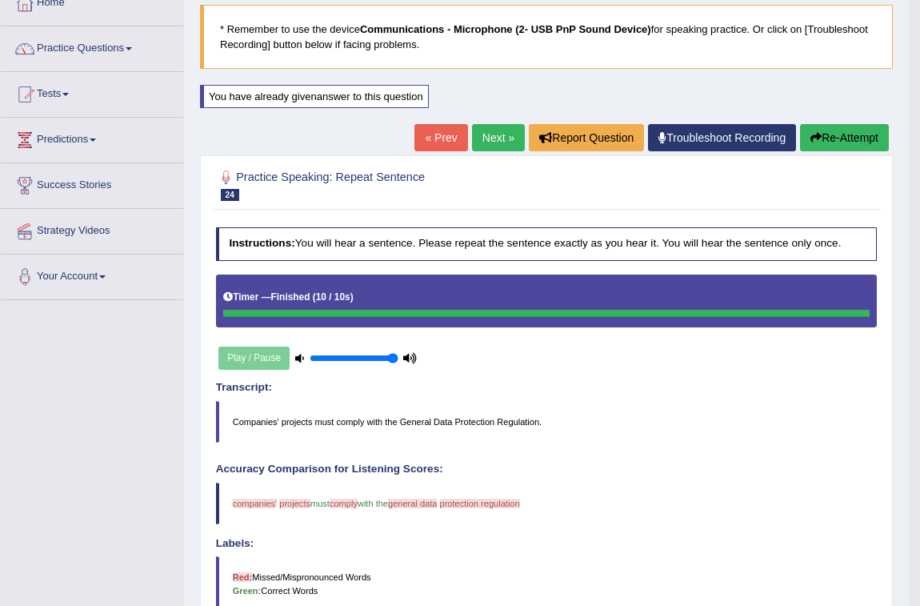
click at [863, 128] on button "Re-Attempt" at bounding box center [844, 137] width 89 height 27
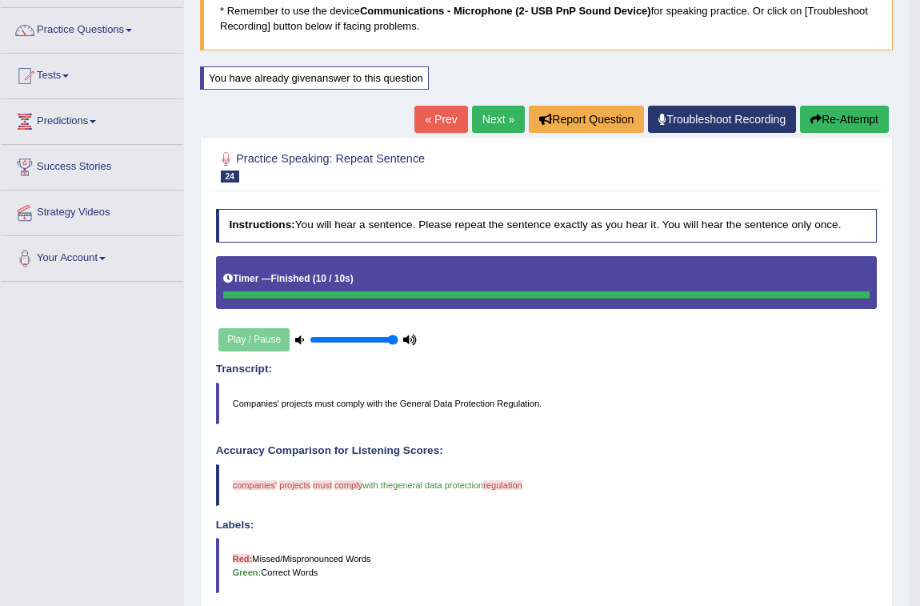
scroll to position [98, 0]
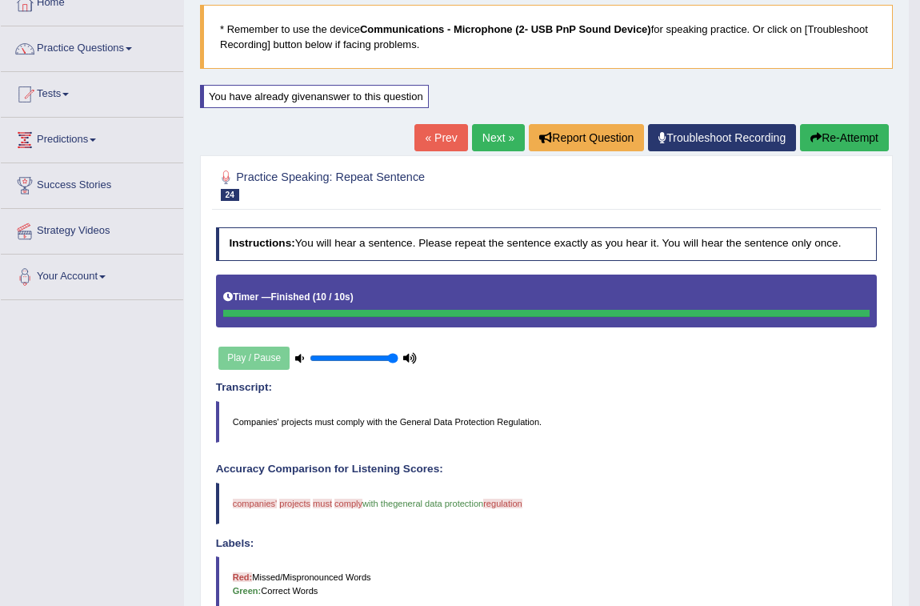
click at [819, 138] on button "Re-Attempt" at bounding box center [844, 137] width 89 height 27
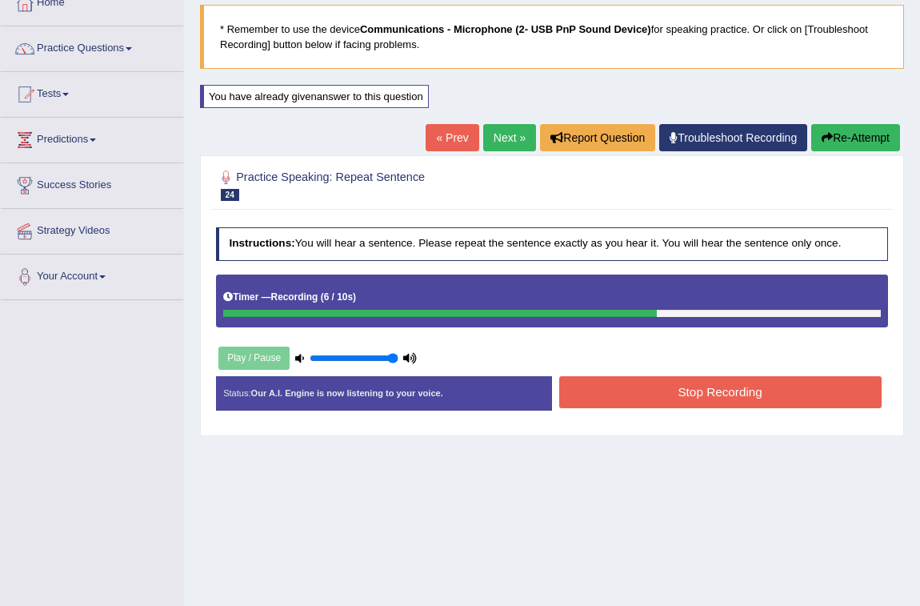
click at [610, 394] on button "Stop Recording" at bounding box center [720, 391] width 322 height 31
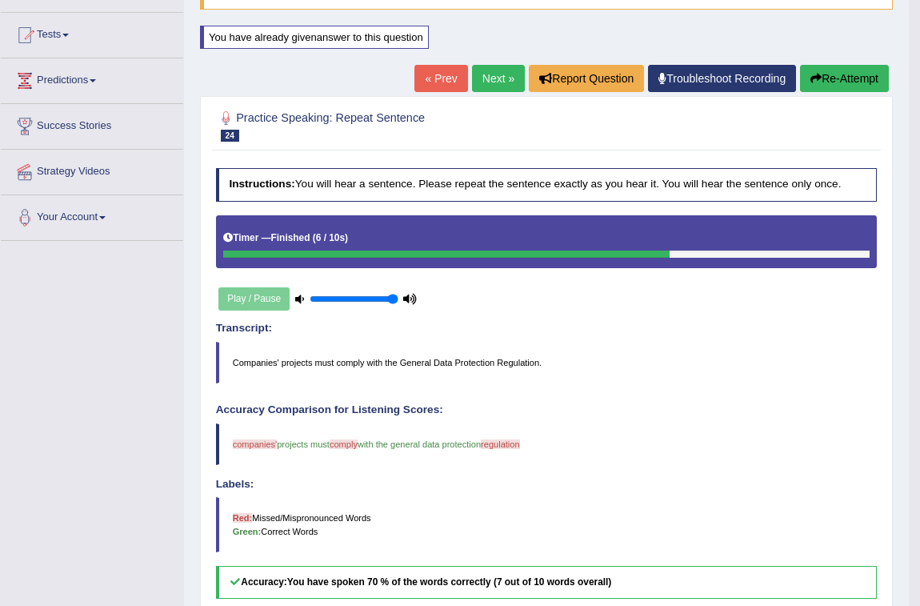
scroll to position [26, 0]
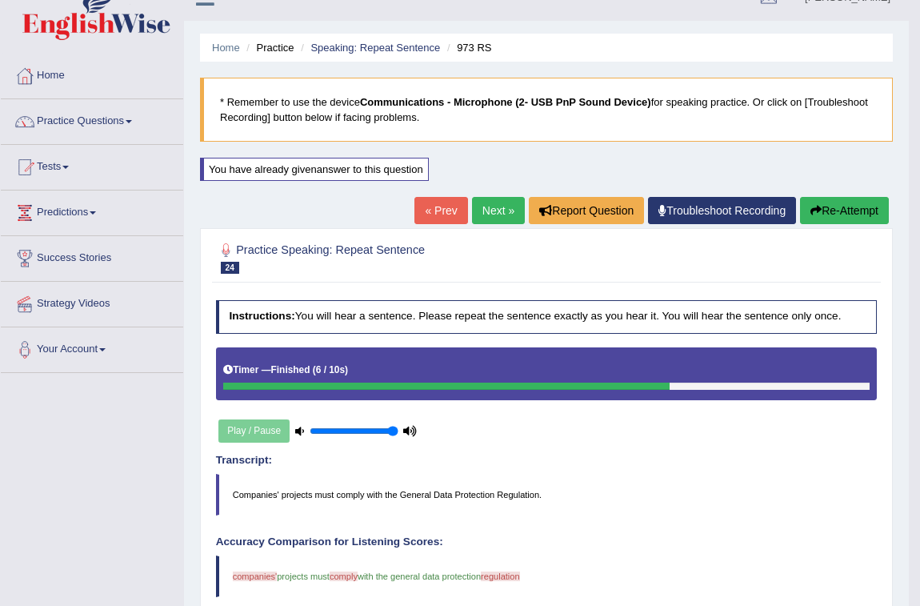
click at [504, 211] on link "Next »" at bounding box center [498, 210] width 53 height 27
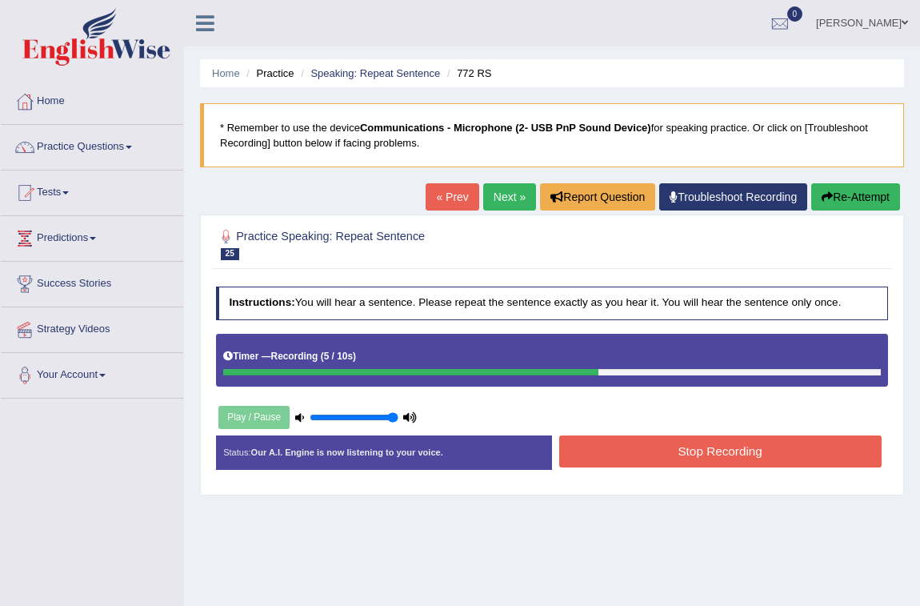
click at [649, 441] on button "Stop Recording" at bounding box center [720, 450] width 322 height 31
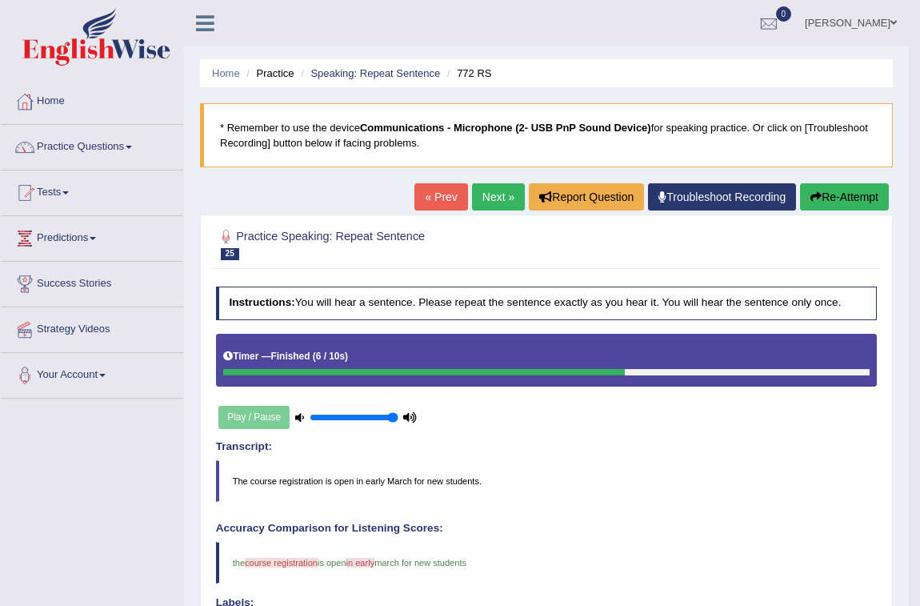
click at [863, 196] on button "Re-Attempt" at bounding box center [844, 196] width 89 height 27
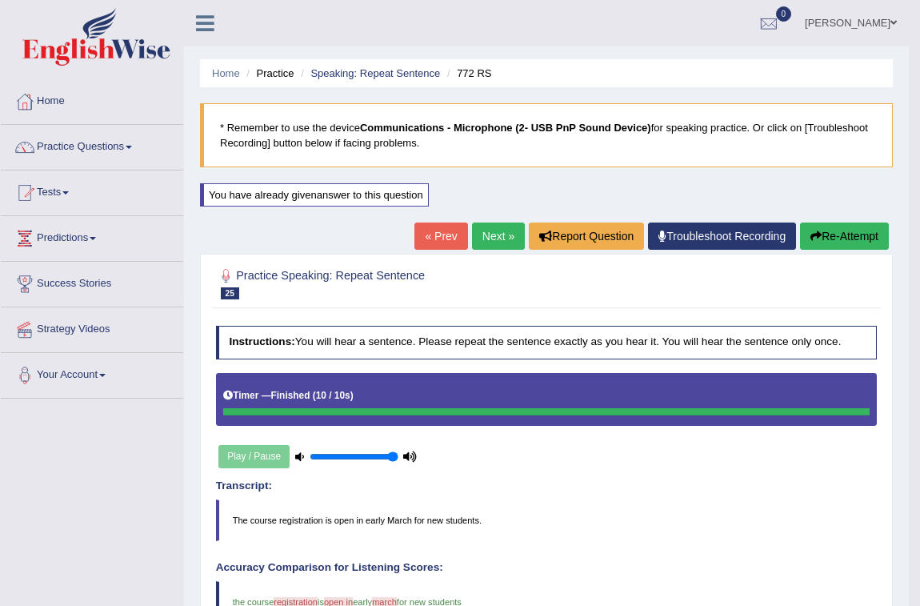
click at [811, 234] on icon "button" at bounding box center [815, 235] width 11 height 11
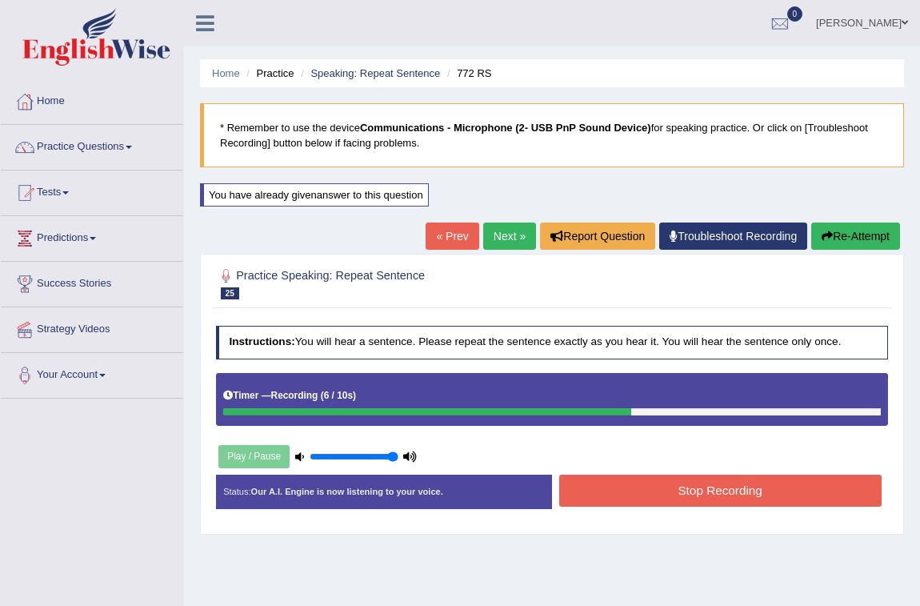
click at [781, 475] on button "Stop Recording" at bounding box center [720, 489] width 322 height 31
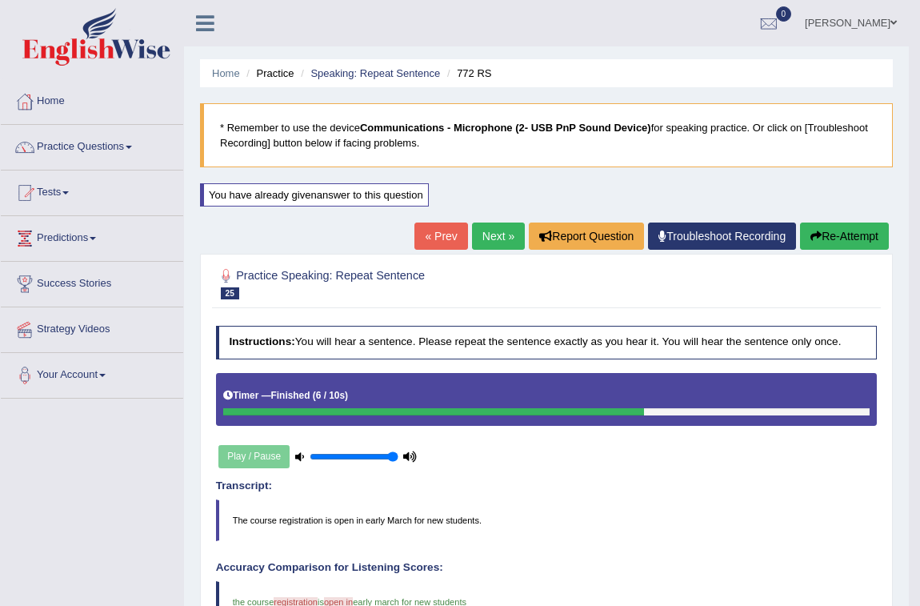
click at [493, 234] on link "Next »" at bounding box center [498, 235] width 53 height 27
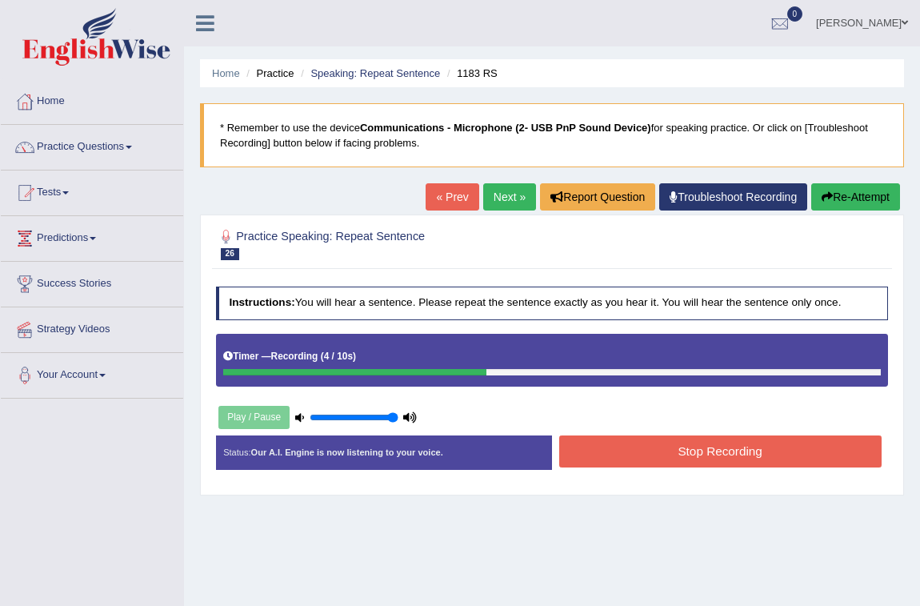
click at [657, 462] on button "Stop Recording" at bounding box center [720, 450] width 322 height 31
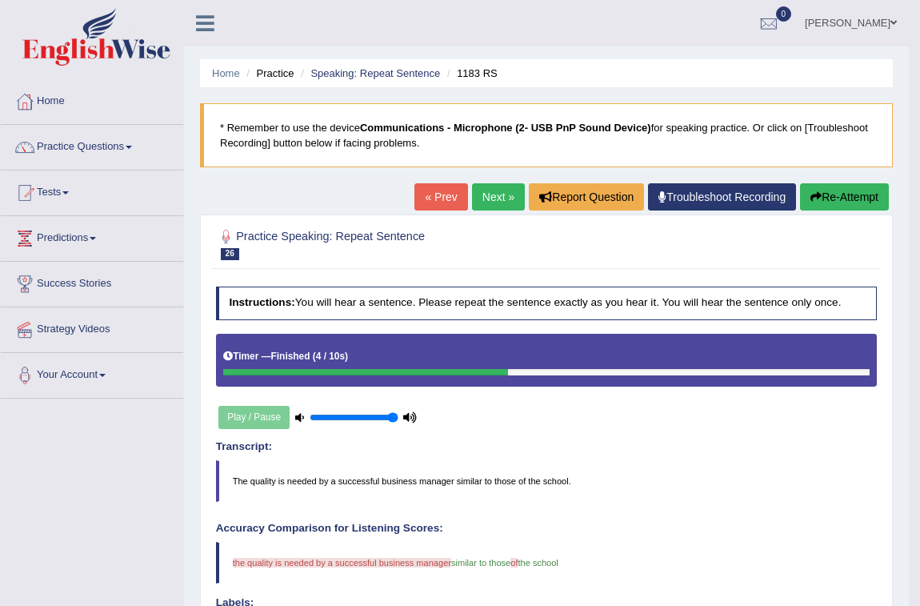
click at [879, 190] on button "Re-Attempt" at bounding box center [844, 196] width 89 height 27
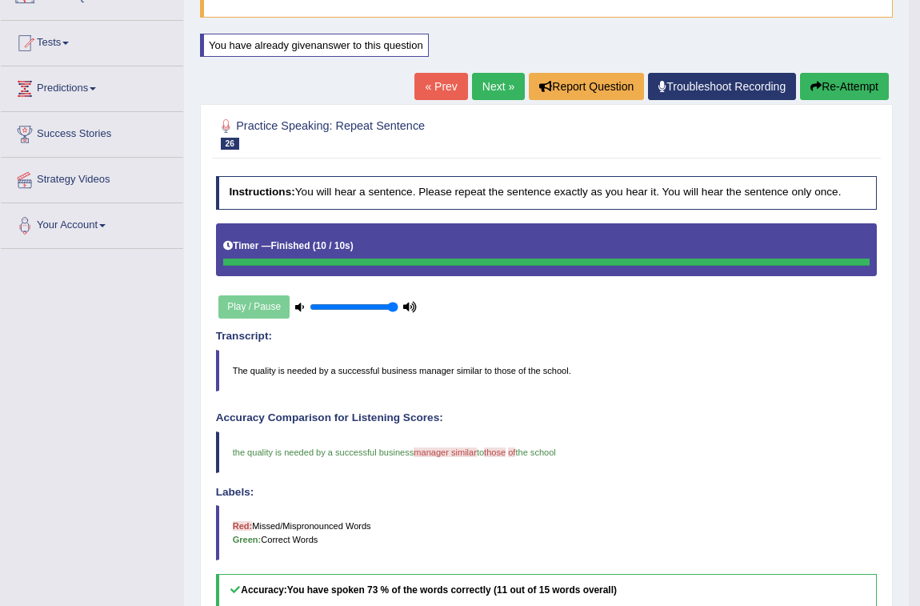
scroll to position [145, 0]
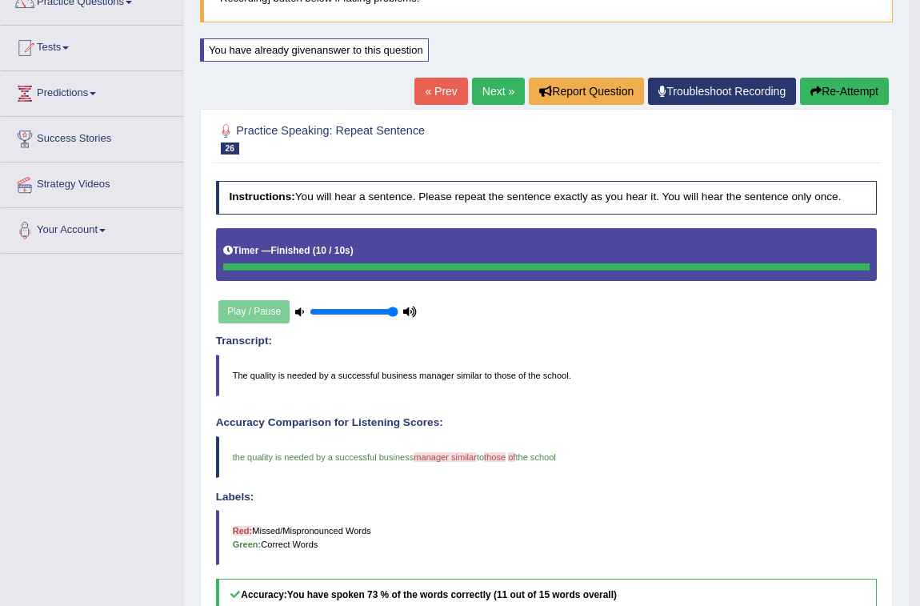
click at [841, 95] on button "Re-Attempt" at bounding box center [844, 91] width 89 height 27
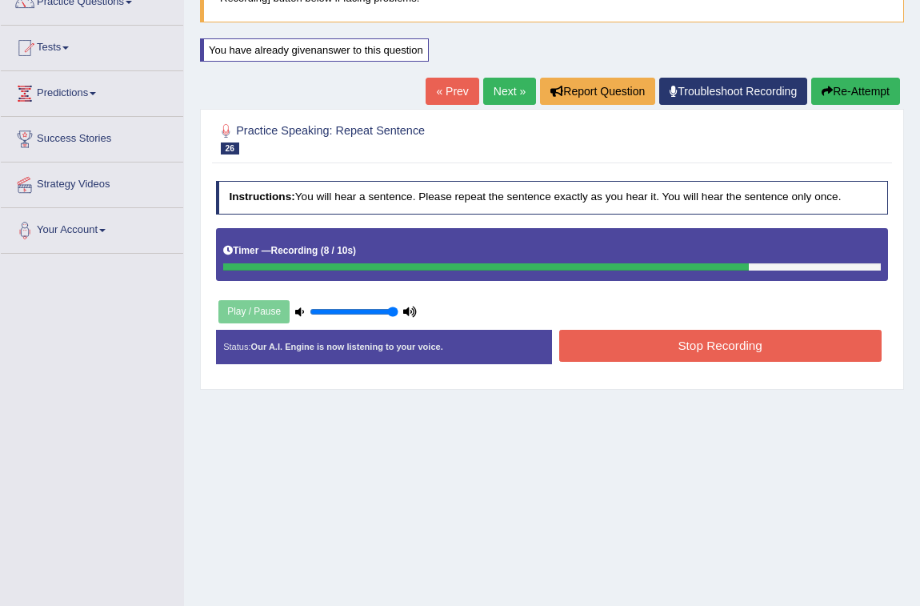
click at [671, 334] on button "Stop Recording" at bounding box center [720, 345] width 322 height 31
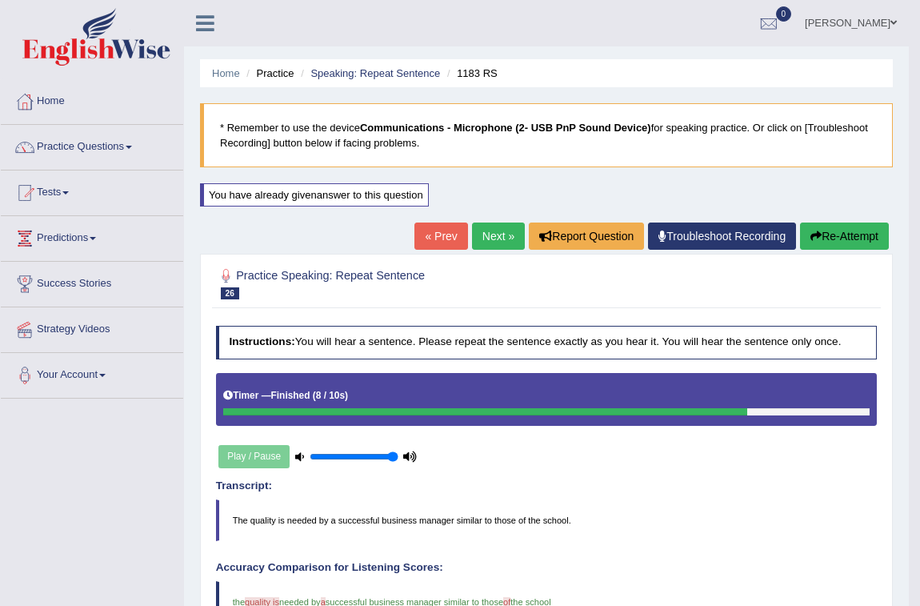
click at [473, 227] on link "Next »" at bounding box center [498, 235] width 53 height 27
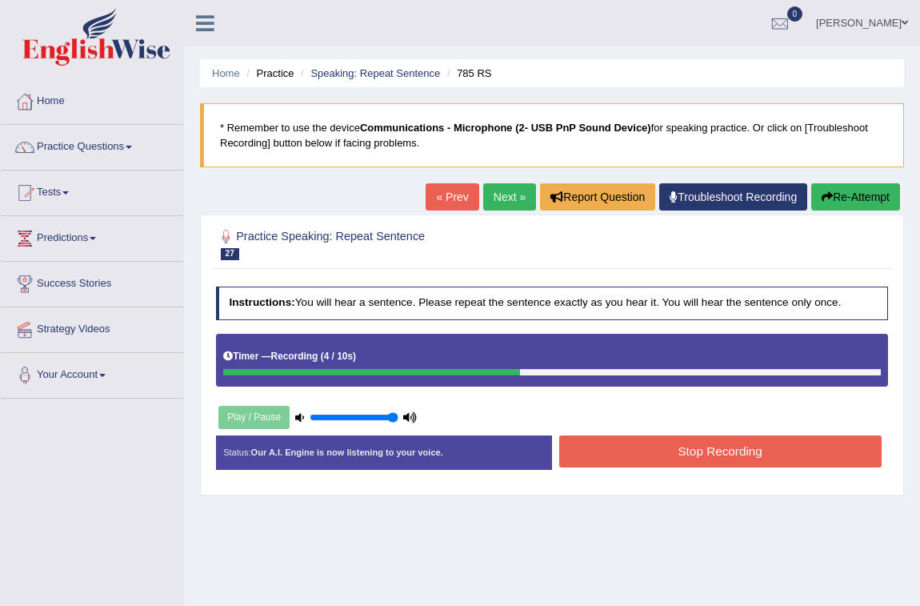
click at [688, 430] on div "Instructions: You will hear a sentence. Please repeat the sentence exactly as y…" at bounding box center [551, 383] width 679 height 208
click at [691, 442] on button "Stop Recording" at bounding box center [720, 450] width 322 height 31
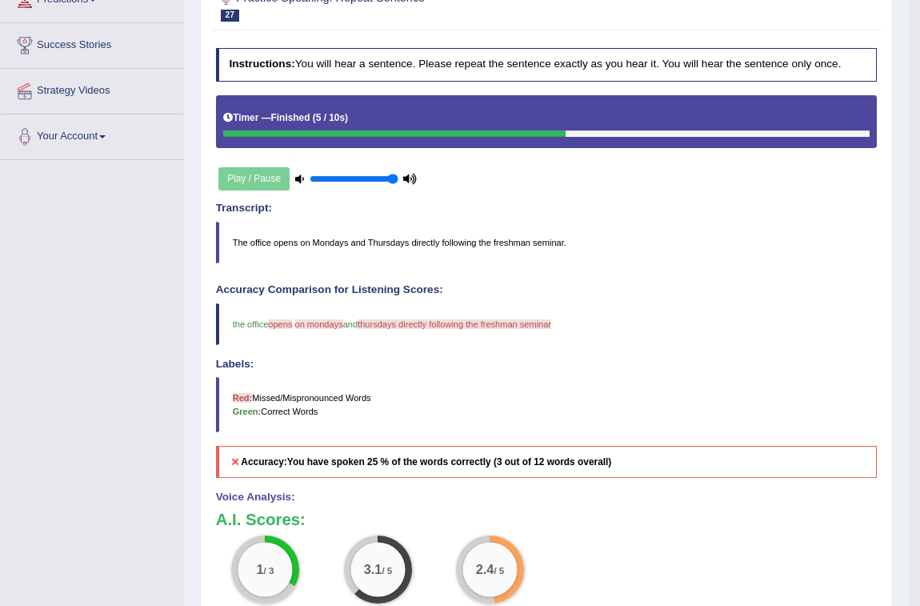
scroll to position [72, 0]
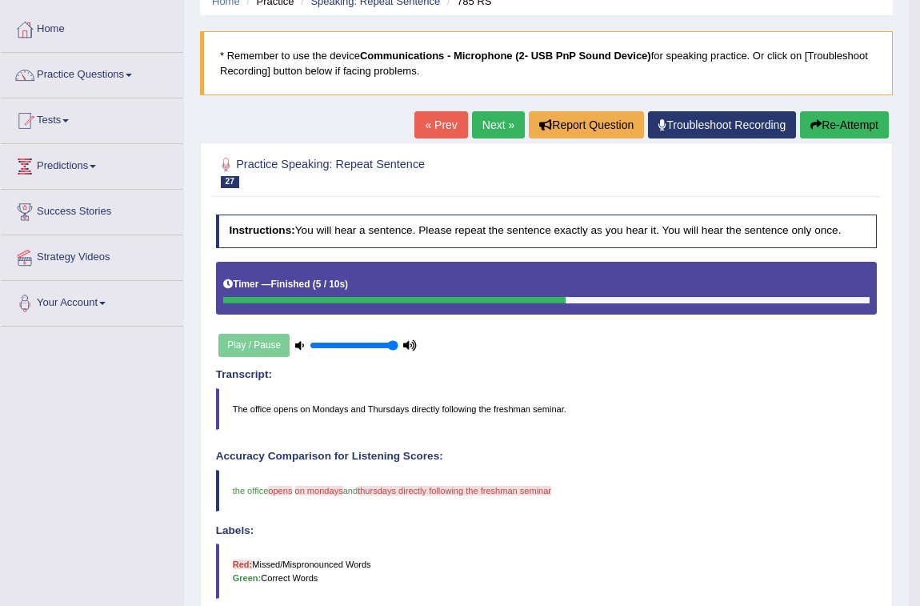
click at [482, 117] on link "Next »" at bounding box center [498, 124] width 53 height 27
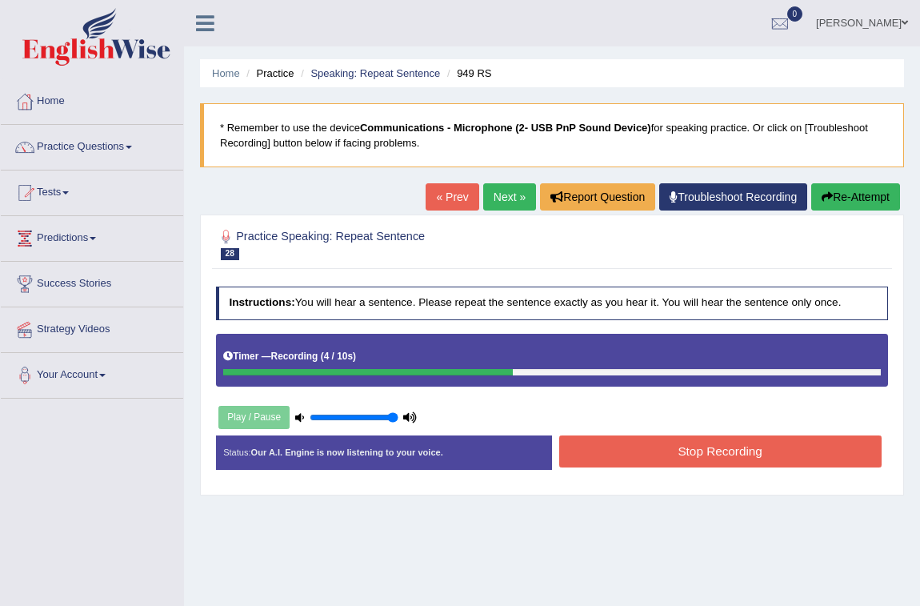
click at [586, 453] on button "Stop Recording" at bounding box center [720, 450] width 322 height 31
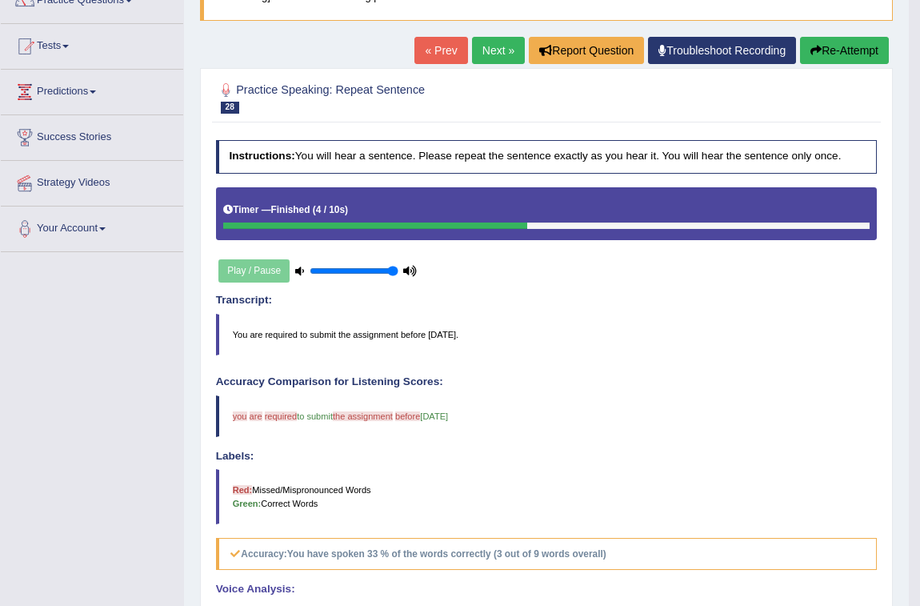
scroll to position [145, 0]
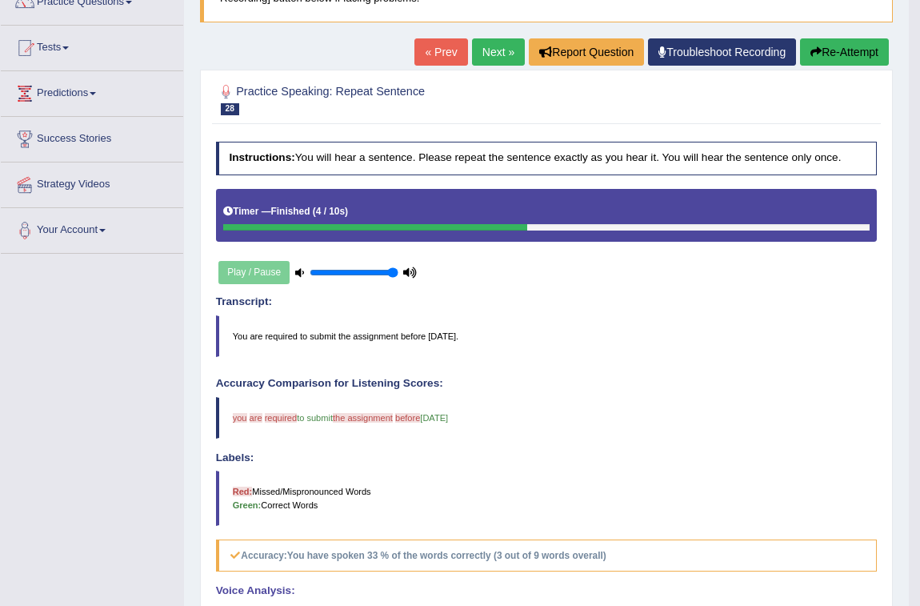
click at [815, 55] on icon "button" at bounding box center [815, 51] width 11 height 11
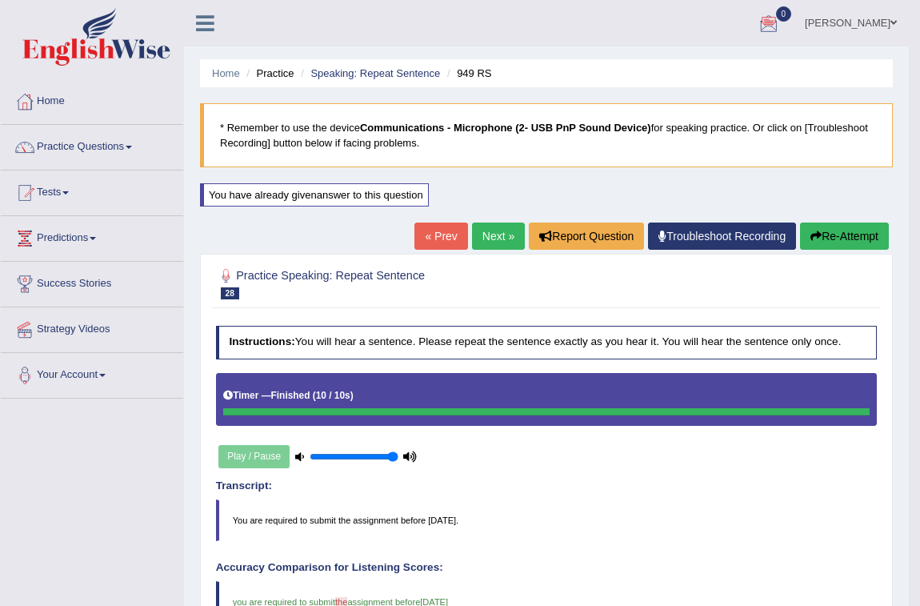
click at [495, 229] on link "Next »" at bounding box center [498, 235] width 53 height 27
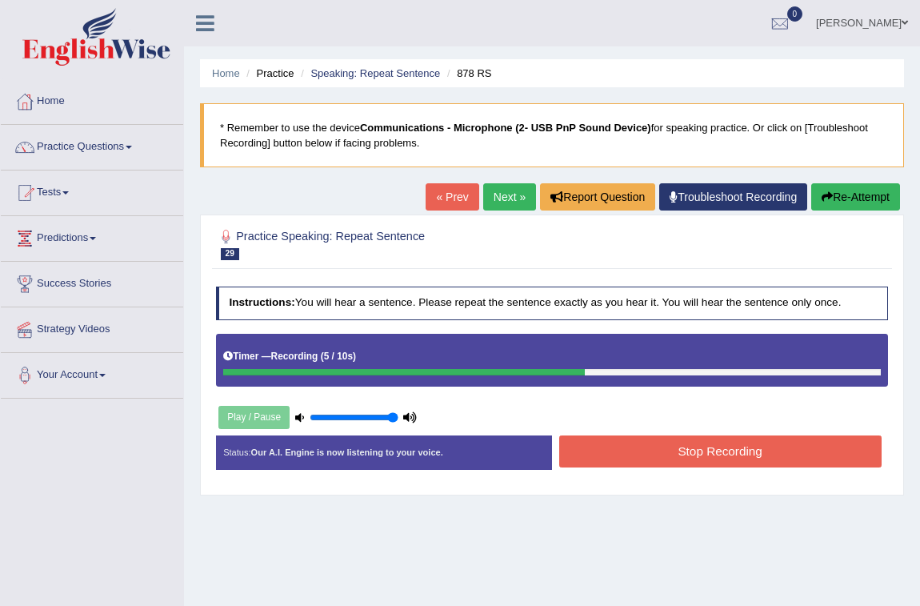
click at [627, 450] on button "Stop Recording" at bounding box center [720, 450] width 322 height 31
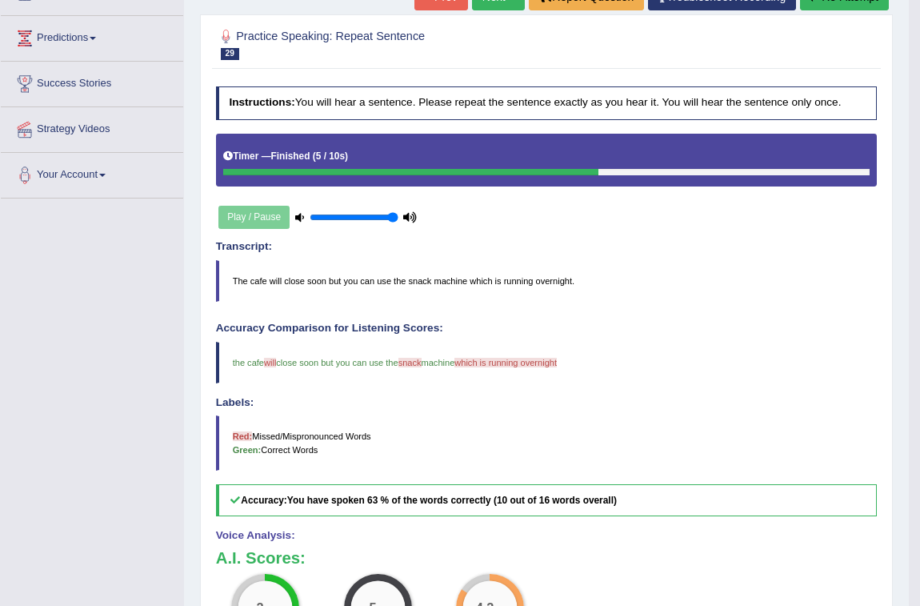
scroll to position [72, 0]
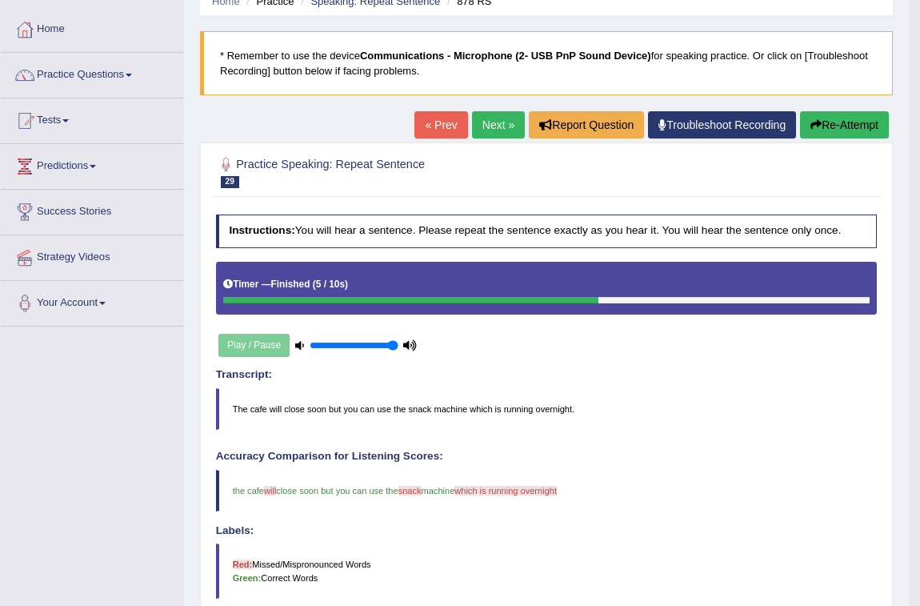
click at [822, 121] on button "Re-Attempt" at bounding box center [844, 124] width 89 height 27
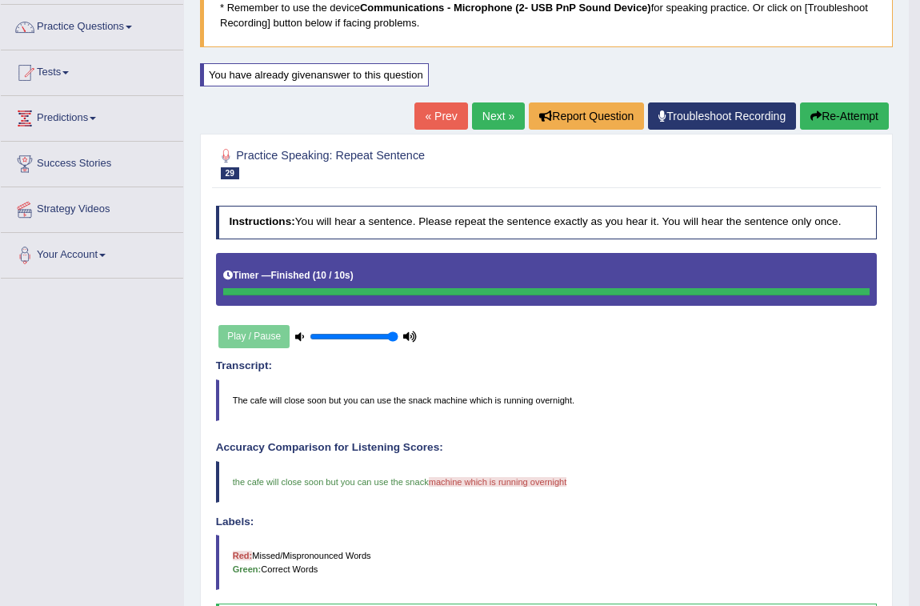
scroll to position [98, 0]
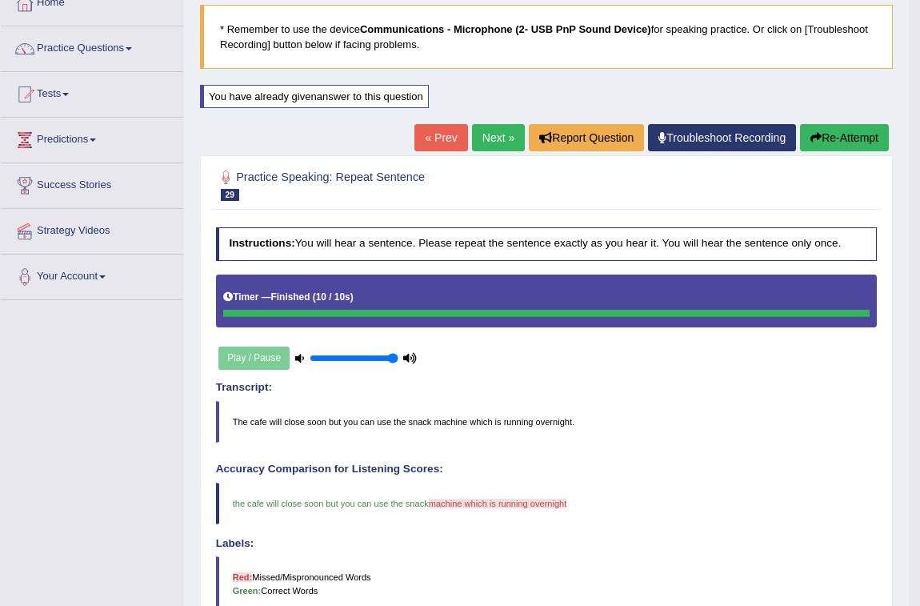
click at [505, 138] on link "Next »" at bounding box center [498, 137] width 53 height 27
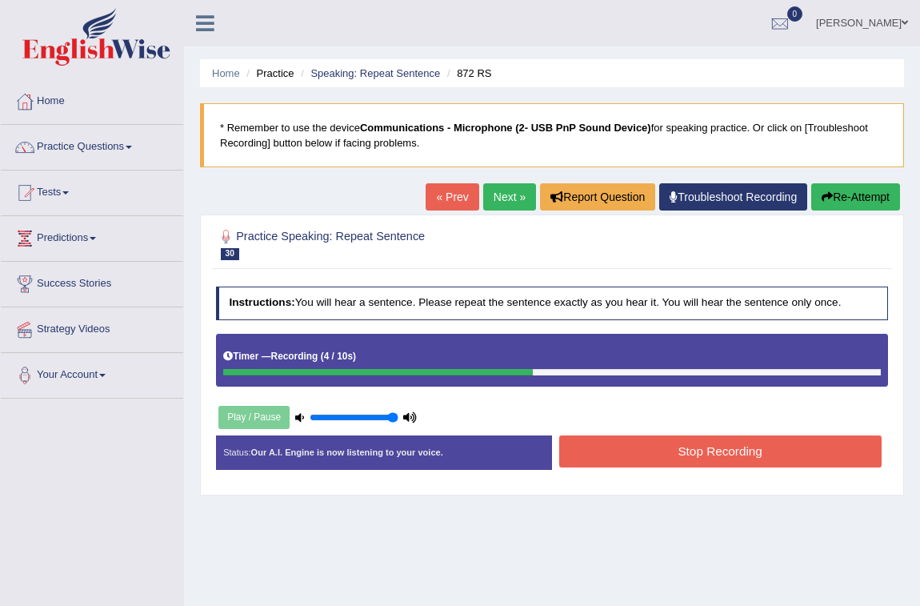
click at [840, 448] on button "Stop Recording" at bounding box center [720, 450] width 322 height 31
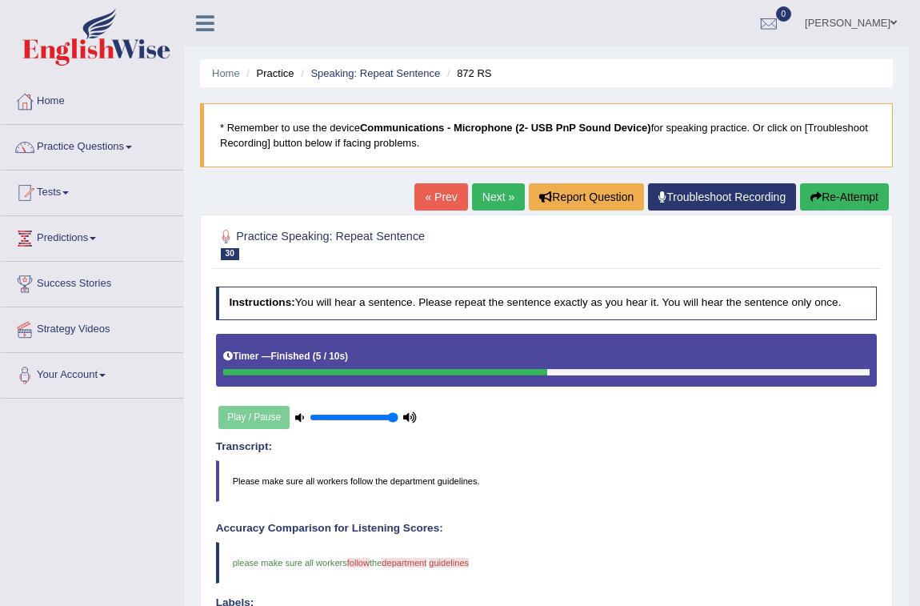
click at [845, 194] on button "Re-Attempt" at bounding box center [844, 196] width 89 height 27
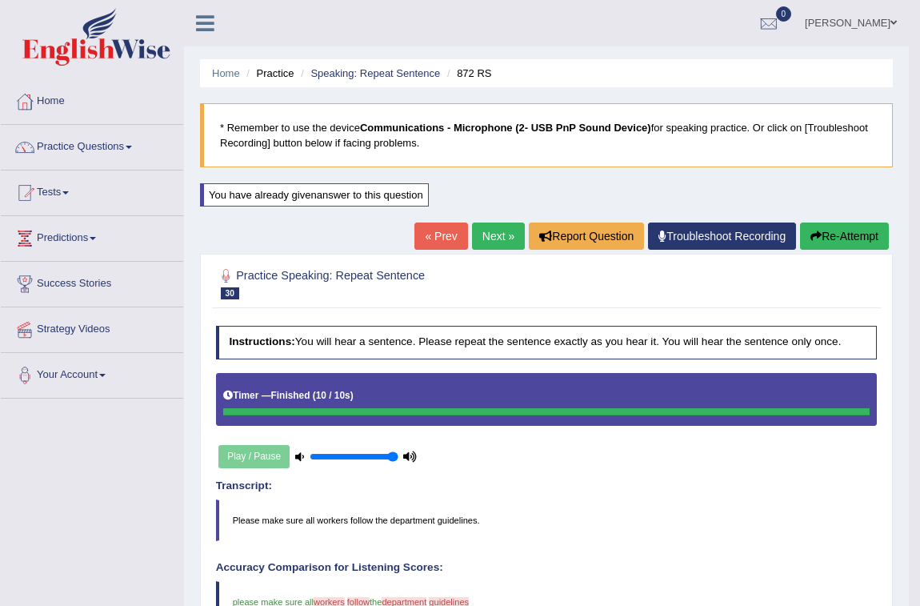
click at [506, 238] on link "Next »" at bounding box center [498, 235] width 53 height 27
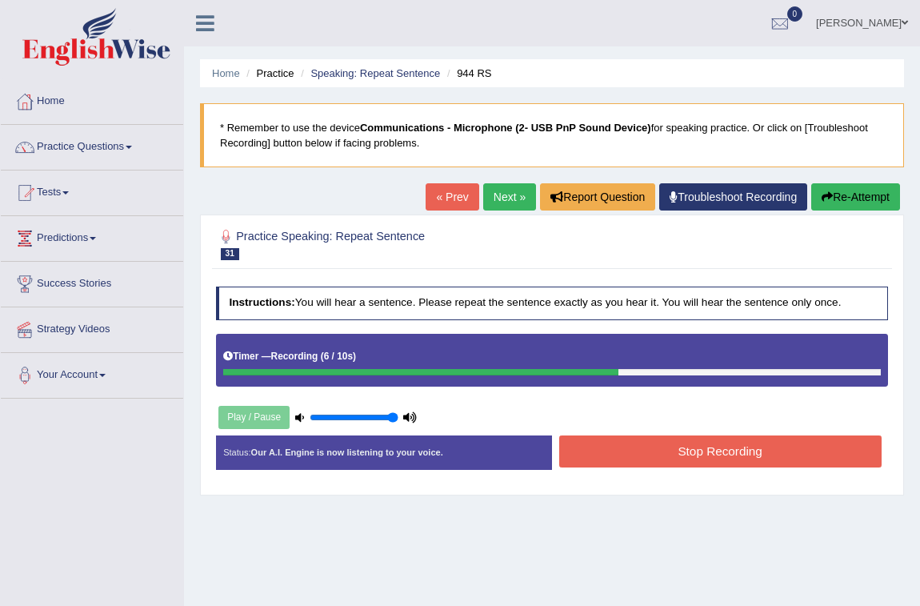
click at [733, 456] on button "Stop Recording" at bounding box center [720, 450] width 322 height 31
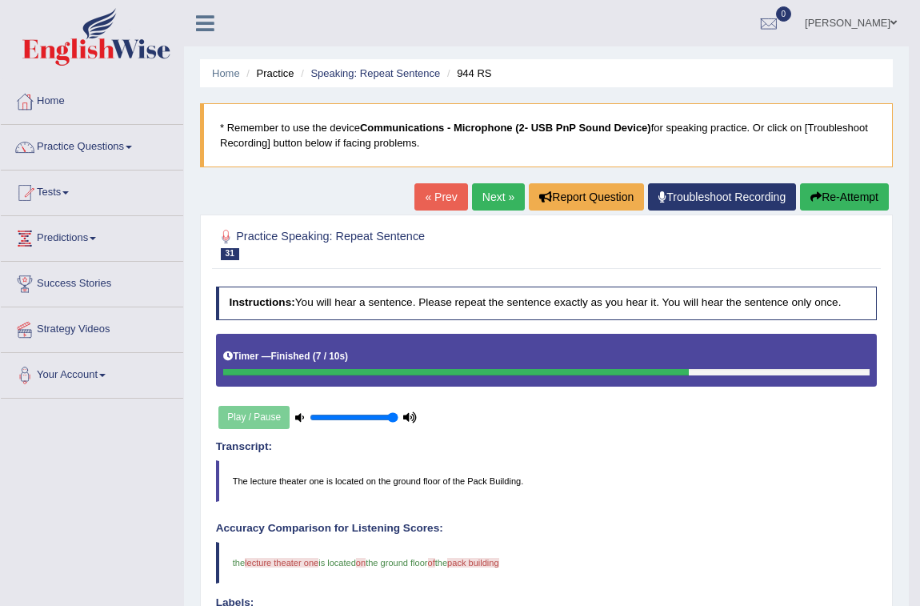
click at [859, 194] on button "Re-Attempt" at bounding box center [844, 196] width 89 height 27
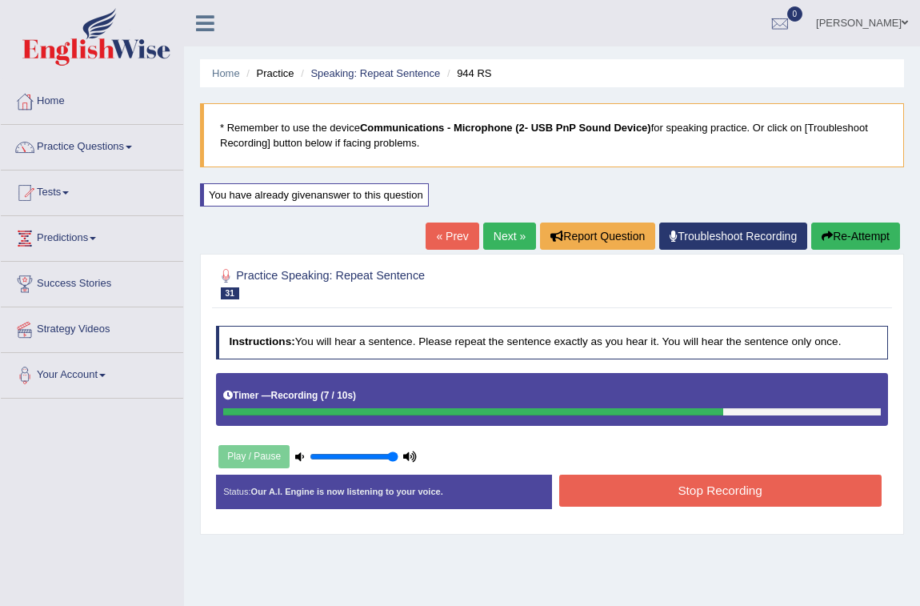
click at [753, 486] on button "Stop Recording" at bounding box center [720, 489] width 322 height 31
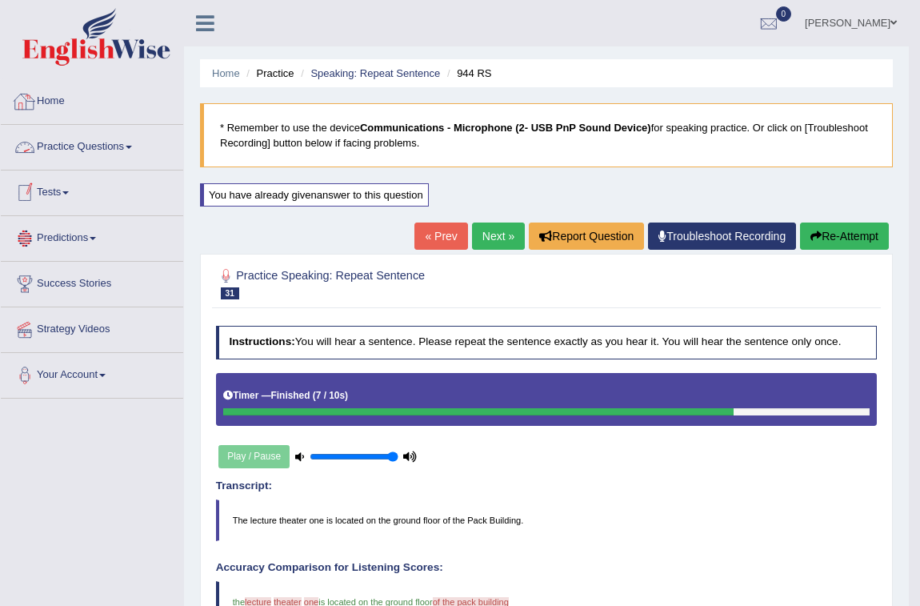
click at [109, 146] on link "Practice Questions" at bounding box center [92, 145] width 182 height 40
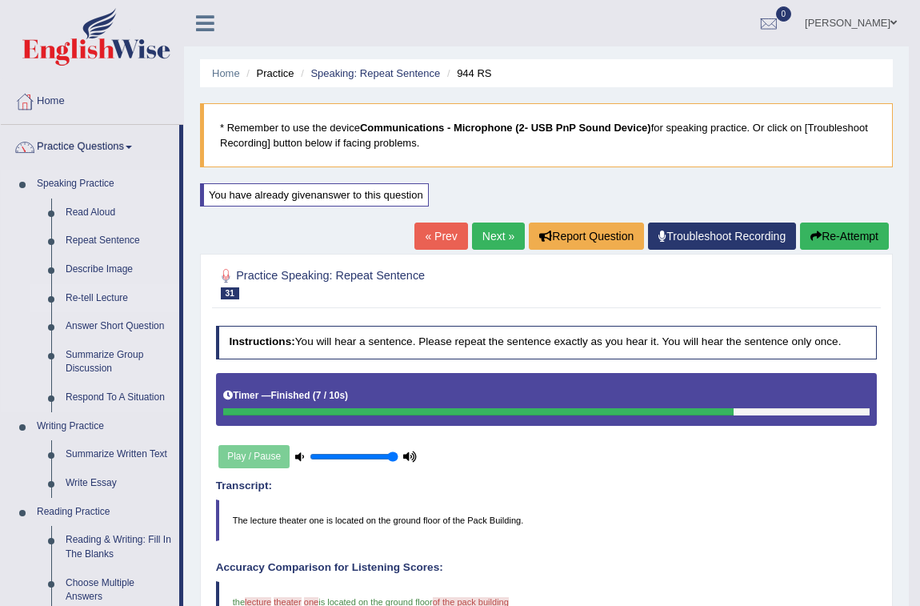
click at [101, 292] on link "Re-tell Lecture" at bounding box center [118, 298] width 121 height 29
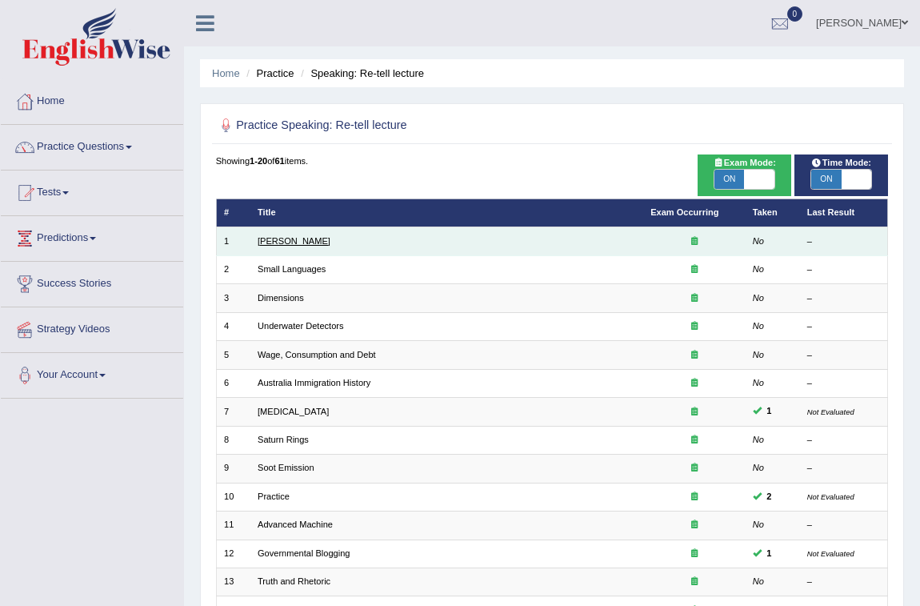
click at [307, 240] on link "[PERSON_NAME]" at bounding box center [294, 241] width 73 height 10
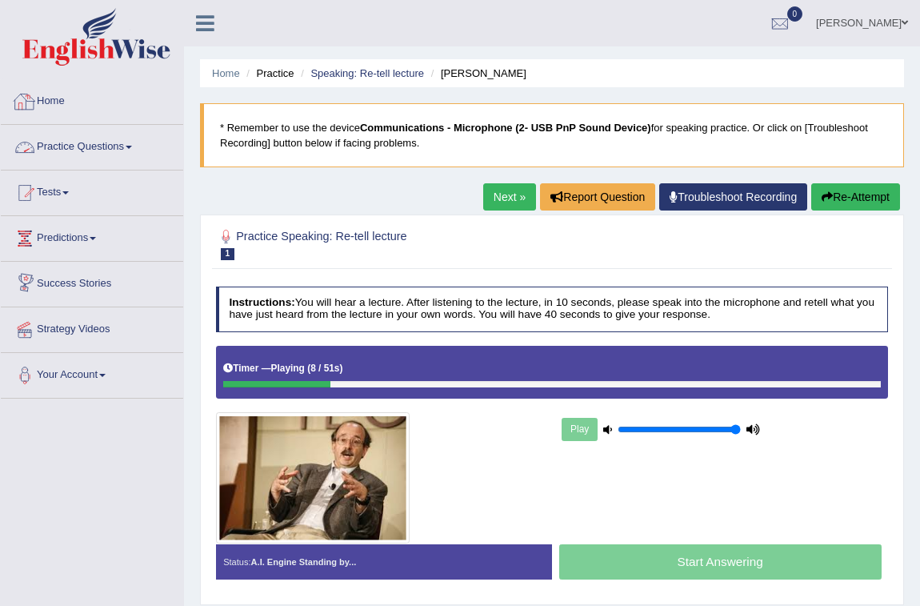
click at [65, 138] on link "Practice Questions" at bounding box center [92, 145] width 182 height 40
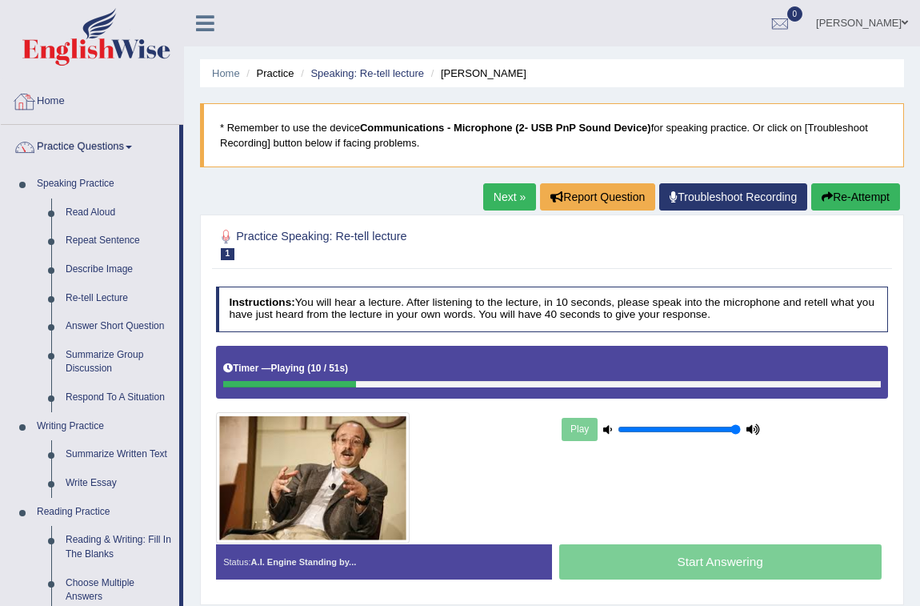
click at [59, 101] on link "Home" at bounding box center [92, 99] width 182 height 40
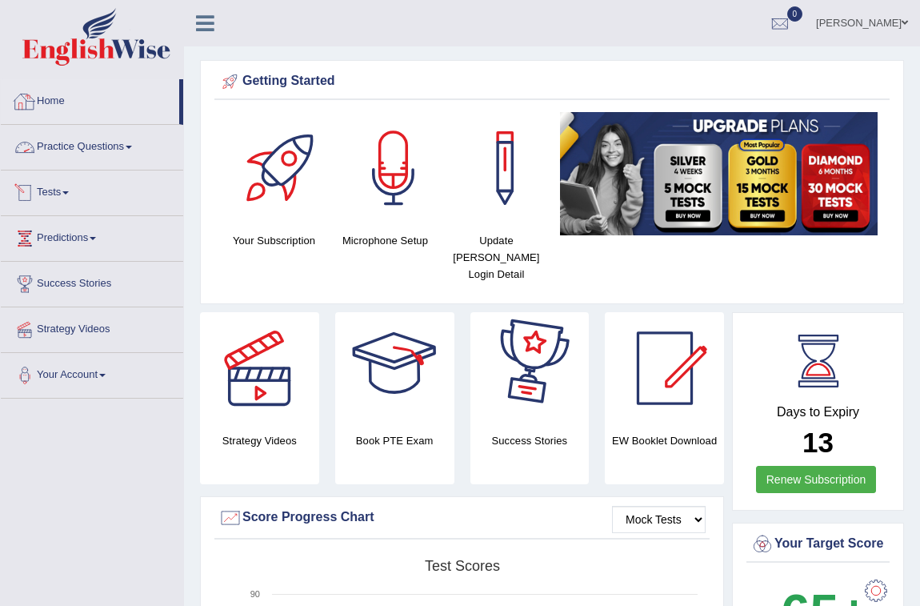
click at [52, 111] on link "Home" at bounding box center [90, 99] width 178 height 40
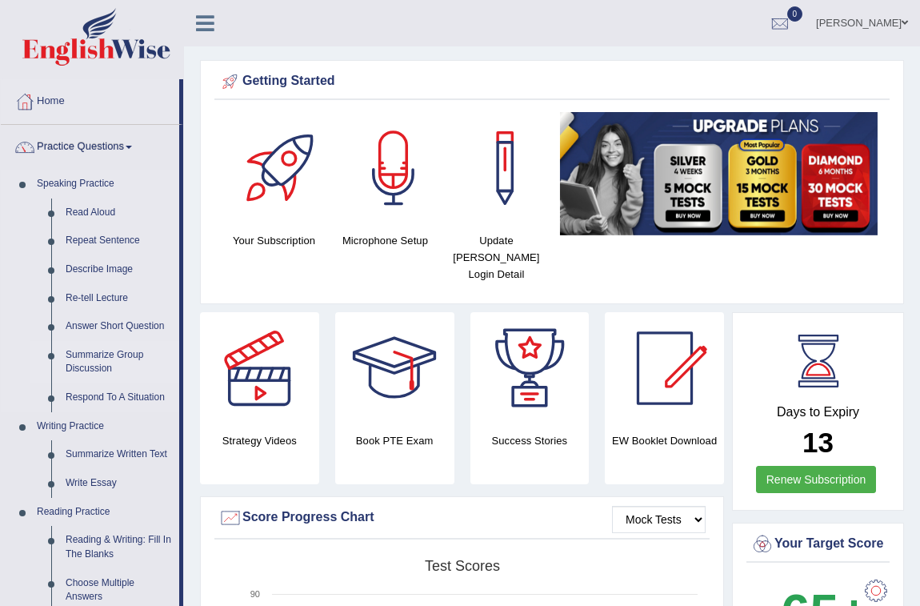
click at [115, 354] on link "Summarize Group Discussion" at bounding box center [118, 362] width 121 height 42
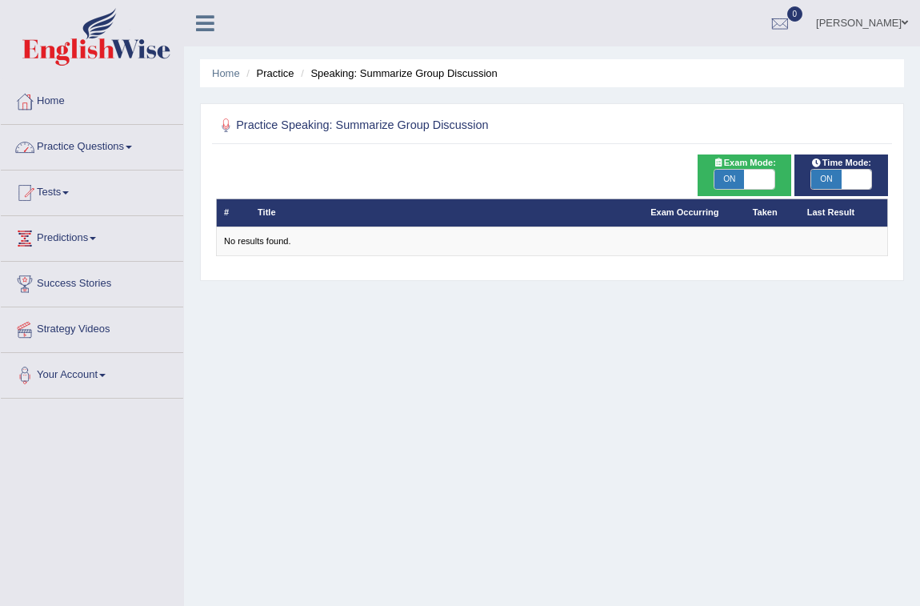
click at [735, 178] on span "ON" at bounding box center [729, 179] width 30 height 19
checkbox input "false"
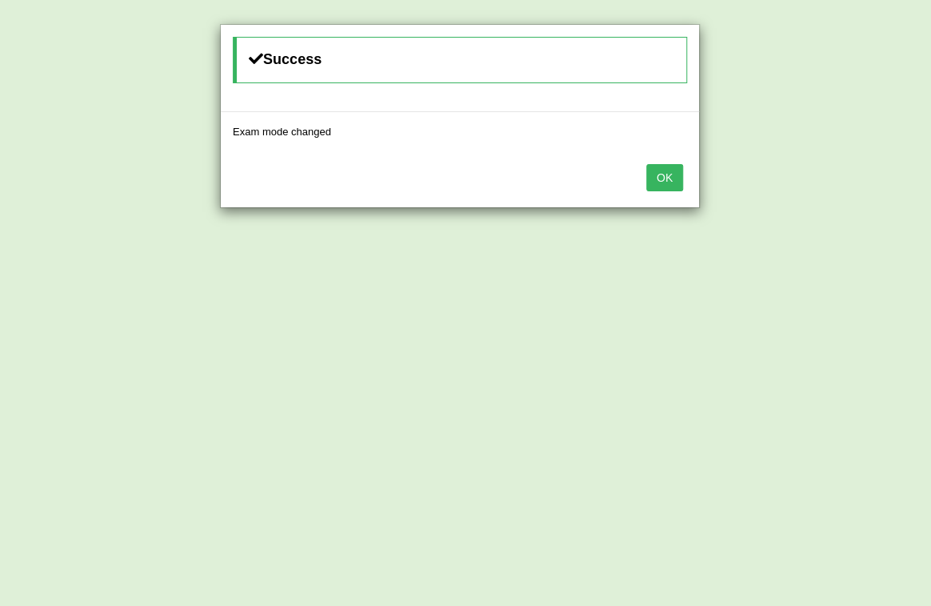
click at [671, 178] on button "OK" at bounding box center [664, 177] width 37 height 27
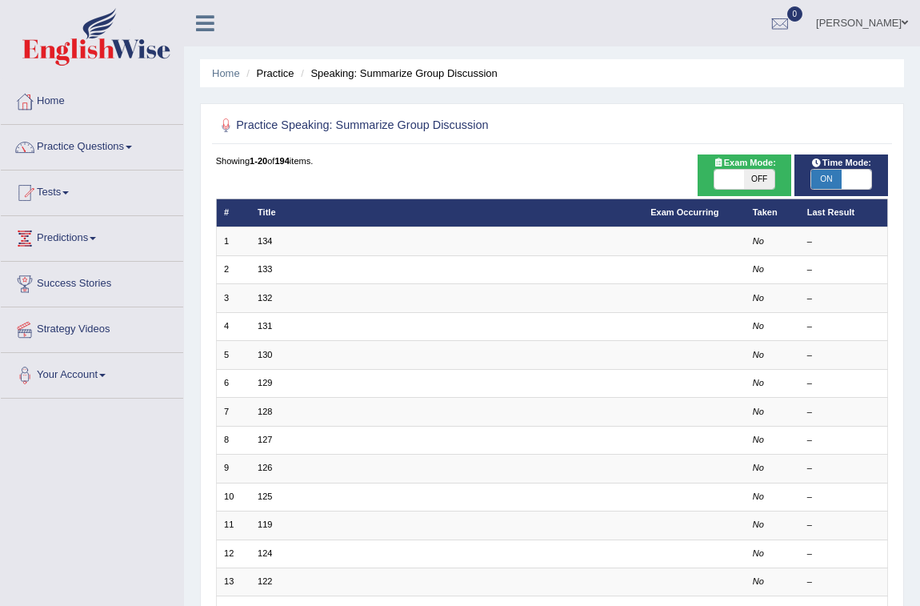
click at [826, 177] on span "ON" at bounding box center [826, 179] width 30 height 19
checkbox input "false"
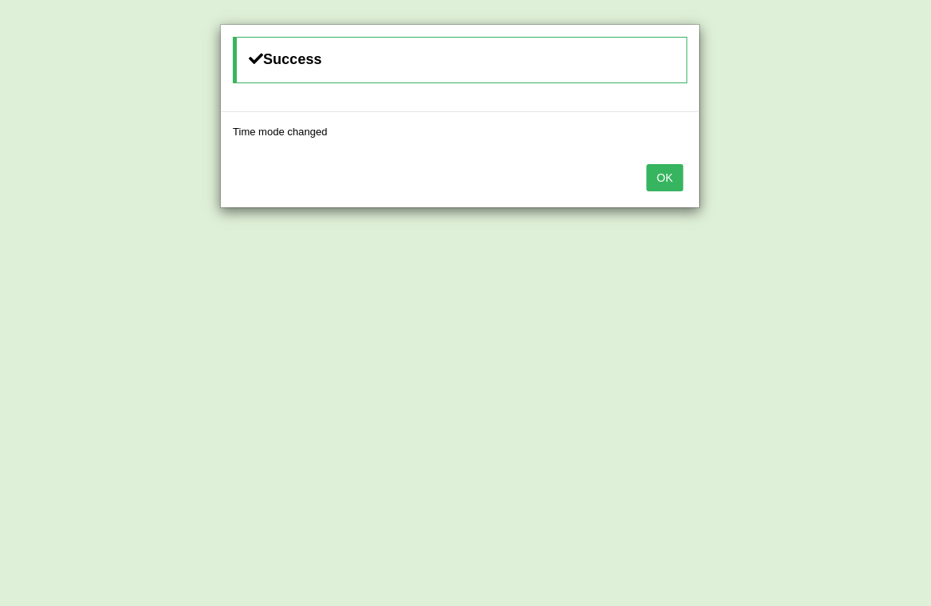
click at [669, 180] on button "OK" at bounding box center [664, 177] width 37 height 27
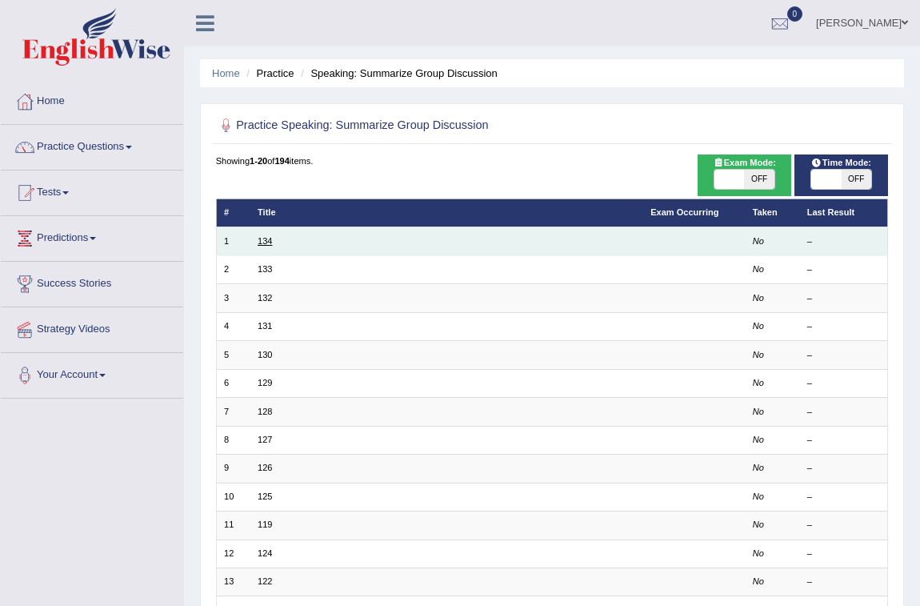
click at [266, 239] on link "134" at bounding box center [265, 241] width 14 height 10
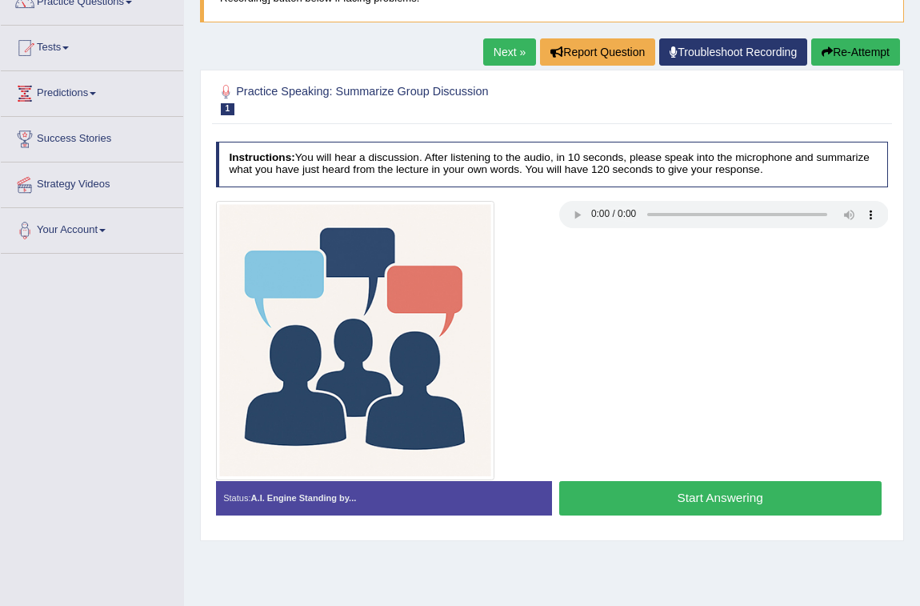
click at [776, 505] on button "Start Answering" at bounding box center [720, 498] width 322 height 34
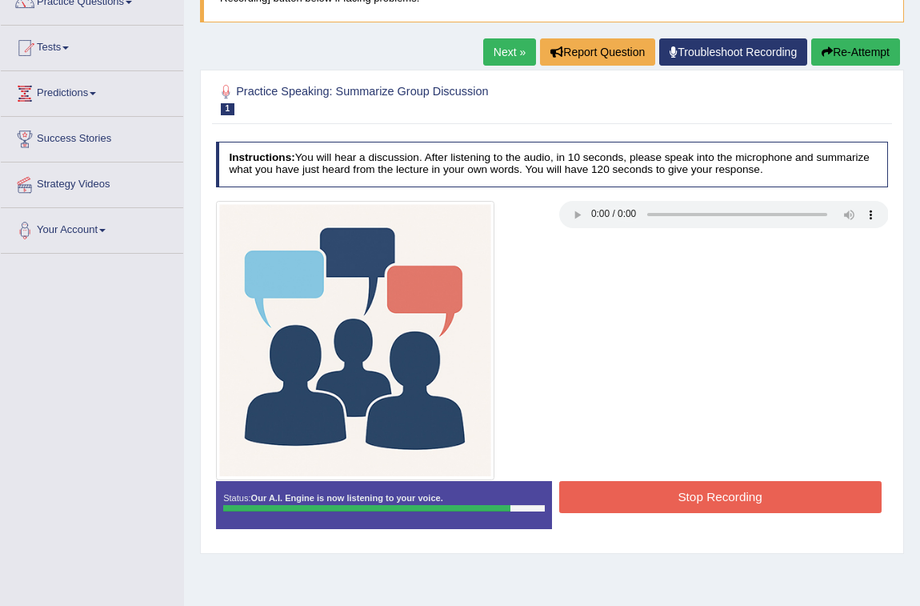
click at [775, 502] on button "Stop Recording" at bounding box center [720, 496] width 322 height 31
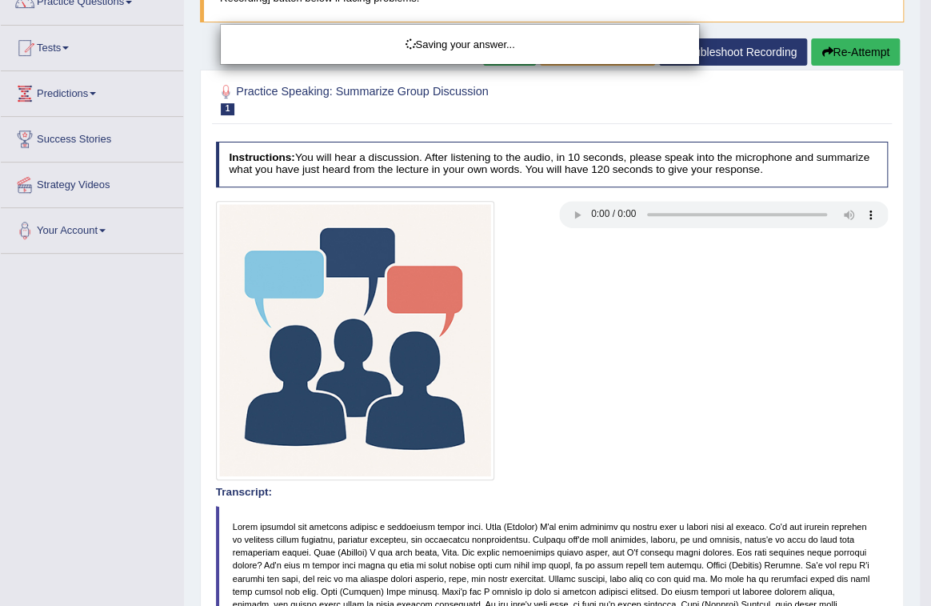
click at [571, 506] on div "Saving your answer..." at bounding box center [465, 303] width 931 height 606
click at [571, 509] on div "Saving your answer..." at bounding box center [465, 303] width 931 height 606
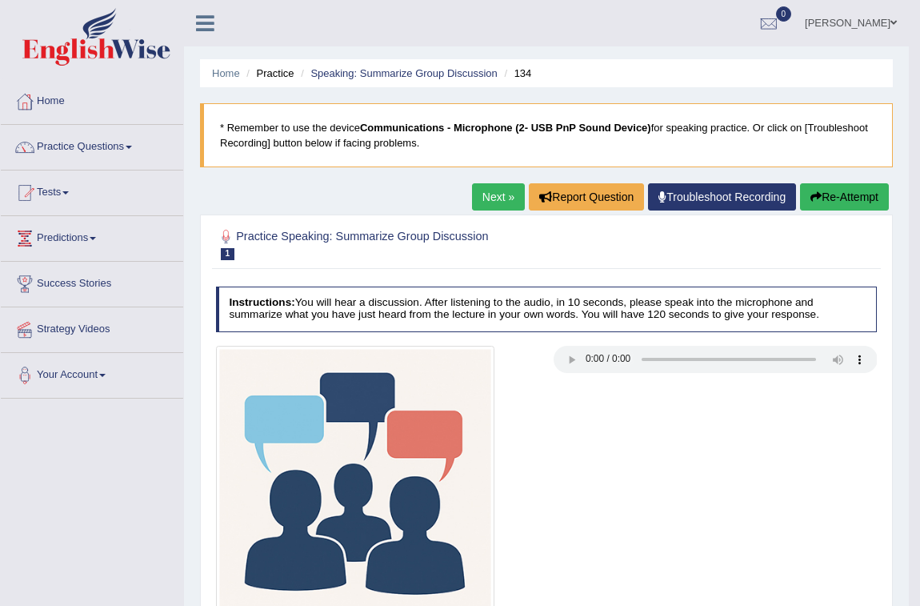
click at [506, 202] on link "Next »" at bounding box center [498, 196] width 53 height 27
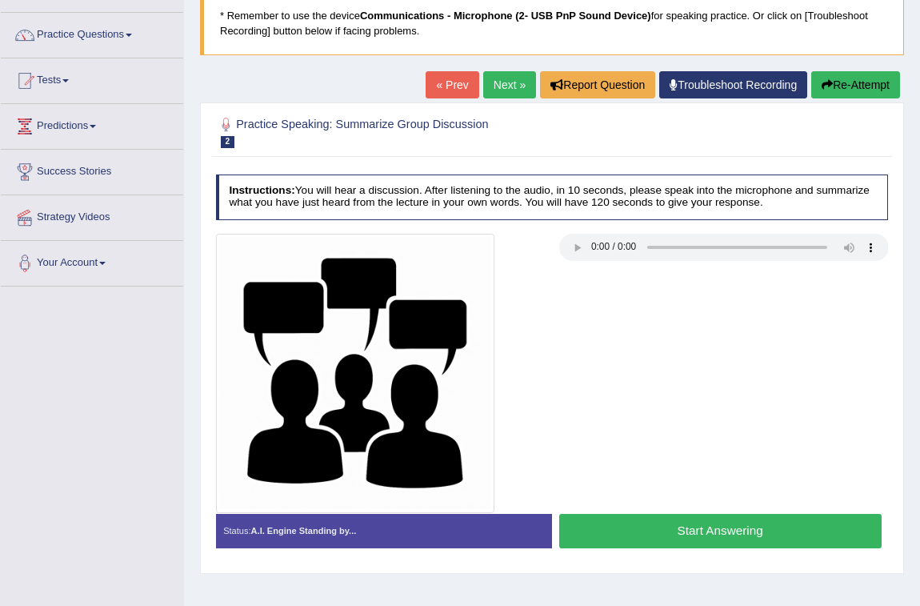
scroll to position [88, 0]
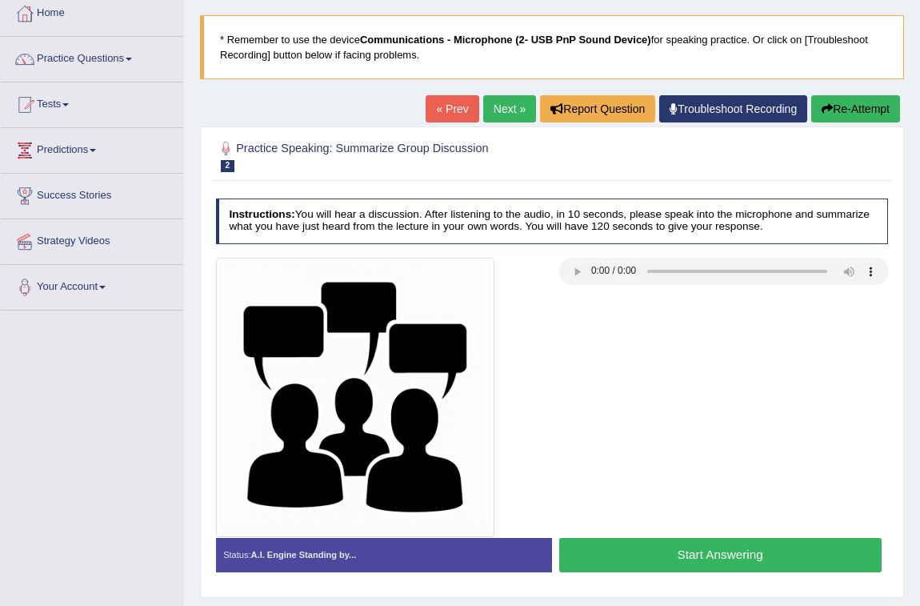
click at [797, 548] on button "Start Answering" at bounding box center [720, 555] width 322 height 34
click at [661, 558] on button "Start Answering" at bounding box center [720, 555] width 322 height 34
click at [658, 546] on button "Start Answering" at bounding box center [720, 555] width 322 height 34
click at [758, 547] on button "Start Answering" at bounding box center [720, 555] width 322 height 34
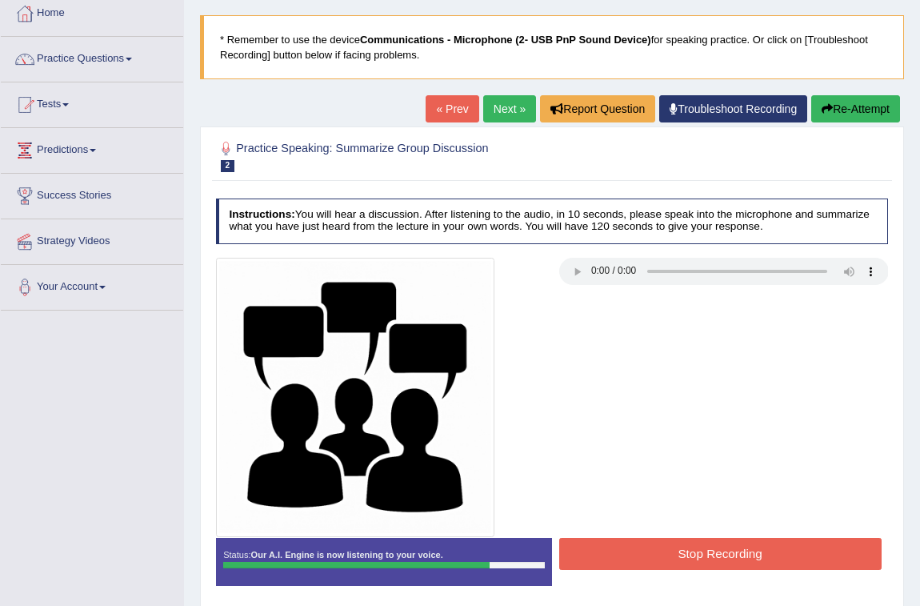
click at [839, 546] on button "Stop Recording" at bounding box center [720, 553] width 322 height 31
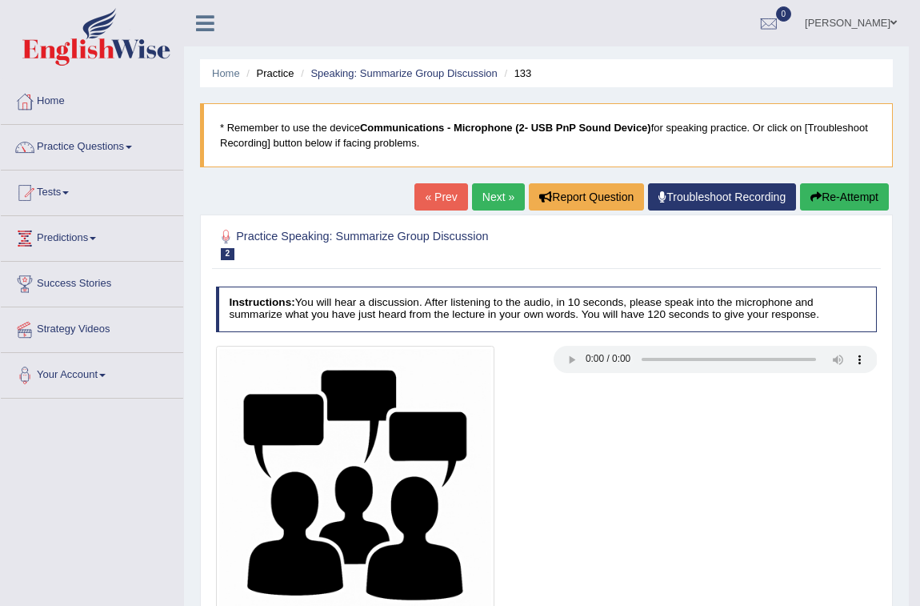
click at [496, 190] on link "Next »" at bounding box center [498, 196] width 53 height 27
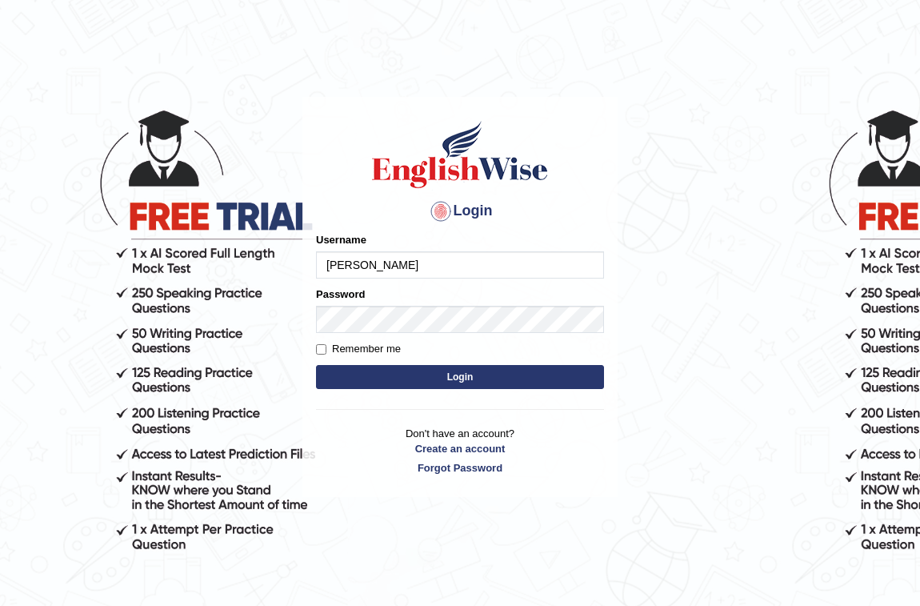
type input "AlexH"
click at [370, 385] on button "Login" at bounding box center [460, 377] width 288 height 24
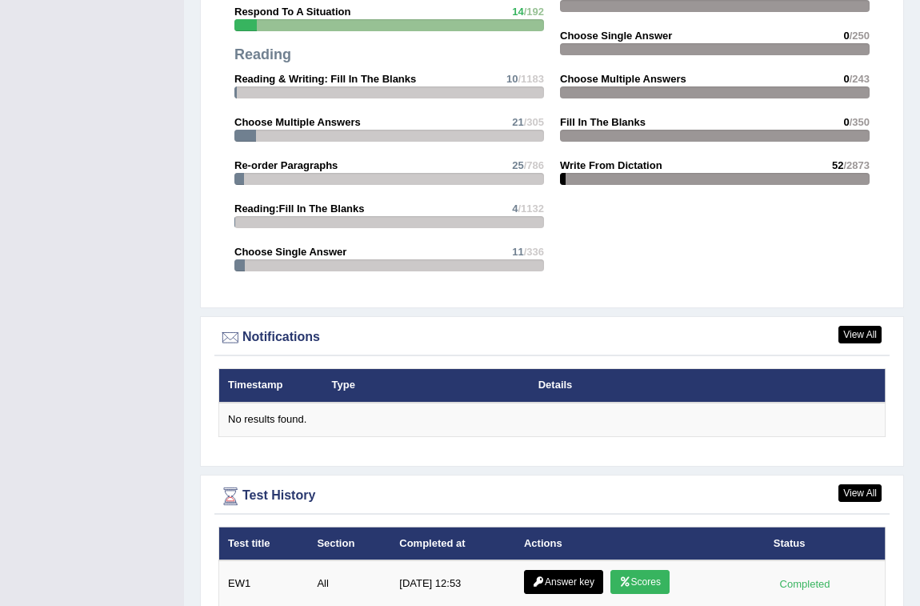
scroll to position [1848, 0]
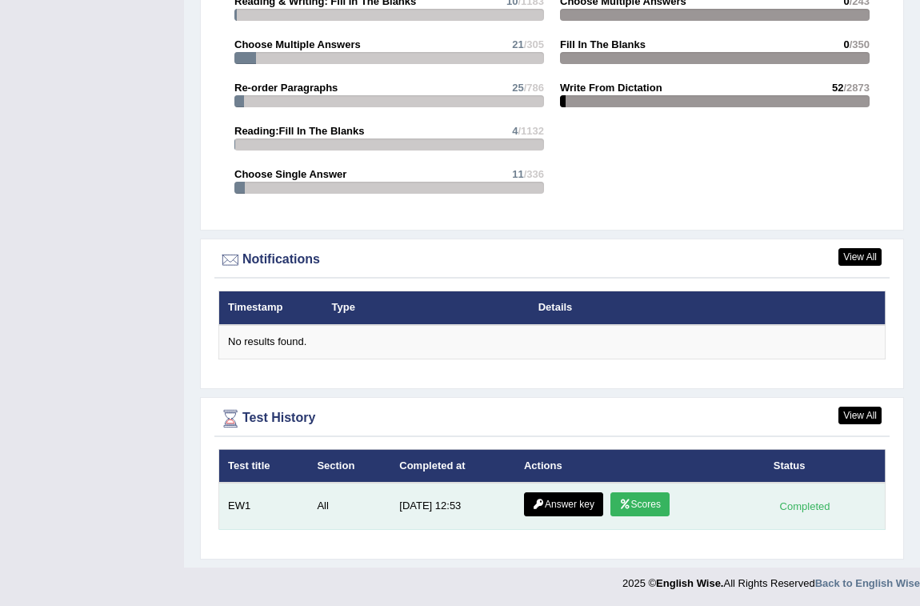
click at [632, 498] on link "Scores" at bounding box center [639, 504] width 59 height 24
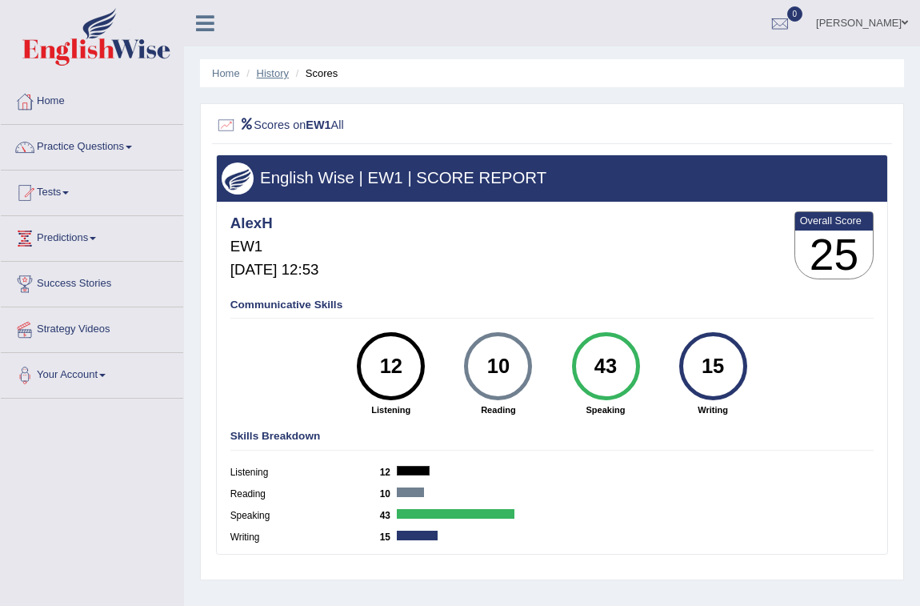
click at [274, 72] on link "History" at bounding box center [273, 73] width 32 height 12
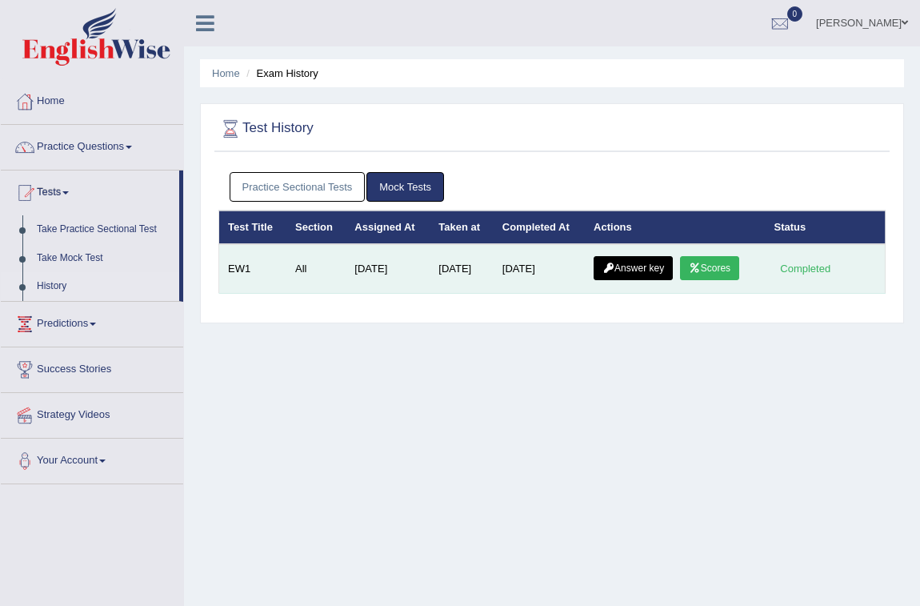
click at [620, 267] on link "Answer key" at bounding box center [633, 268] width 79 height 24
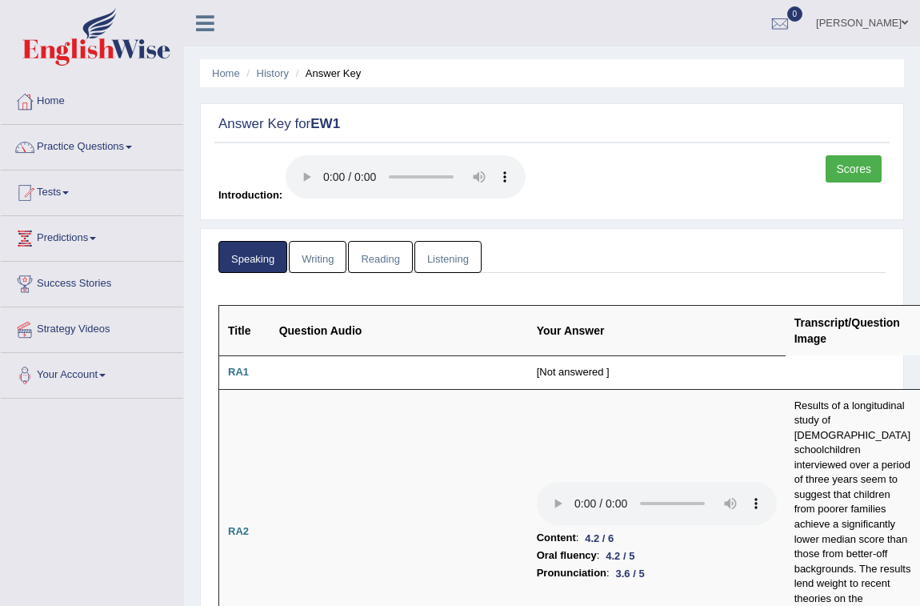
click at [336, 256] on link "Writing" at bounding box center [318, 257] width 58 height 33
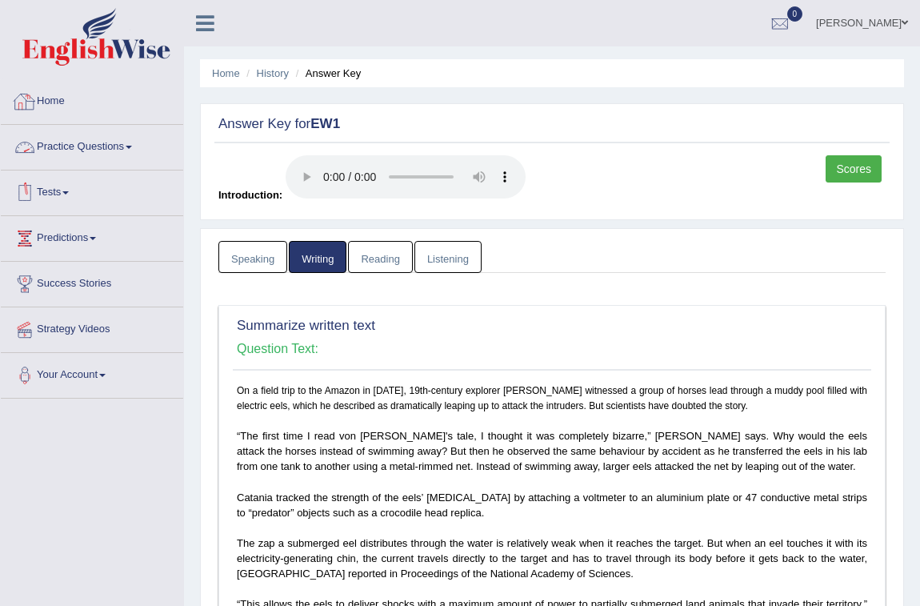
click at [46, 104] on link "Home" at bounding box center [92, 99] width 182 height 40
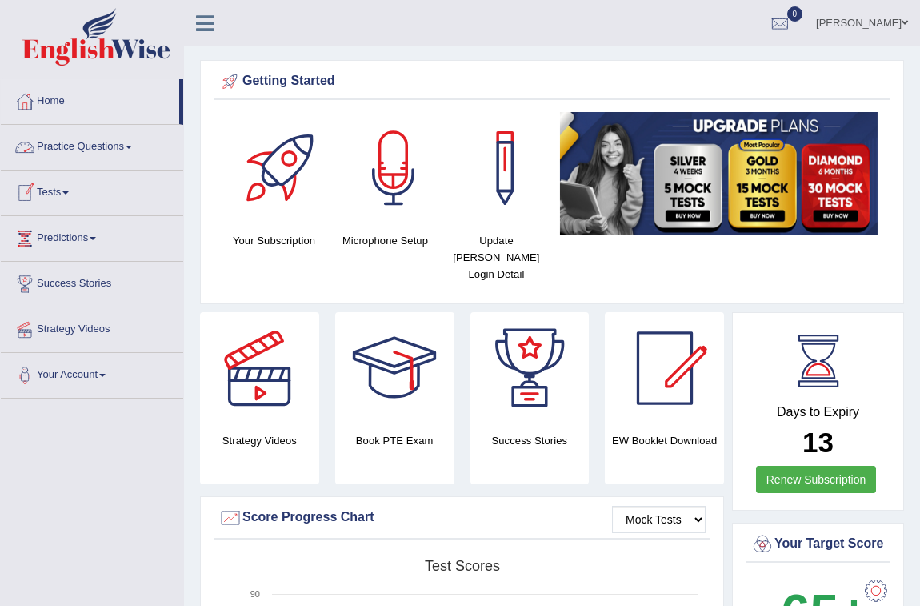
click at [78, 142] on link "Practice Questions" at bounding box center [92, 145] width 182 height 40
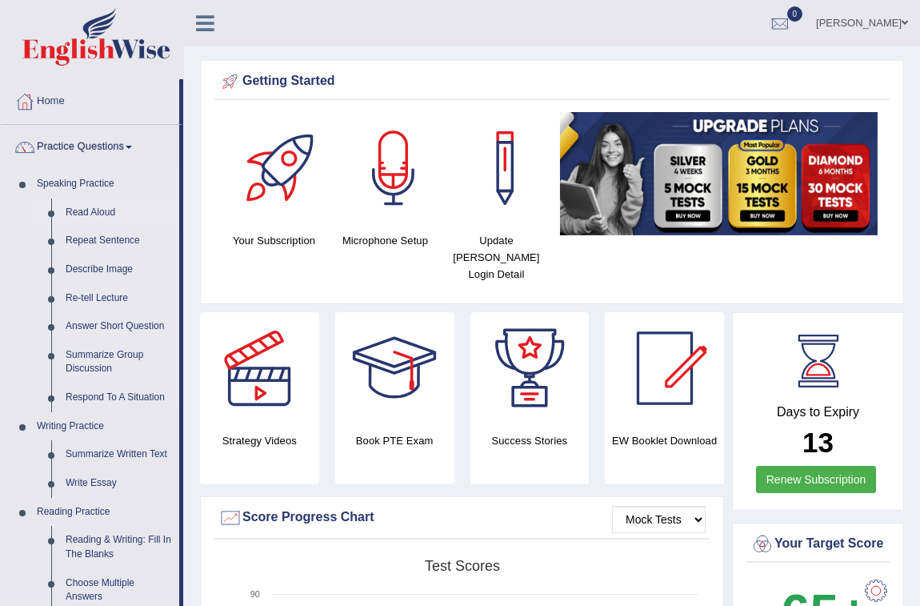
click at [81, 210] on link "Read Aloud" at bounding box center [118, 212] width 121 height 29
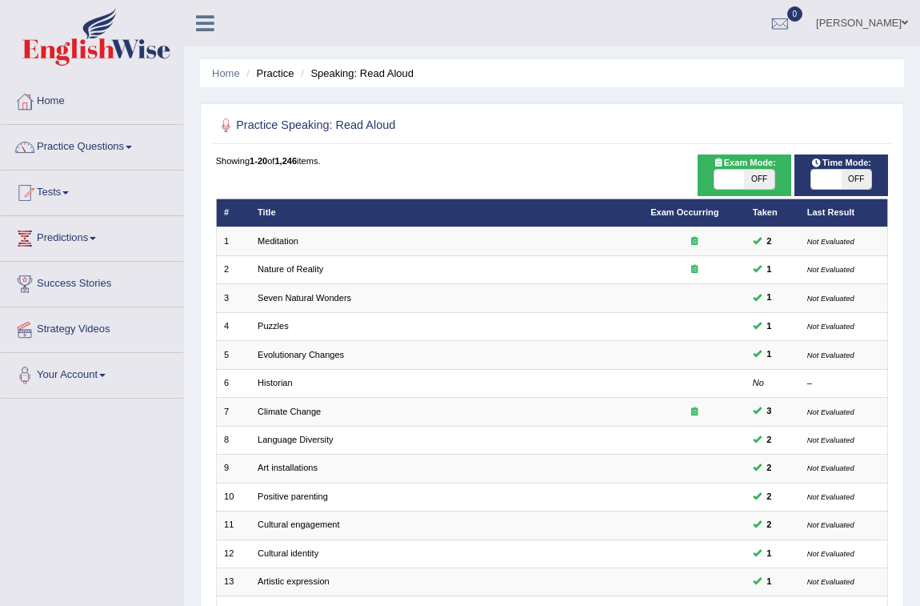
click at [768, 170] on span "OFF" at bounding box center [759, 179] width 30 height 19
checkbox input "true"
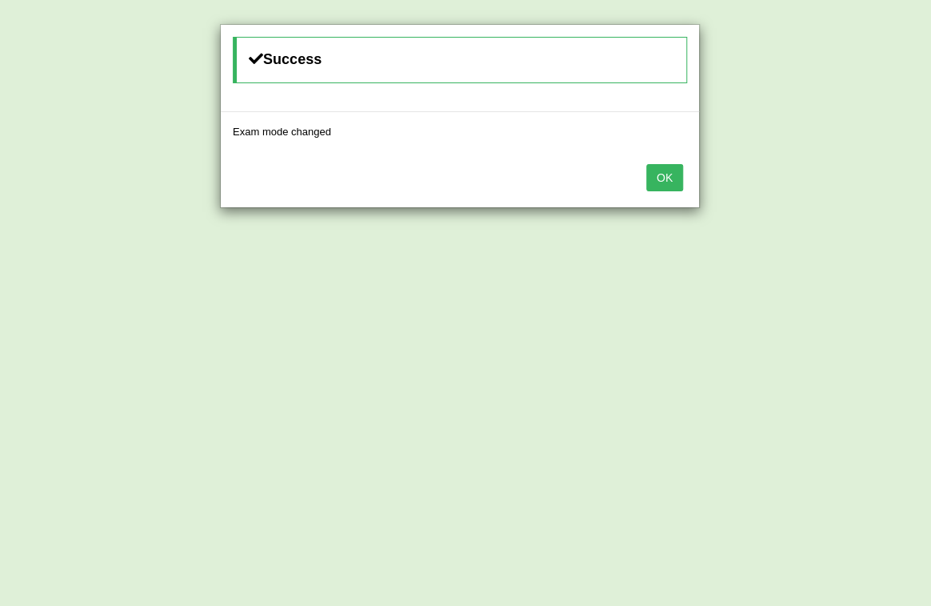
click at [658, 181] on button "OK" at bounding box center [664, 177] width 37 height 27
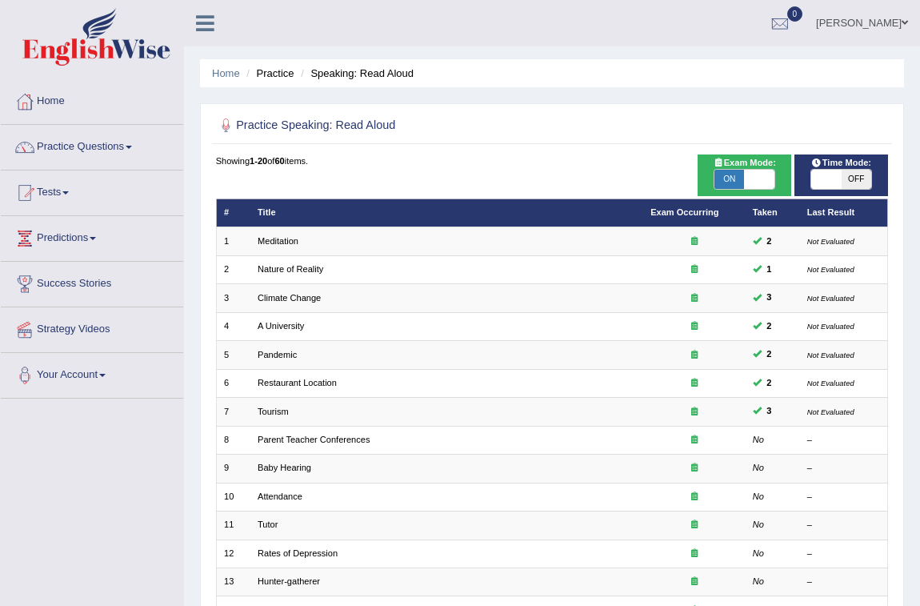
click at [856, 179] on span "OFF" at bounding box center [857, 179] width 30 height 19
checkbox input "true"
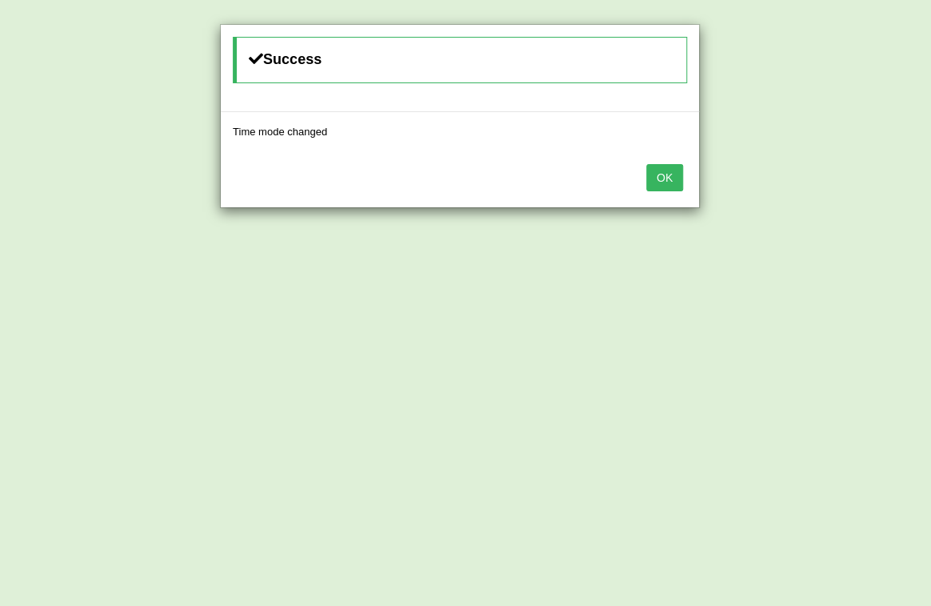
click at [654, 173] on button "OK" at bounding box center [664, 177] width 37 height 27
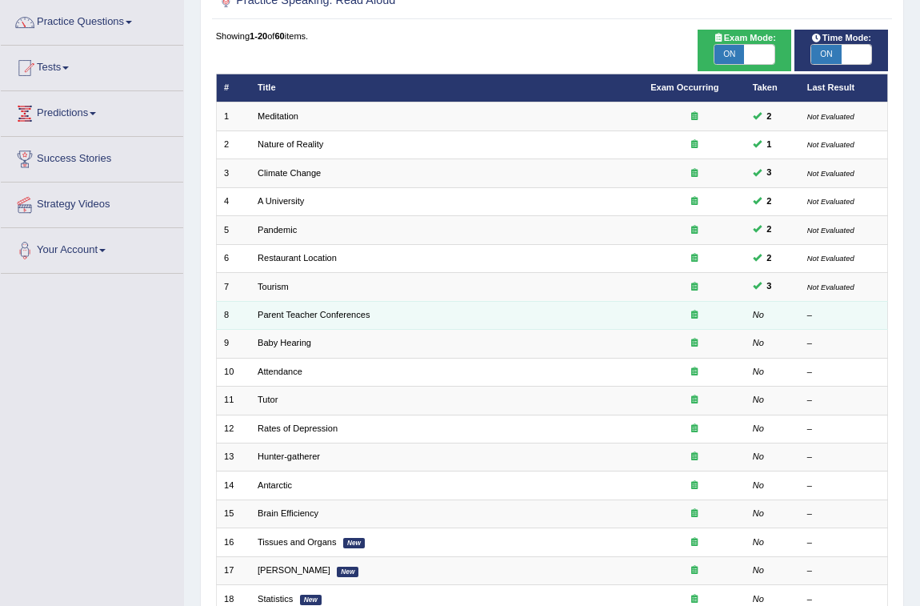
scroll to position [98, 0]
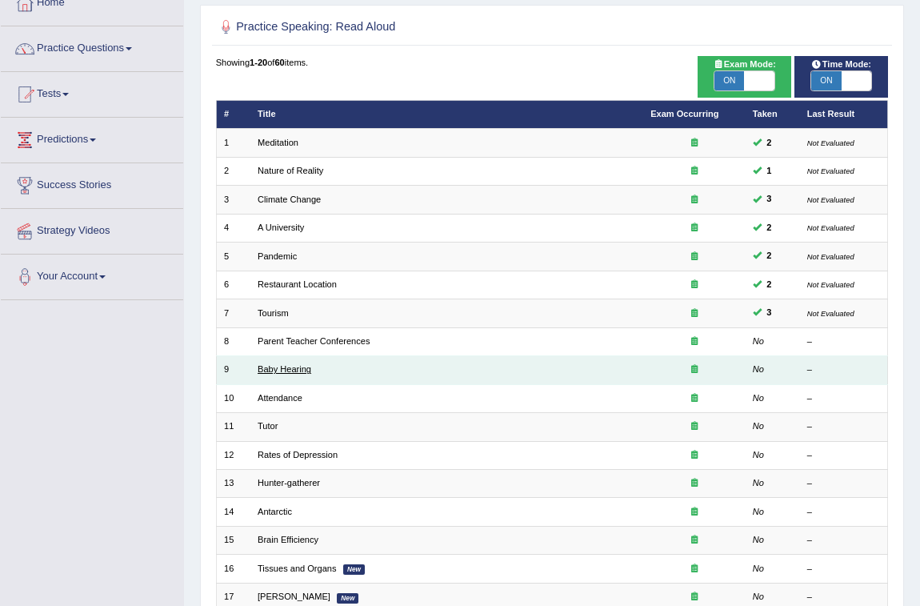
click at [282, 364] on link "Baby Hearing" at bounding box center [285, 369] width 54 height 10
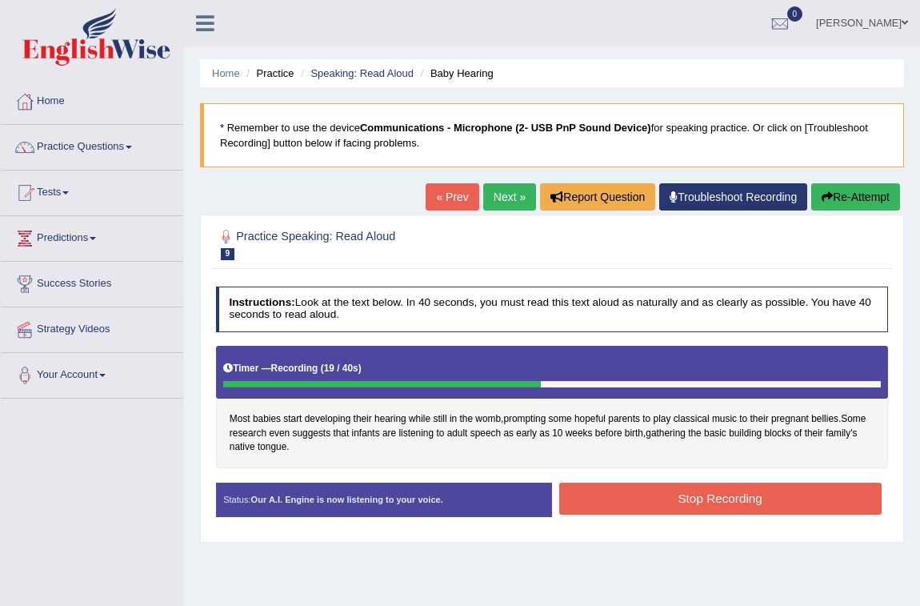
click at [798, 504] on button "Stop Recording" at bounding box center [720, 497] width 322 height 31
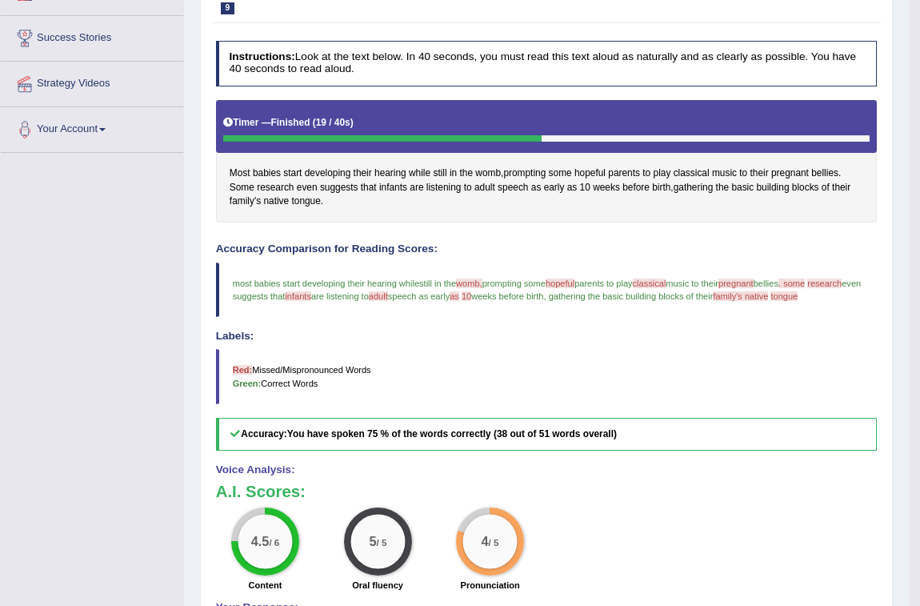
scroll to position [52, 0]
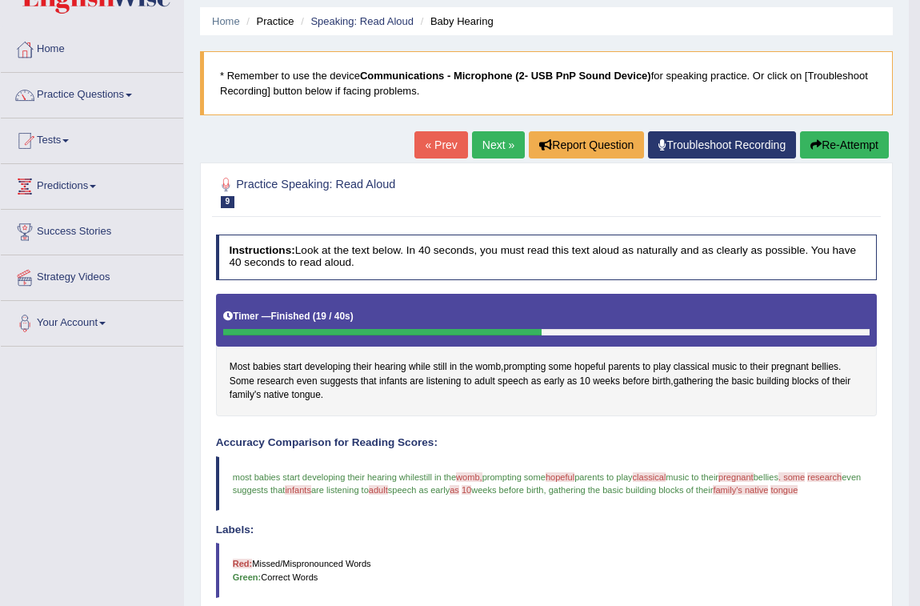
click at [494, 141] on link "Next »" at bounding box center [498, 144] width 53 height 27
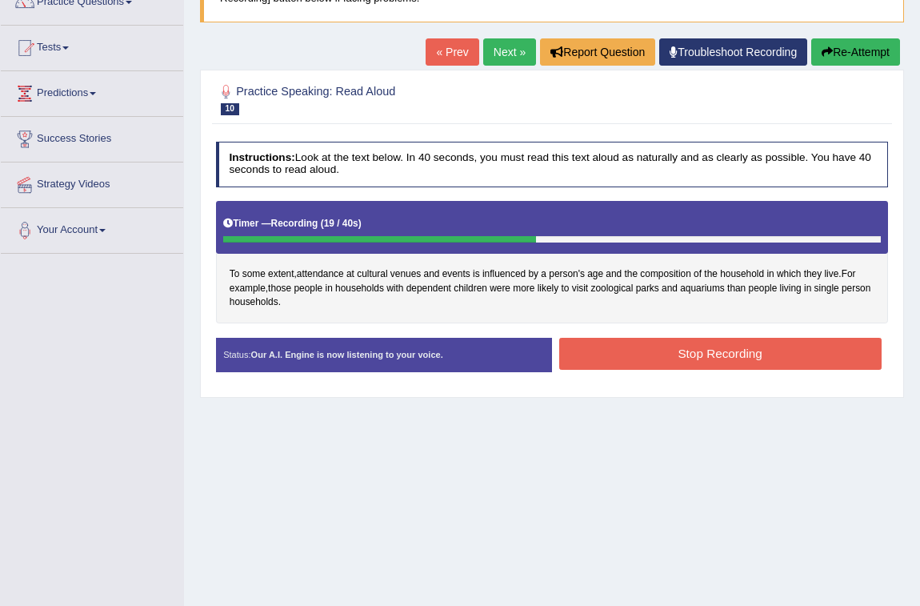
click at [724, 356] on button "Stop Recording" at bounding box center [720, 353] width 322 height 31
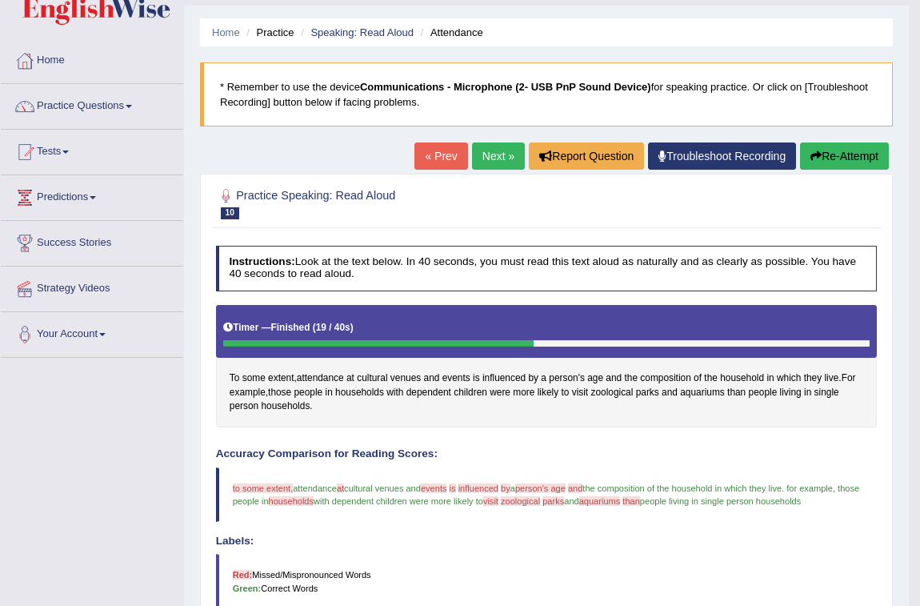
scroll to position [39, 0]
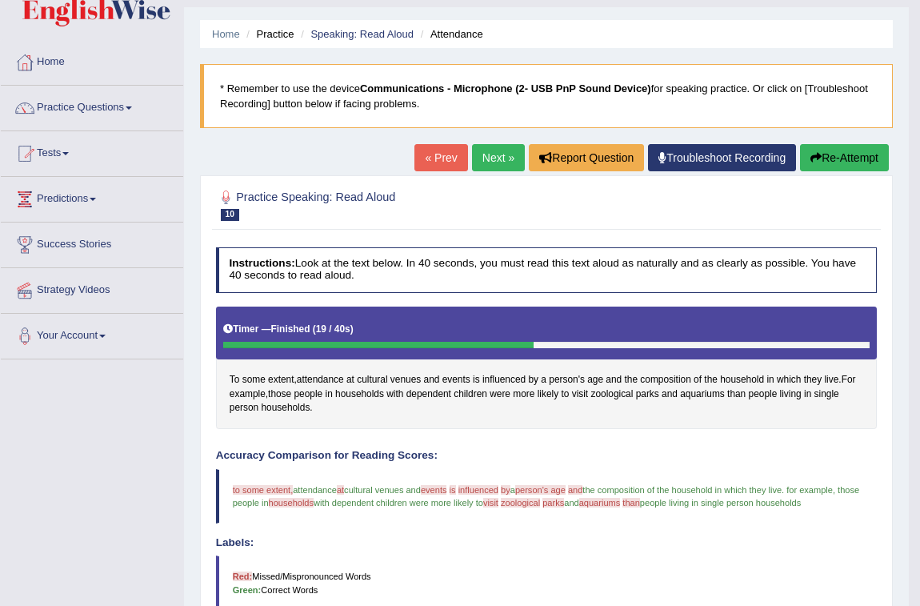
click at [827, 152] on button "Re-Attempt" at bounding box center [844, 157] width 89 height 27
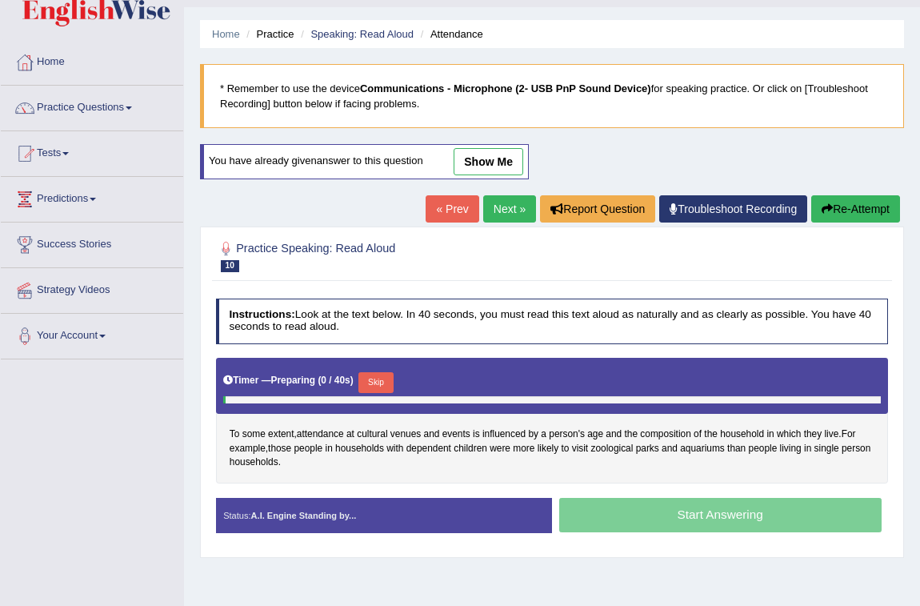
scroll to position [39, 0]
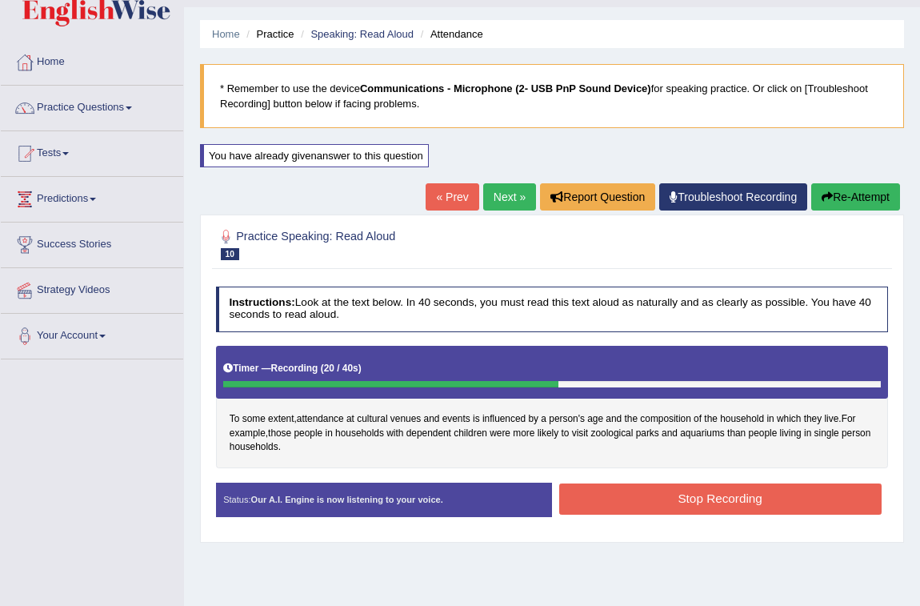
click at [776, 486] on button "Stop Recording" at bounding box center [720, 498] width 322 height 31
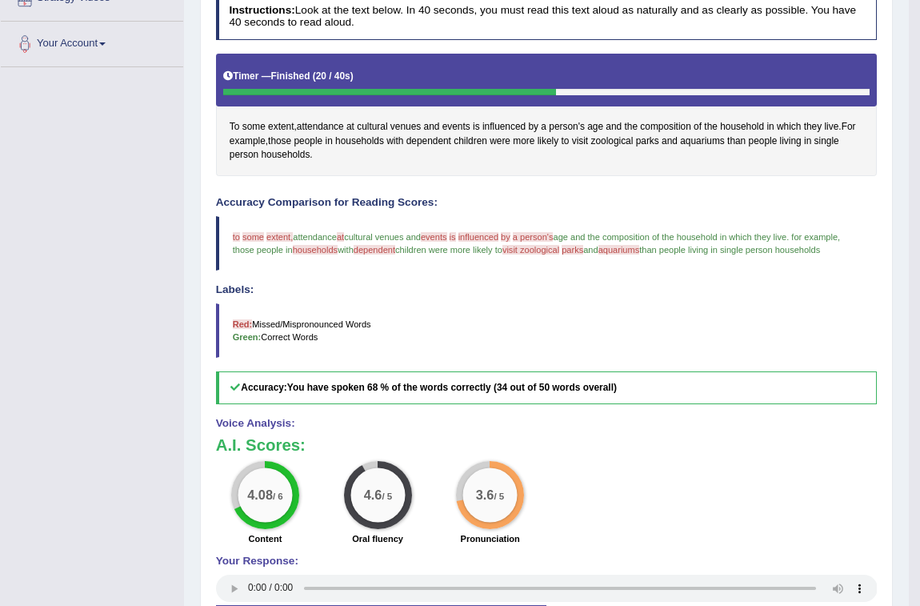
scroll to position [78, 0]
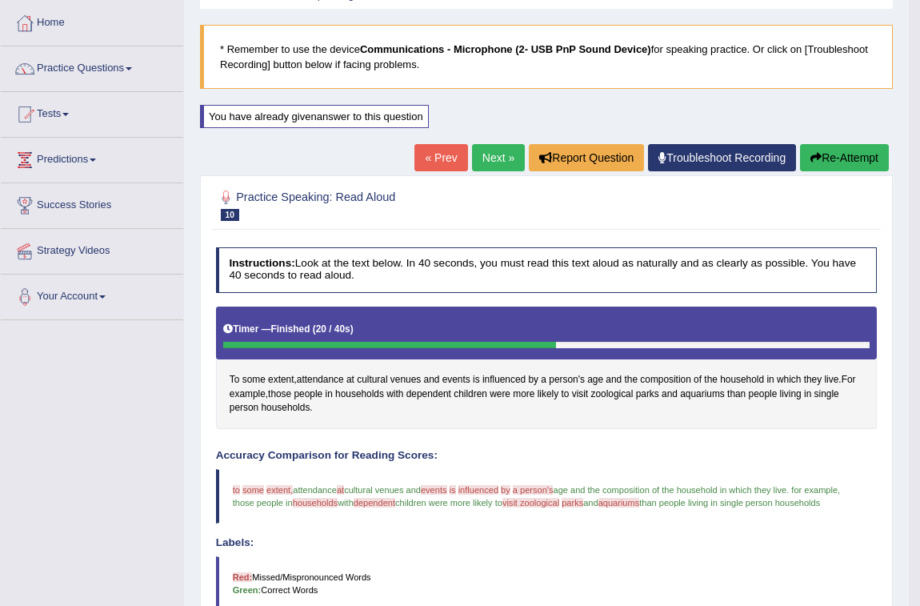
click at [483, 144] on link "Next »" at bounding box center [498, 157] width 53 height 27
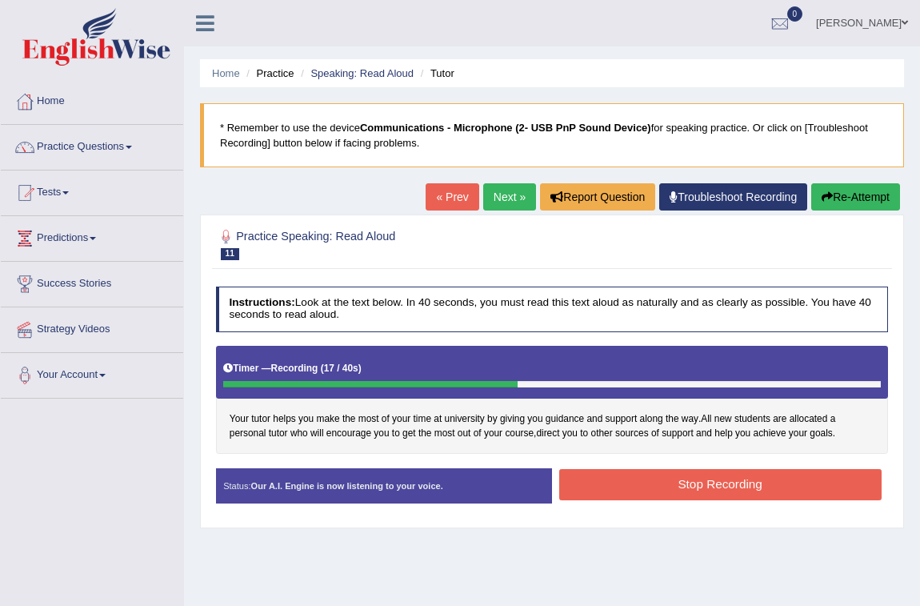
click at [698, 480] on button "Stop Recording" at bounding box center [720, 484] width 322 height 31
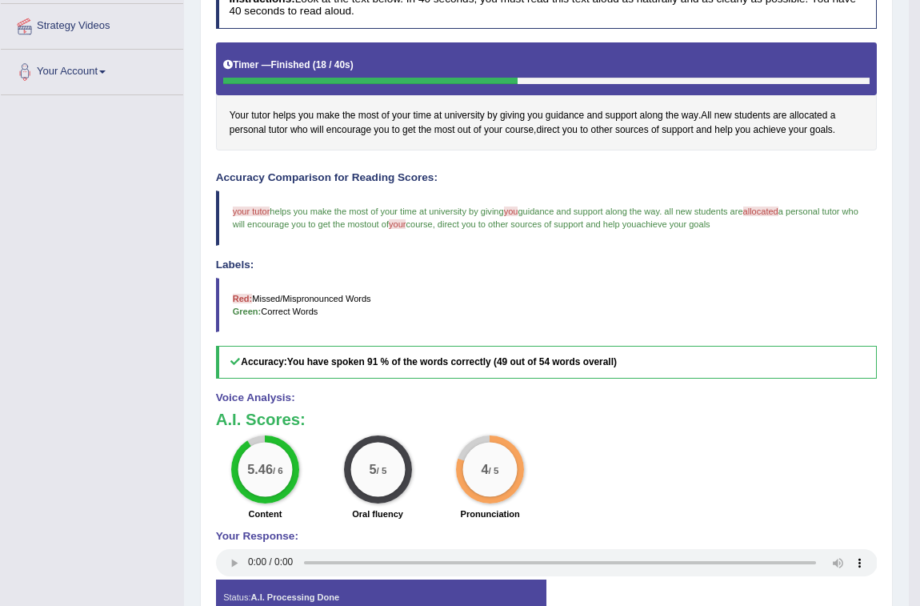
scroll to position [98, 0]
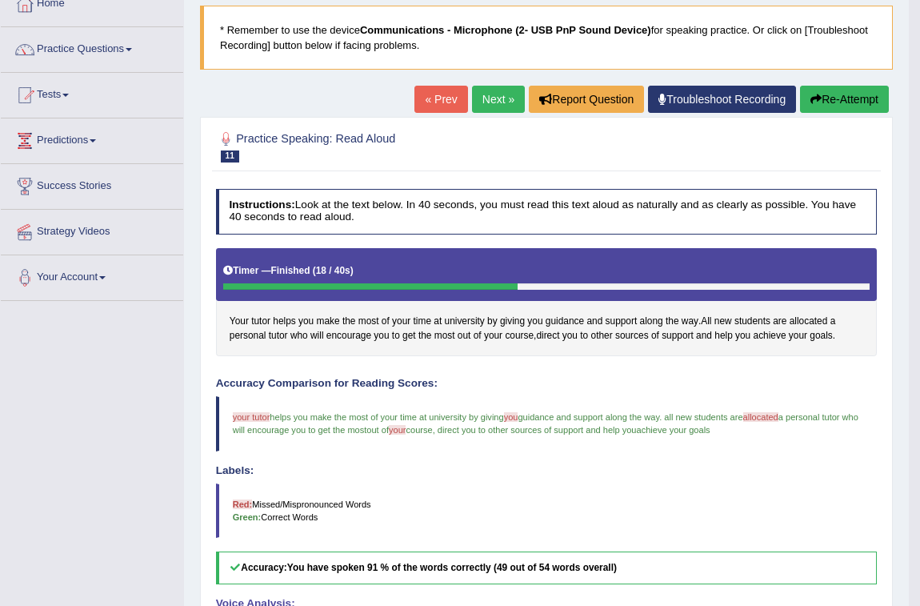
click at [493, 101] on link "Next »" at bounding box center [498, 99] width 53 height 27
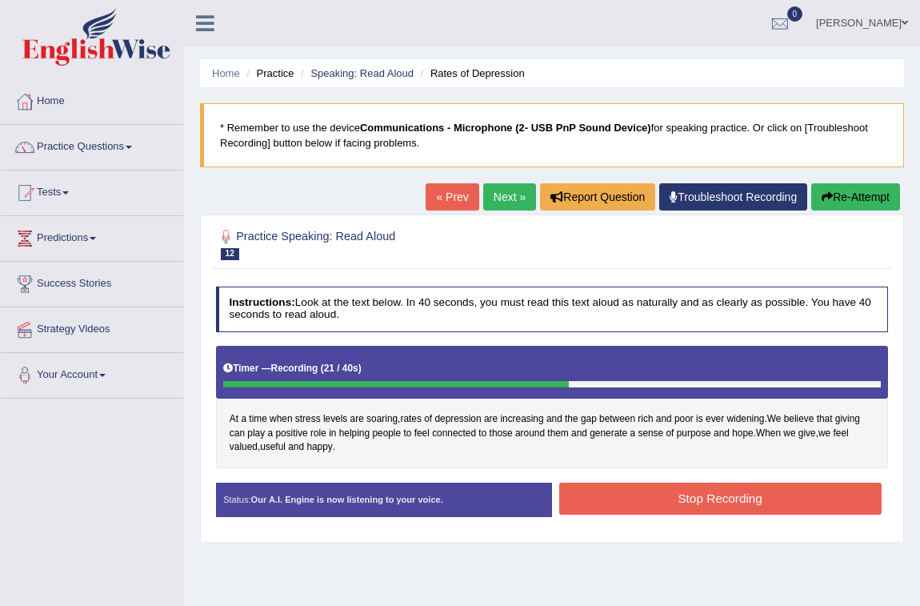
click at [641, 489] on button "Stop Recording" at bounding box center [720, 497] width 322 height 31
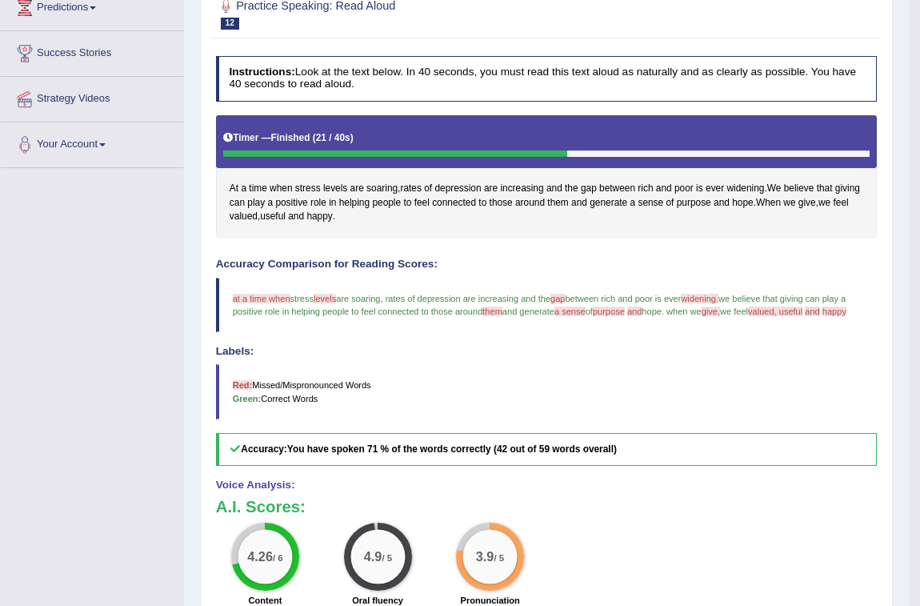
scroll to position [343, 0]
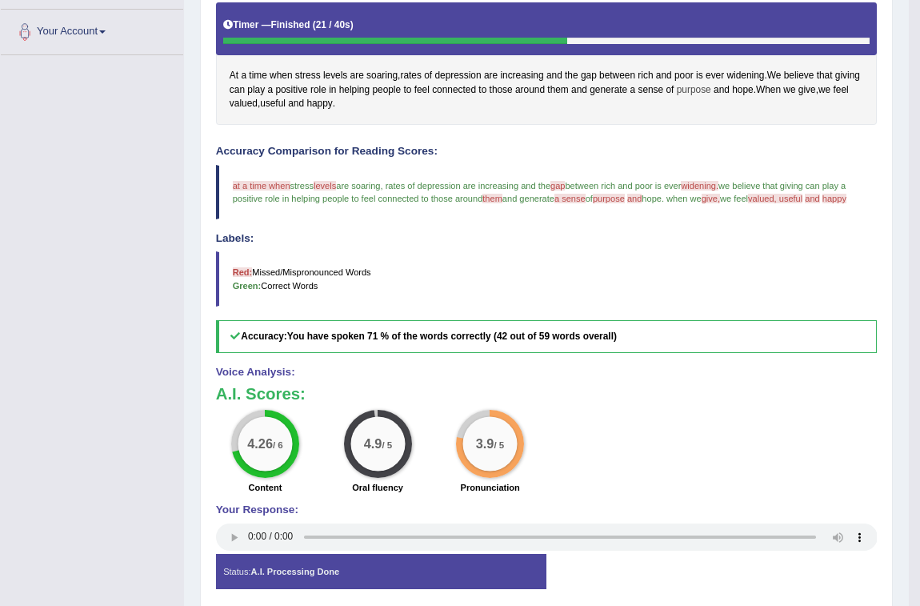
click at [709, 84] on span "purpose" at bounding box center [694, 90] width 34 height 14
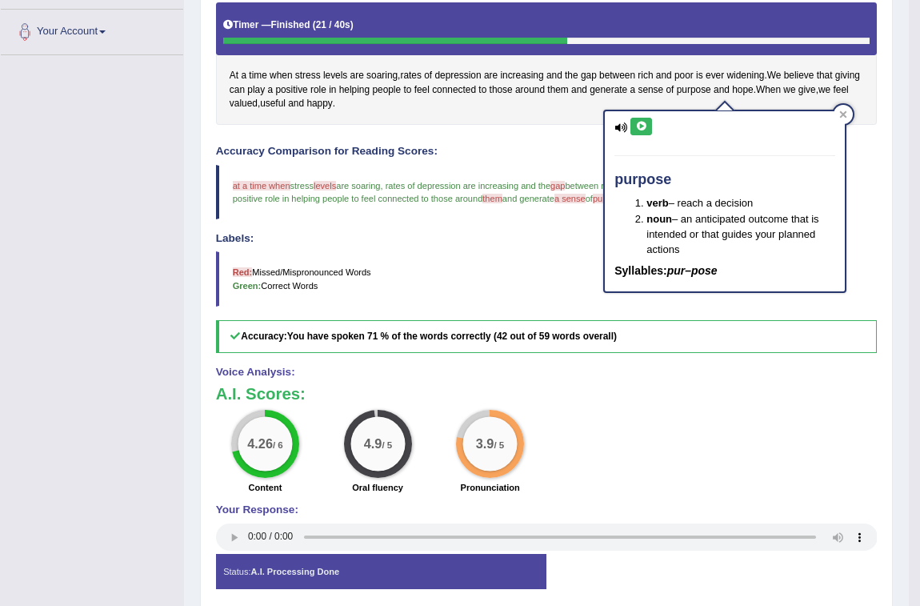
click at [642, 130] on icon at bounding box center [641, 127] width 12 height 10
click at [646, 122] on icon at bounding box center [641, 127] width 12 height 10
click at [847, 108] on div at bounding box center [843, 114] width 19 height 19
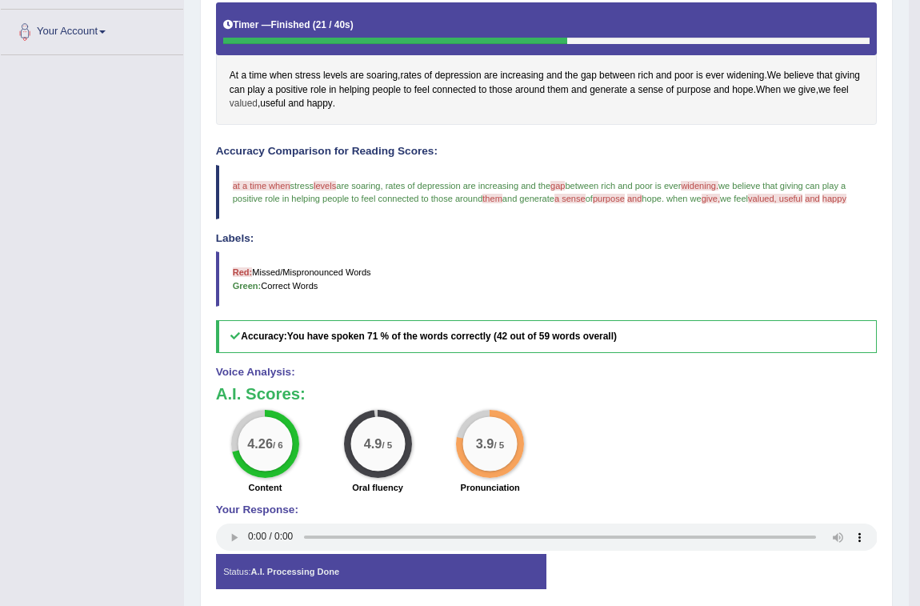
click at [258, 104] on span "valued" at bounding box center [244, 104] width 28 height 14
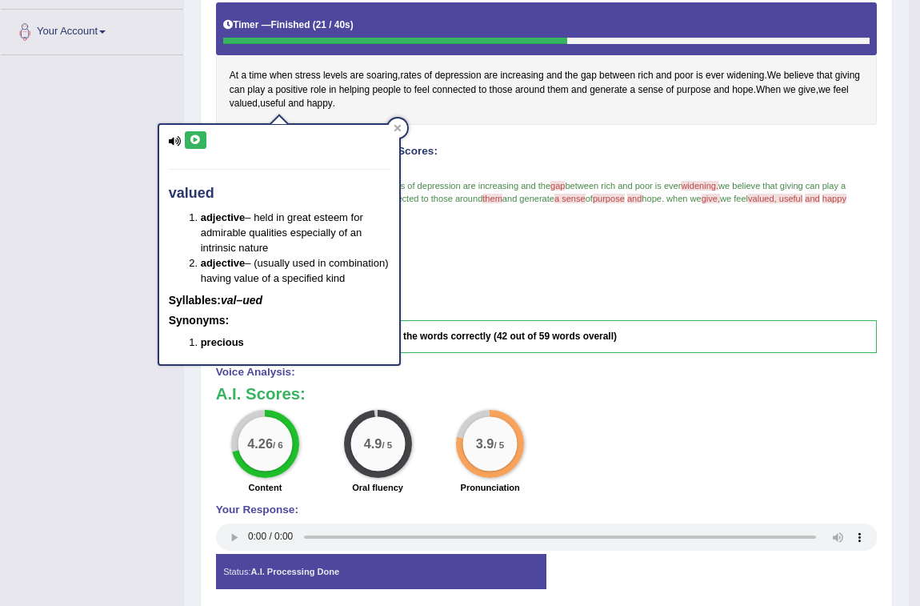
click at [196, 140] on icon at bounding box center [196, 140] width 12 height 10
click at [286, 104] on span "useful" at bounding box center [273, 104] width 26 height 14
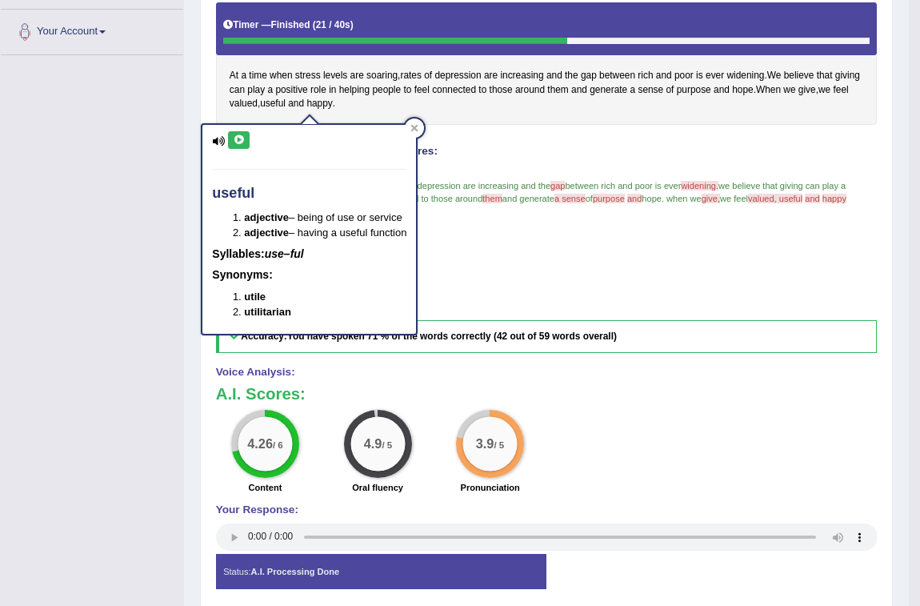
click at [235, 136] on icon at bounding box center [239, 140] width 12 height 10
click at [332, 105] on span "happy" at bounding box center [319, 104] width 26 height 14
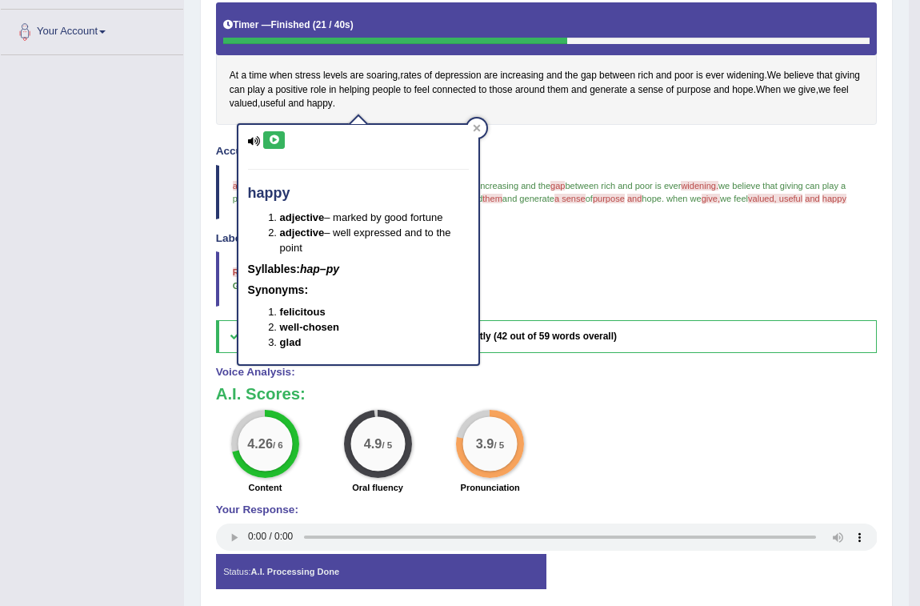
click at [268, 137] on icon at bounding box center [274, 140] width 12 height 10
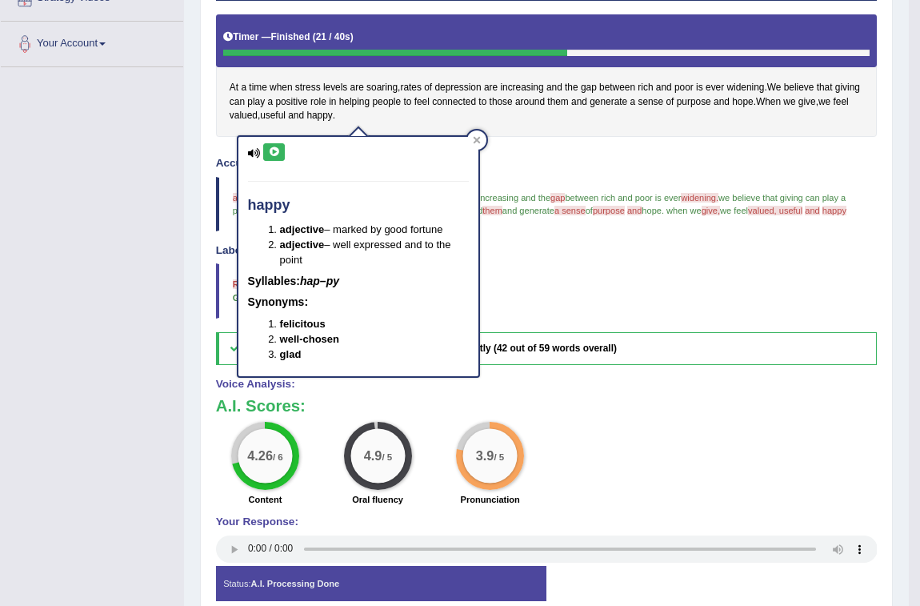
scroll to position [52, 0]
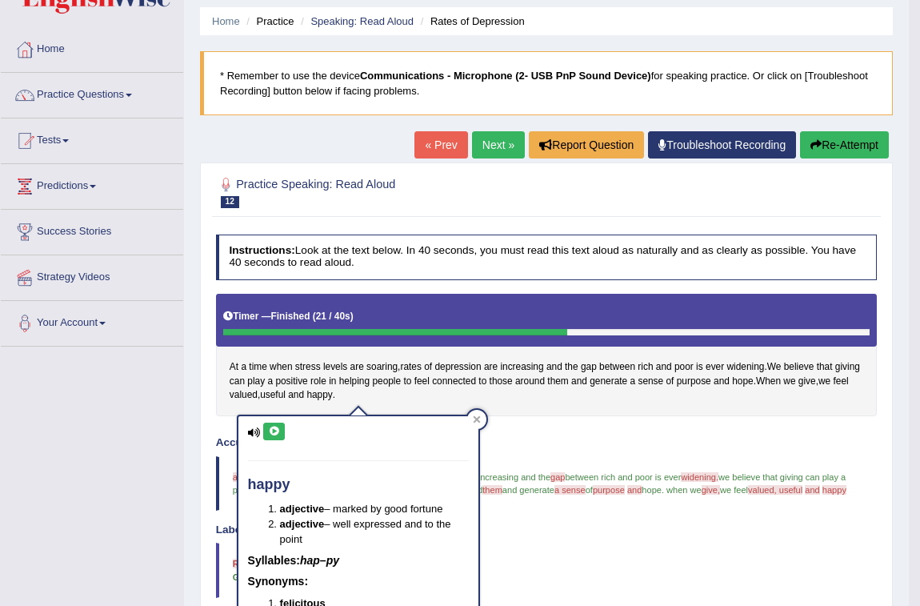
click at [810, 149] on icon "button" at bounding box center [815, 144] width 11 height 11
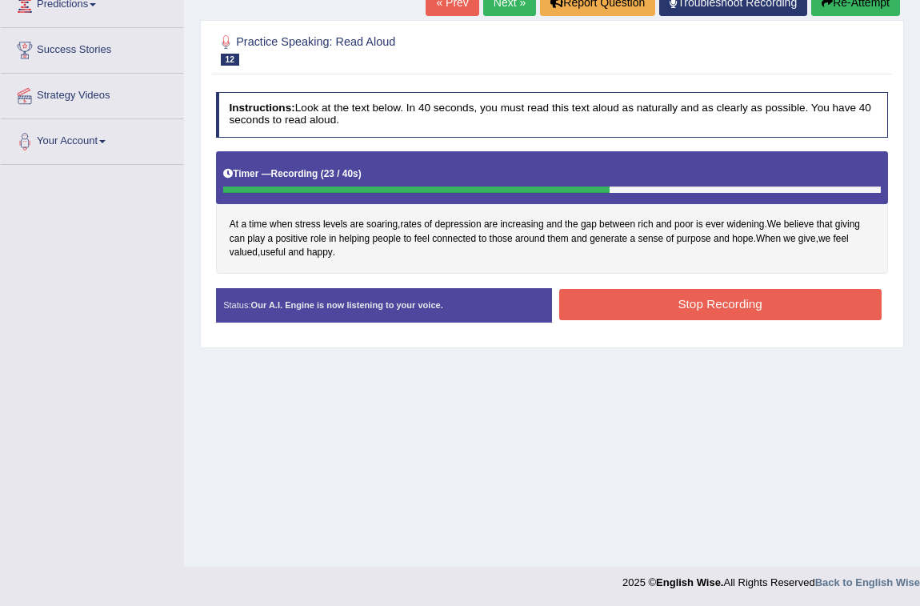
click at [658, 298] on button "Stop Recording" at bounding box center [720, 304] width 322 height 31
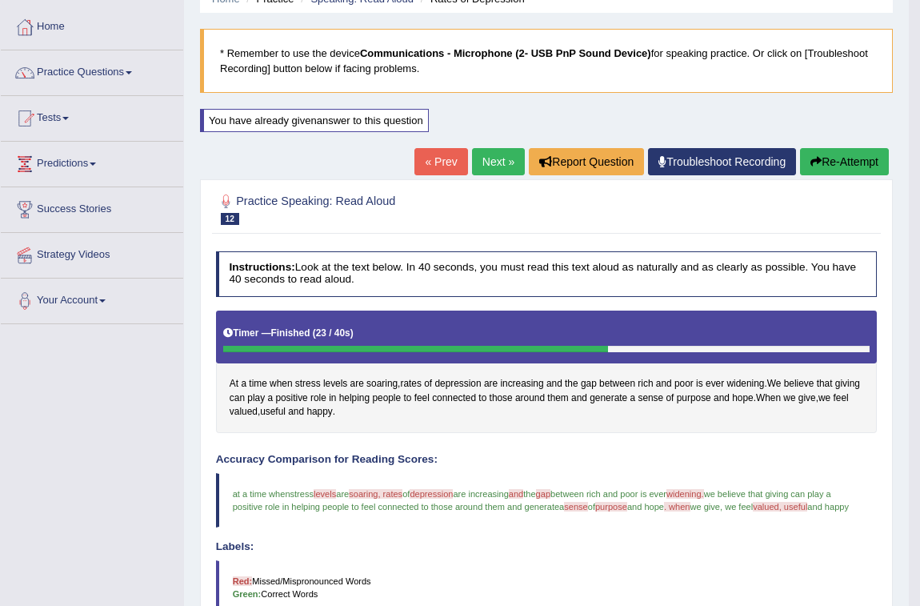
scroll to position [72, 0]
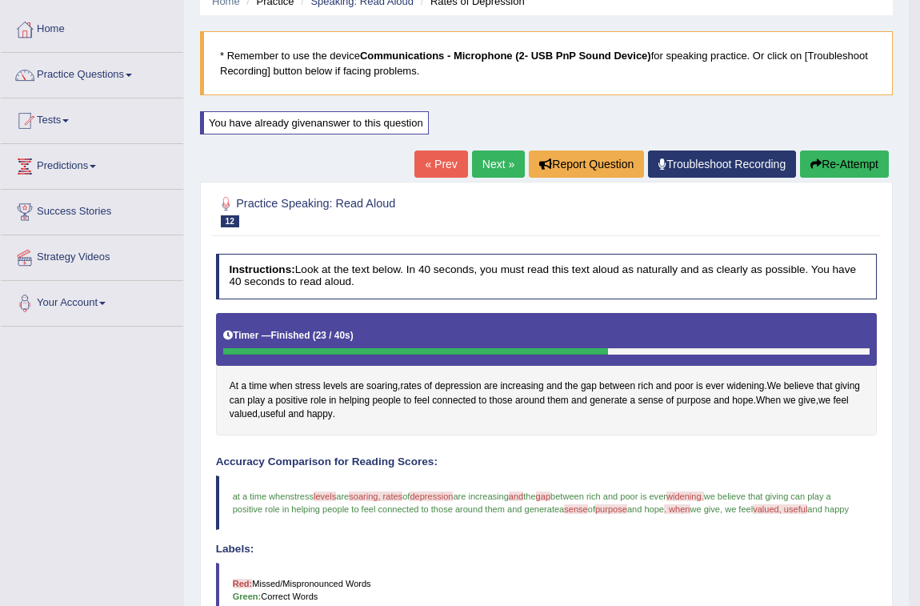
click at [501, 168] on link "Next »" at bounding box center [498, 163] width 53 height 27
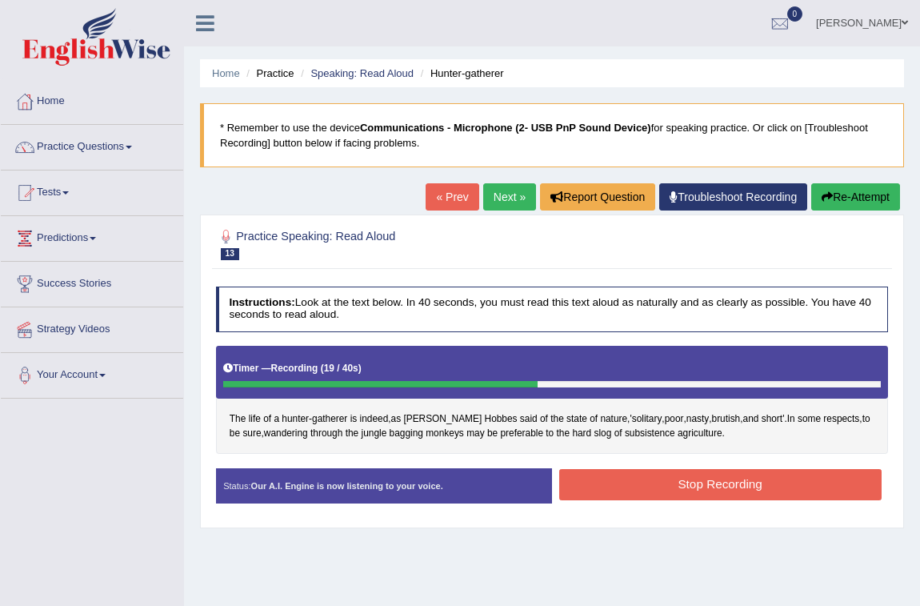
click at [653, 471] on button "Stop Recording" at bounding box center [720, 484] width 322 height 31
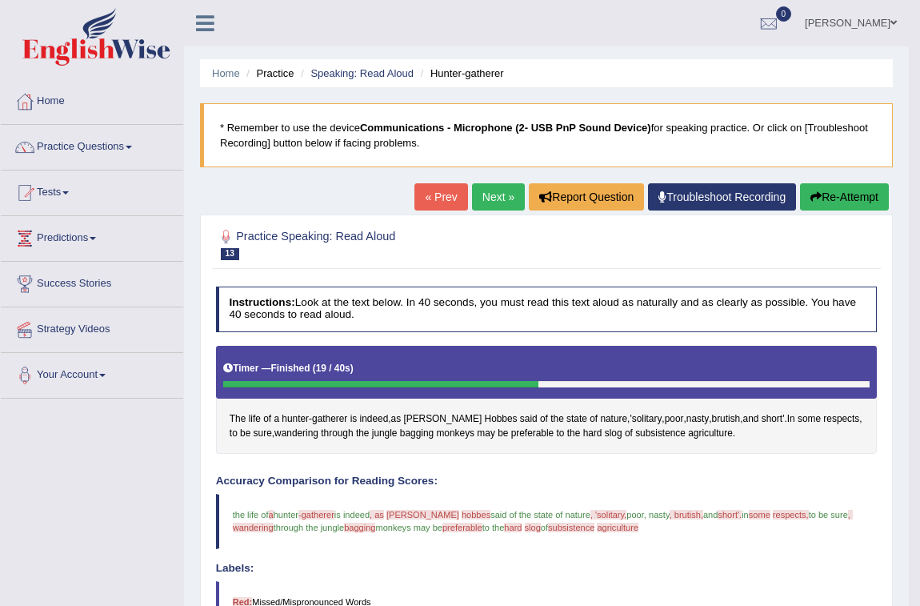
click at [834, 194] on button "Re-Attempt" at bounding box center [844, 196] width 89 height 27
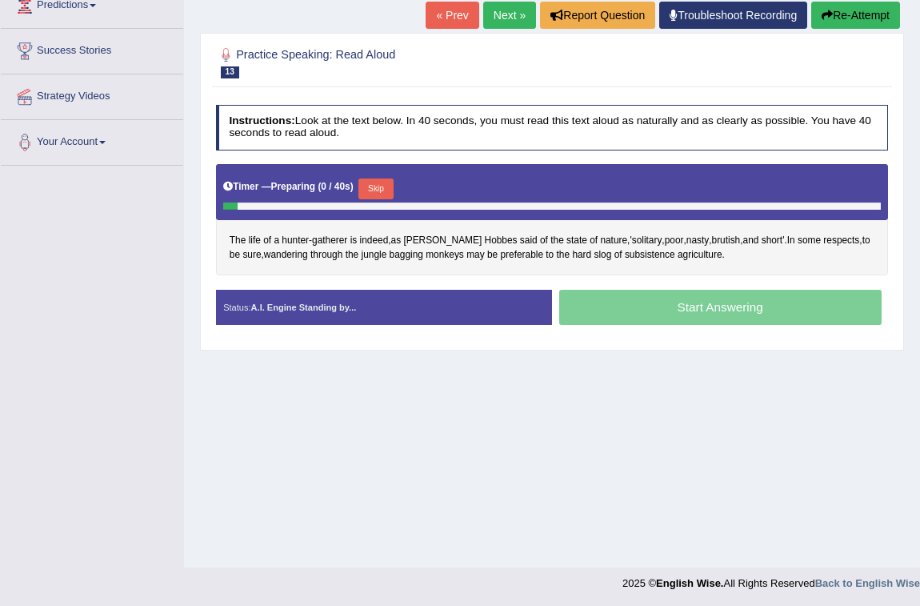
scroll to position [234, 0]
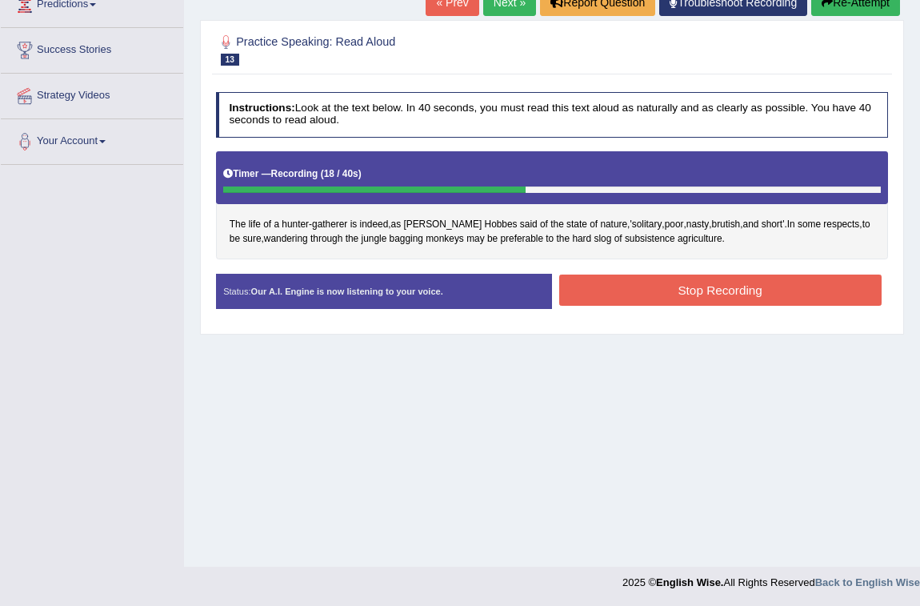
click at [735, 289] on button "Stop Recording" at bounding box center [720, 289] width 322 height 31
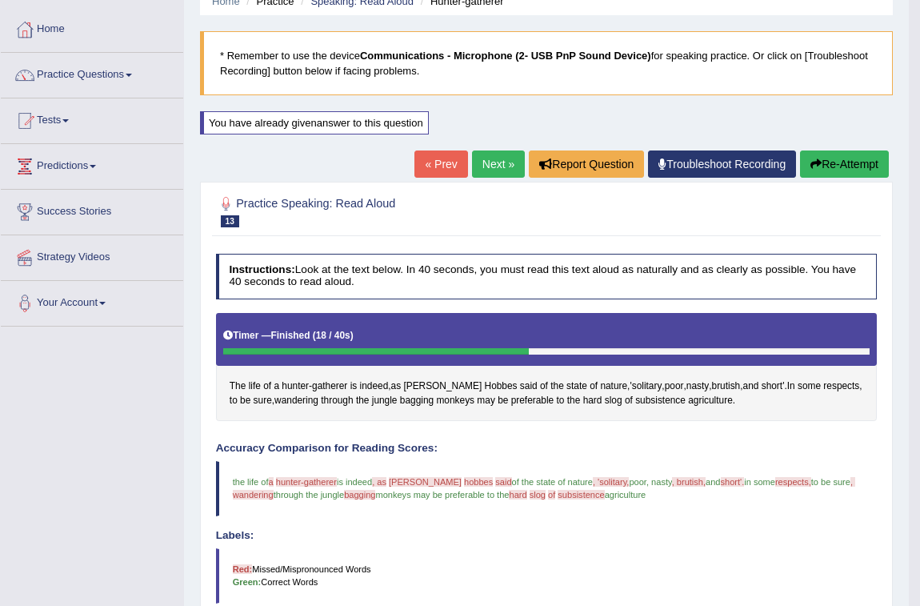
scroll to position [72, 0]
click at [289, 381] on span "hunter" at bounding box center [295, 386] width 27 height 14
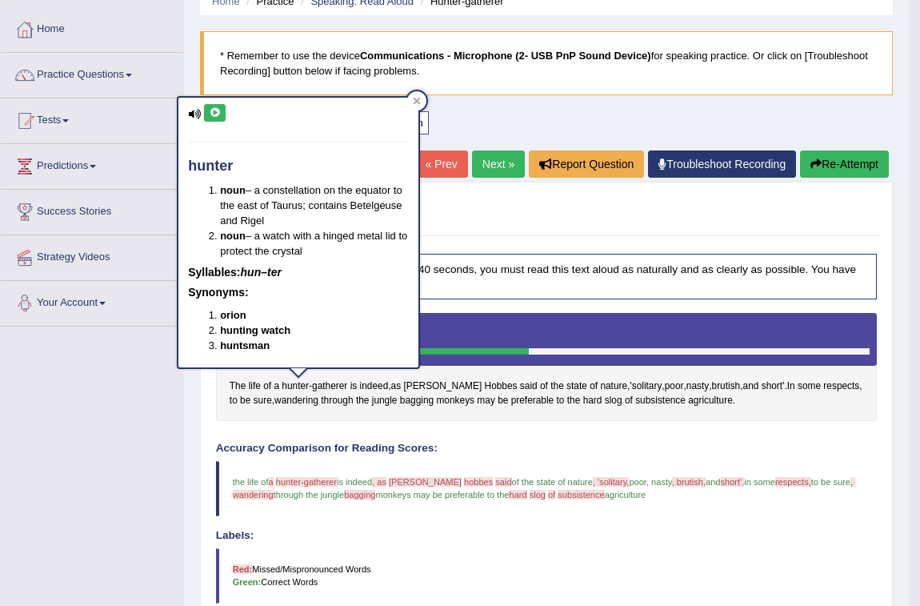
click at [224, 112] on button at bounding box center [215, 113] width 22 height 18
click at [214, 108] on icon at bounding box center [215, 113] width 12 height 10
click at [328, 385] on span "gatherer" at bounding box center [329, 386] width 35 height 14
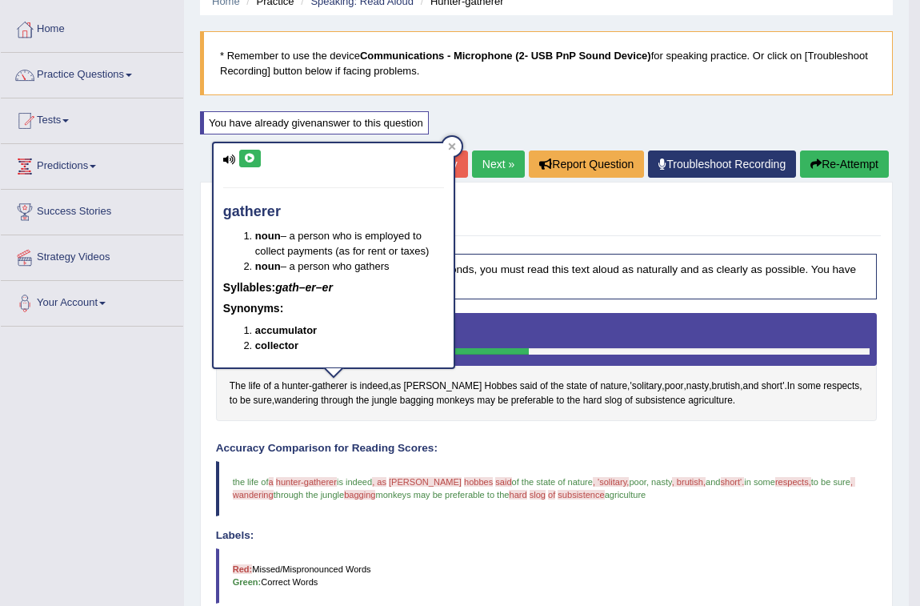
click at [248, 157] on icon at bounding box center [250, 159] width 12 height 10
click at [389, 442] on h4 "Accuracy Comparison for Reading Scores:" at bounding box center [547, 448] width 662 height 12
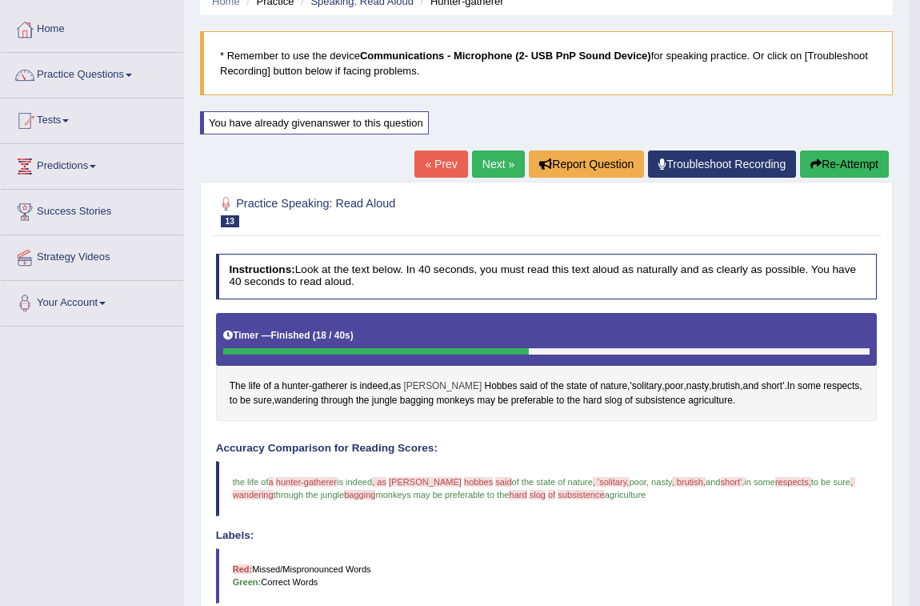
click at [424, 383] on span "Thomas" at bounding box center [442, 386] width 78 height 14
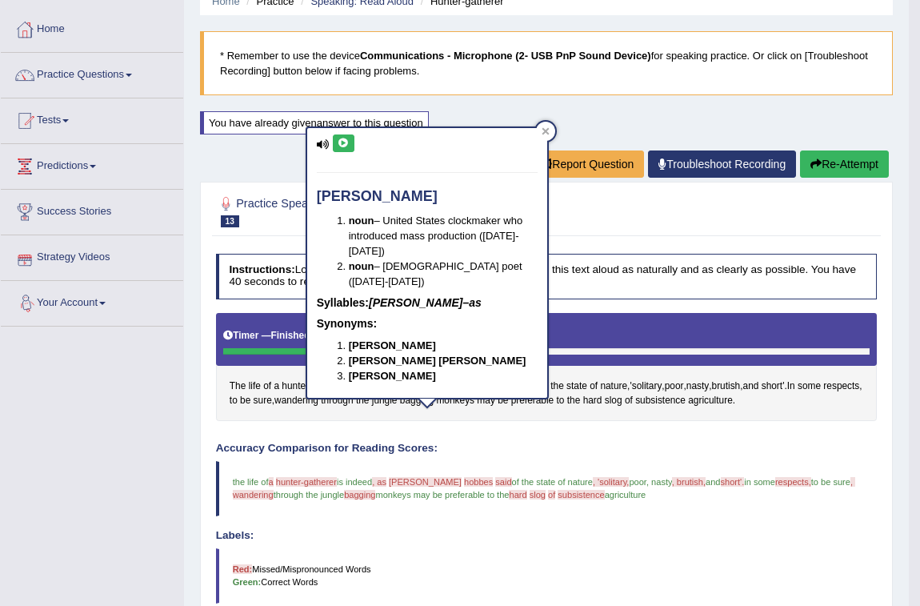
click at [342, 140] on icon at bounding box center [344, 143] width 12 height 10
click at [464, 480] on span "hobbes" at bounding box center [478, 482] width 29 height 10
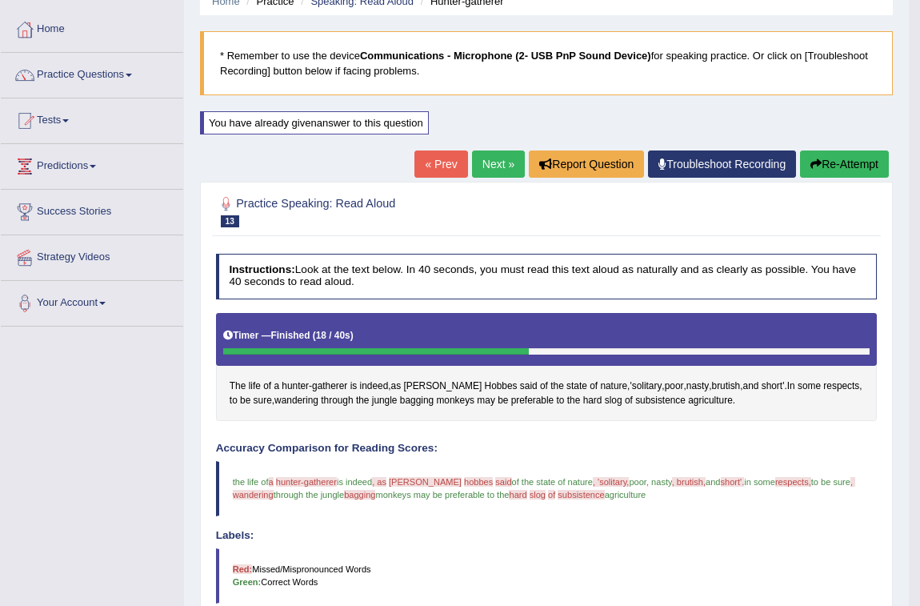
click at [464, 481] on span "hobbes" at bounding box center [478, 482] width 29 height 10
click at [485, 386] on span "Hobbes" at bounding box center [501, 386] width 33 height 14
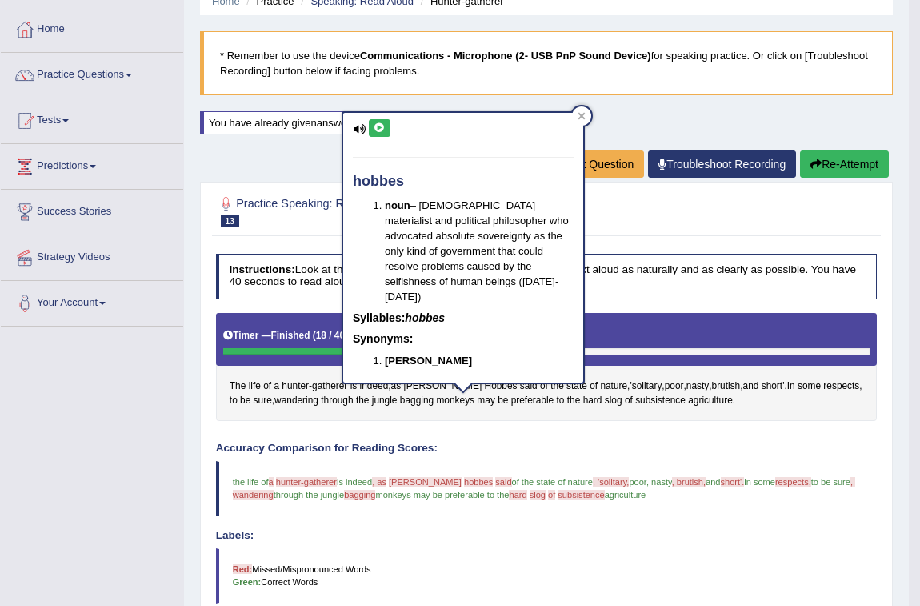
click at [378, 124] on icon at bounding box center [380, 128] width 12 height 10
click at [520, 385] on span "said" at bounding box center [529, 386] width 18 height 14
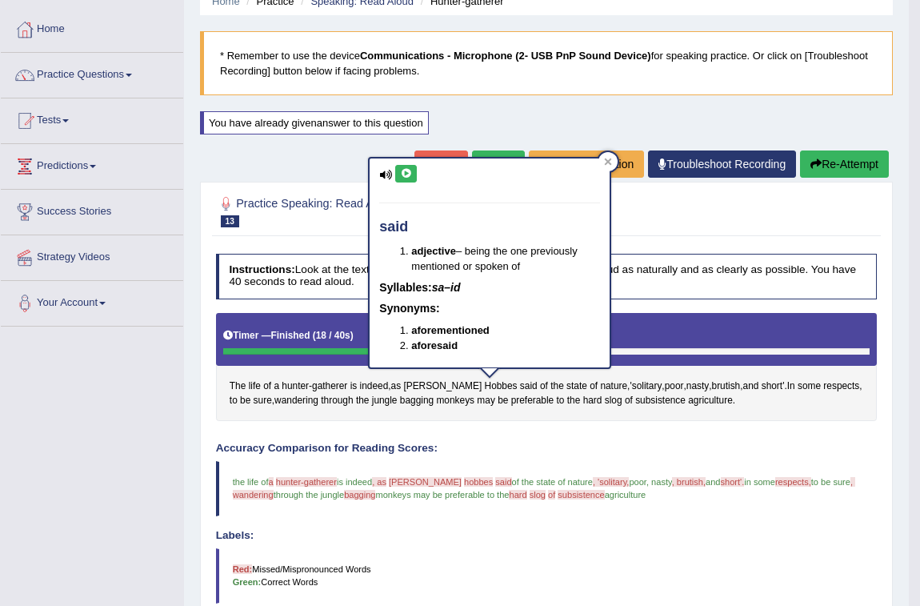
click at [407, 177] on button at bounding box center [406, 174] width 22 height 18
click at [630, 384] on span "'solitary" at bounding box center [646, 386] width 32 height 14
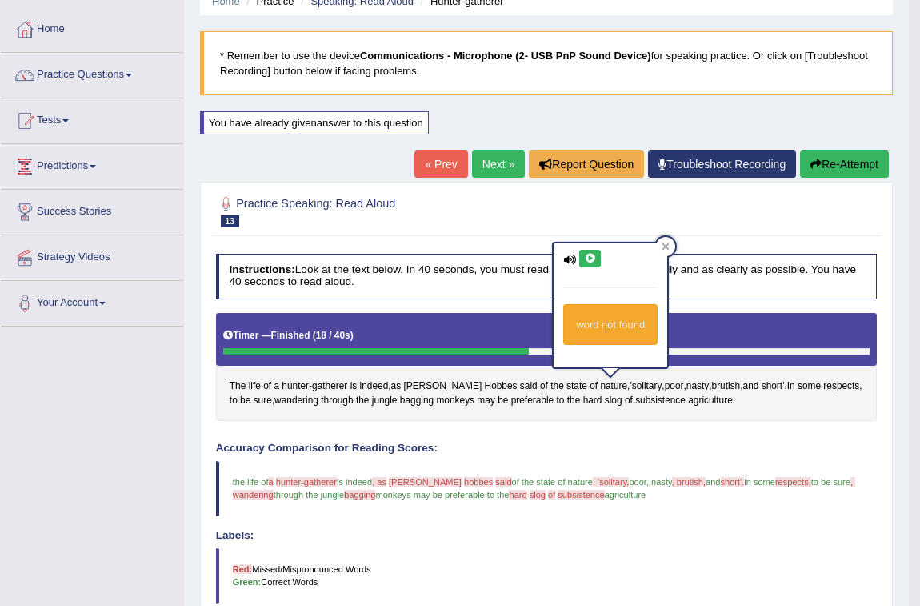
click at [586, 250] on button at bounding box center [590, 259] width 22 height 18
click at [586, 254] on icon at bounding box center [590, 259] width 12 height 10
click at [603, 326] on div "word not found" at bounding box center [610, 324] width 94 height 41
click at [630, 384] on span "'solitary" at bounding box center [646, 386] width 32 height 14
click at [592, 254] on icon at bounding box center [590, 259] width 12 height 10
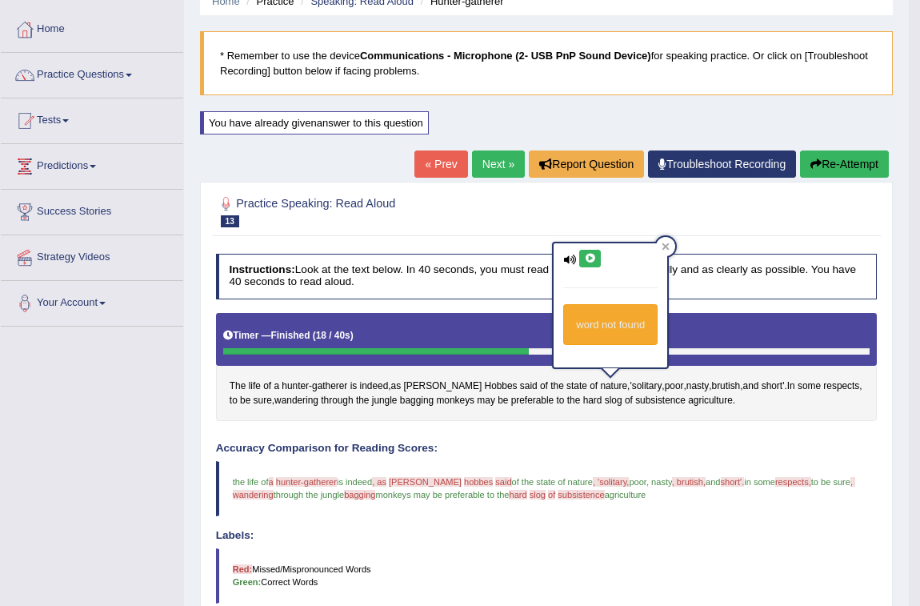
click at [579, 259] on button at bounding box center [590, 259] width 22 height 18
click at [762, 386] on span "short'" at bounding box center [773, 386] width 23 height 14
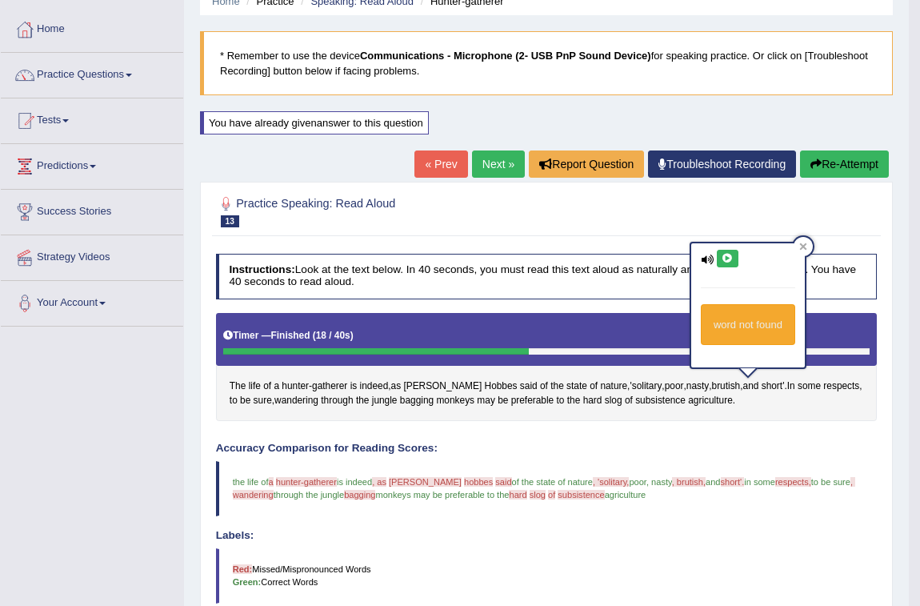
click at [723, 254] on icon at bounding box center [728, 259] width 12 height 10
click at [823, 383] on span "respects" at bounding box center [841, 386] width 36 height 14
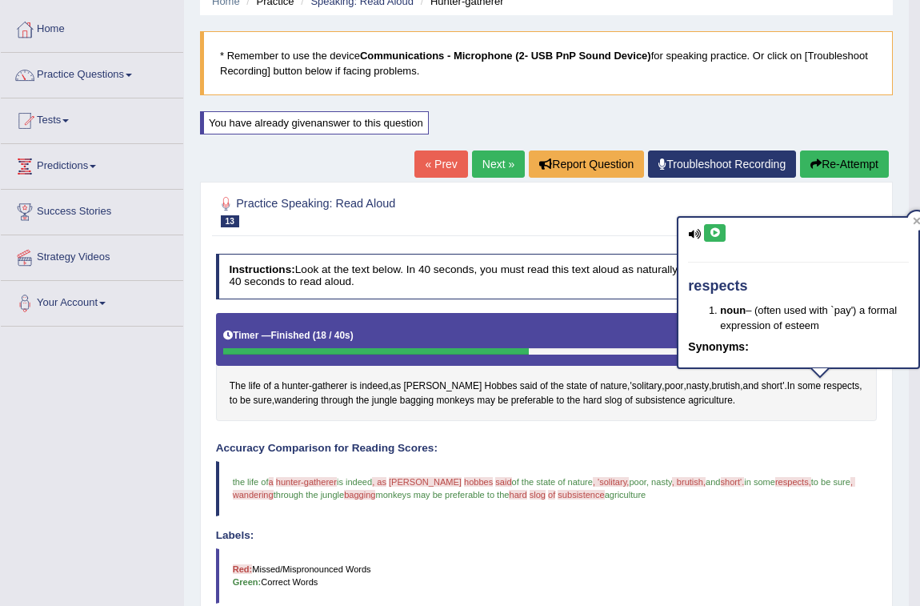
click at [705, 228] on button at bounding box center [715, 233] width 22 height 18
click at [246, 490] on span ", wandering" at bounding box center [544, 488] width 622 height 22
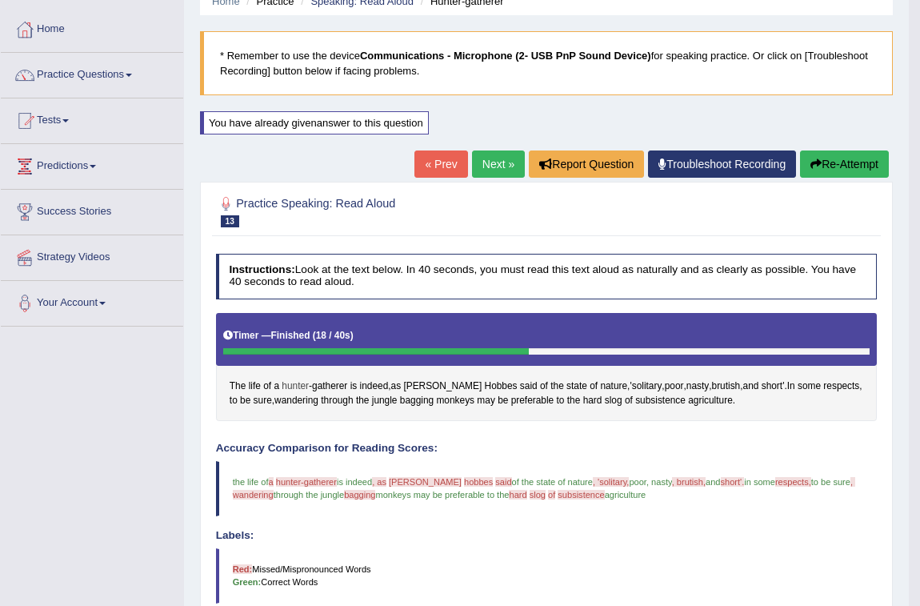
click at [290, 391] on span "hunter" at bounding box center [295, 386] width 27 height 14
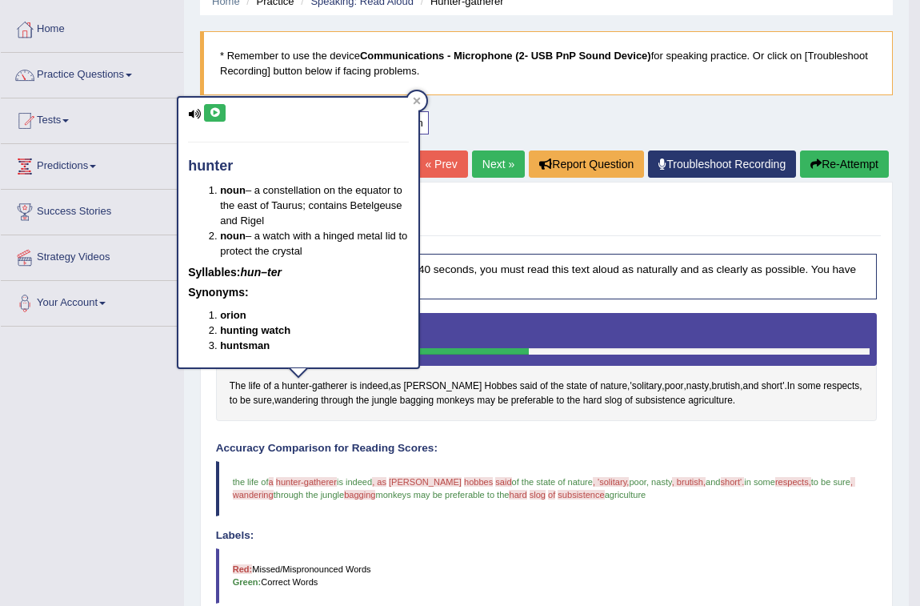
click at [214, 108] on icon at bounding box center [215, 113] width 12 height 10
click at [257, 496] on span ", wandering" at bounding box center [544, 488] width 622 height 22
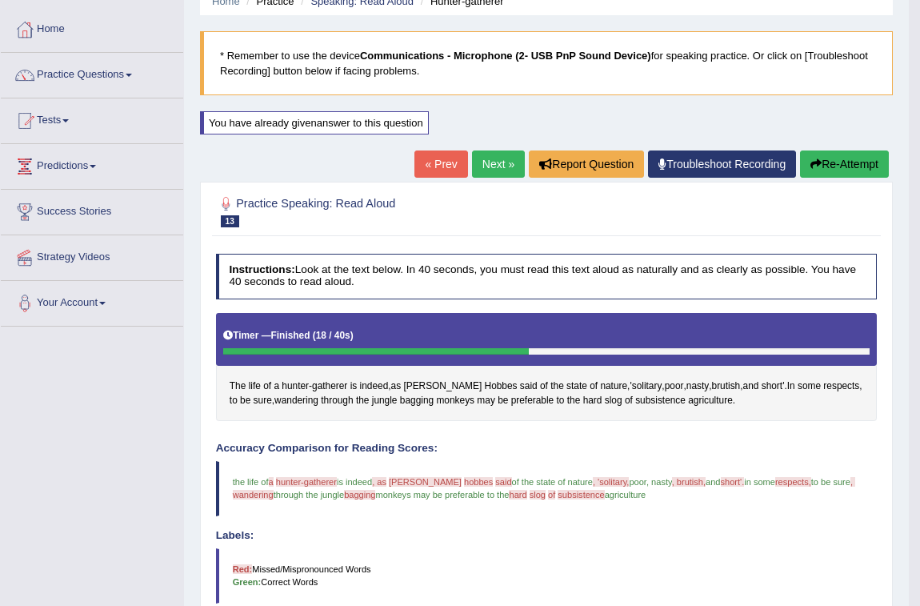
click at [256, 492] on span ", wandering" at bounding box center [544, 488] width 622 height 22
click at [252, 493] on span ", wandering" at bounding box center [544, 488] width 622 height 22
click at [243, 496] on span ", wandering" at bounding box center [544, 488] width 622 height 22
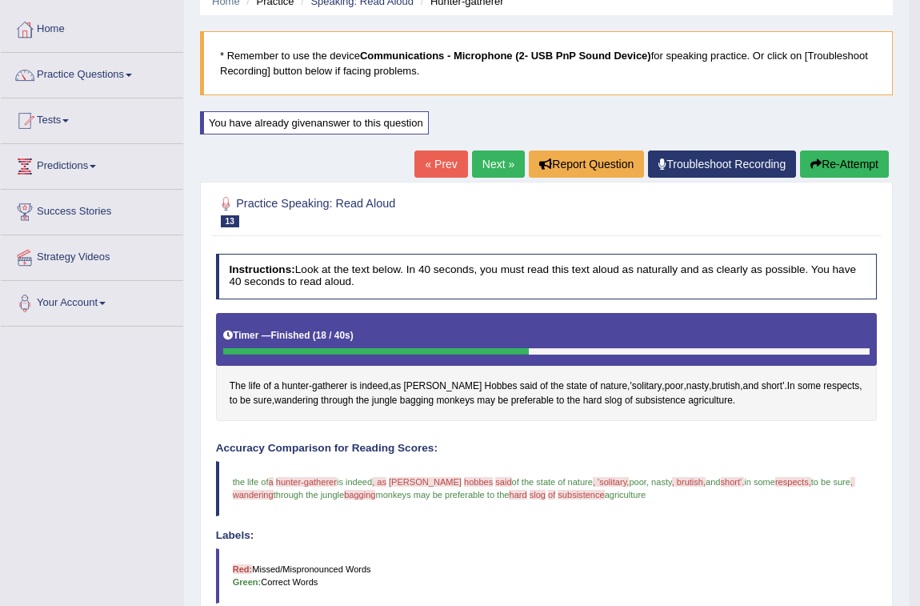
click at [280, 496] on span "through the jungle" at bounding box center [309, 495] width 70 height 10
click at [289, 398] on span "wandering" at bounding box center [296, 401] width 44 height 14
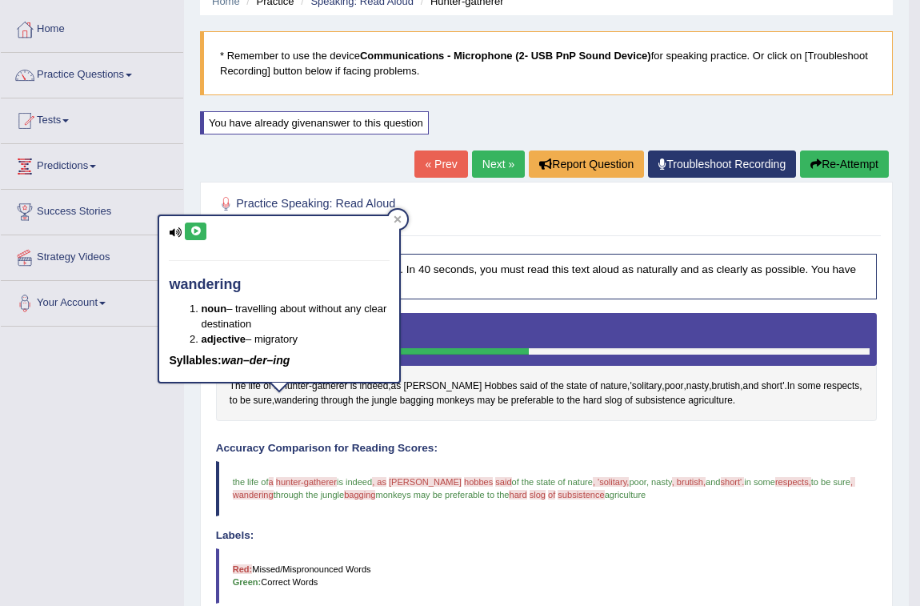
click at [202, 236] on button at bounding box center [196, 231] width 22 height 18
click at [400, 399] on span "bagging" at bounding box center [417, 401] width 34 height 14
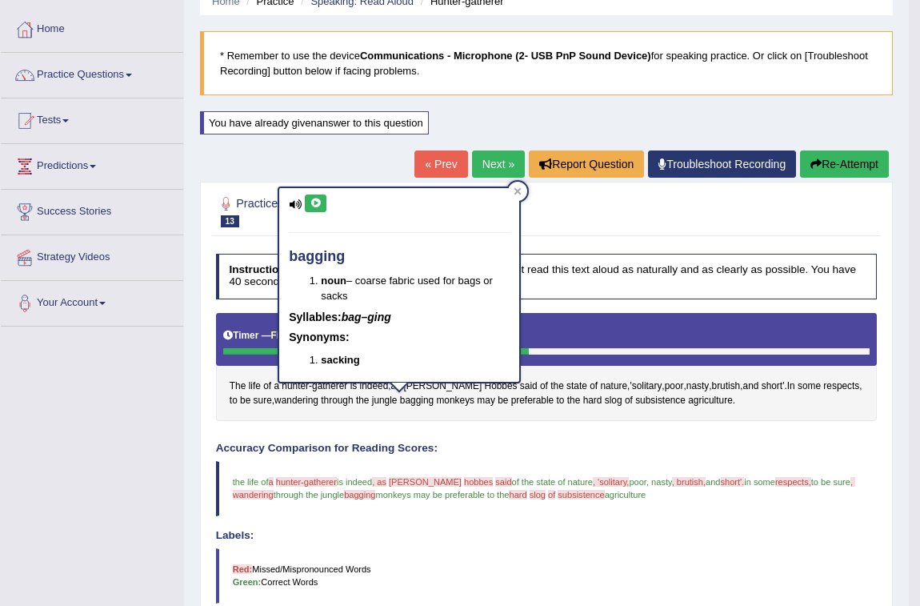
click at [321, 200] on icon at bounding box center [316, 203] width 12 height 10
click at [306, 195] on button at bounding box center [316, 203] width 22 height 18
click at [605, 397] on span "slog" at bounding box center [614, 401] width 18 height 14
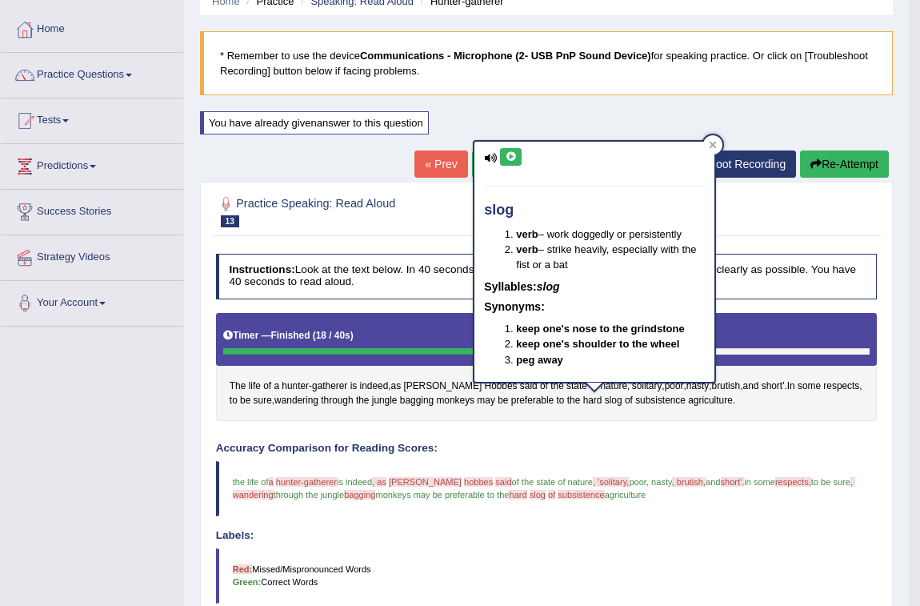
click at [510, 156] on icon at bounding box center [511, 157] width 12 height 10
click at [635, 402] on span "subsistence" at bounding box center [660, 401] width 50 height 14
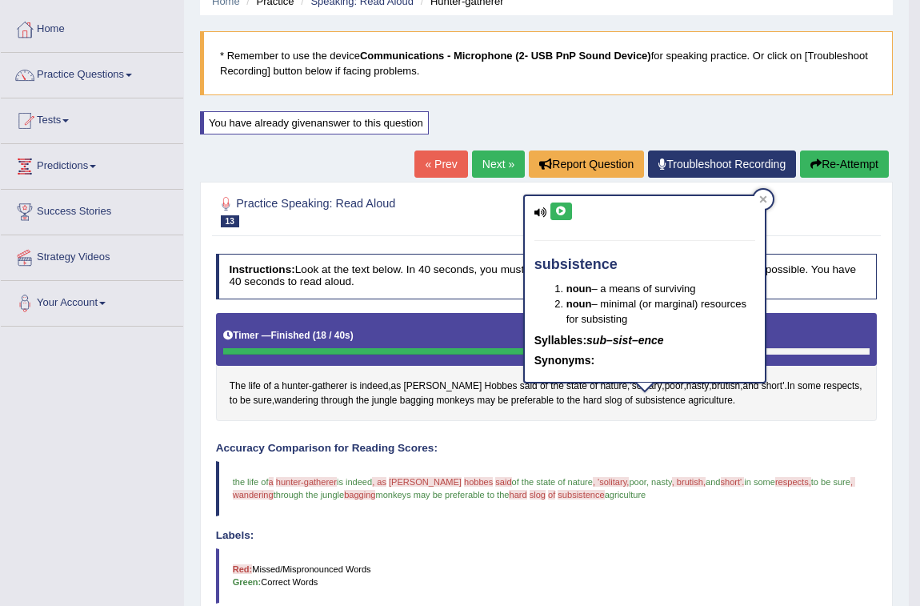
click at [561, 208] on icon at bounding box center [561, 211] width 12 height 10
click at [851, 178] on div "« Prev Next » Report Question Troubleshoot Recording Re-Attempt" at bounding box center [653, 165] width 478 height 31
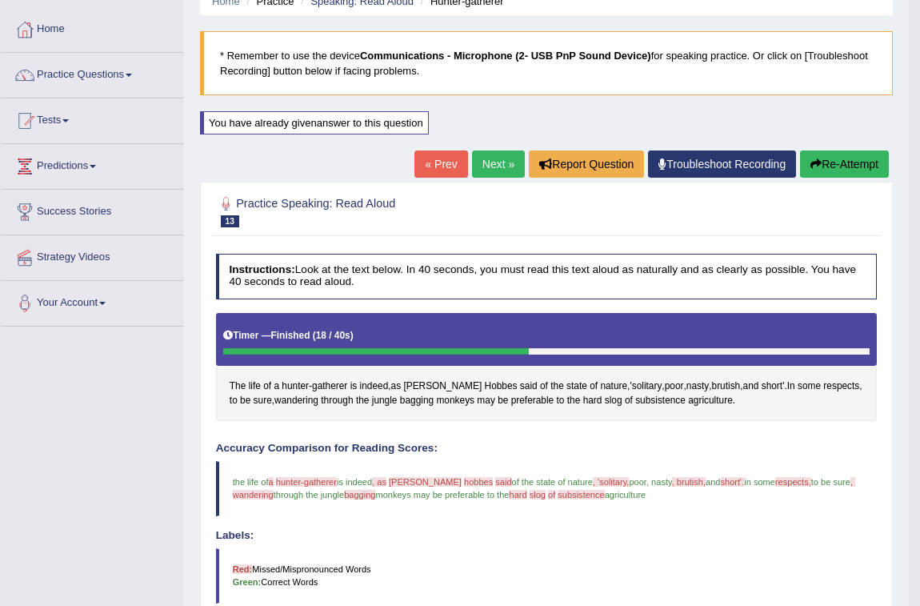
click at [850, 170] on button "Re-Attempt" at bounding box center [844, 163] width 89 height 27
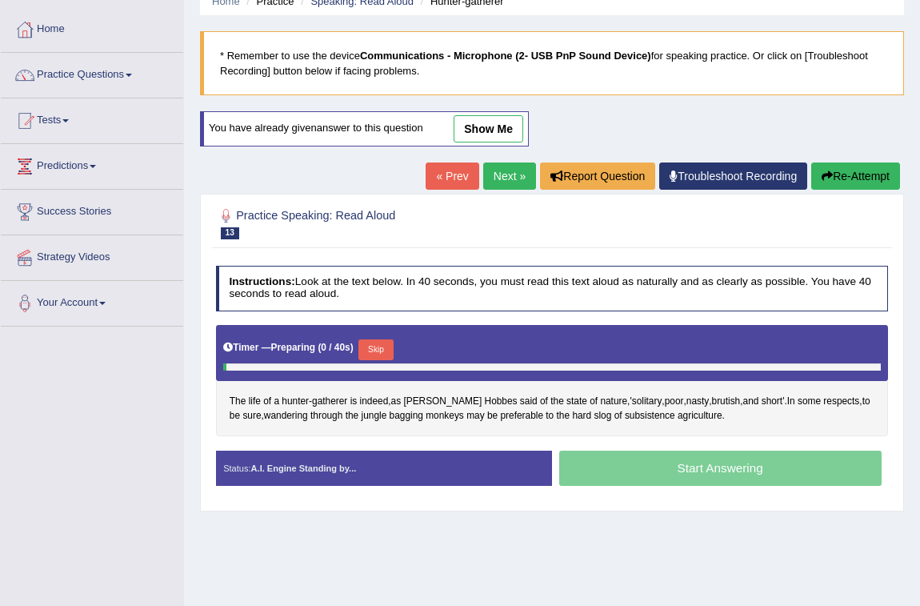
scroll to position [72, 0]
click at [50, 16] on link "Home" at bounding box center [92, 27] width 182 height 40
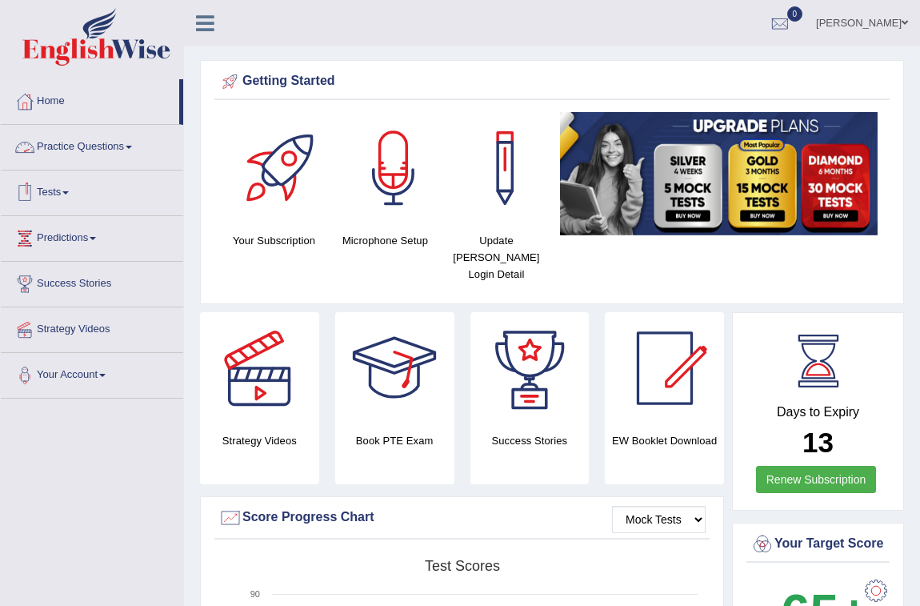
click at [49, 194] on link "Tests" at bounding box center [92, 190] width 182 height 40
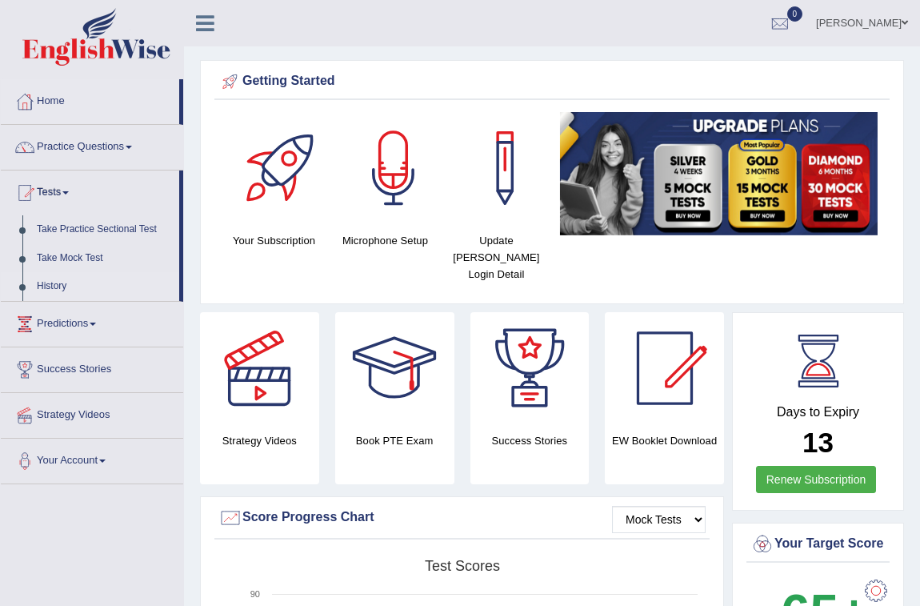
click at [54, 283] on link "History" at bounding box center [105, 286] width 150 height 29
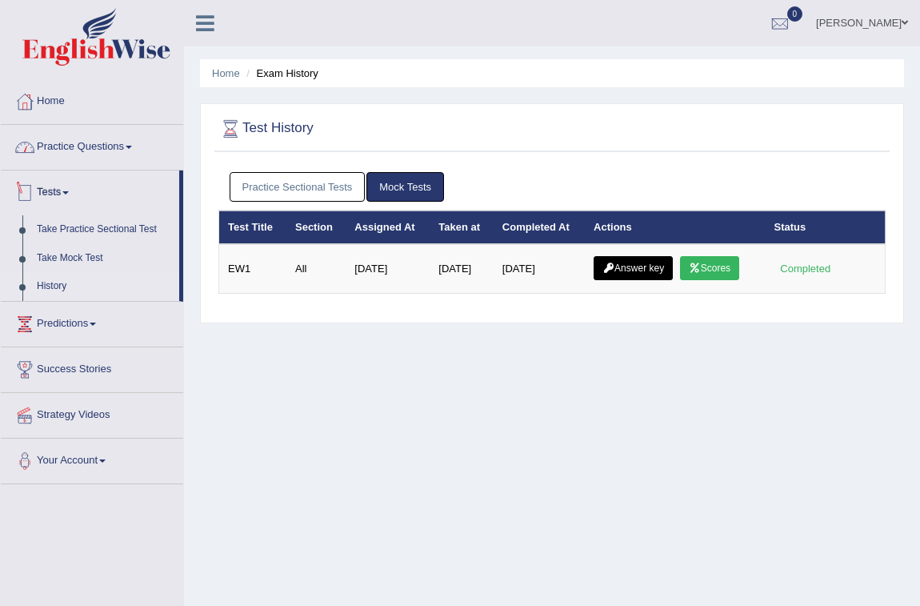
click at [106, 144] on link "Practice Questions" at bounding box center [92, 145] width 182 height 40
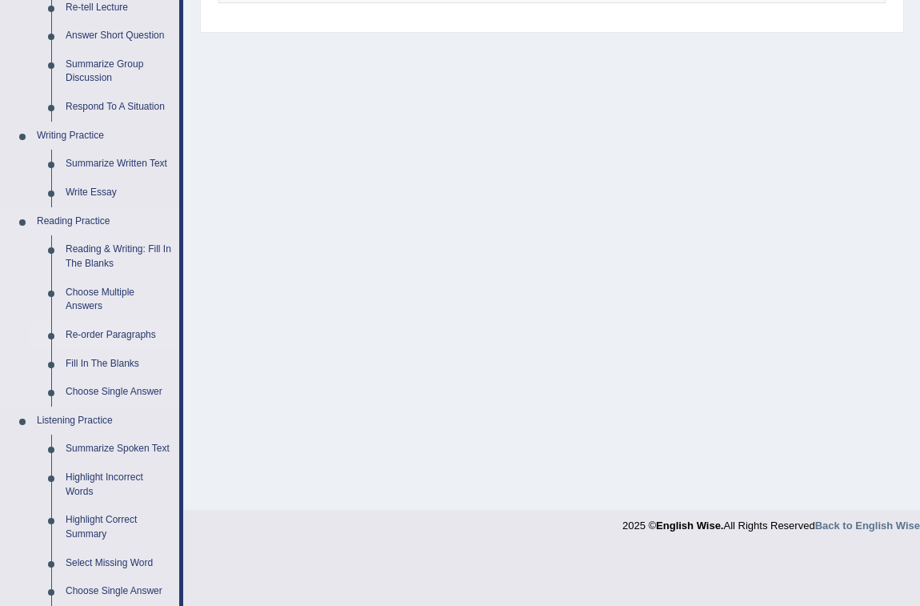
scroll to position [582, 0]
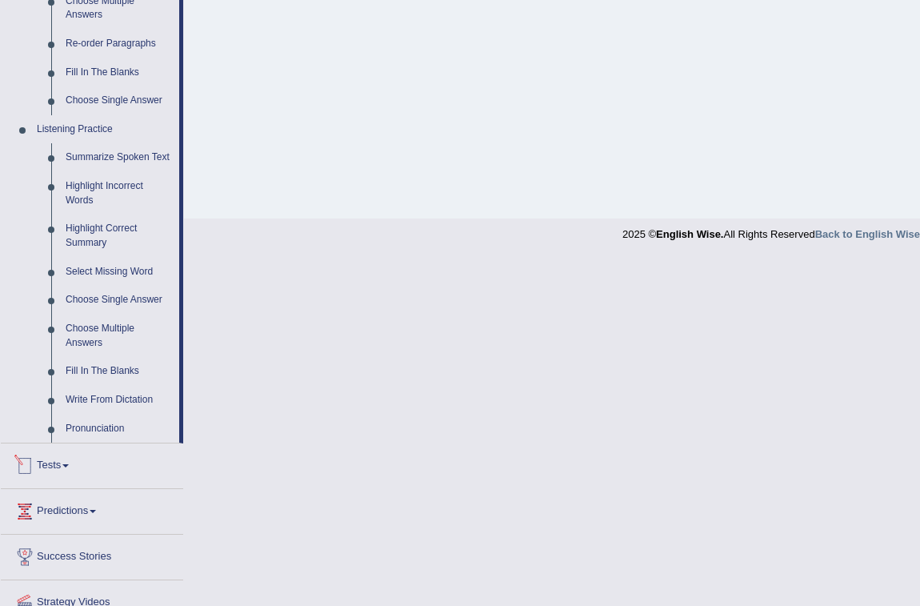
click at [56, 467] on link "Tests" at bounding box center [92, 463] width 182 height 40
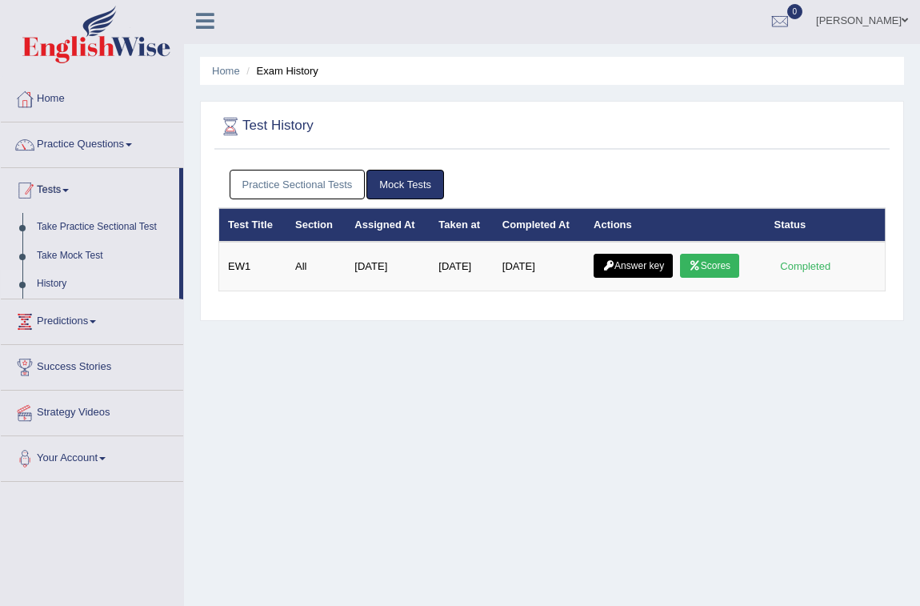
scroll to position [0, 0]
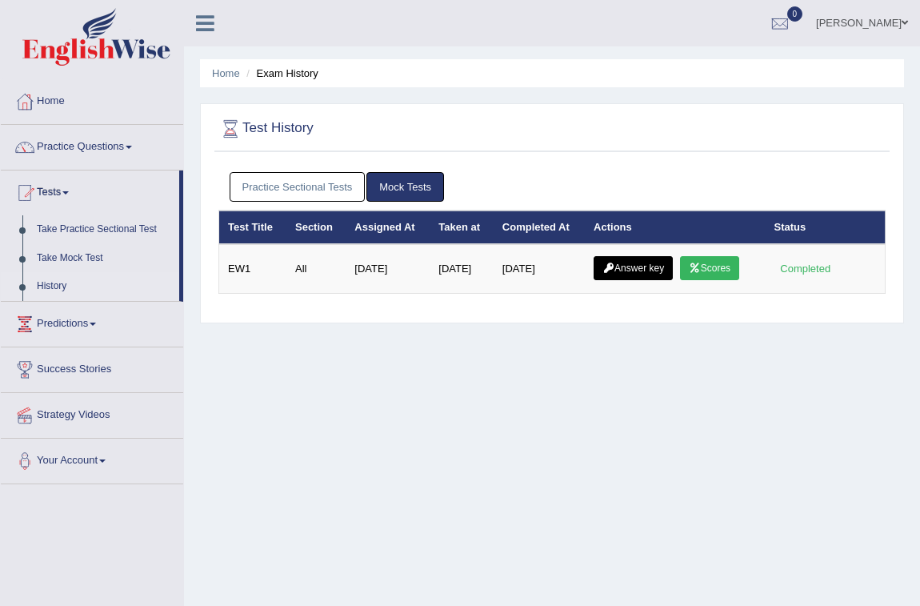
click at [310, 191] on link "Practice Sectional Tests" at bounding box center [298, 187] width 136 height 30
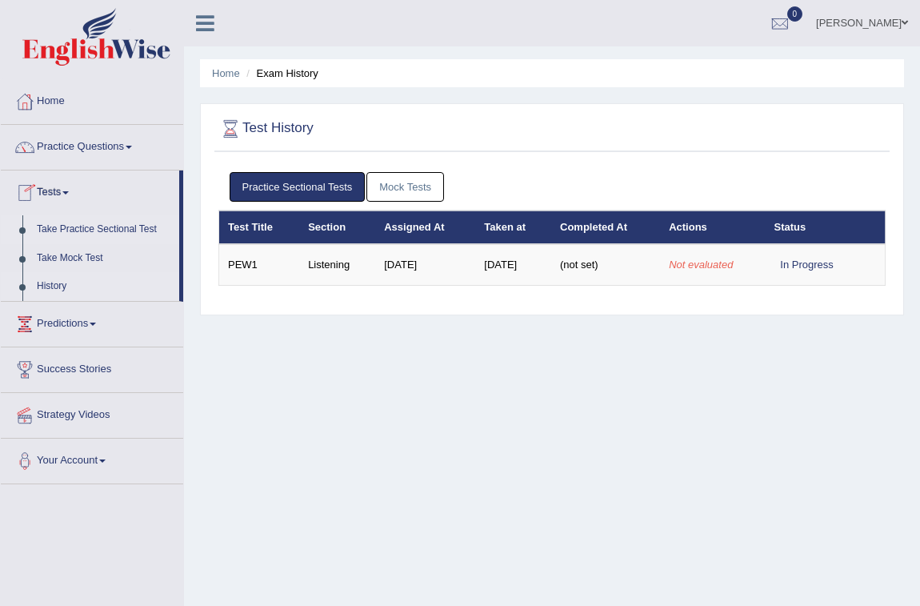
click at [73, 230] on link "Take Practice Sectional Test" at bounding box center [105, 229] width 150 height 29
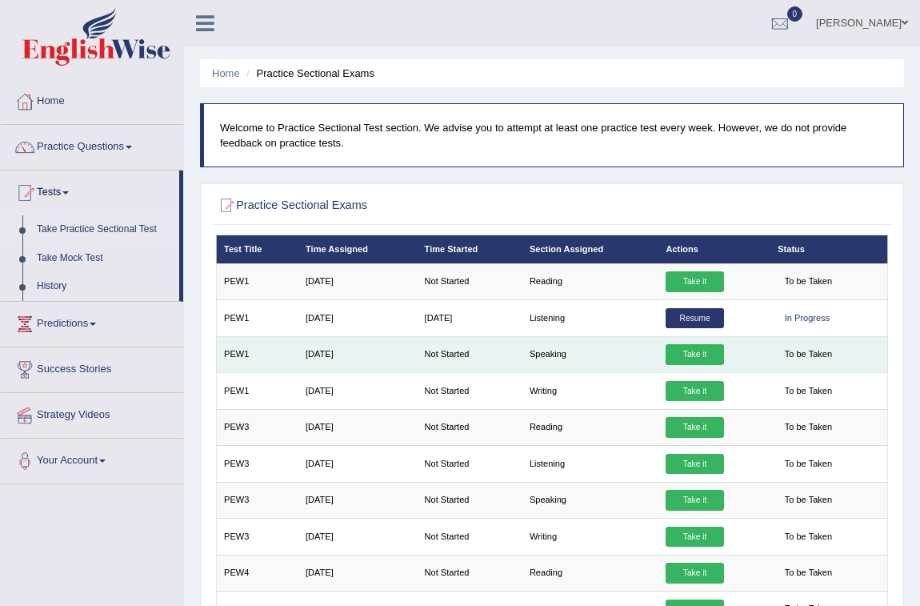
click at [698, 347] on link "Take it" at bounding box center [695, 354] width 58 height 21
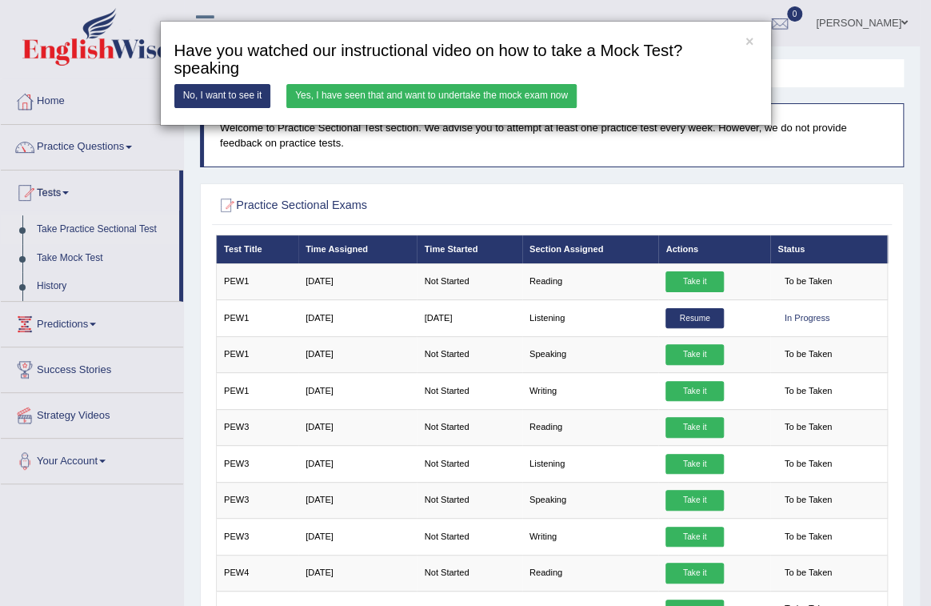
click at [430, 95] on link "Yes, I have seen that and want to undertake the mock exam now" at bounding box center [431, 95] width 290 height 23
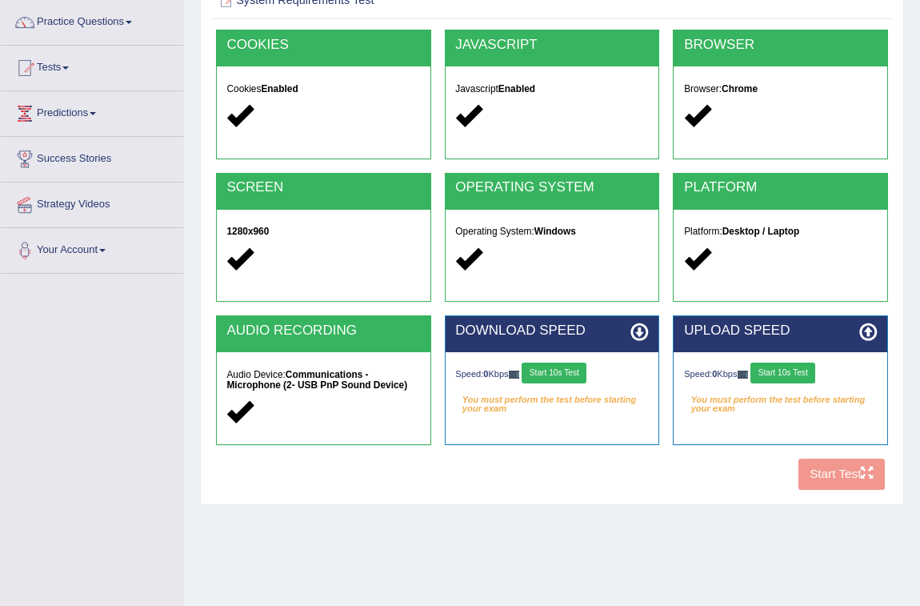
scroll to position [234, 0]
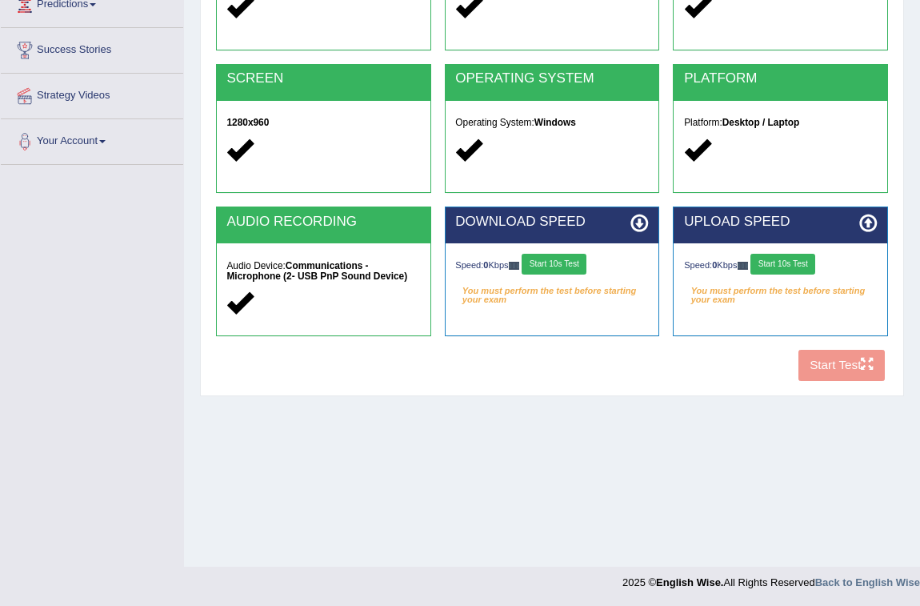
click at [570, 261] on button "Start 10s Test" at bounding box center [554, 264] width 65 height 21
click at [809, 258] on button "Start 10s Test" at bounding box center [782, 264] width 65 height 21
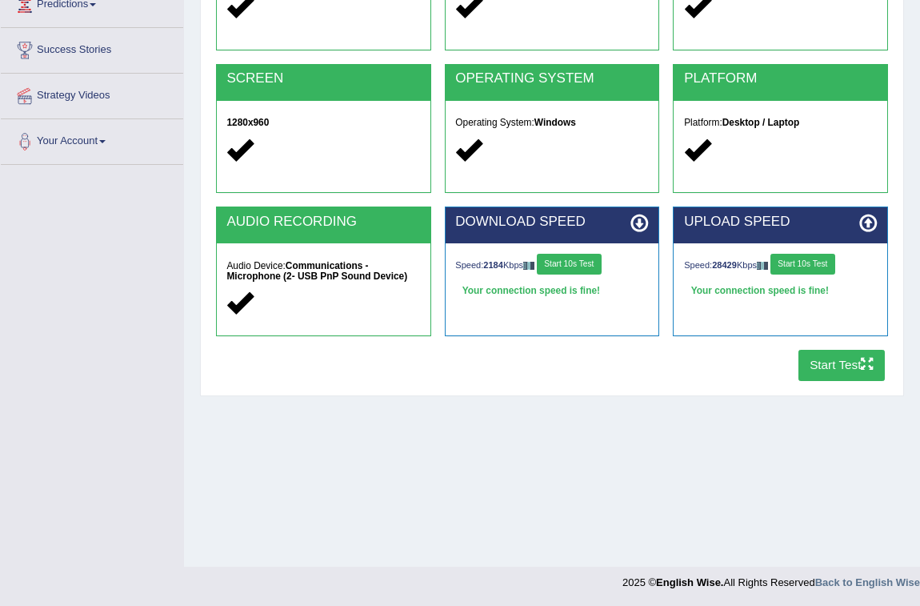
click at [864, 371] on button "Start Test" at bounding box center [841, 365] width 87 height 31
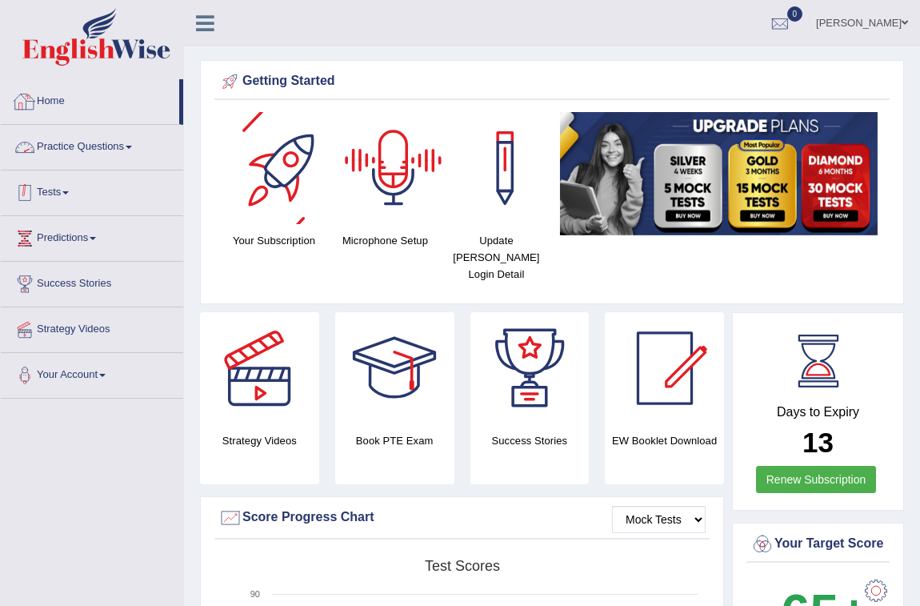
click at [59, 196] on link "Tests" at bounding box center [92, 190] width 182 height 40
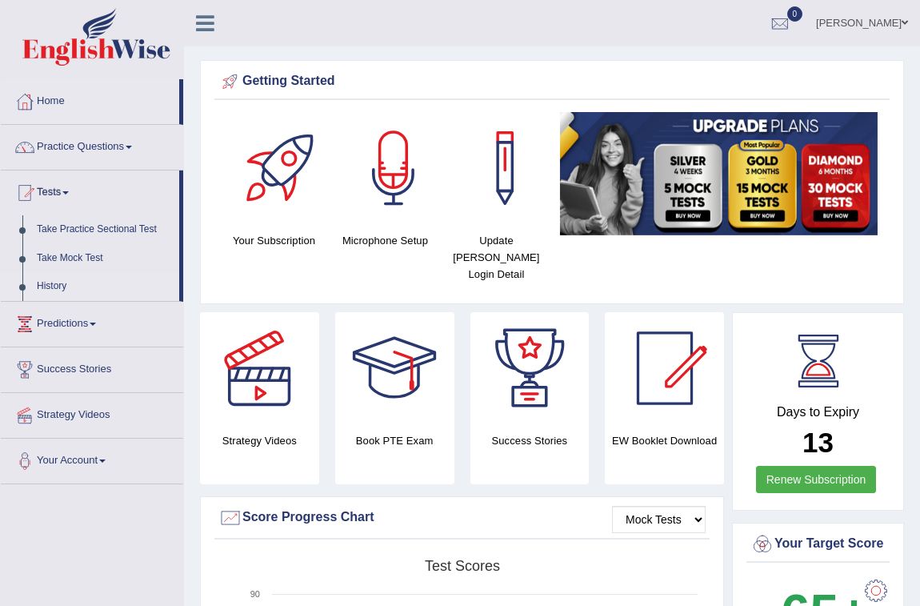
click at [53, 284] on link "History" at bounding box center [105, 286] width 150 height 29
